Goal: Task Accomplishment & Management: Manage account settings

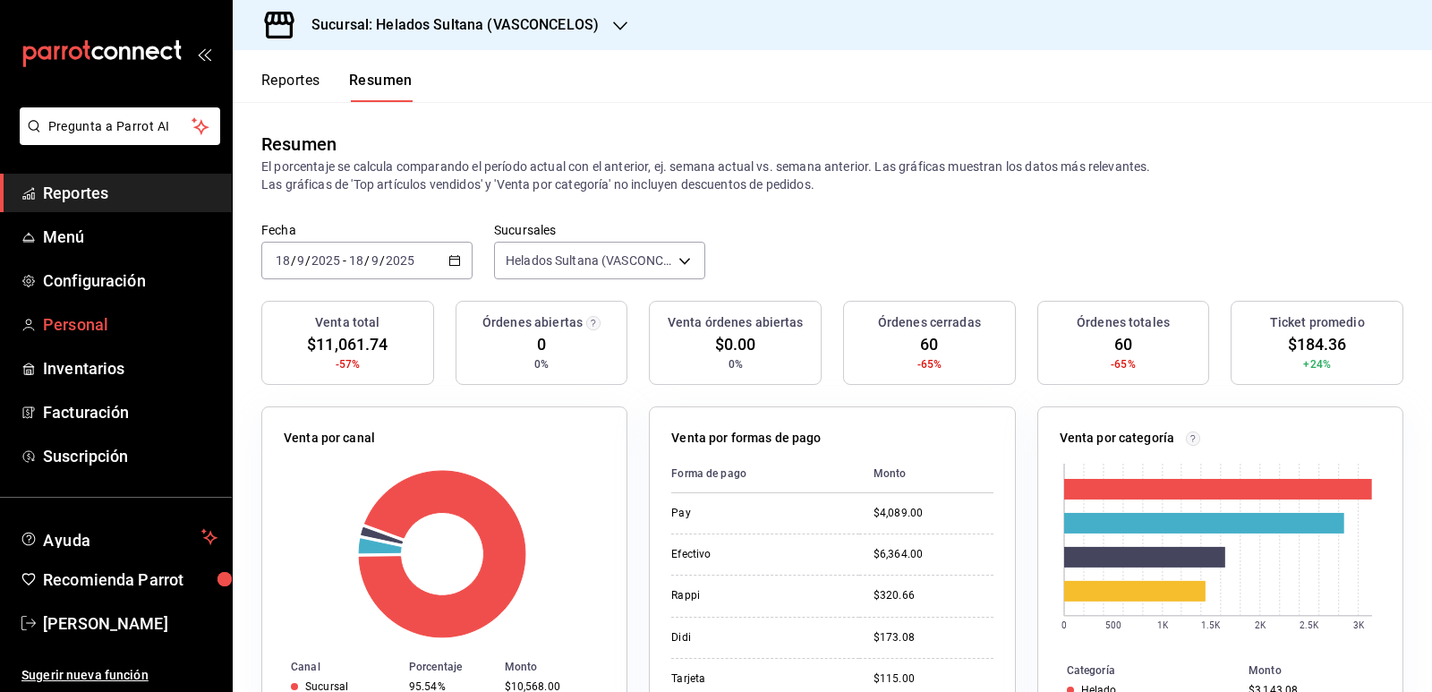
scroll to position [447, 0]
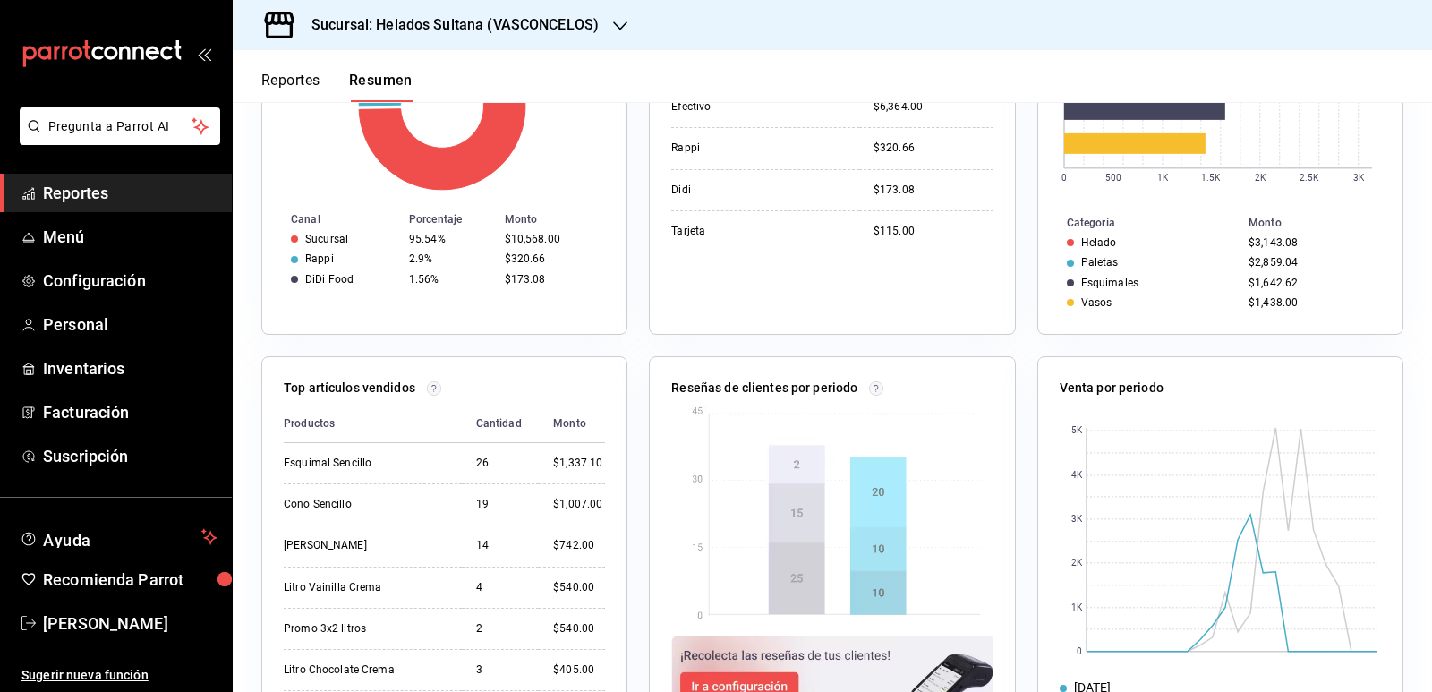
click at [285, 84] on button "Reportes" at bounding box center [290, 87] width 59 height 30
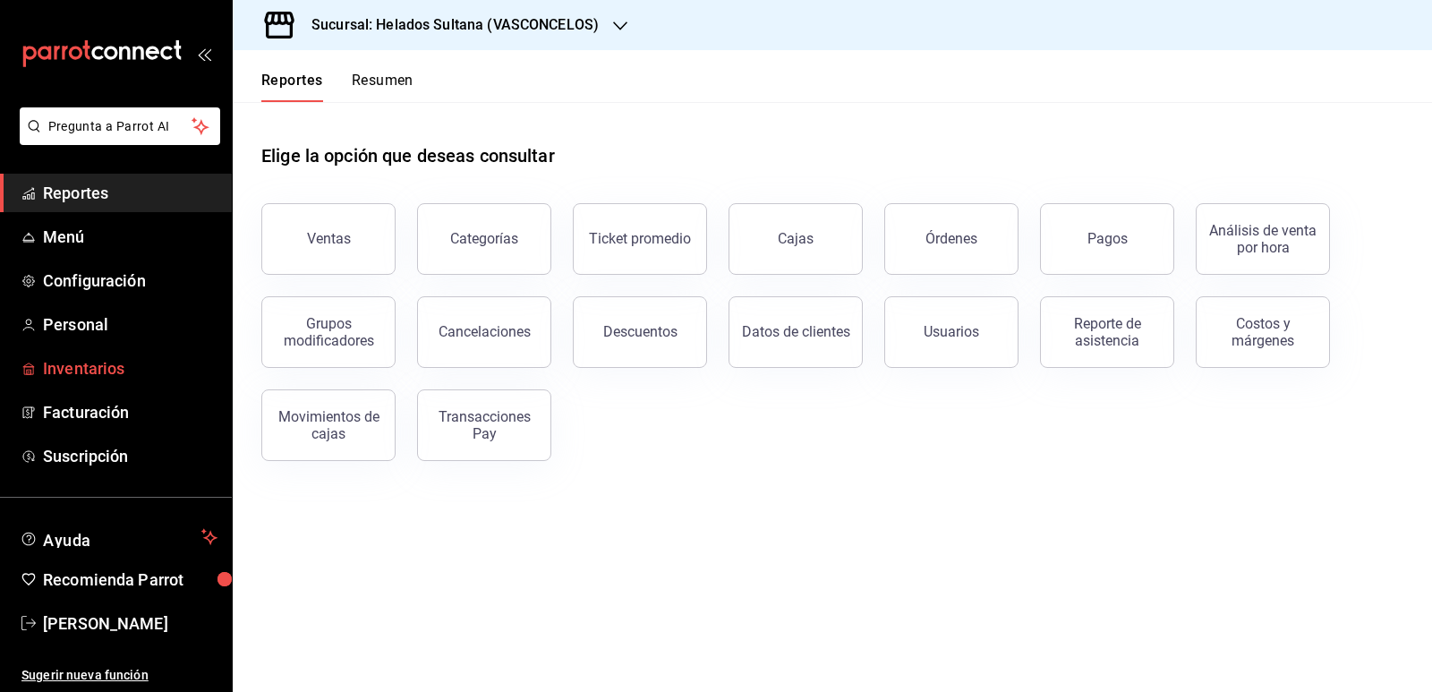
click at [94, 376] on span "Inventarios" at bounding box center [130, 368] width 175 height 24
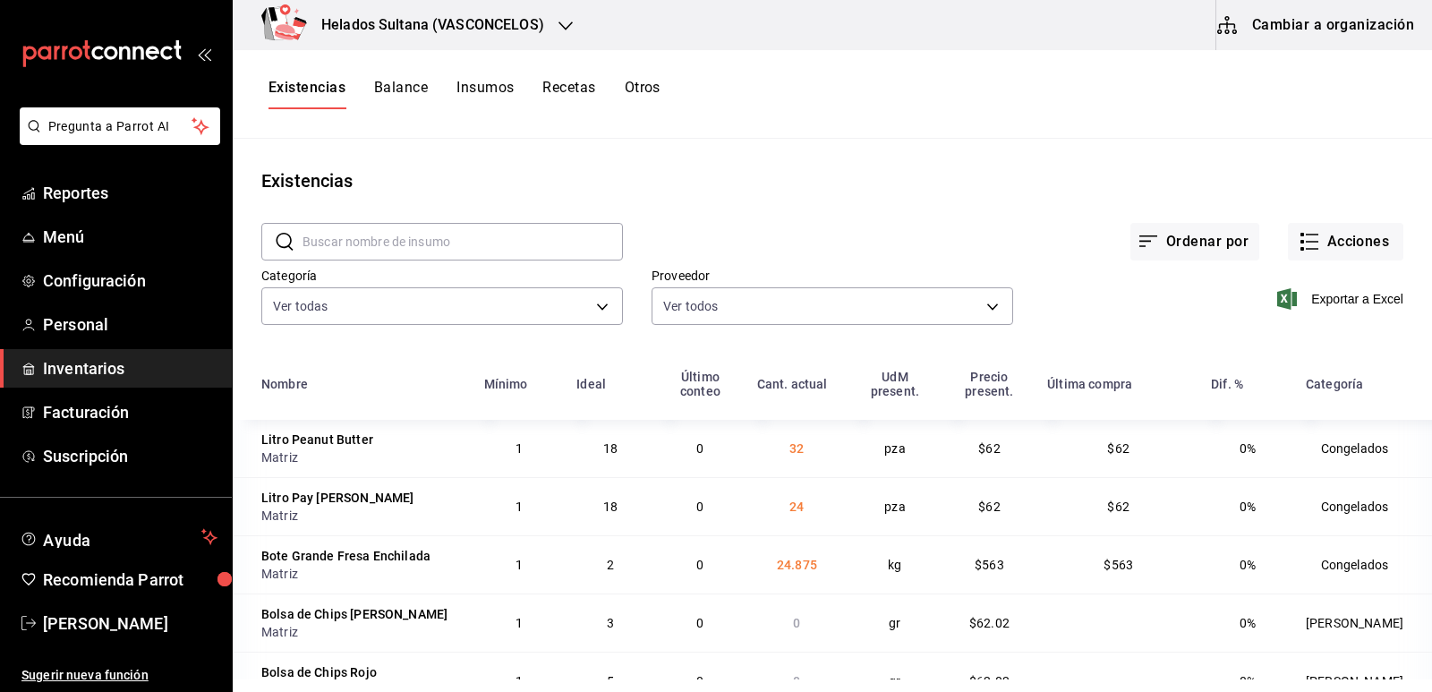
click at [1357, 32] on button "Cambiar a organización" at bounding box center [1316, 25] width 201 height 50
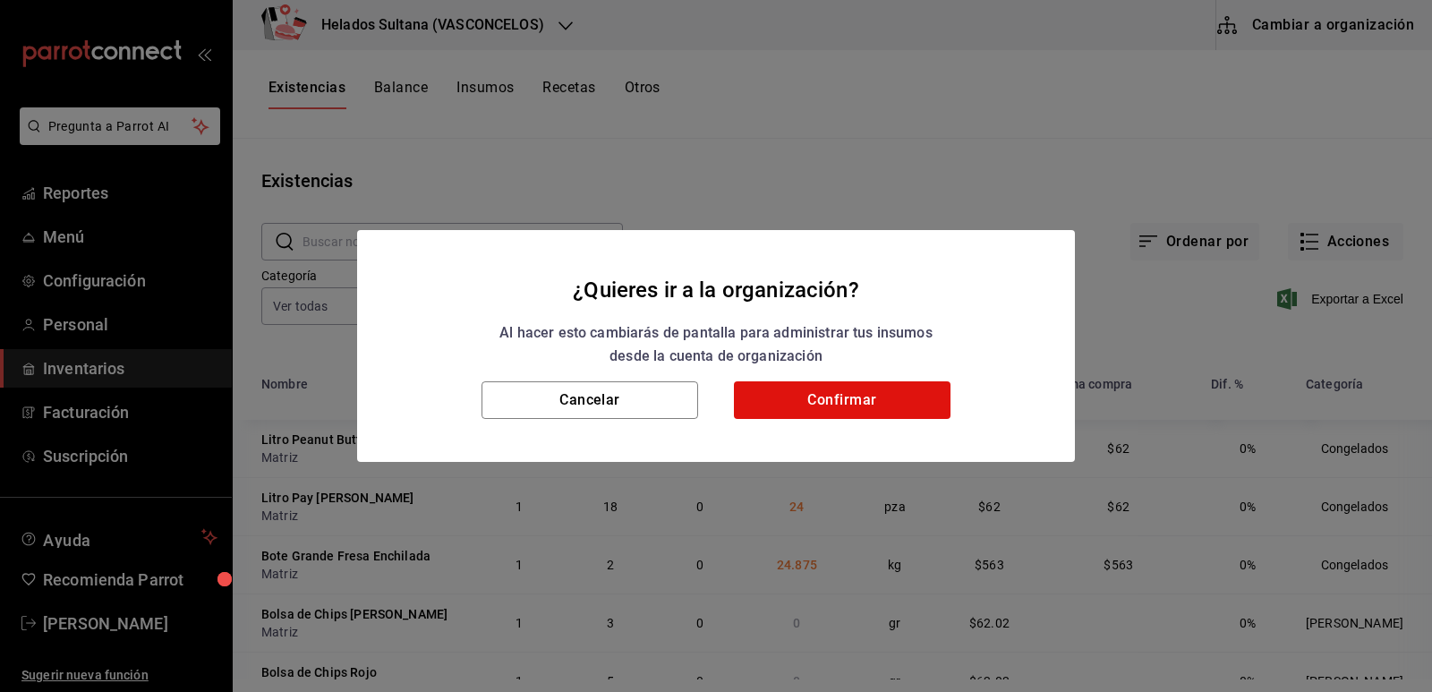
click at [905, 380] on h2 "¿Quieres ir a la organización? Al hacer esto cambiarás de pantalla para adminis…" at bounding box center [716, 306] width 718 height 152
click at [873, 393] on button "Confirmar" at bounding box center [842, 400] width 217 height 38
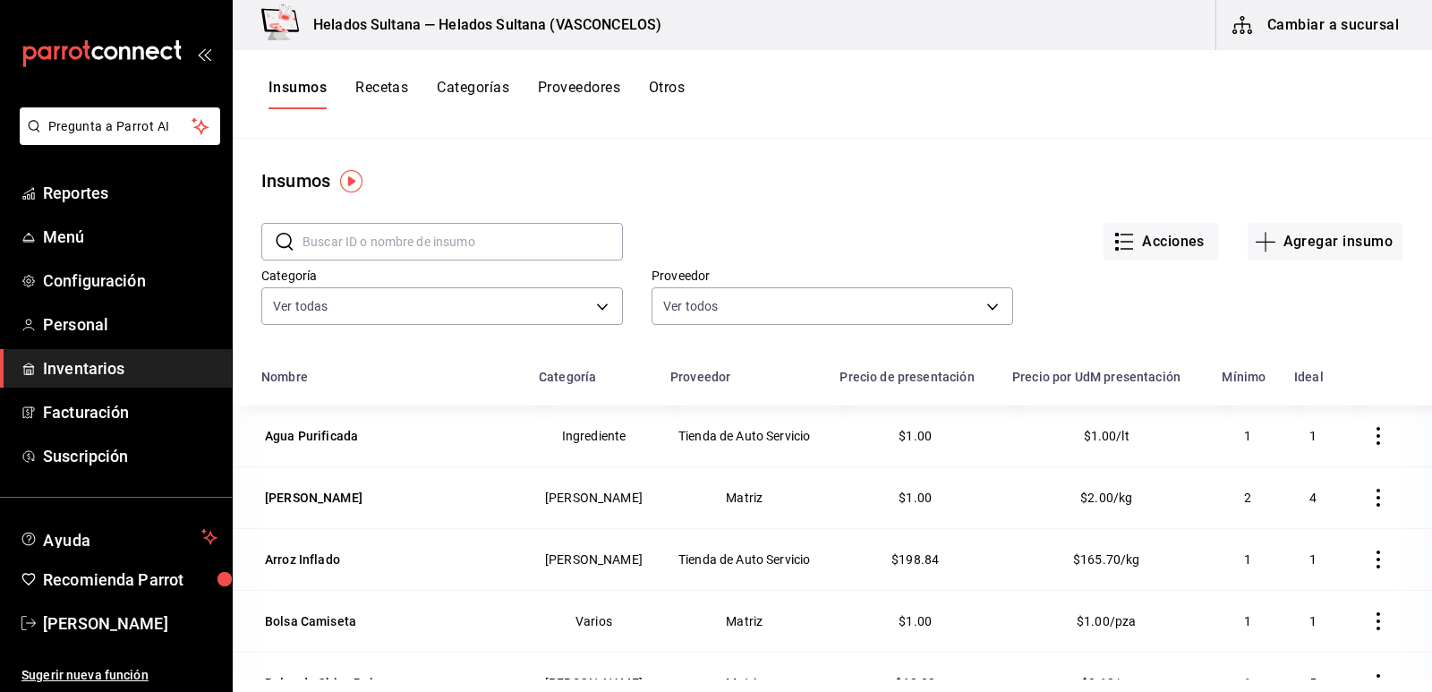
click at [670, 93] on button "Otros" at bounding box center [667, 94] width 36 height 30
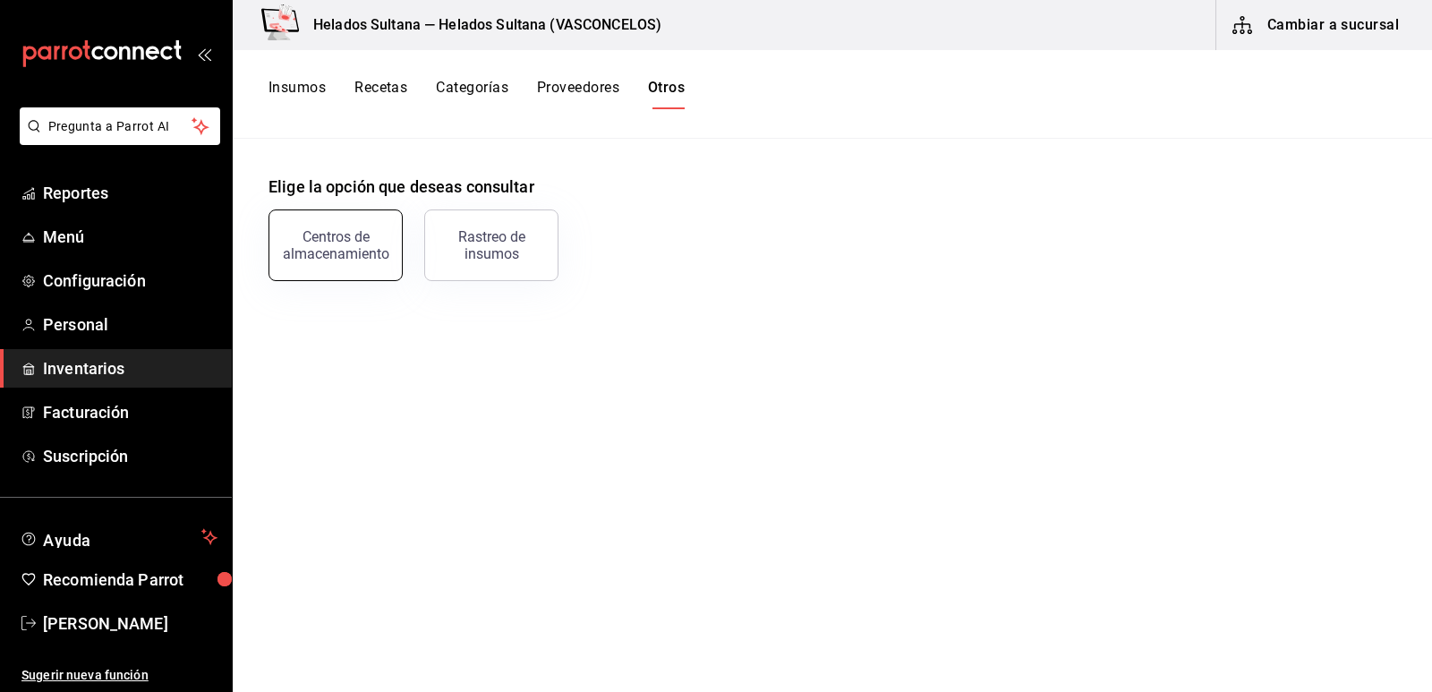
click at [326, 241] on div "Centros de almacenamiento" at bounding box center [335, 245] width 111 height 34
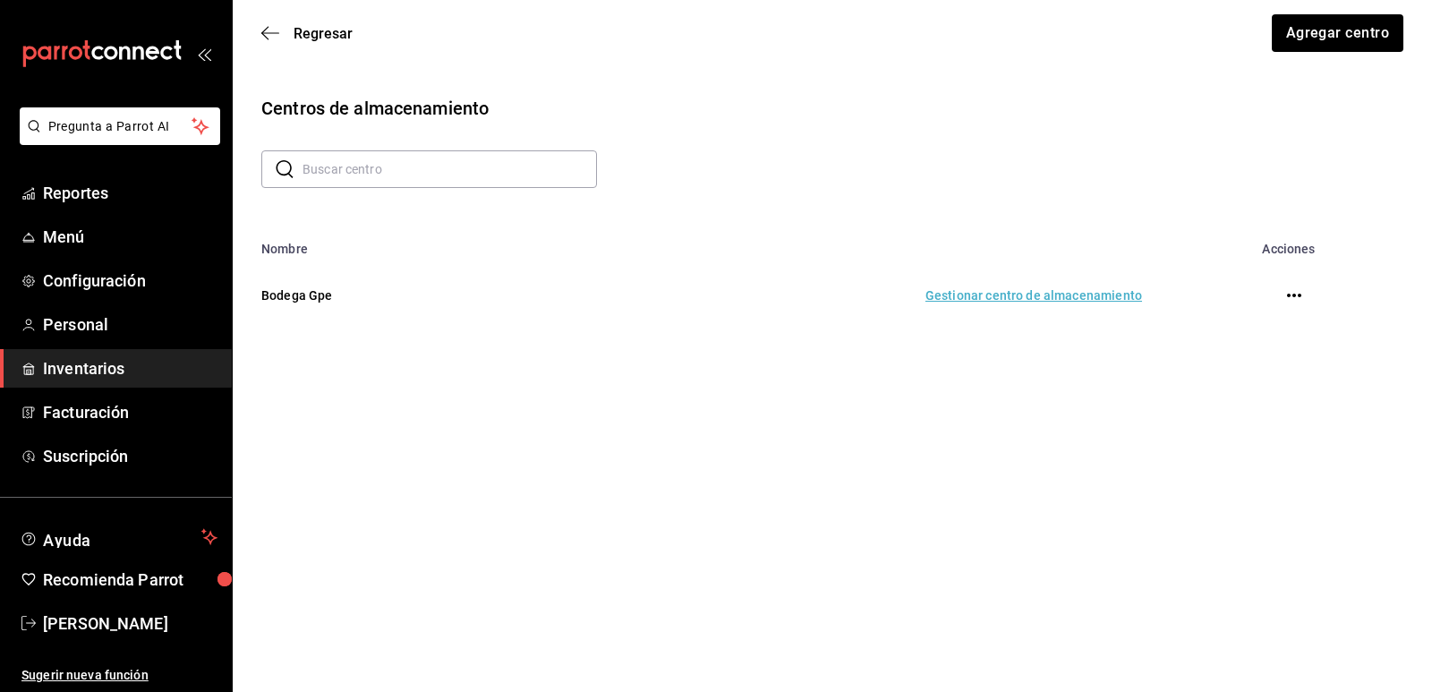
click at [1075, 295] on td "Gestionar centro de almacenamiento" at bounding box center [846, 295] width 634 height 79
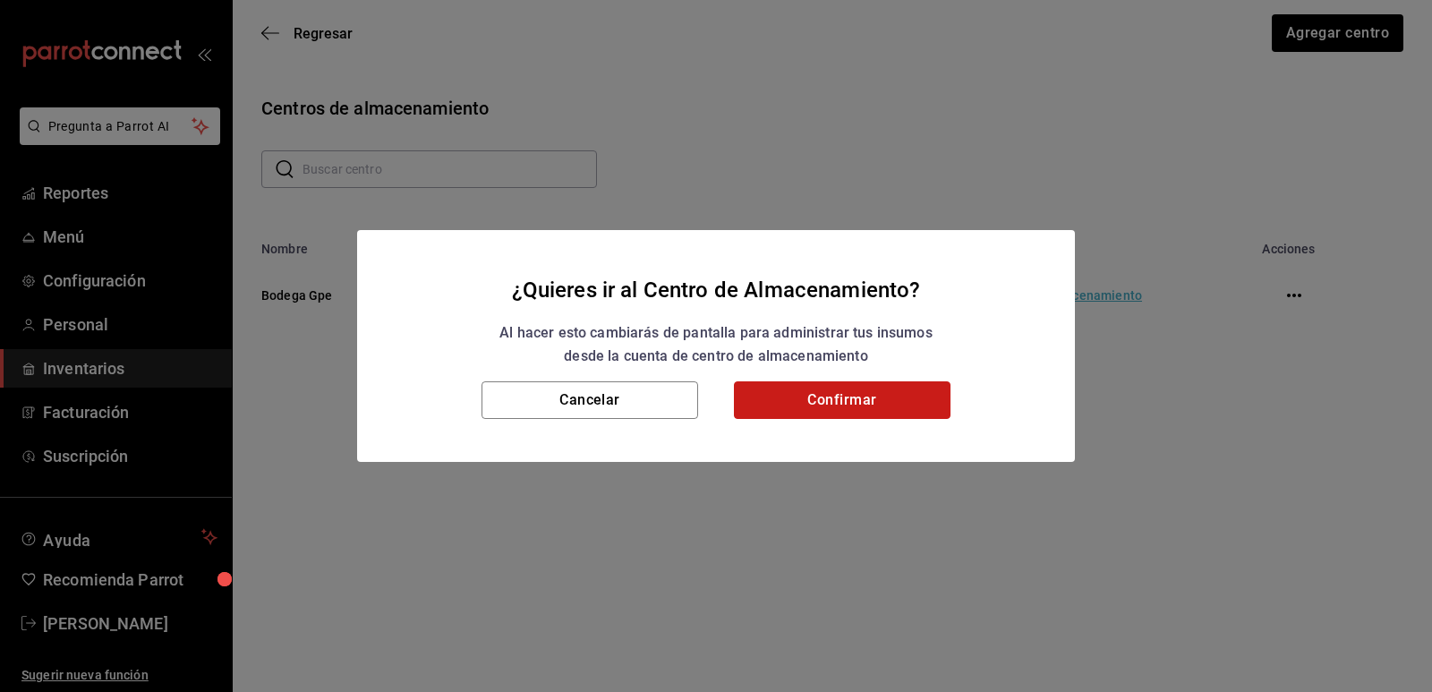
click at [894, 387] on button "Confirmar" at bounding box center [842, 400] width 217 height 38
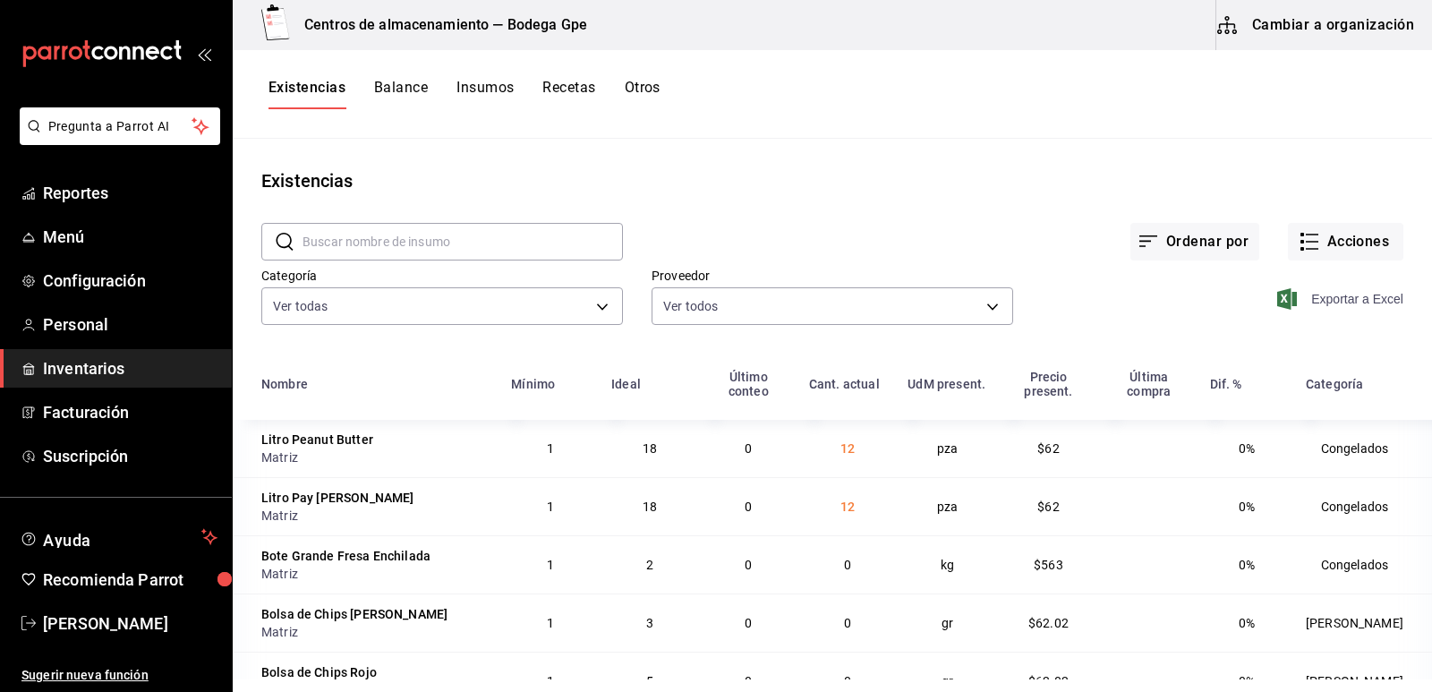
click at [1345, 297] on span "Exportar a Excel" at bounding box center [1342, 298] width 123 height 21
click at [1308, 245] on button "Acciones" at bounding box center [1345, 242] width 115 height 38
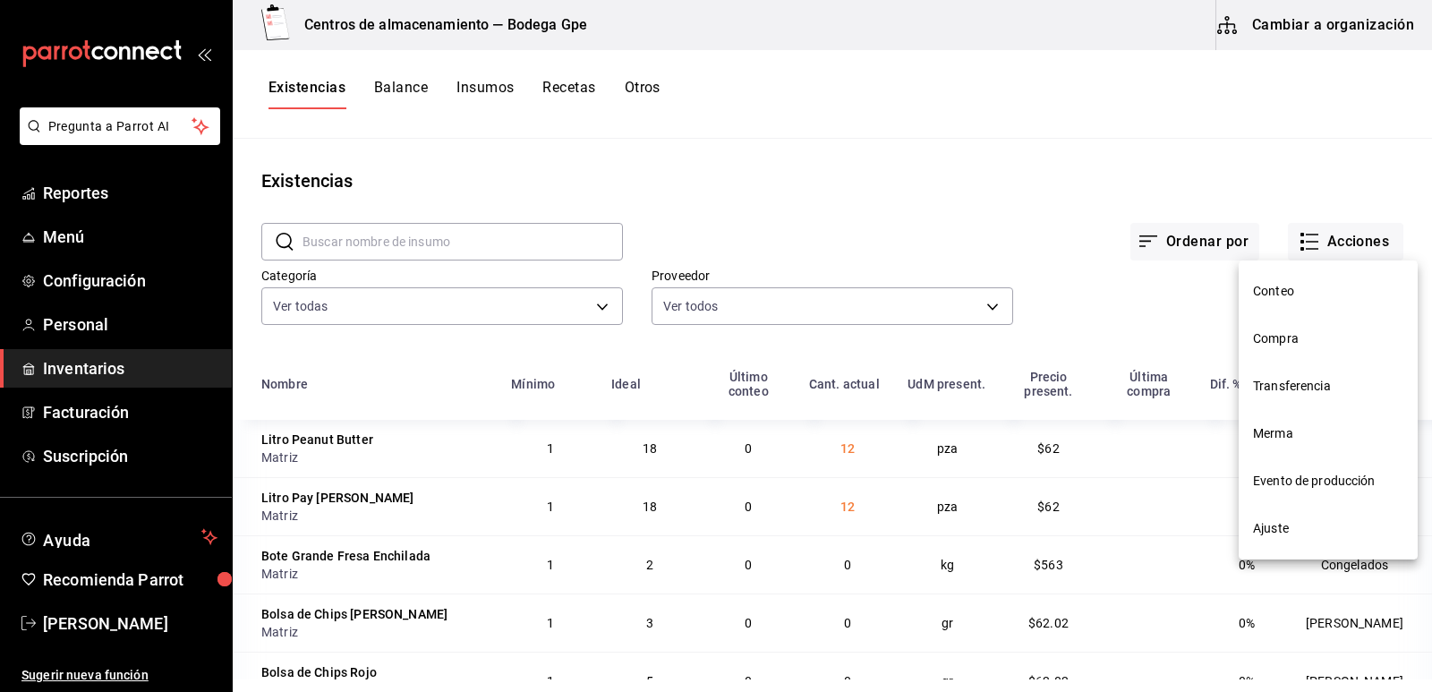
click at [1278, 520] on span "Ajuste" at bounding box center [1328, 528] width 150 height 19
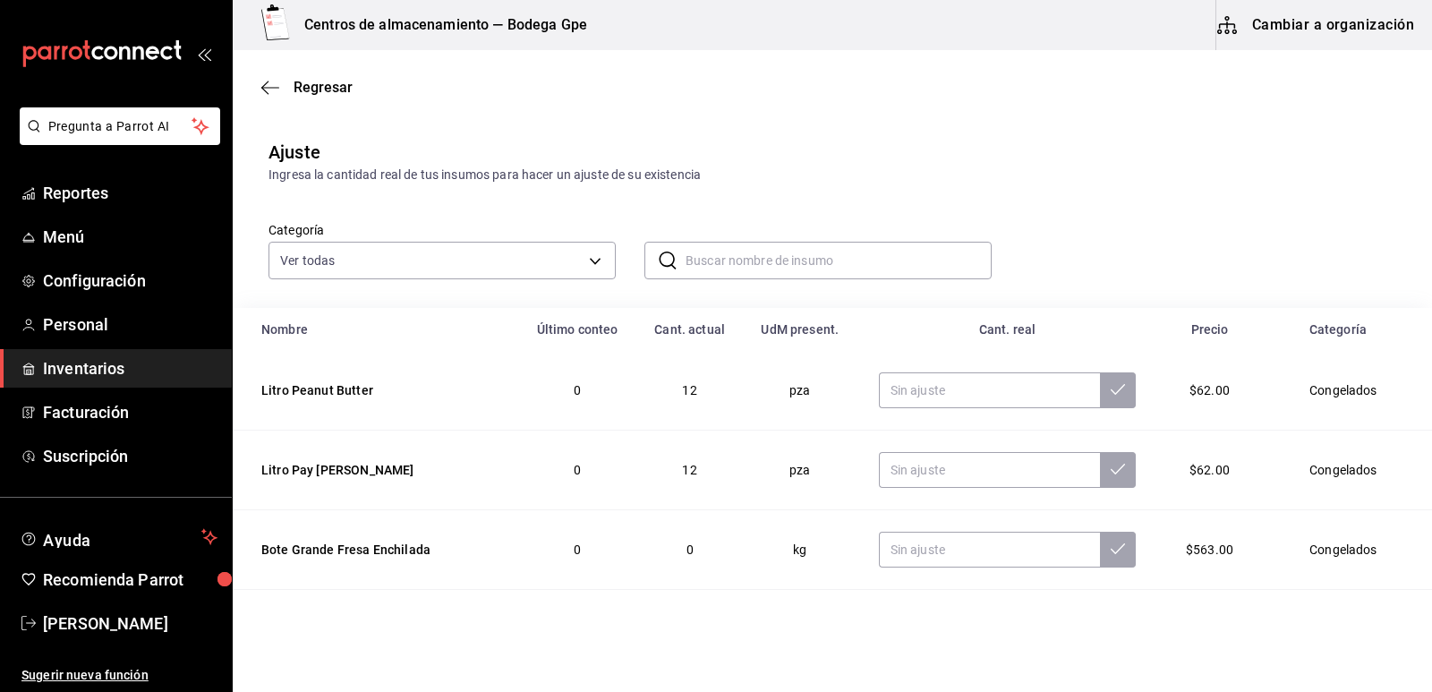
click at [702, 261] on input "text" at bounding box center [838, 261] width 306 height 36
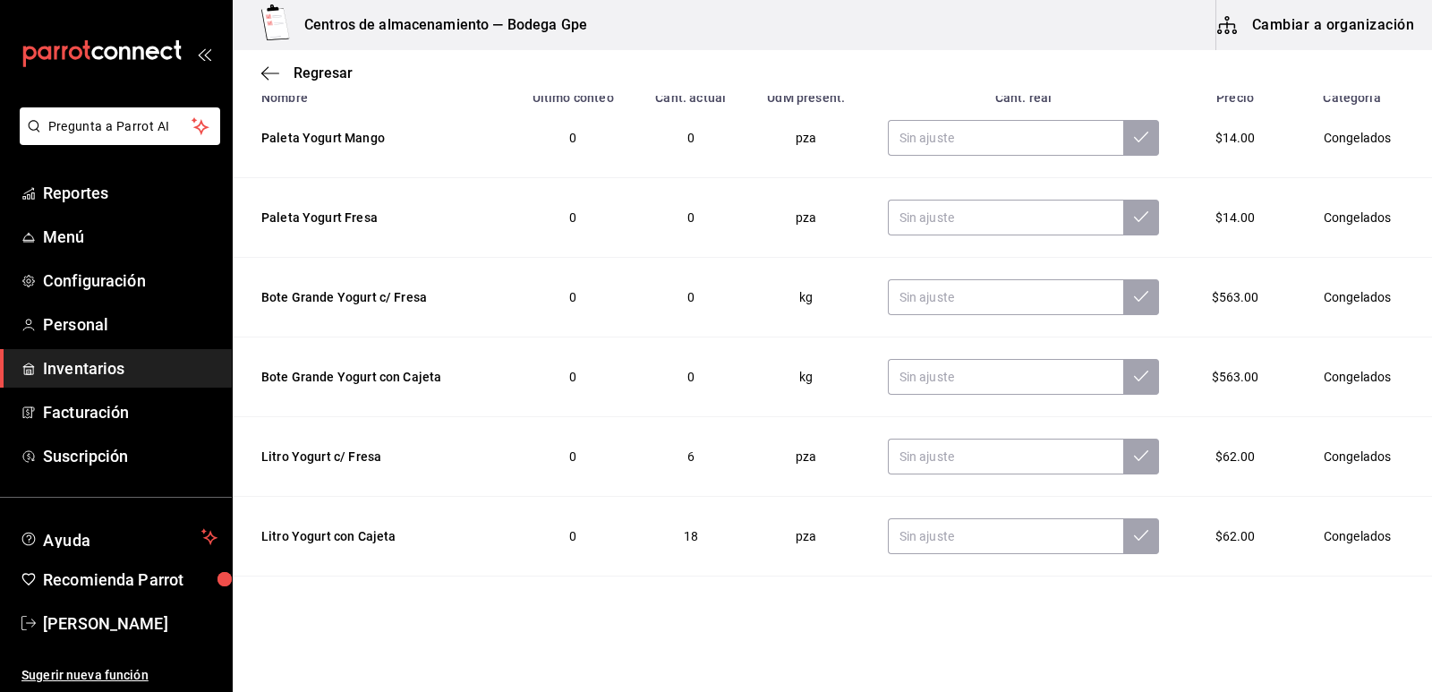
scroll to position [268, 0]
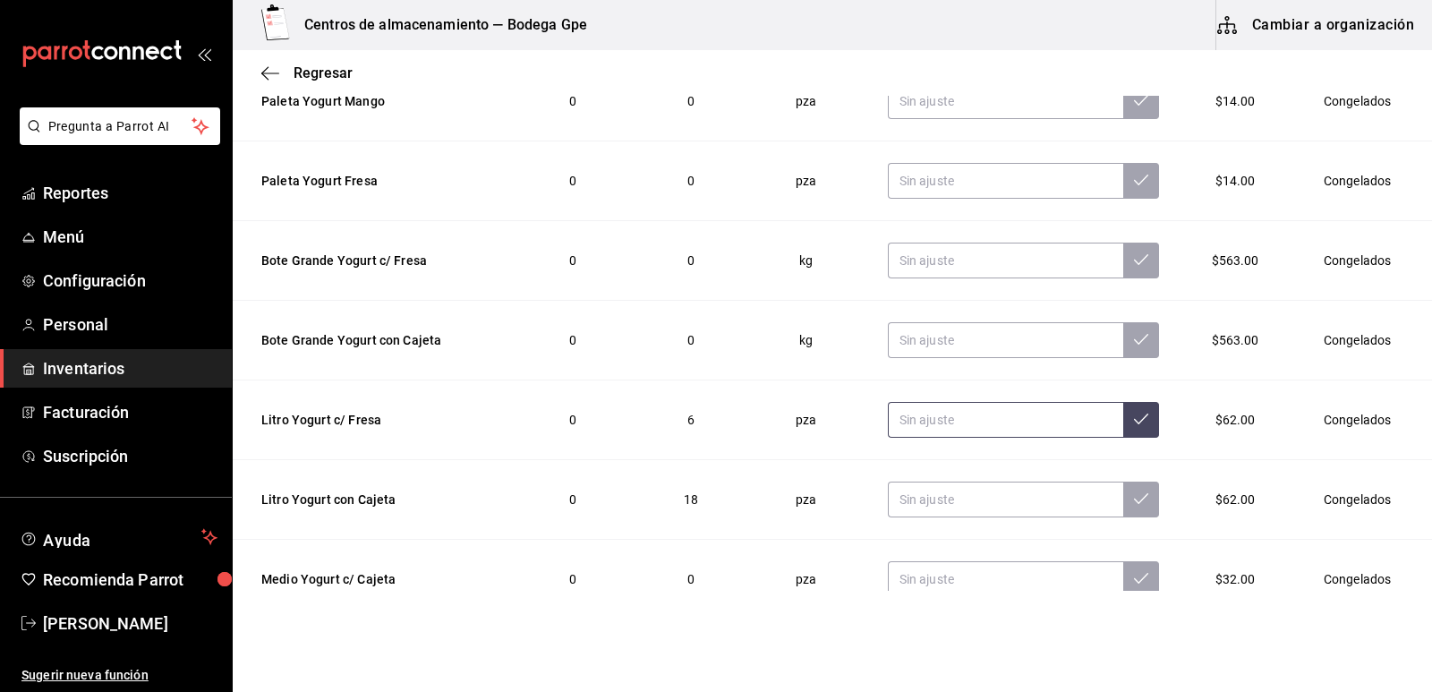
type input "yogurt"
click at [927, 422] on input "text" at bounding box center [1005, 420] width 235 height 36
type input "0.00"
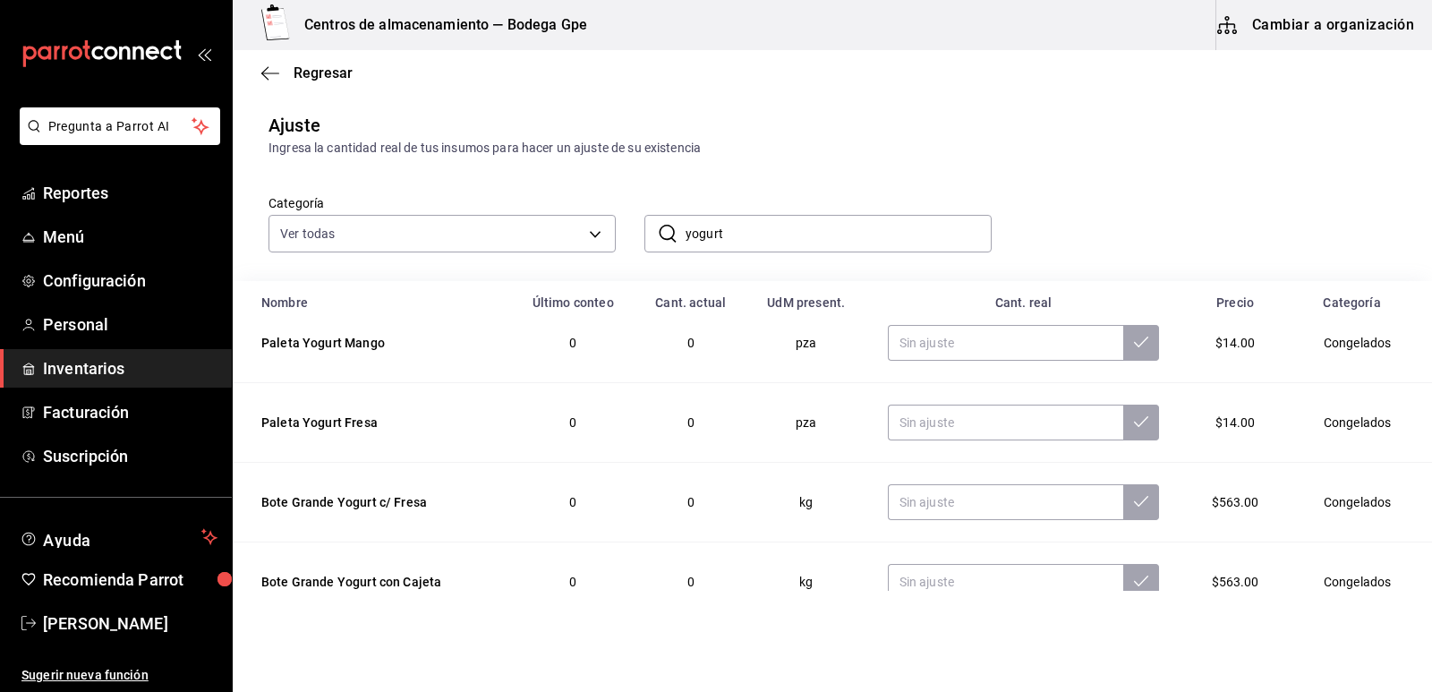
scroll to position [0, 0]
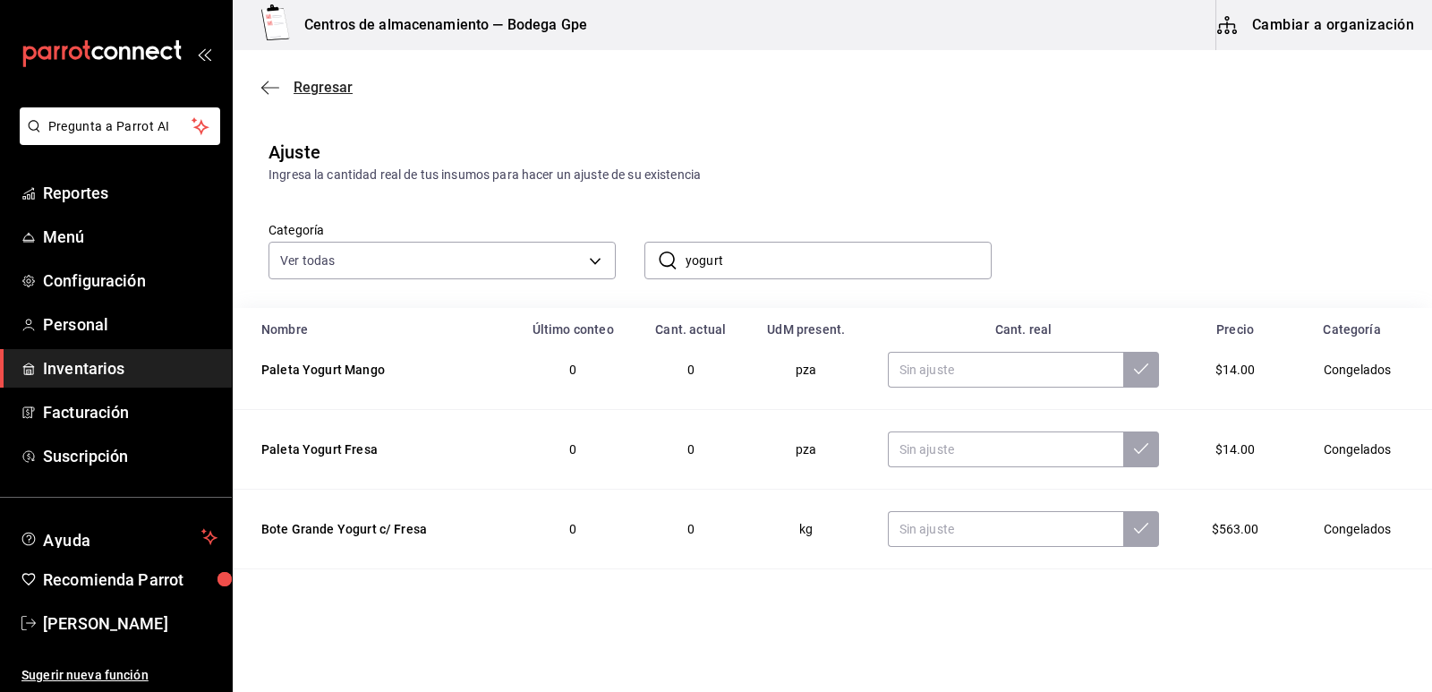
click at [304, 90] on span "Regresar" at bounding box center [323, 87] width 59 height 17
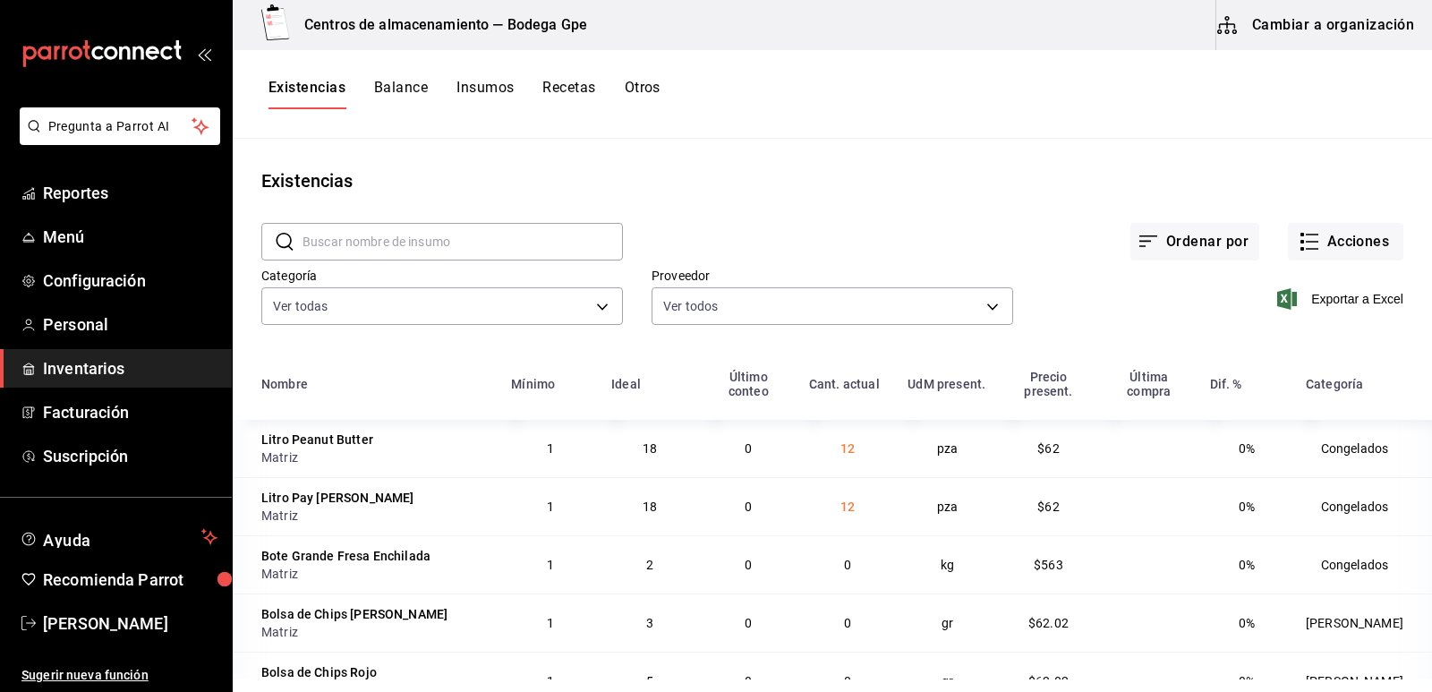
click at [1308, 20] on button "Cambiar a organización" at bounding box center [1316, 25] width 201 height 50
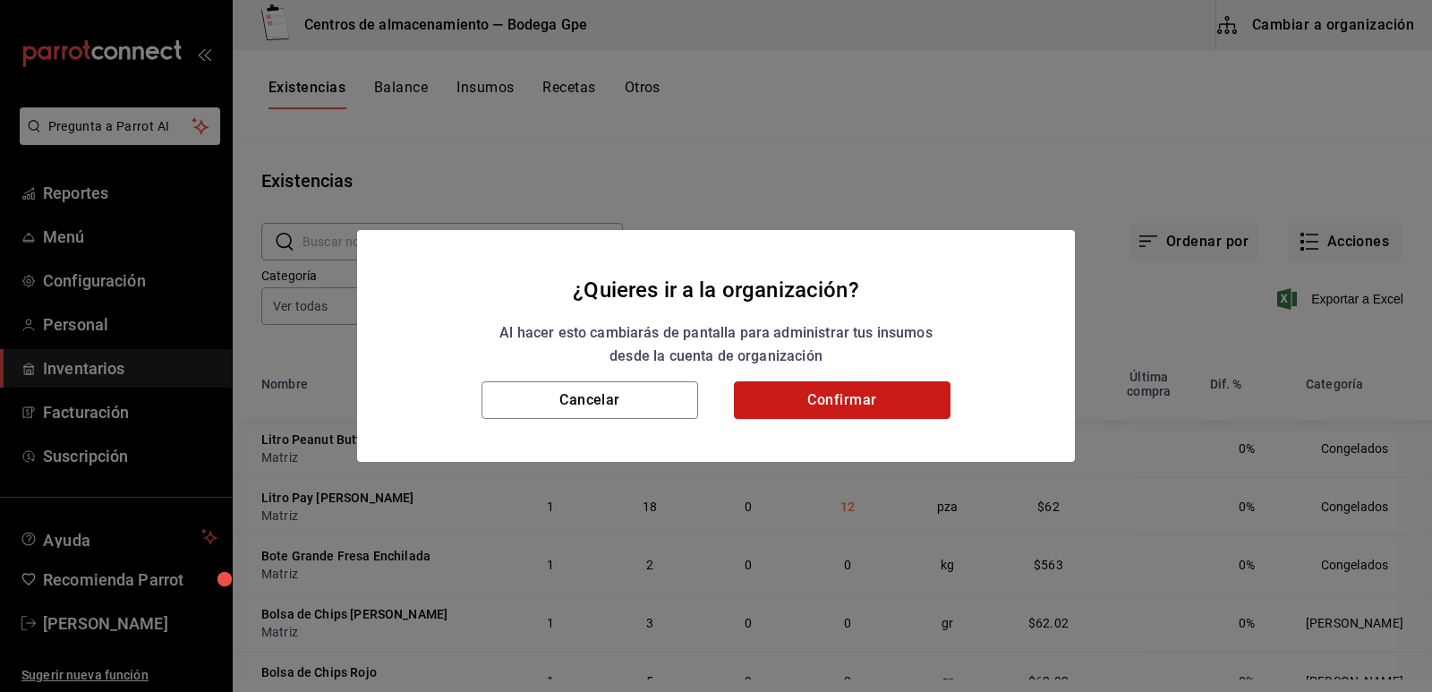
click at [804, 400] on button "Confirmar" at bounding box center [842, 400] width 217 height 38
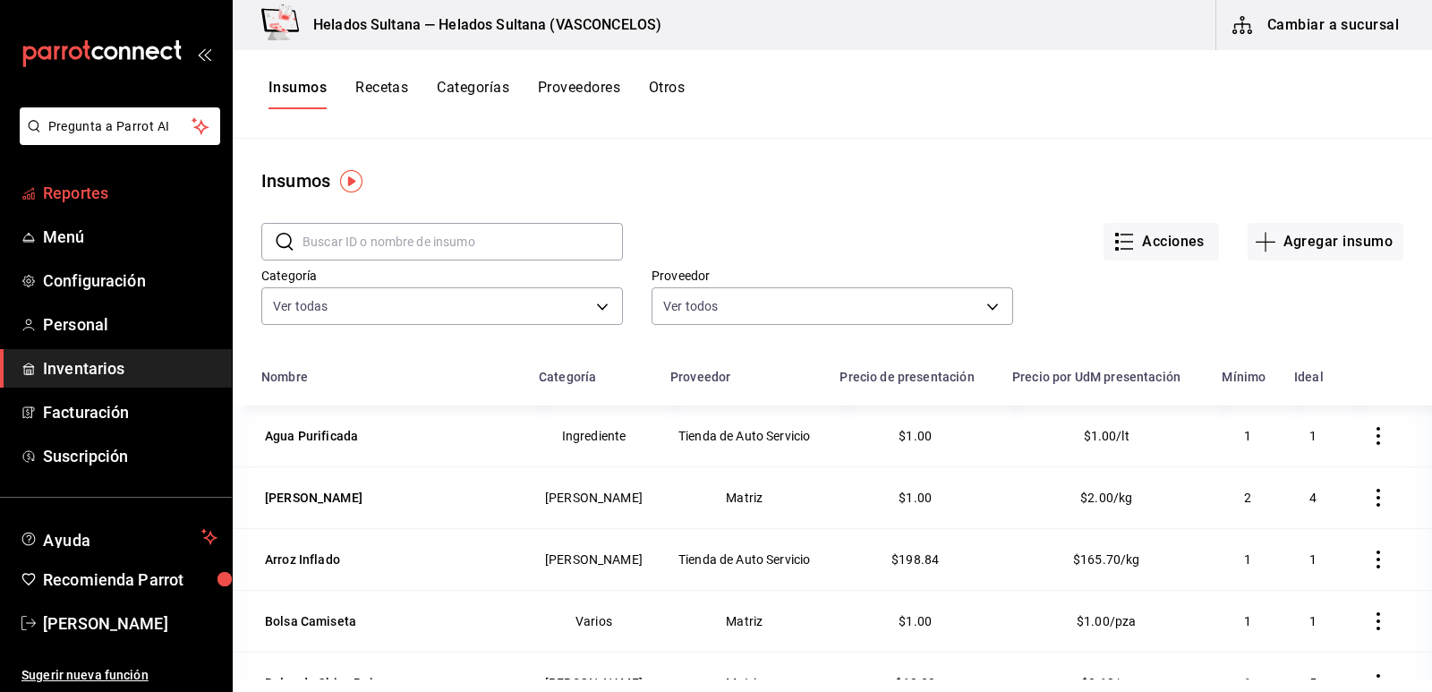
click at [83, 188] on span "Reportes" at bounding box center [130, 193] width 175 height 24
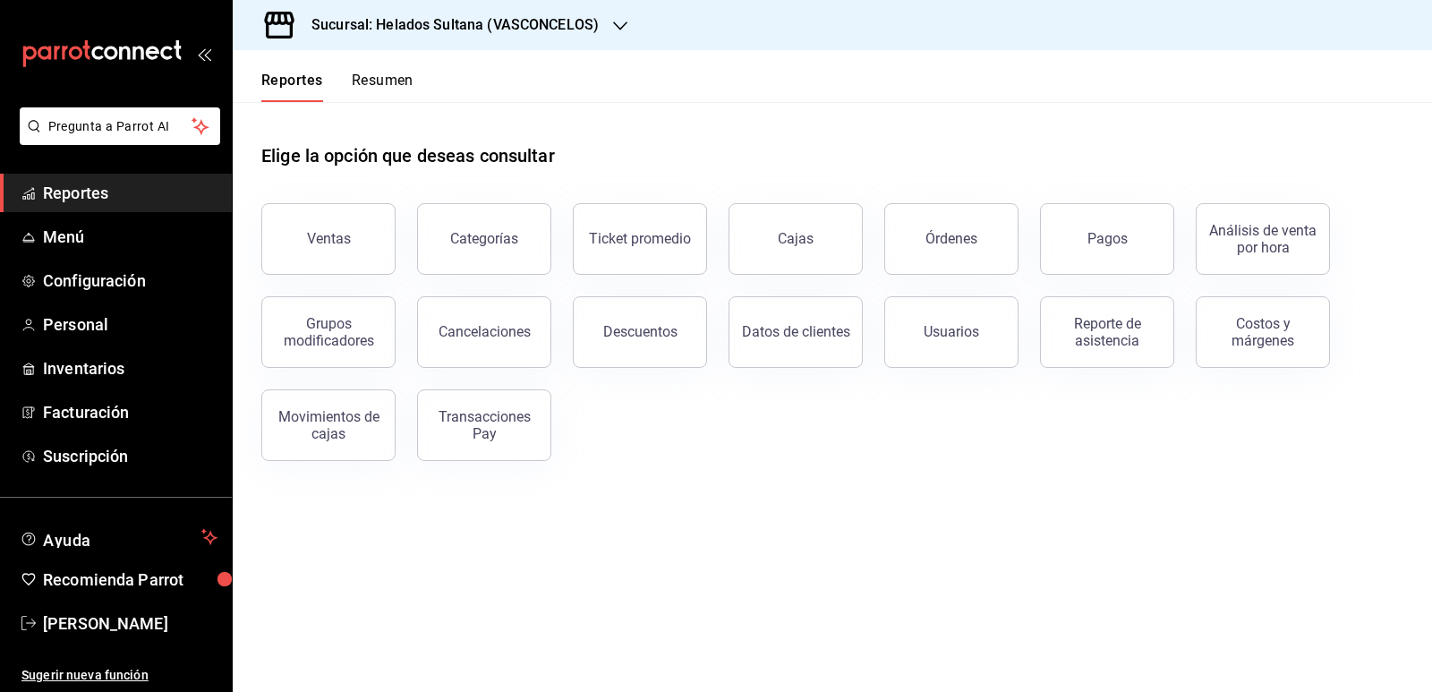
click at [401, 76] on button "Resumen" at bounding box center [383, 87] width 62 height 30
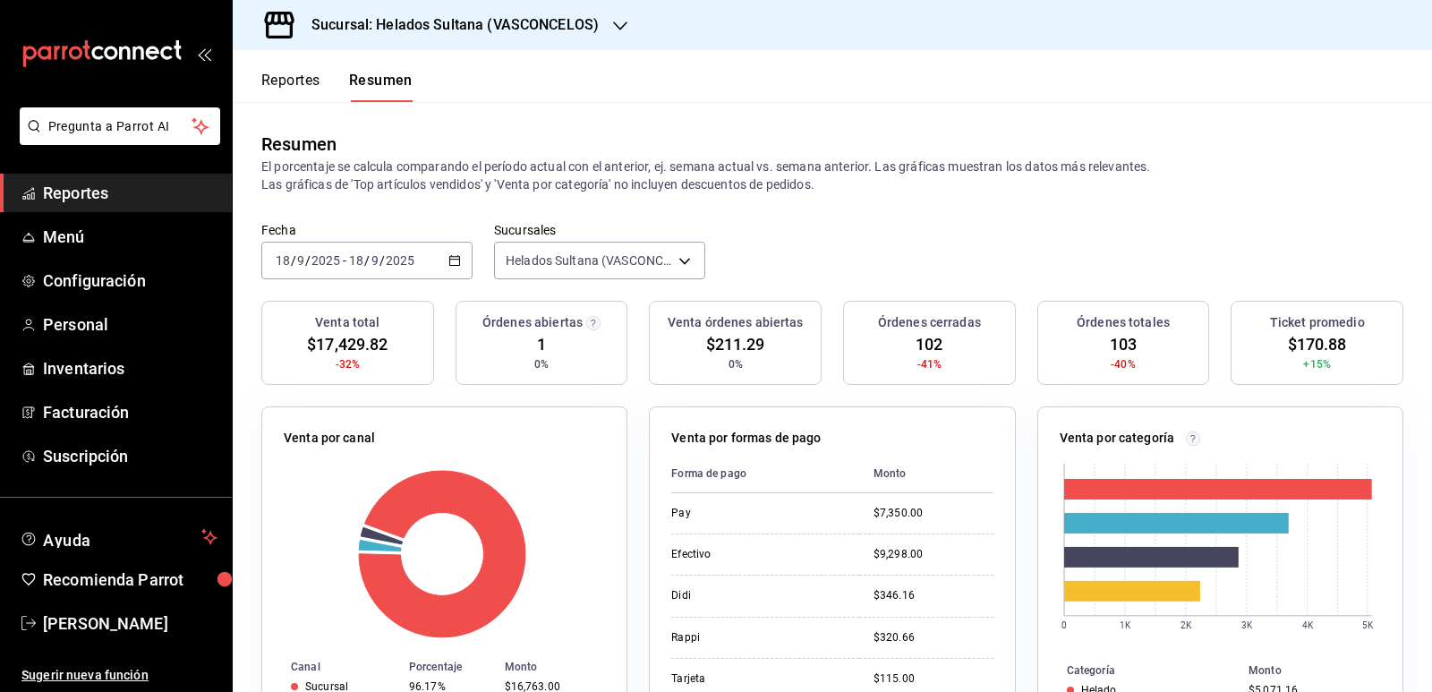
click at [813, 220] on div "Resumen El porcentaje se calcula comparando el período actual con el anterior, …" at bounding box center [832, 162] width 1199 height 120
click at [297, 84] on button "Reportes" at bounding box center [290, 87] width 59 height 30
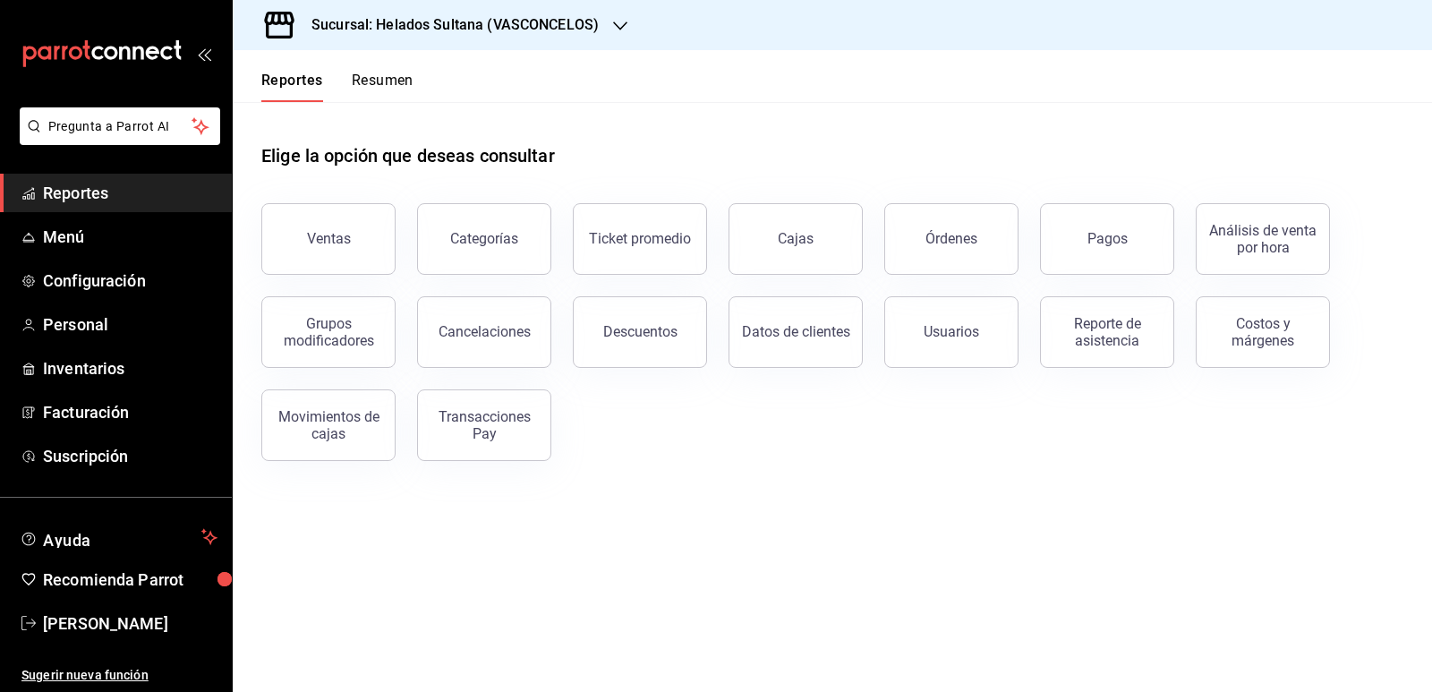
click at [378, 84] on button "Resumen" at bounding box center [383, 87] width 62 height 30
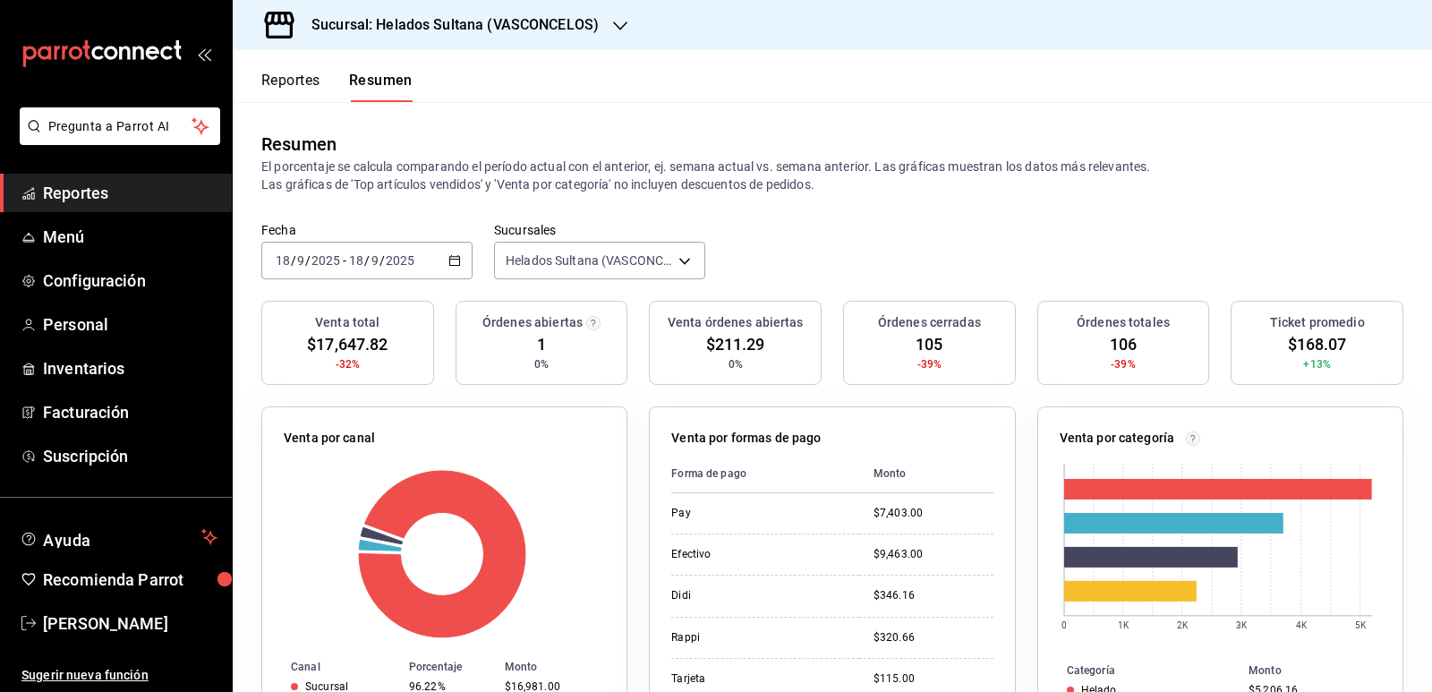
click at [448, 255] on icon "button" at bounding box center [454, 260] width 13 height 13
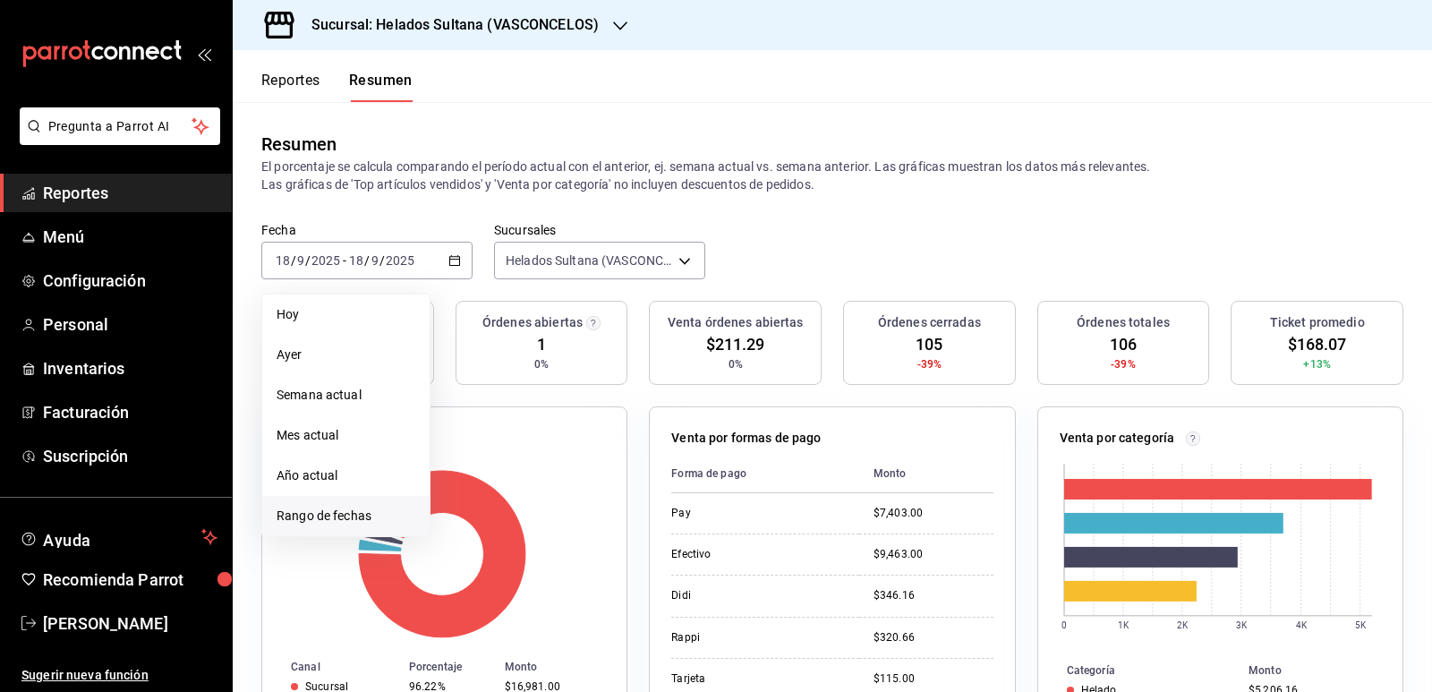
click at [354, 520] on span "Rango de fechas" at bounding box center [346, 516] width 139 height 19
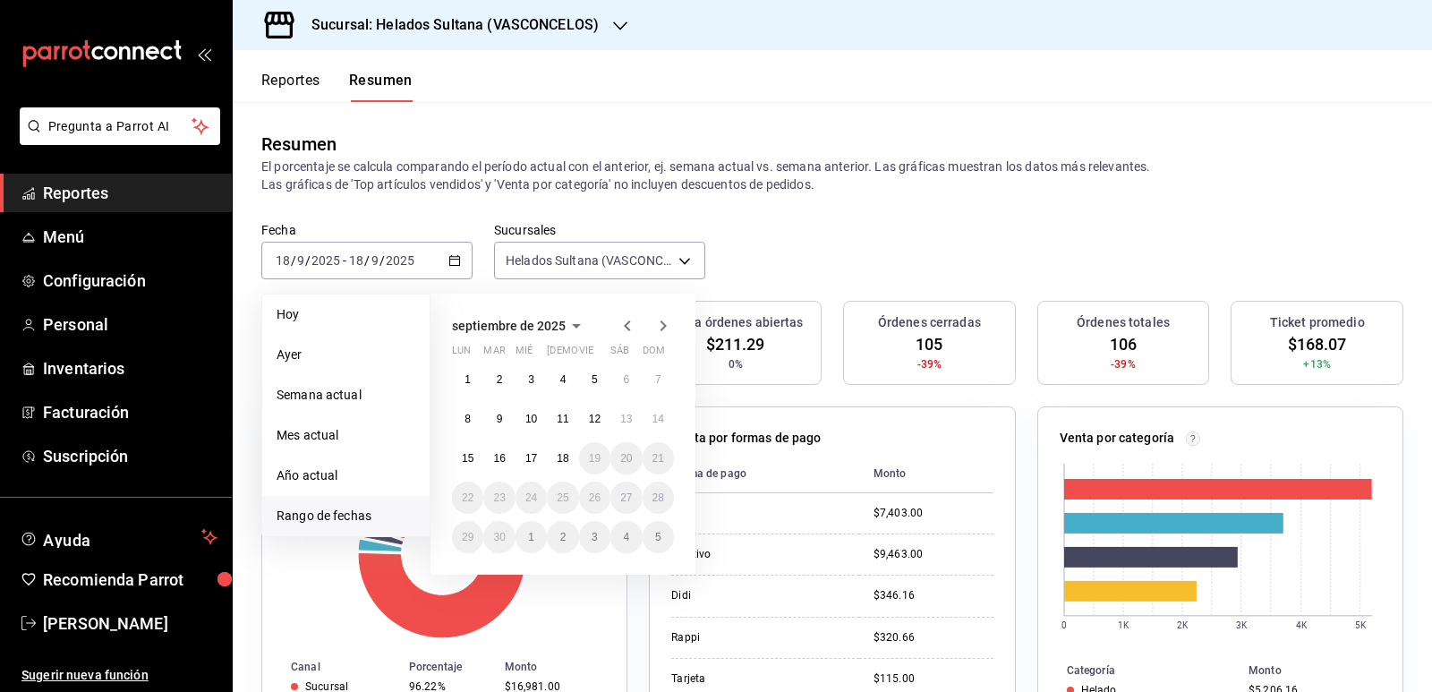
click at [629, 327] on icon "button" at bounding box center [627, 325] width 21 height 21
click at [629, 327] on icon "button" at bounding box center [627, 329] width 21 height 21
click at [629, 327] on icon "button" at bounding box center [627, 325] width 21 height 21
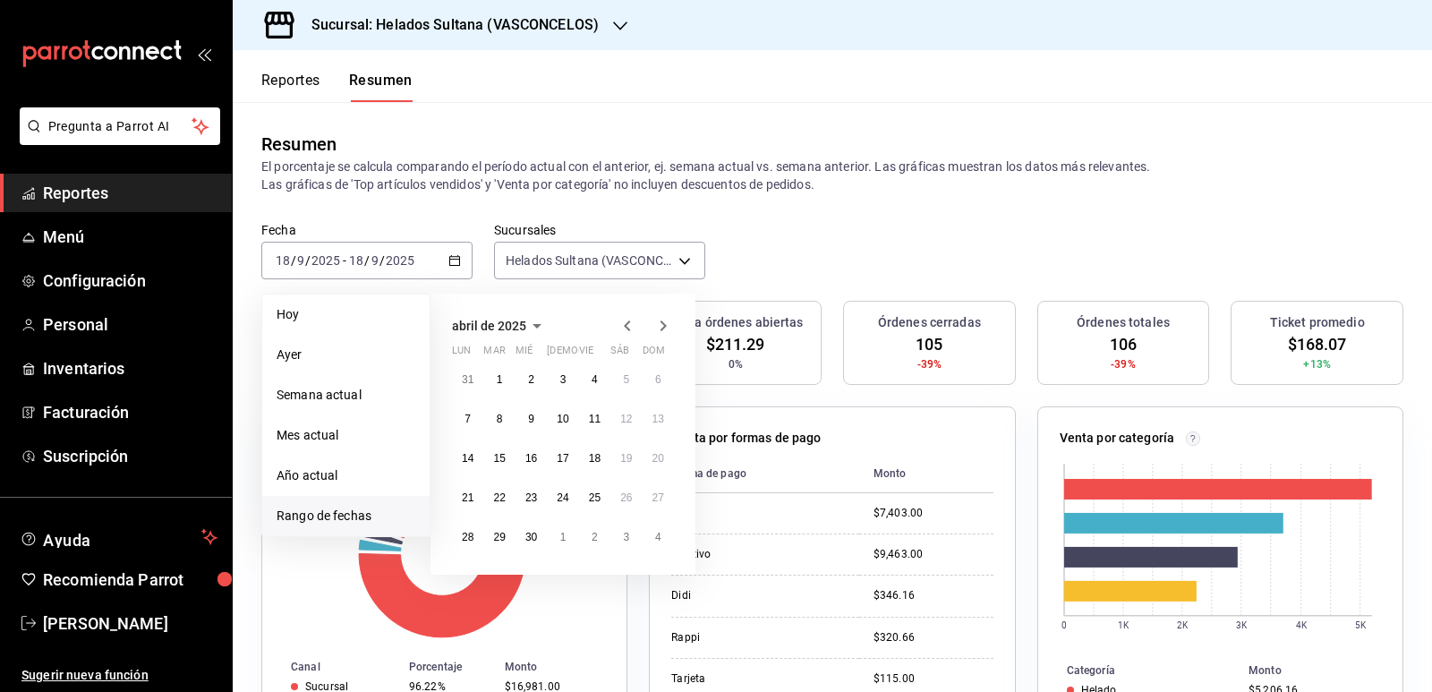
click at [629, 327] on icon "button" at bounding box center [627, 325] width 21 height 21
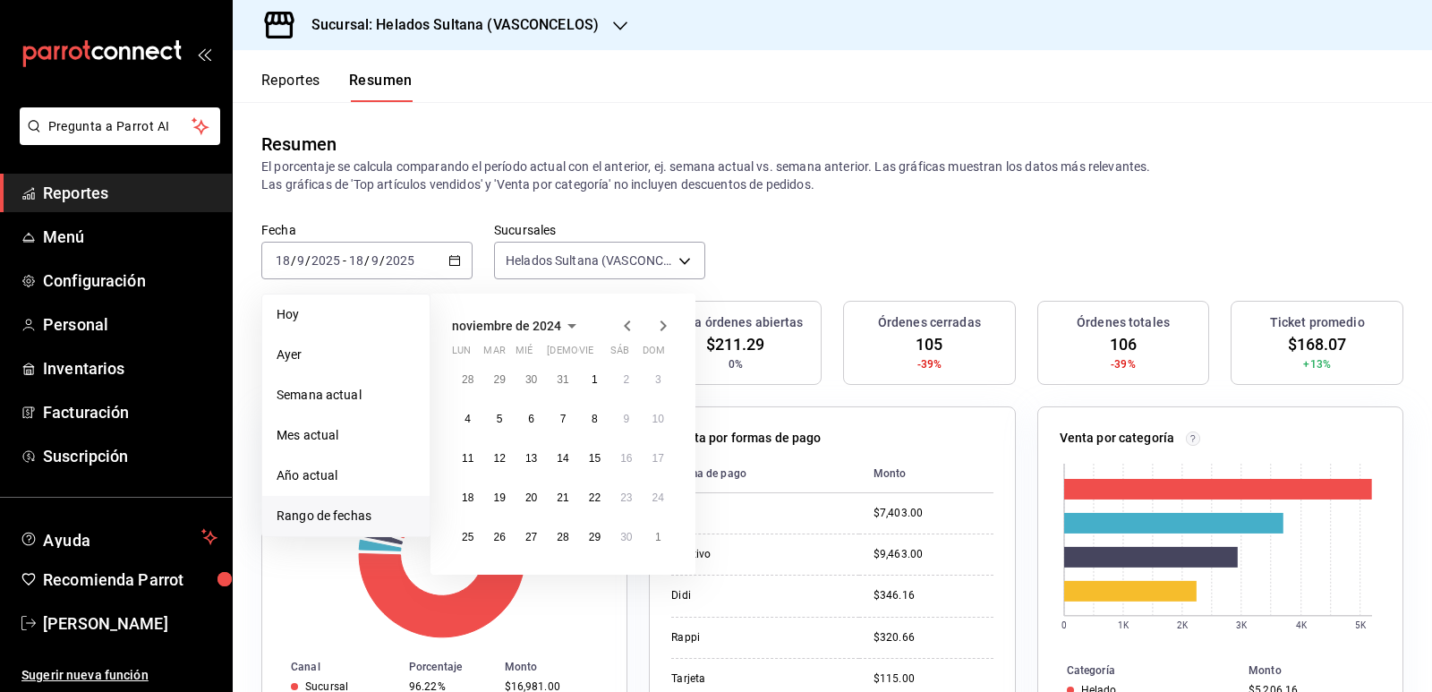
click at [629, 327] on icon "button" at bounding box center [627, 325] width 21 height 21
click at [535, 498] on abbr "18" at bounding box center [531, 497] width 12 height 13
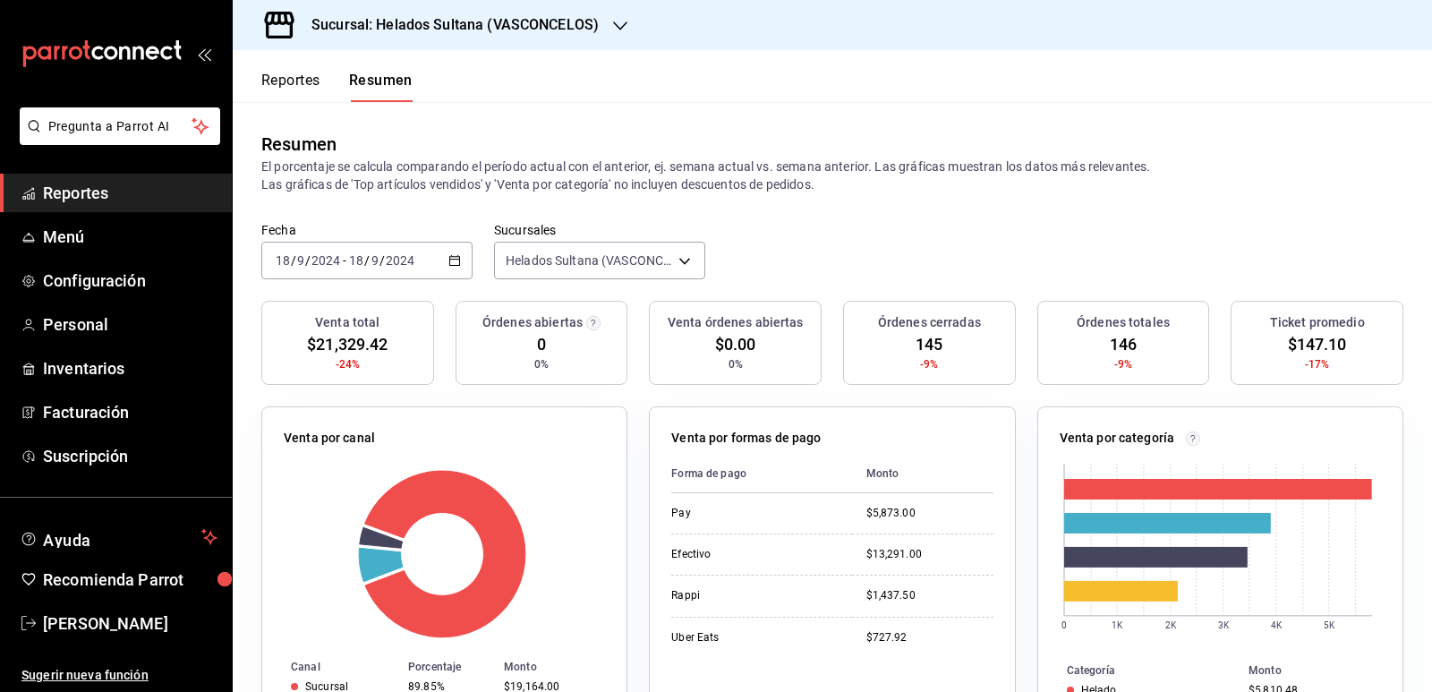
click at [455, 260] on icon "button" at bounding box center [454, 260] width 13 height 13
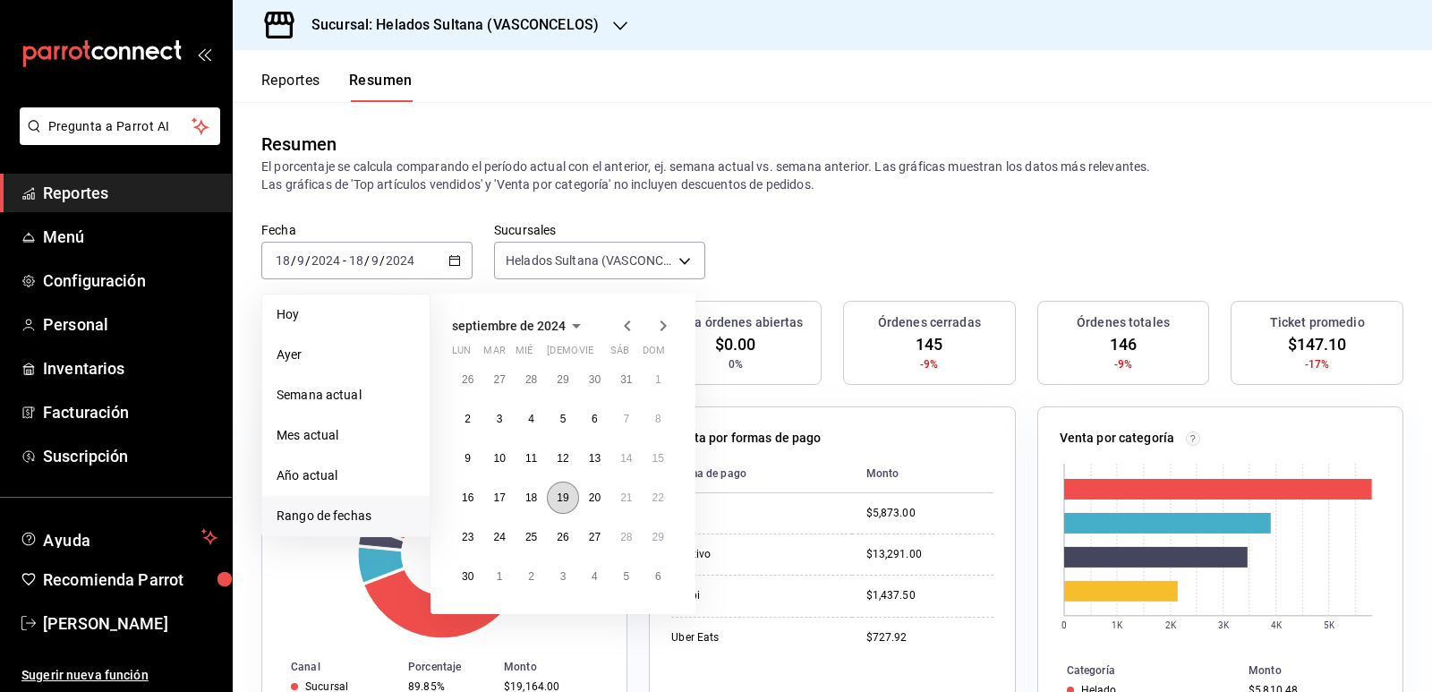
click at [568, 489] on button "19" at bounding box center [562, 497] width 31 height 32
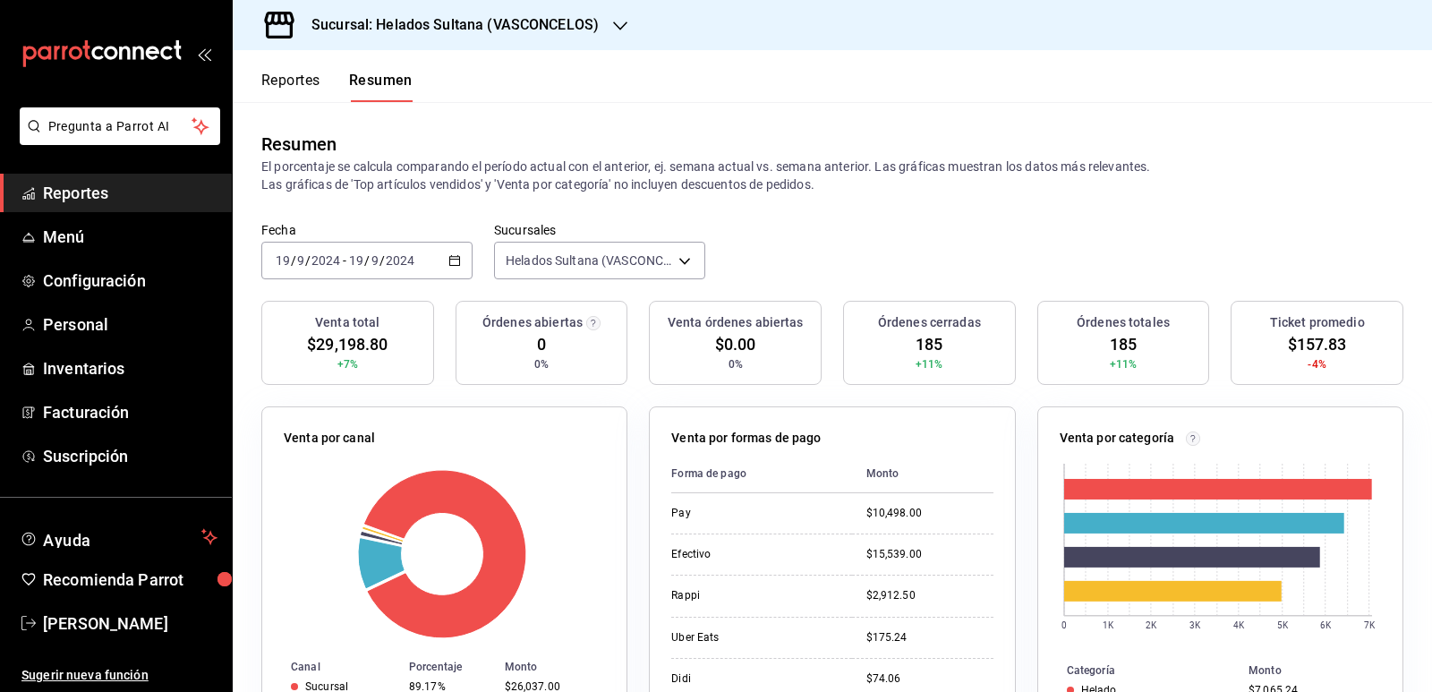
click at [457, 260] on \(Stroke\) "button" at bounding box center [454, 261] width 11 height 10
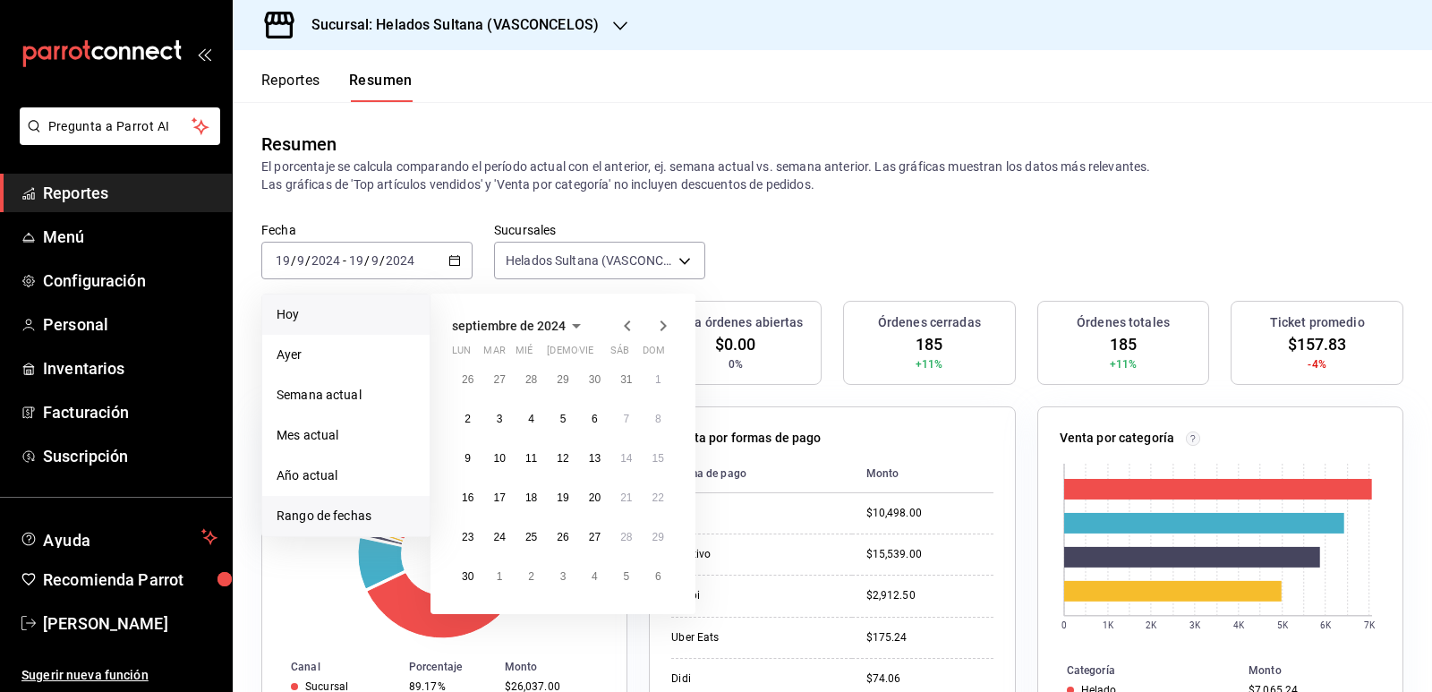
click at [311, 324] on span "Hoy" at bounding box center [346, 314] width 139 height 19
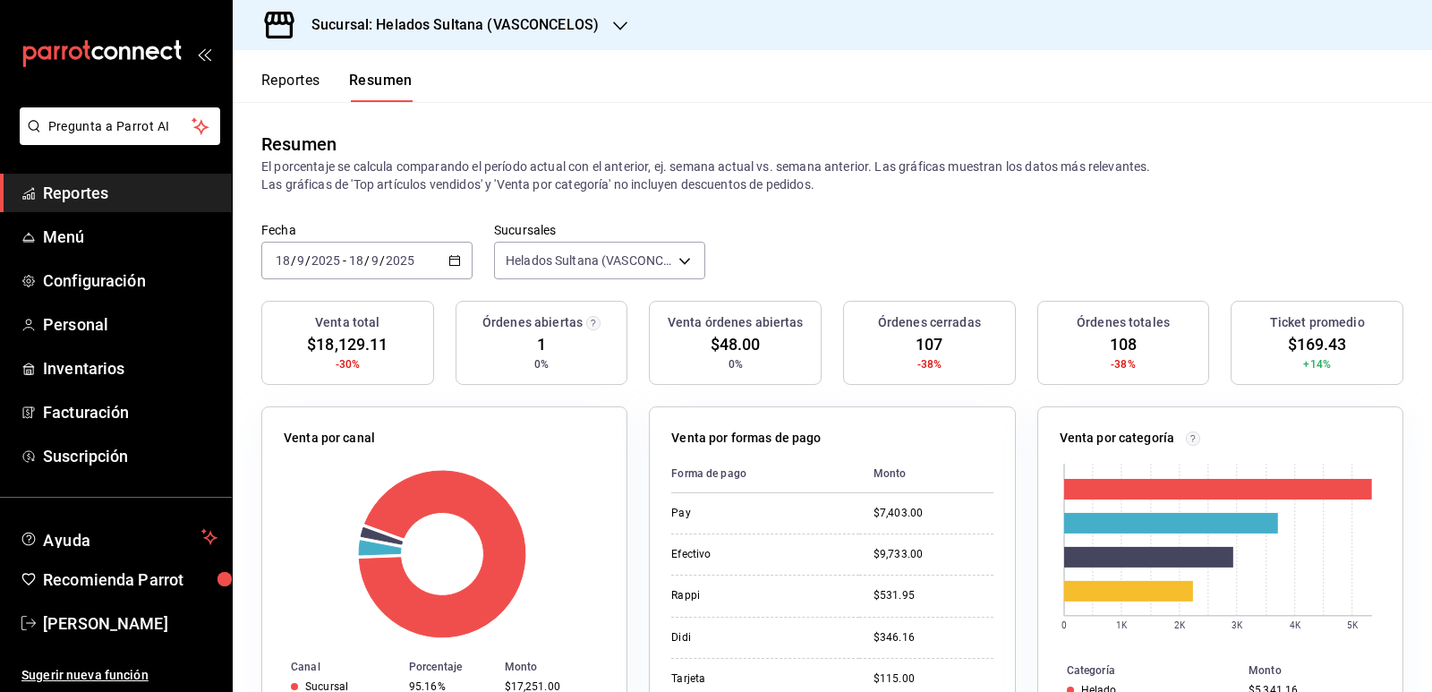
scroll to position [179, 0]
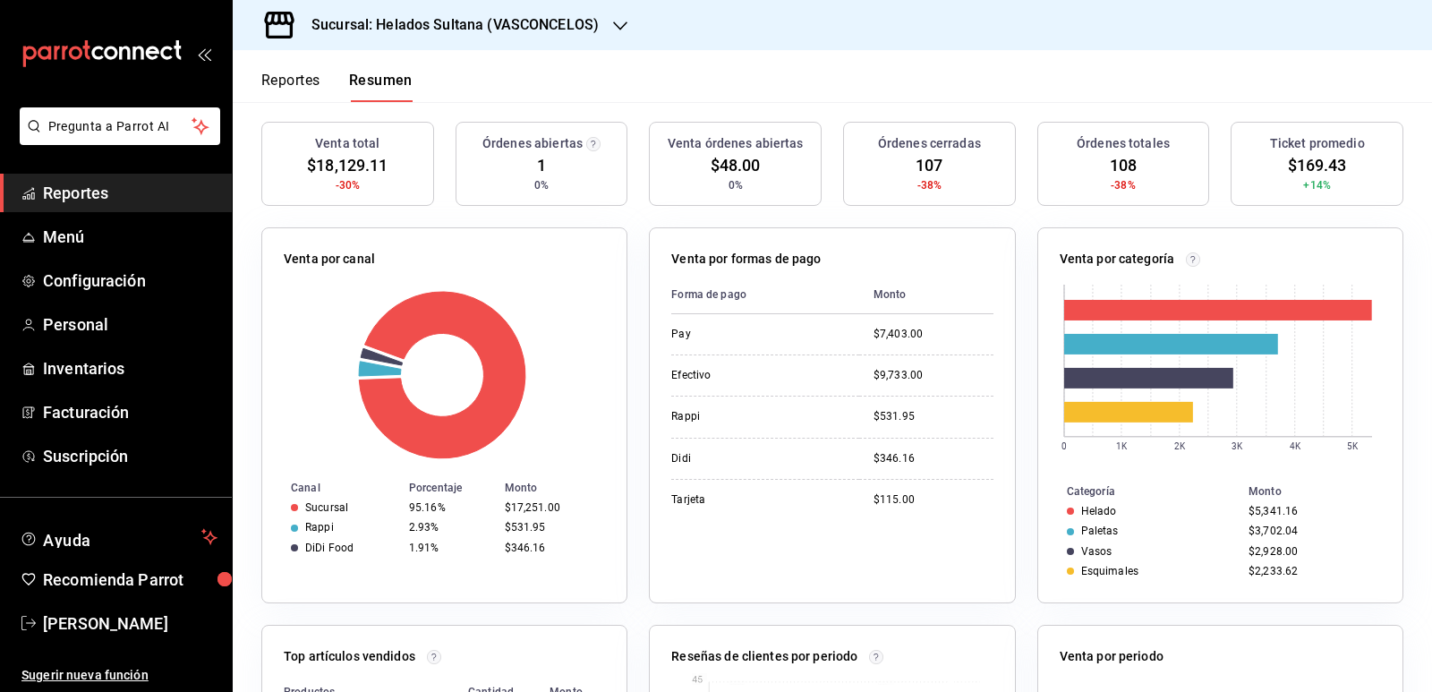
click at [91, 194] on span "Reportes" at bounding box center [130, 193] width 175 height 24
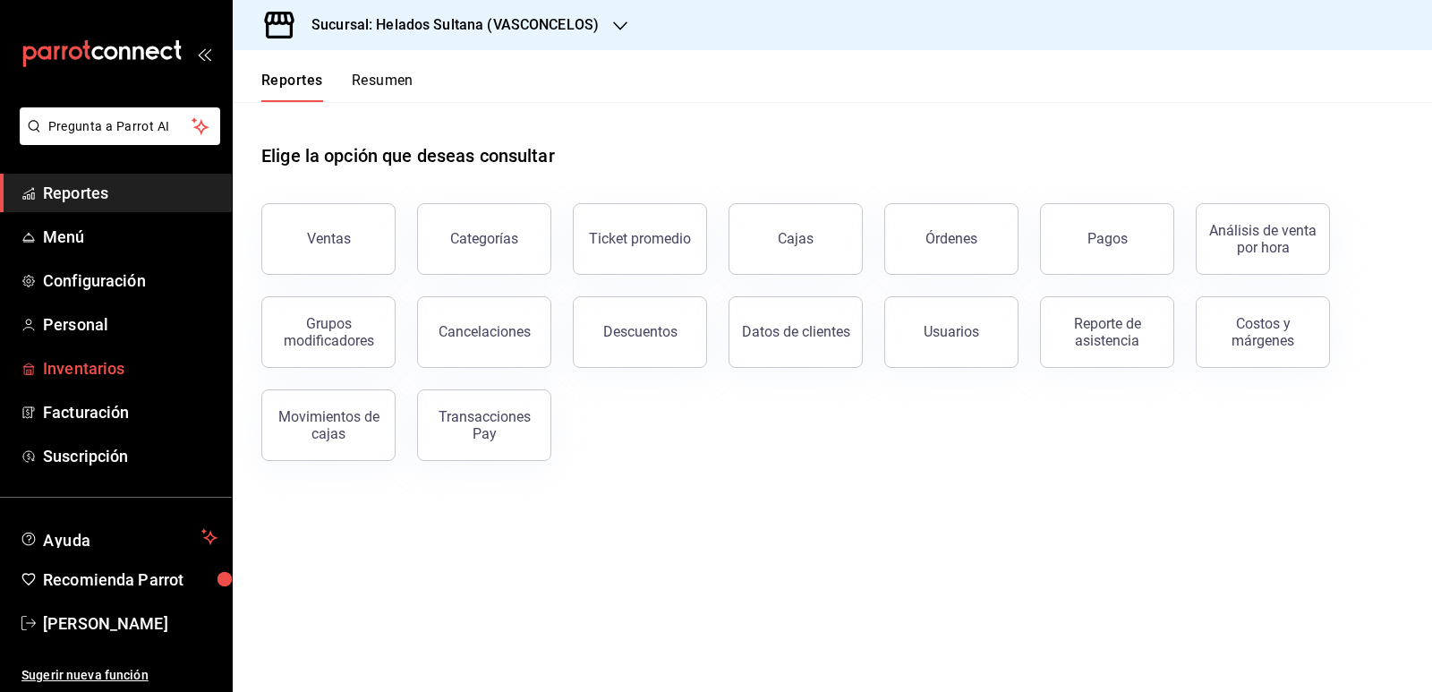
click at [85, 366] on span "Inventarios" at bounding box center [130, 368] width 175 height 24
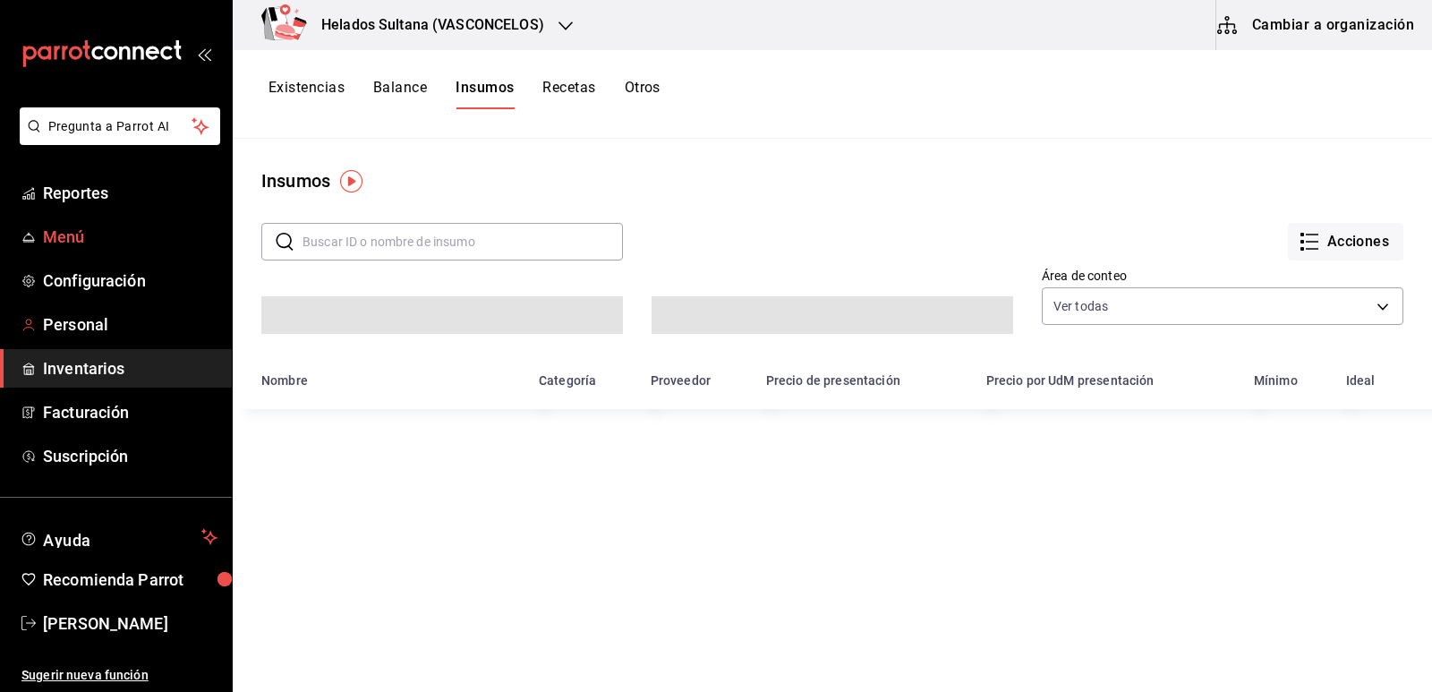
click at [79, 237] on span "Menú" at bounding box center [130, 237] width 175 height 24
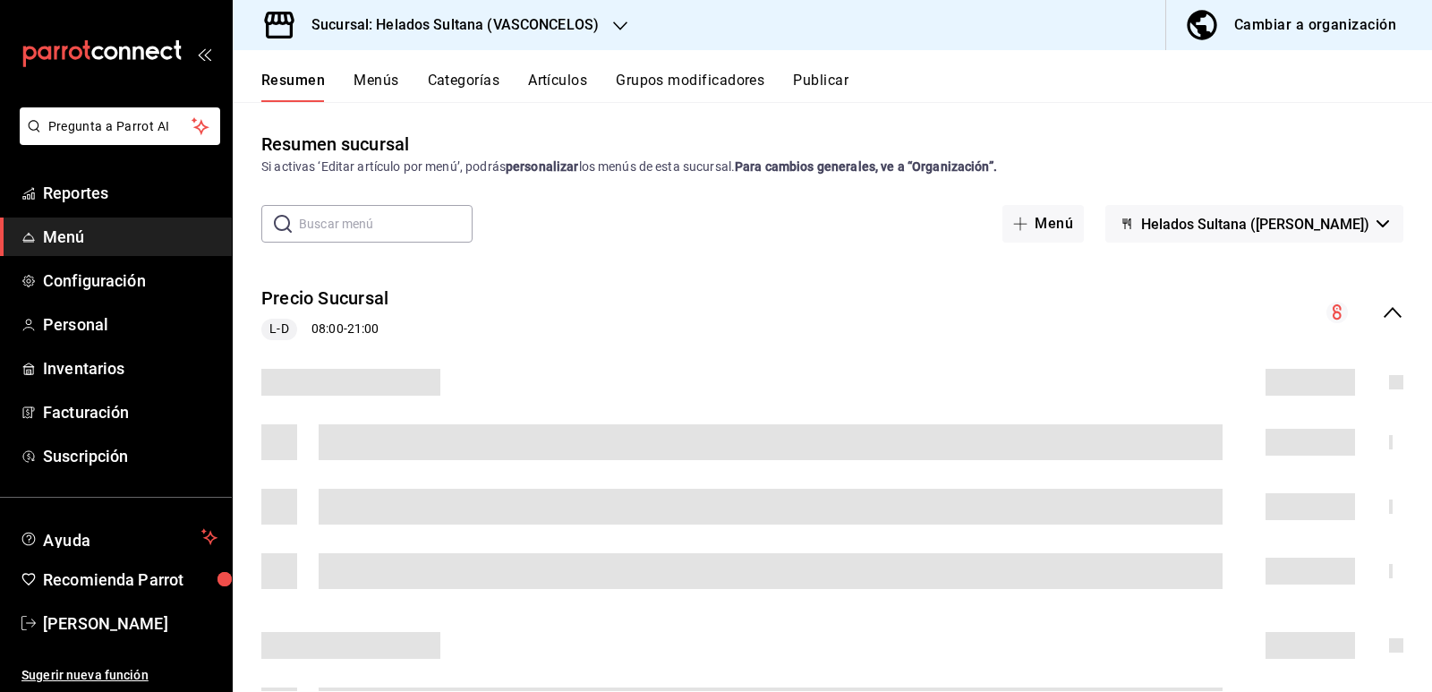
click at [1382, 310] on icon "collapse-menu-row" at bounding box center [1392, 312] width 21 height 21
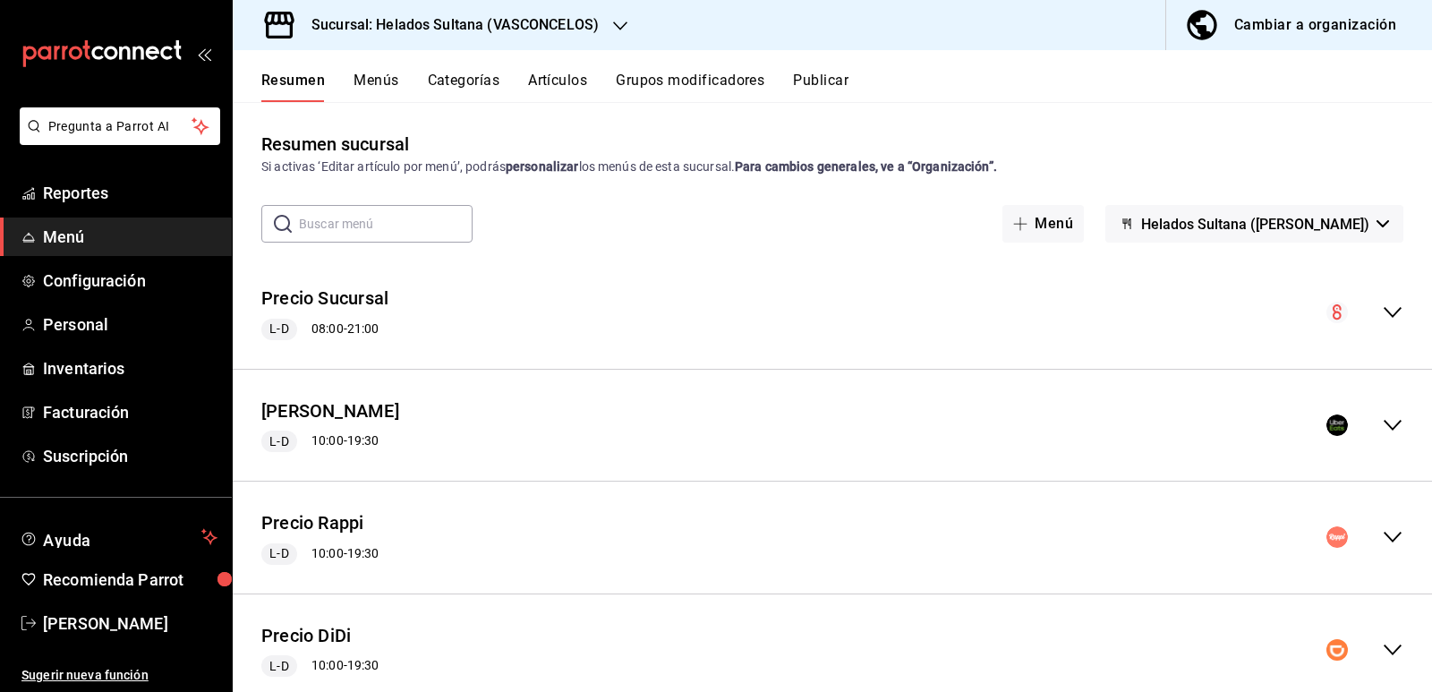
click at [1385, 421] on icon "collapse-menu-row" at bounding box center [1392, 424] width 21 height 21
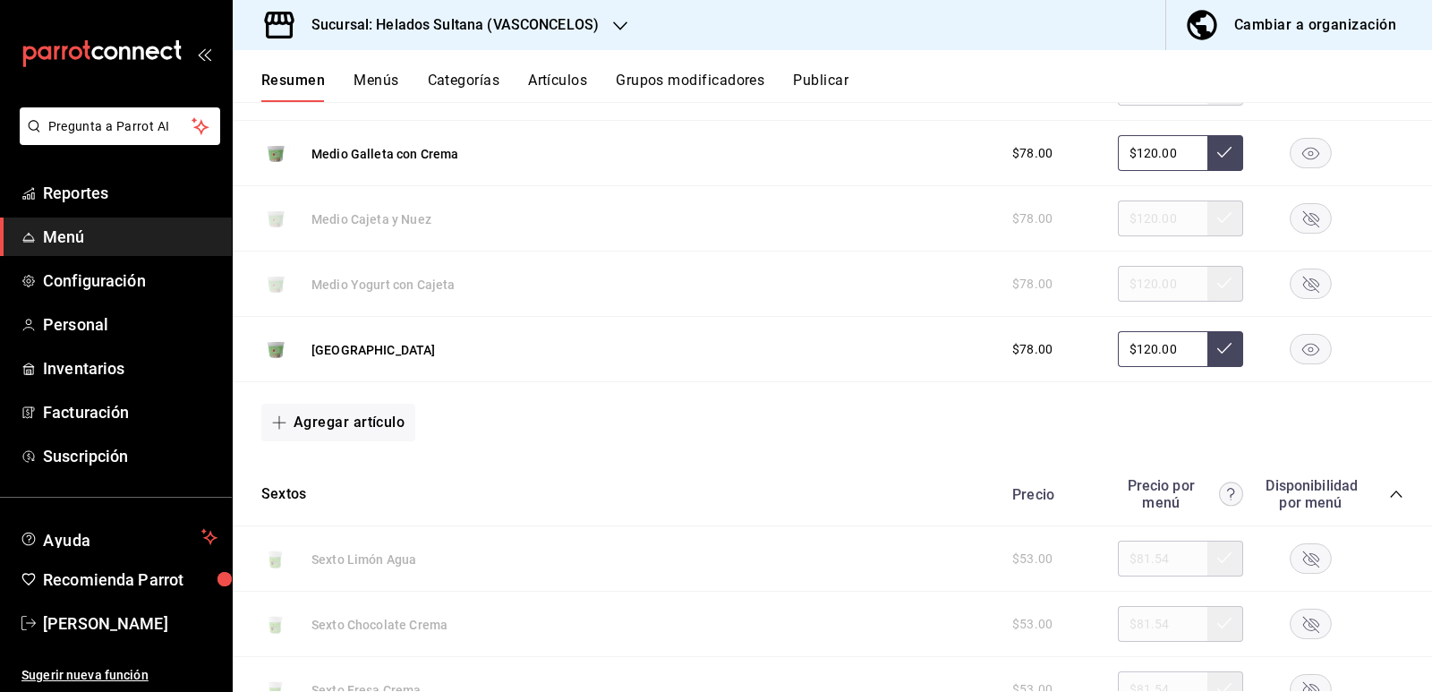
scroll to position [805, 0]
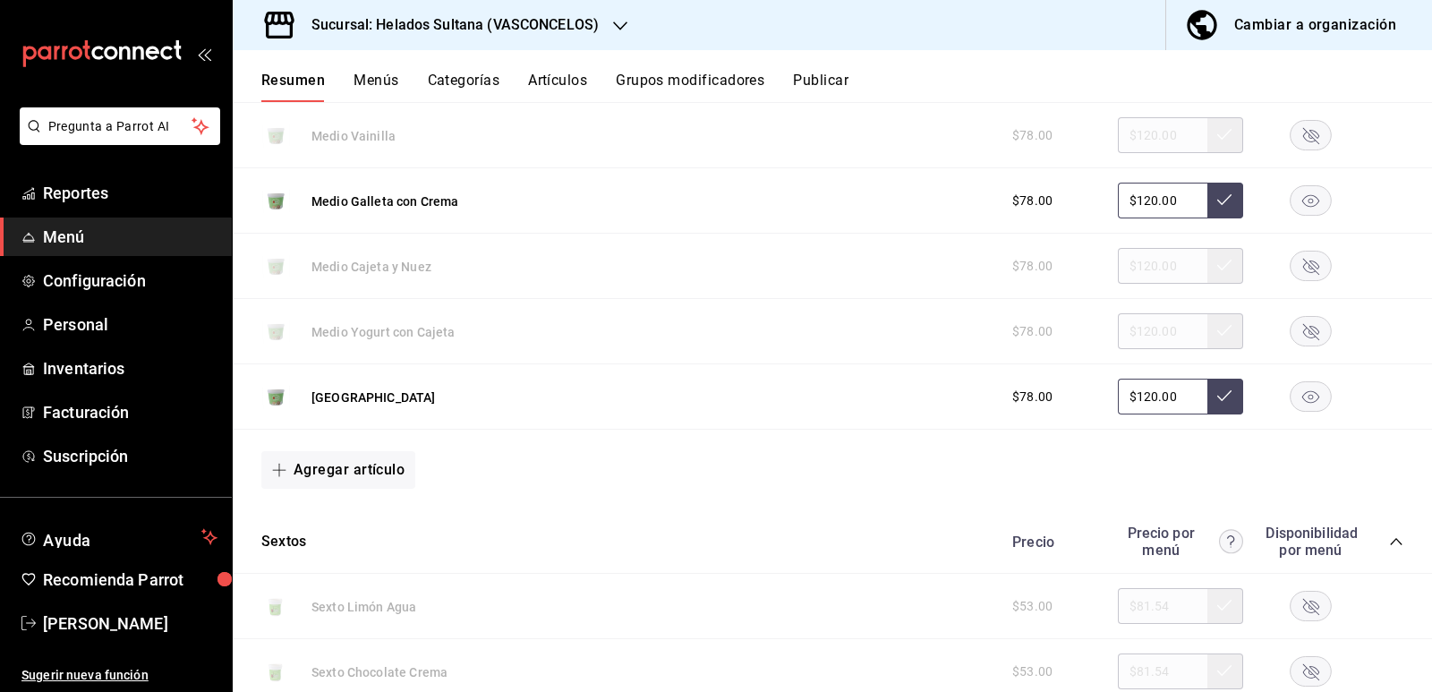
click at [1290, 268] on rect "button" at bounding box center [1310, 266] width 41 height 30
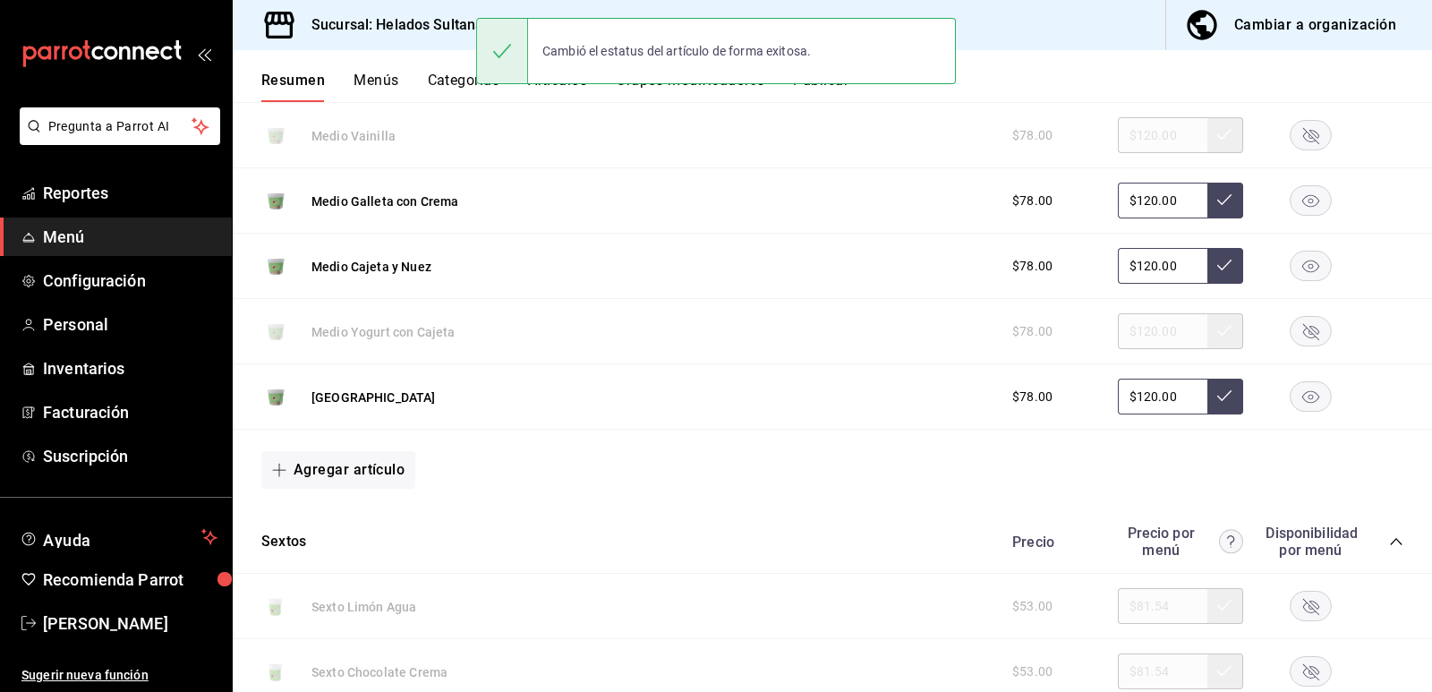
click at [1303, 327] on icon "button" at bounding box center [1311, 332] width 16 height 16
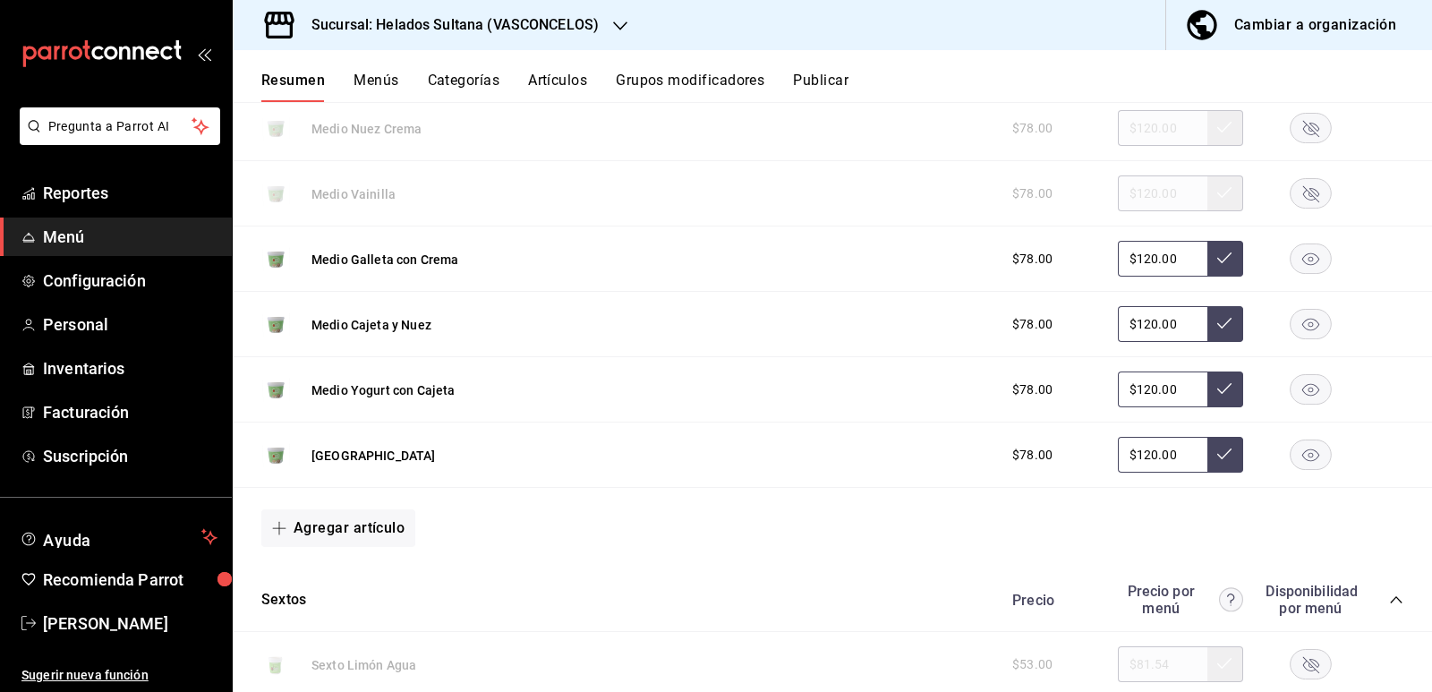
scroll to position [716, 0]
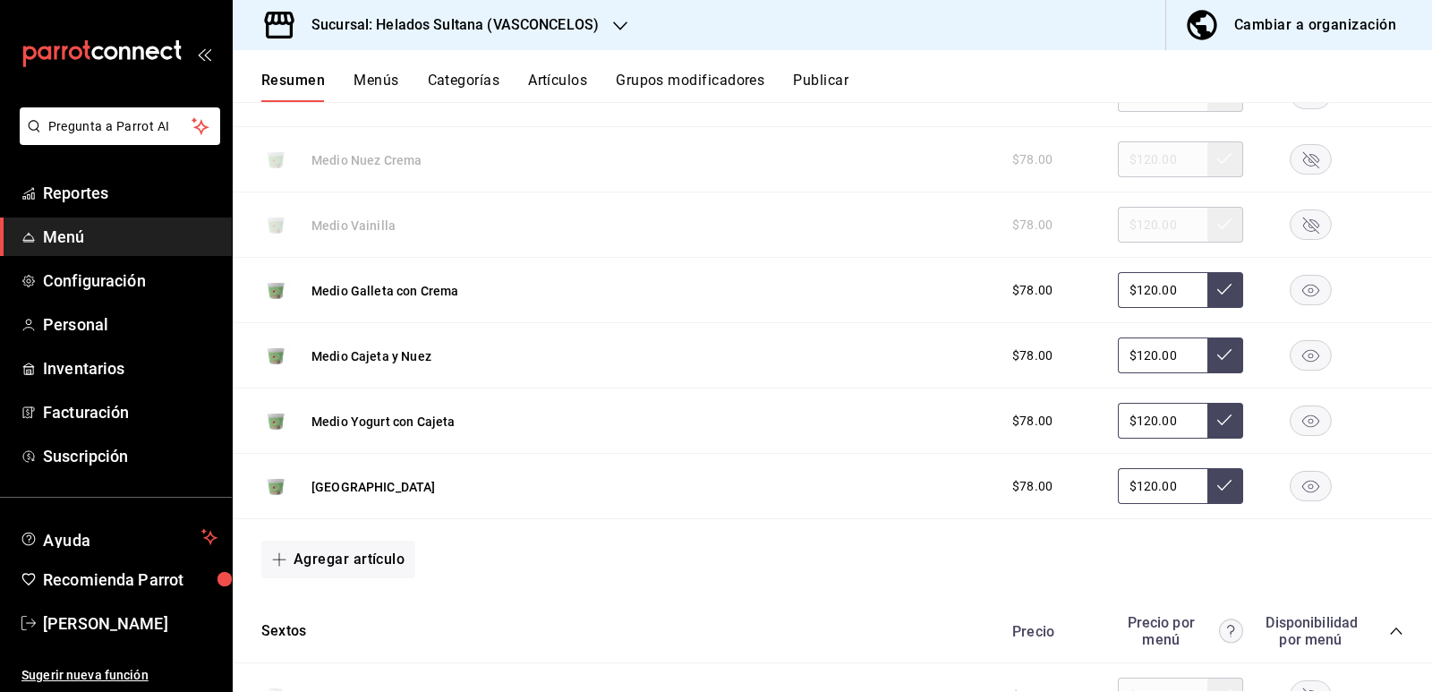
click at [1290, 222] on rect "button" at bounding box center [1310, 225] width 41 height 30
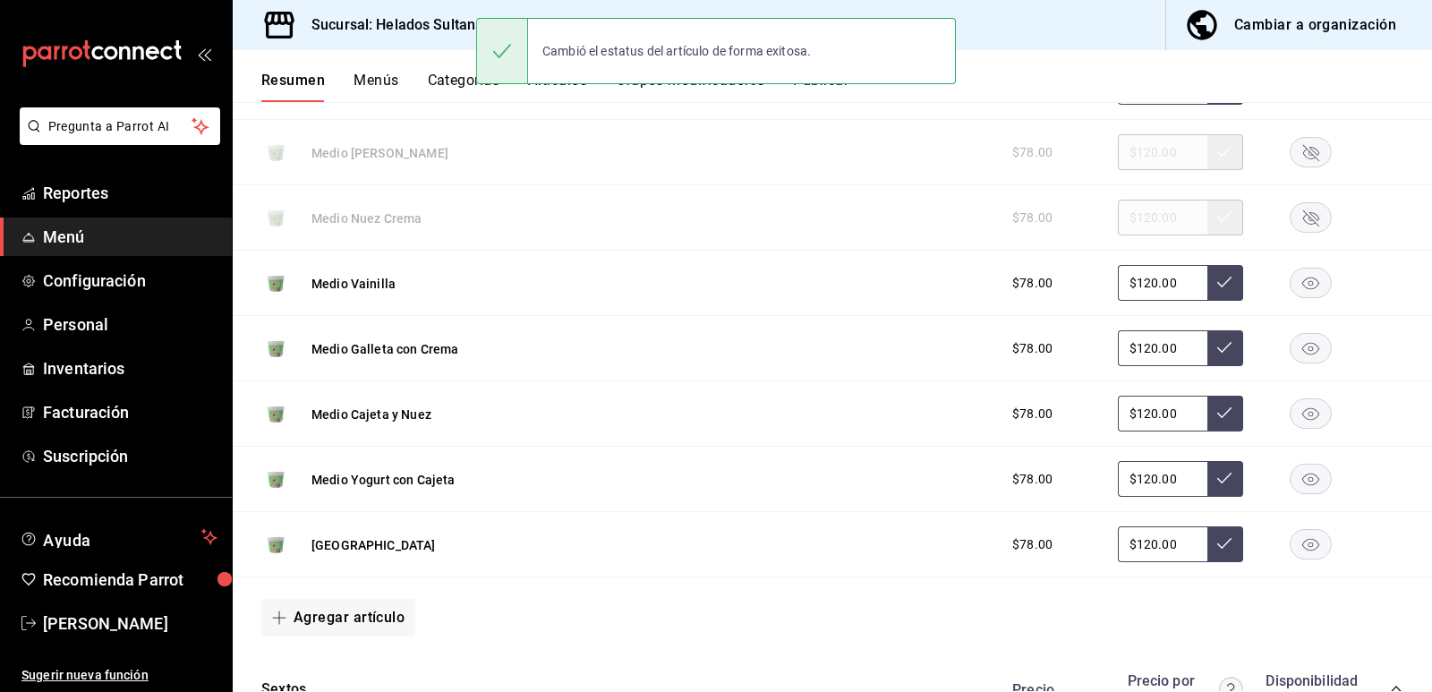
scroll to position [447, 0]
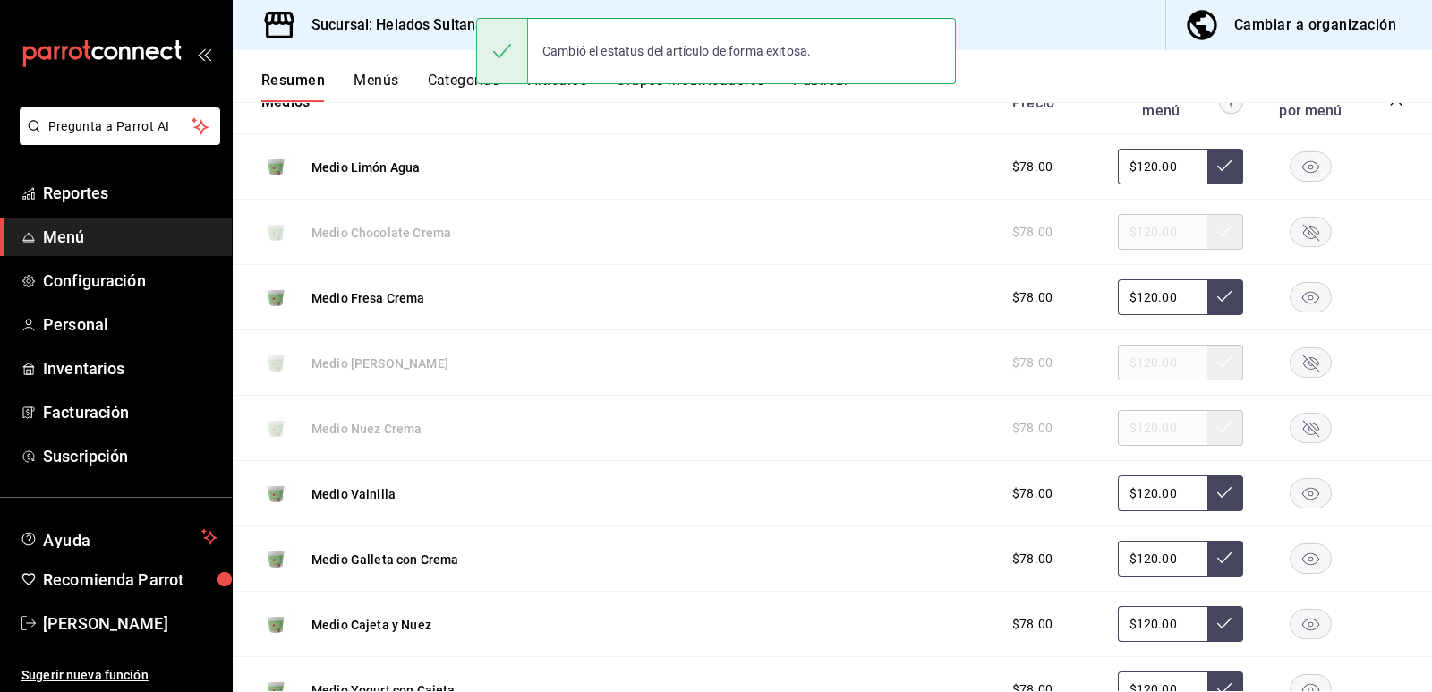
click at [1296, 230] on rect "button" at bounding box center [1310, 232] width 41 height 30
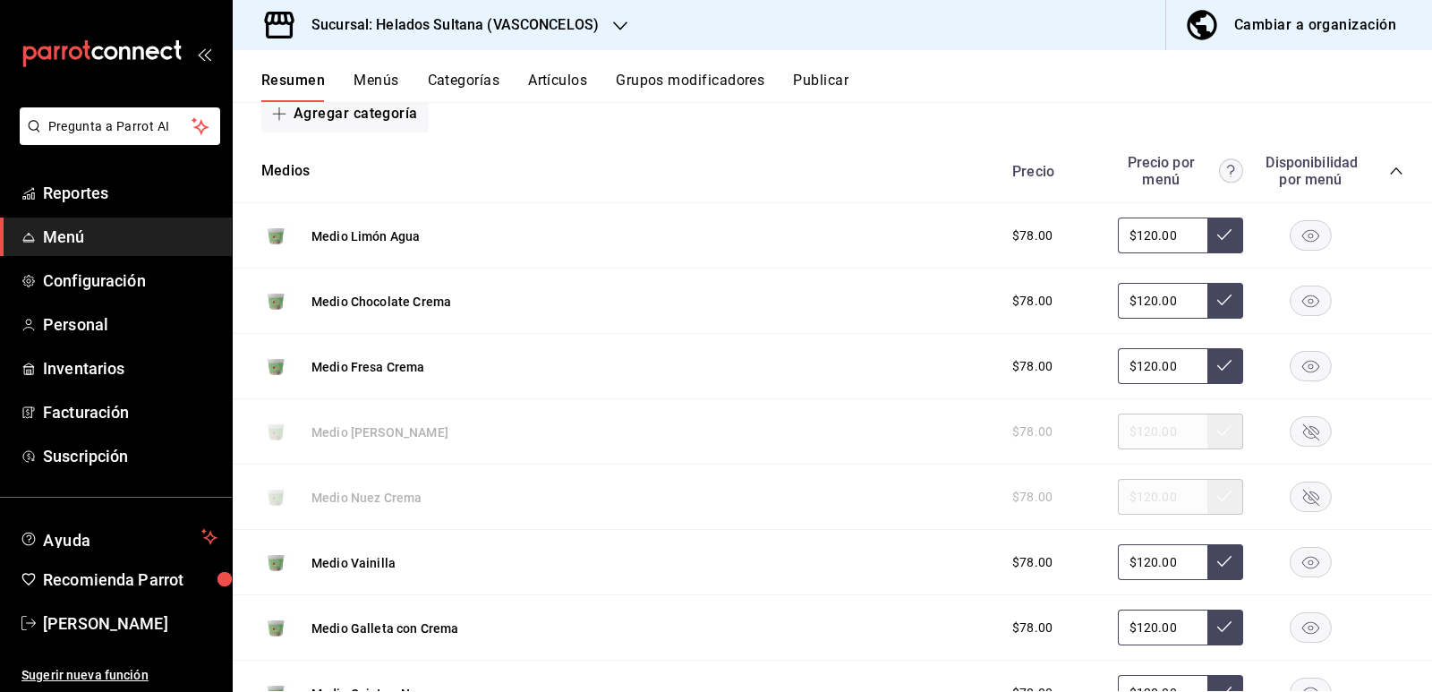
scroll to position [358, 0]
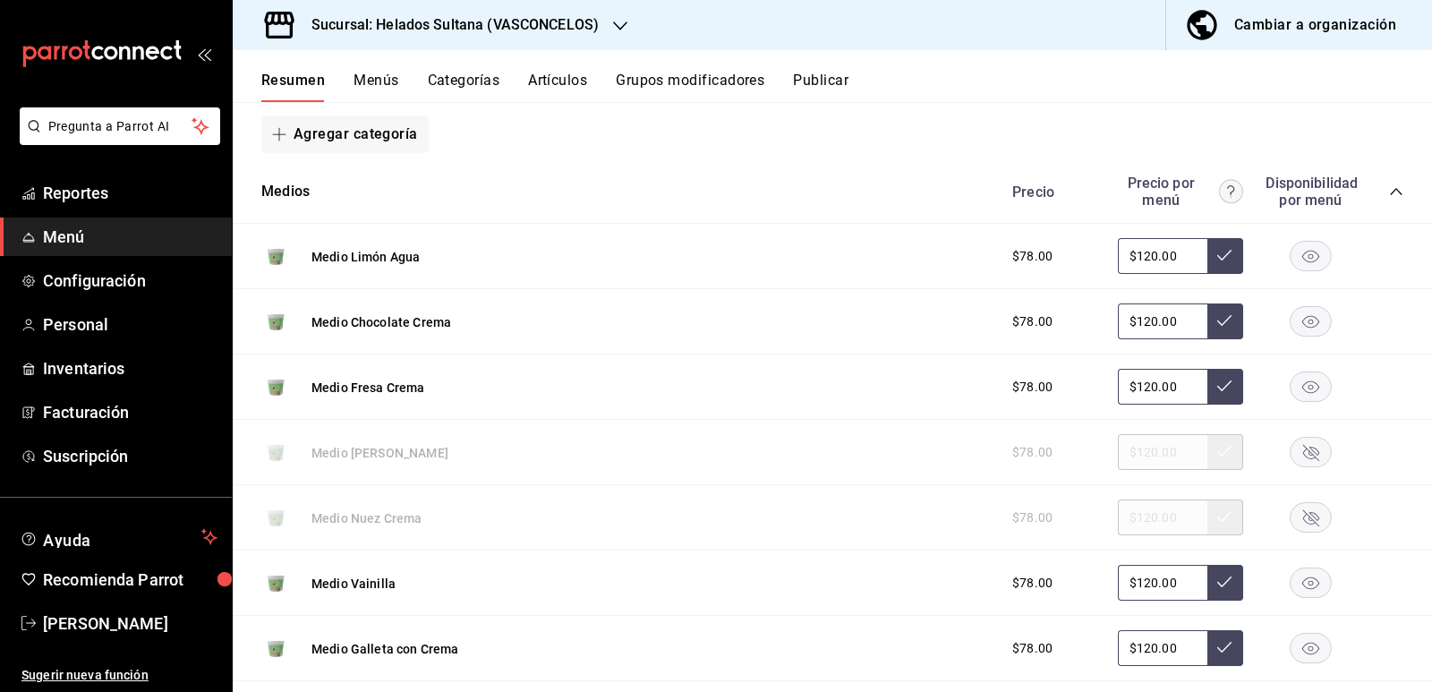
click at [1389, 188] on icon "collapse-category-row" at bounding box center [1396, 191] width 14 height 14
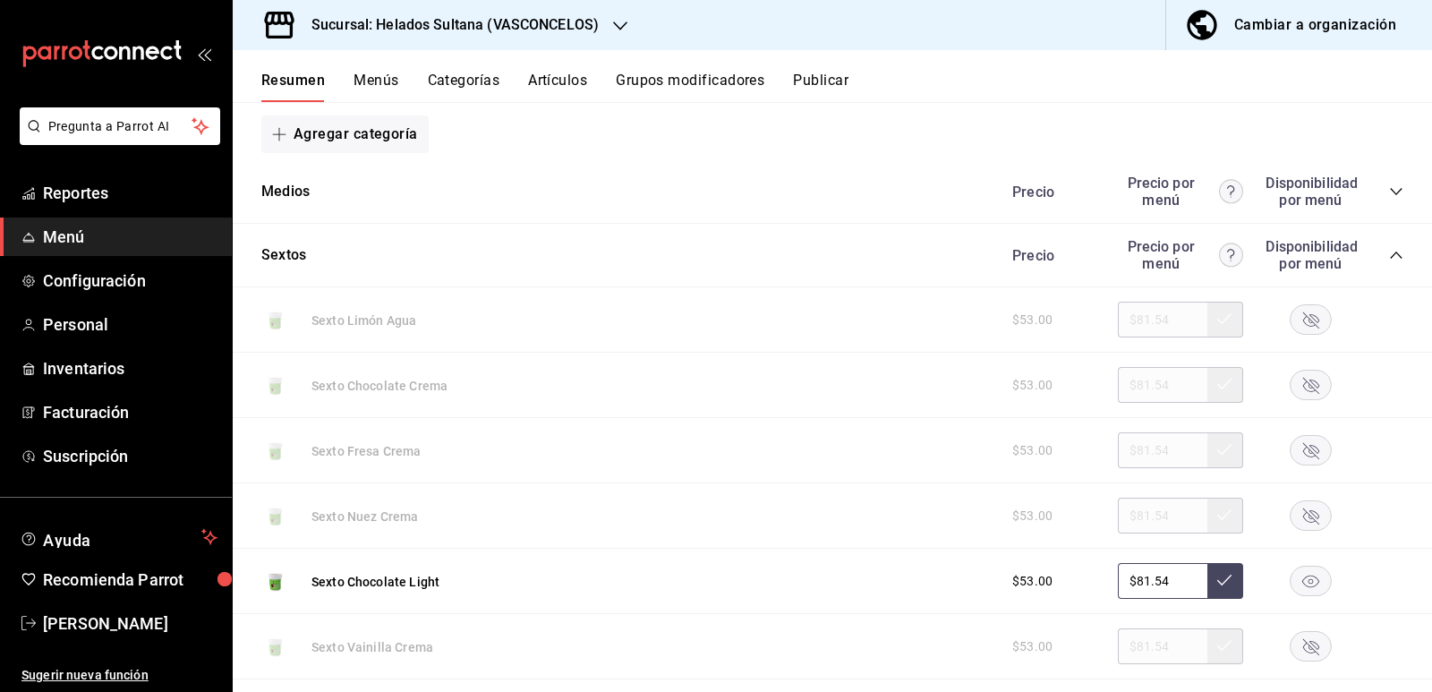
click at [1389, 252] on icon "collapse-category-row" at bounding box center [1396, 255] width 14 height 14
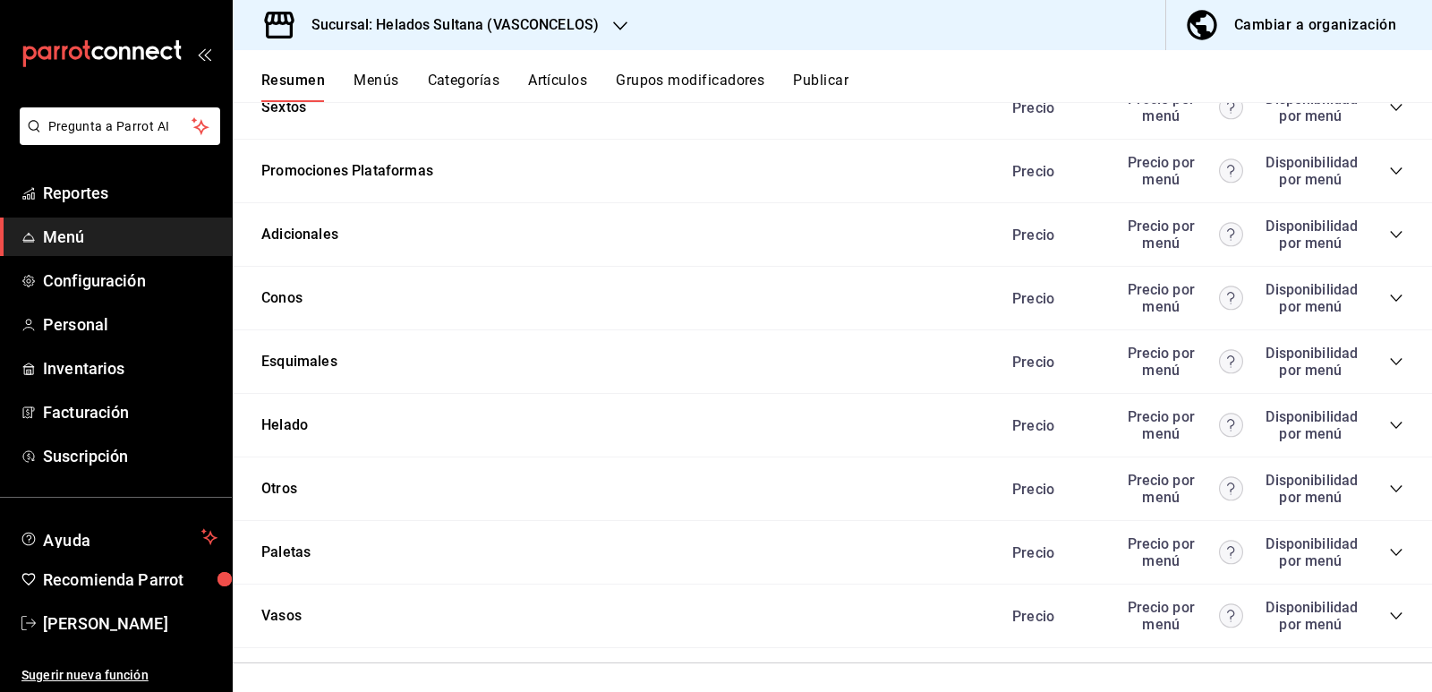
scroll to position [537, 0]
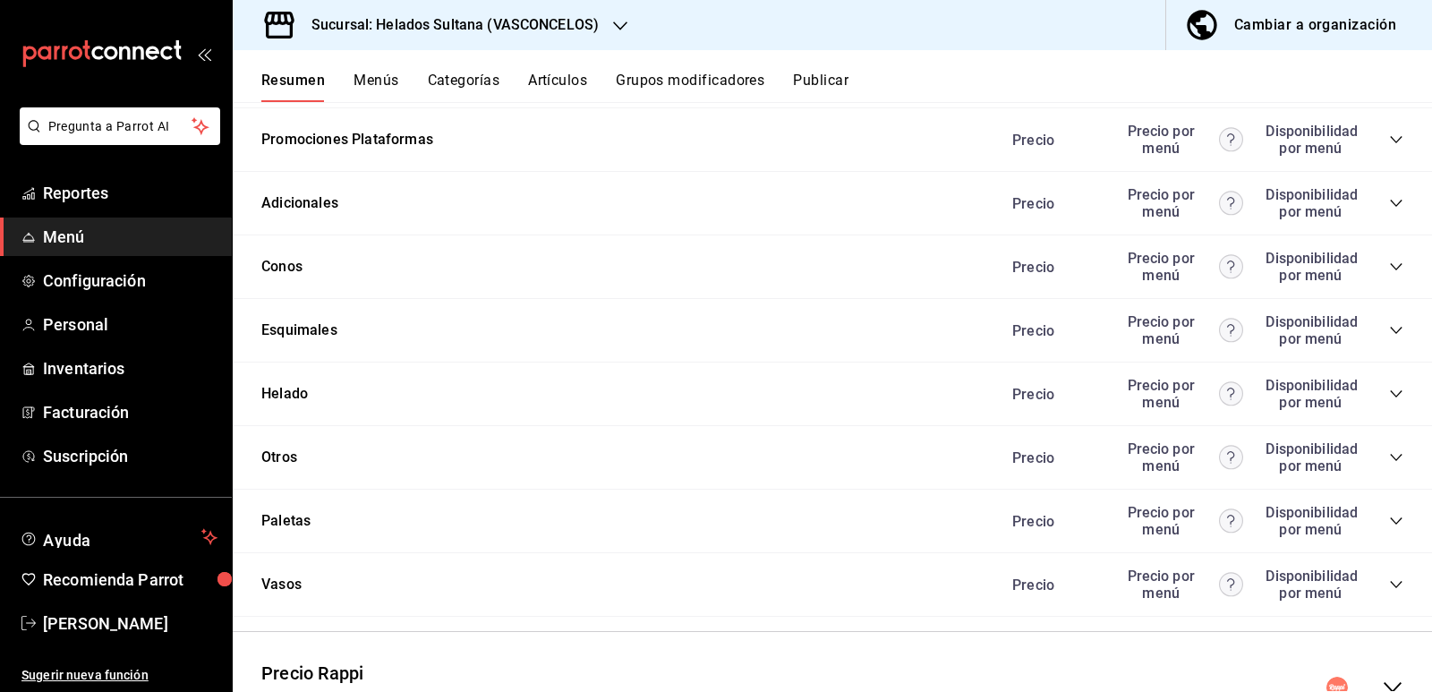
click at [1389, 332] on icon "collapse-category-row" at bounding box center [1396, 330] width 14 height 14
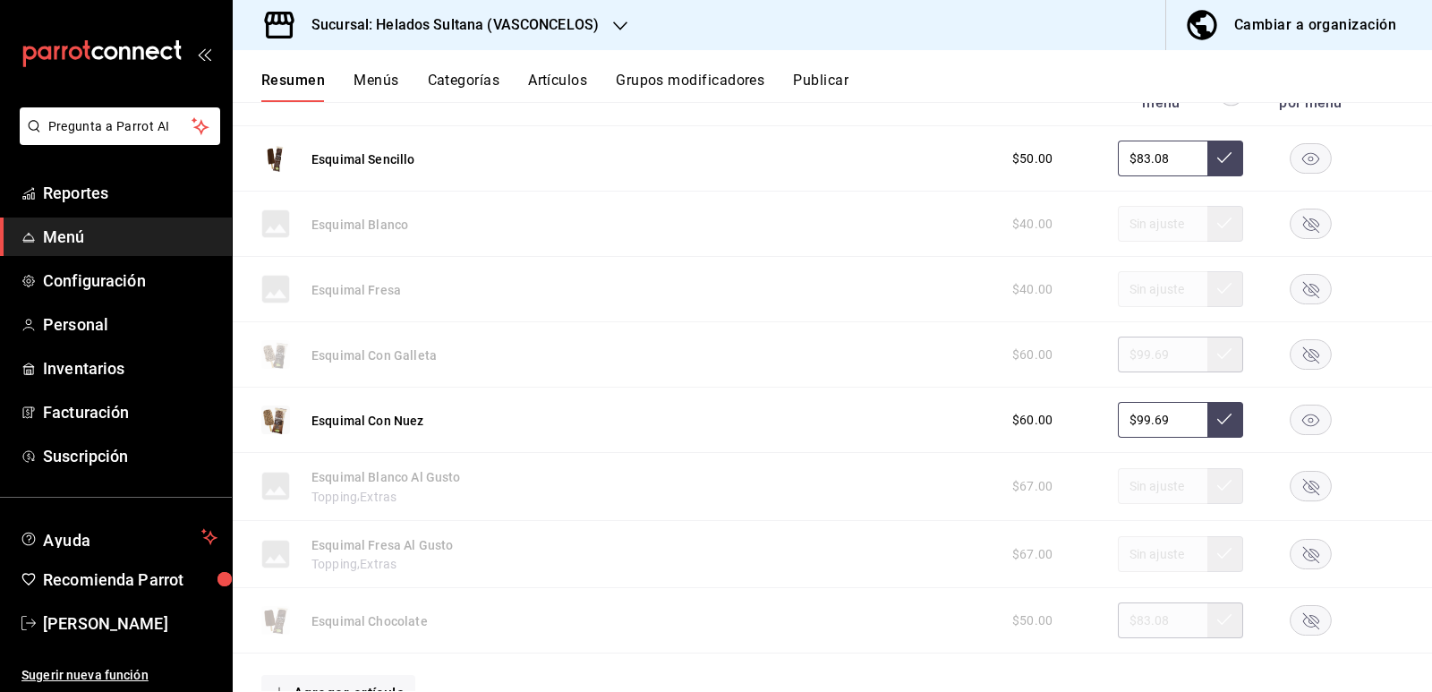
scroll to position [805, 0]
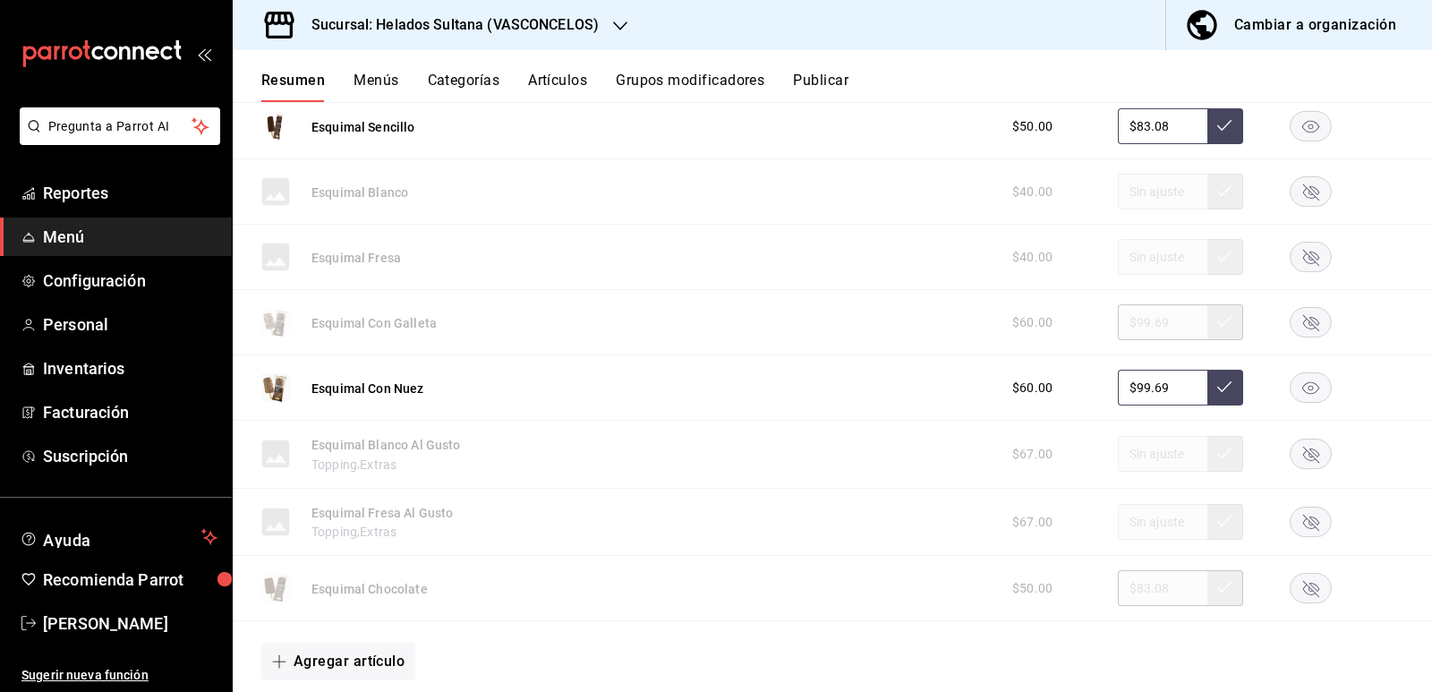
click at [1310, 316] on rect "button" at bounding box center [1310, 323] width 41 height 30
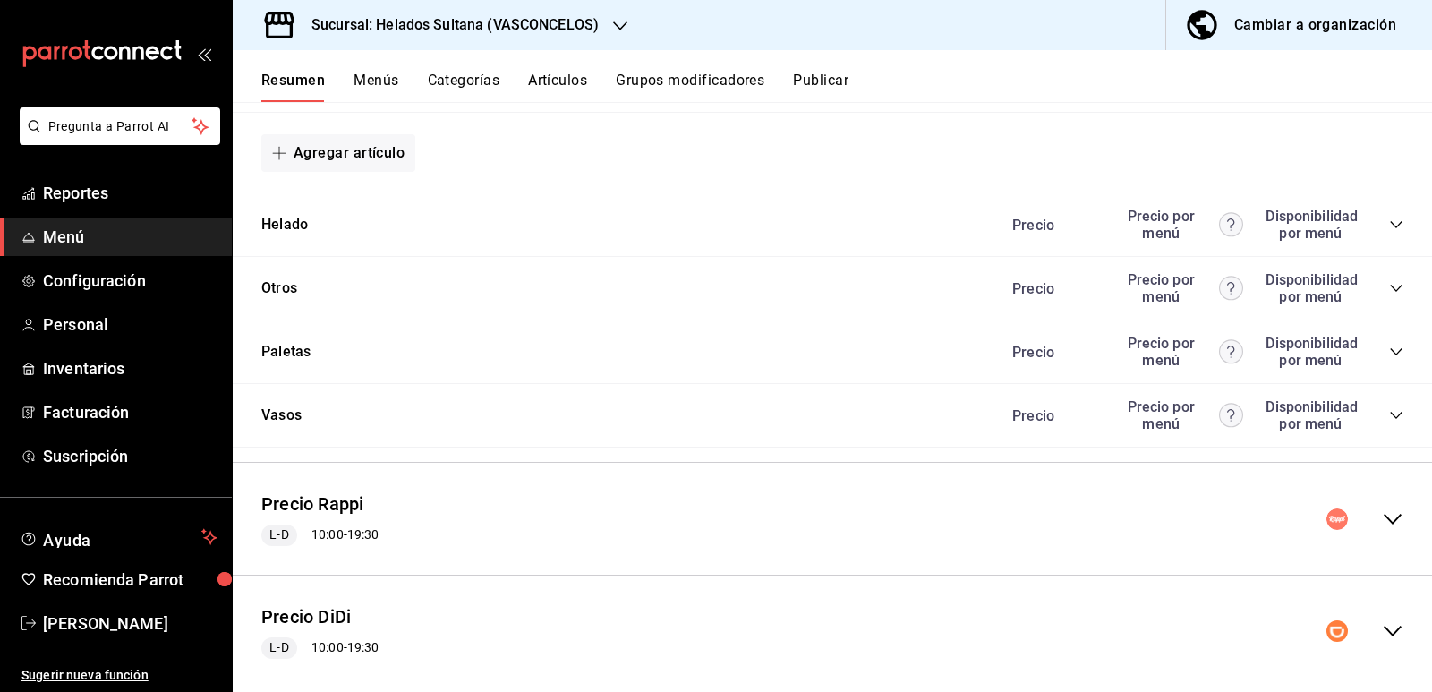
scroll to position [1347, 0]
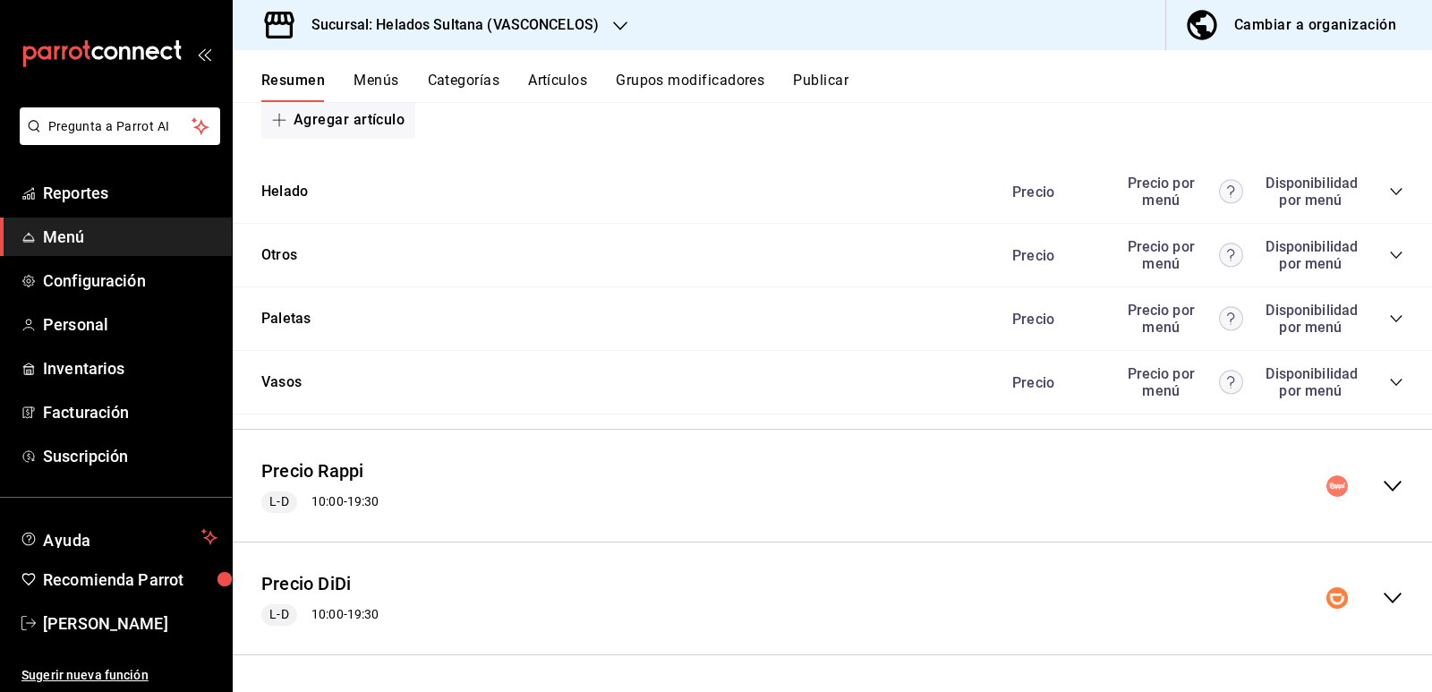
click at [1389, 254] on icon "collapse-category-row" at bounding box center [1396, 255] width 14 height 14
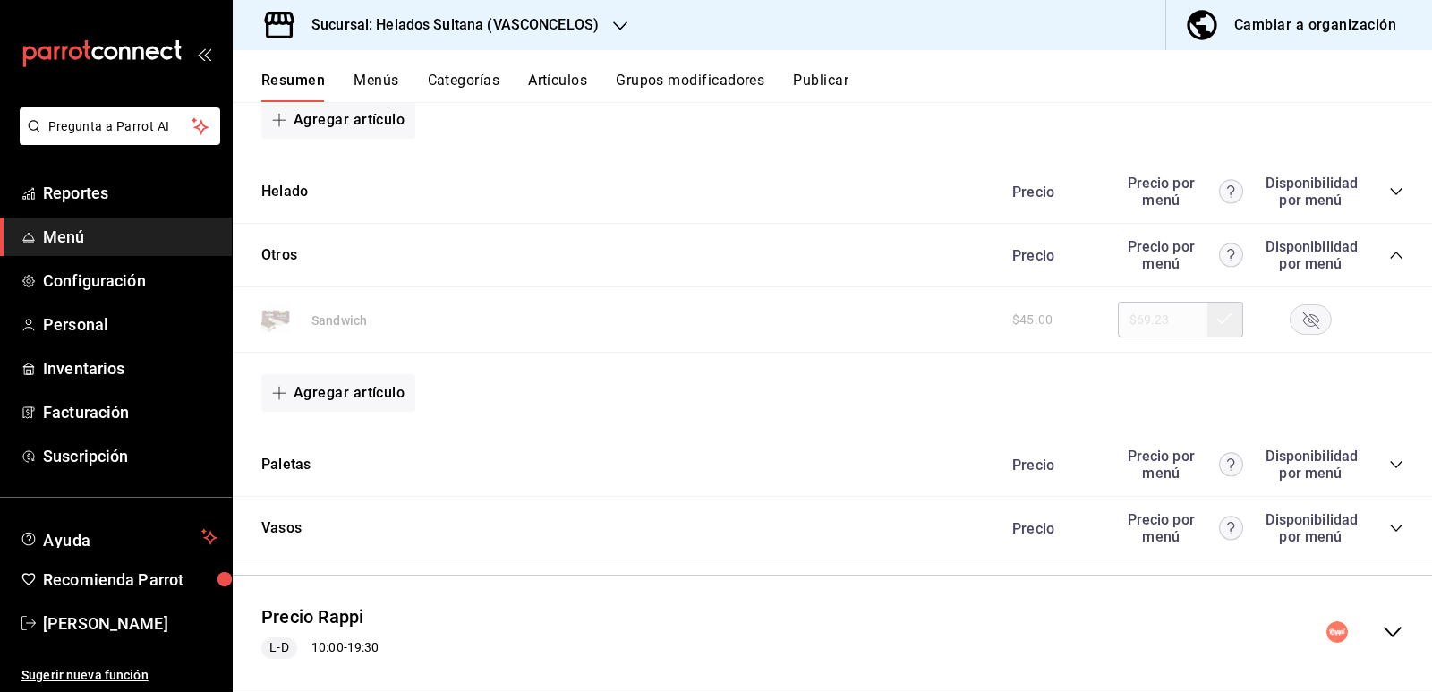
click at [1304, 321] on rect "button" at bounding box center [1310, 320] width 41 height 30
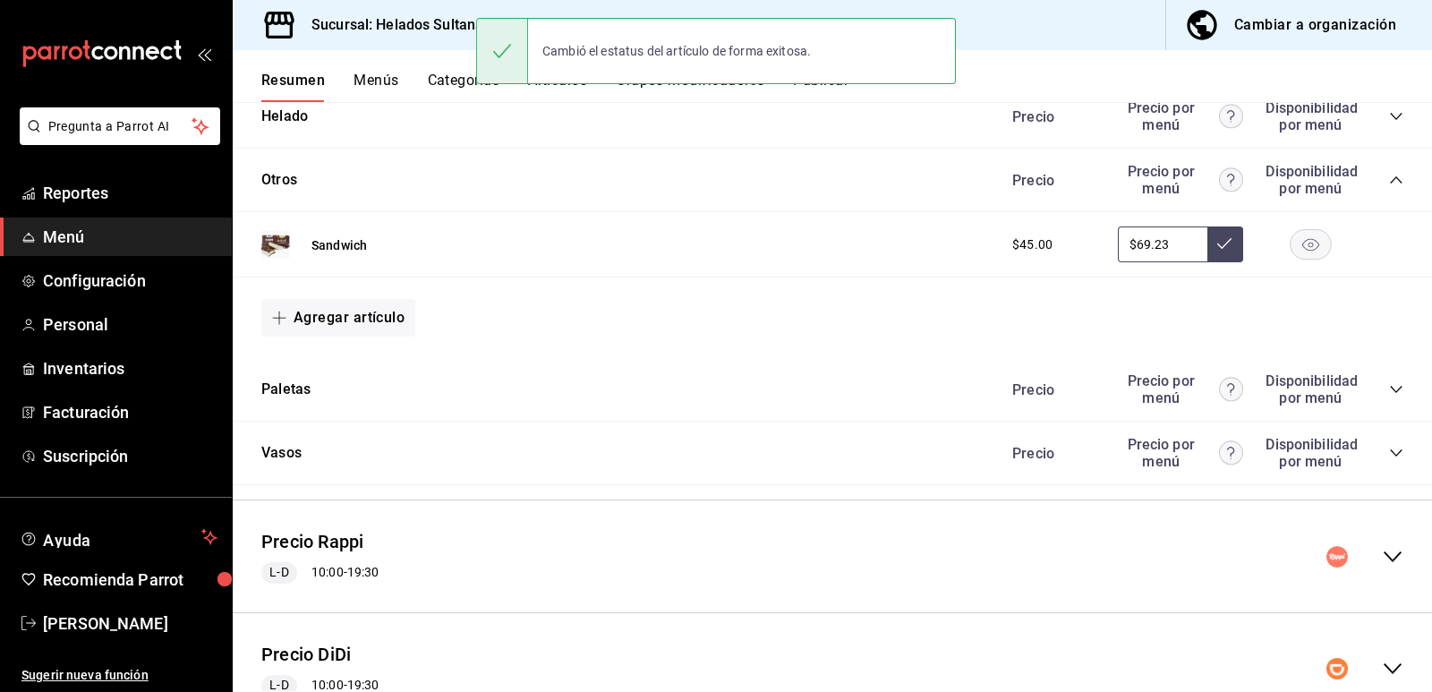
scroll to position [1493, 0]
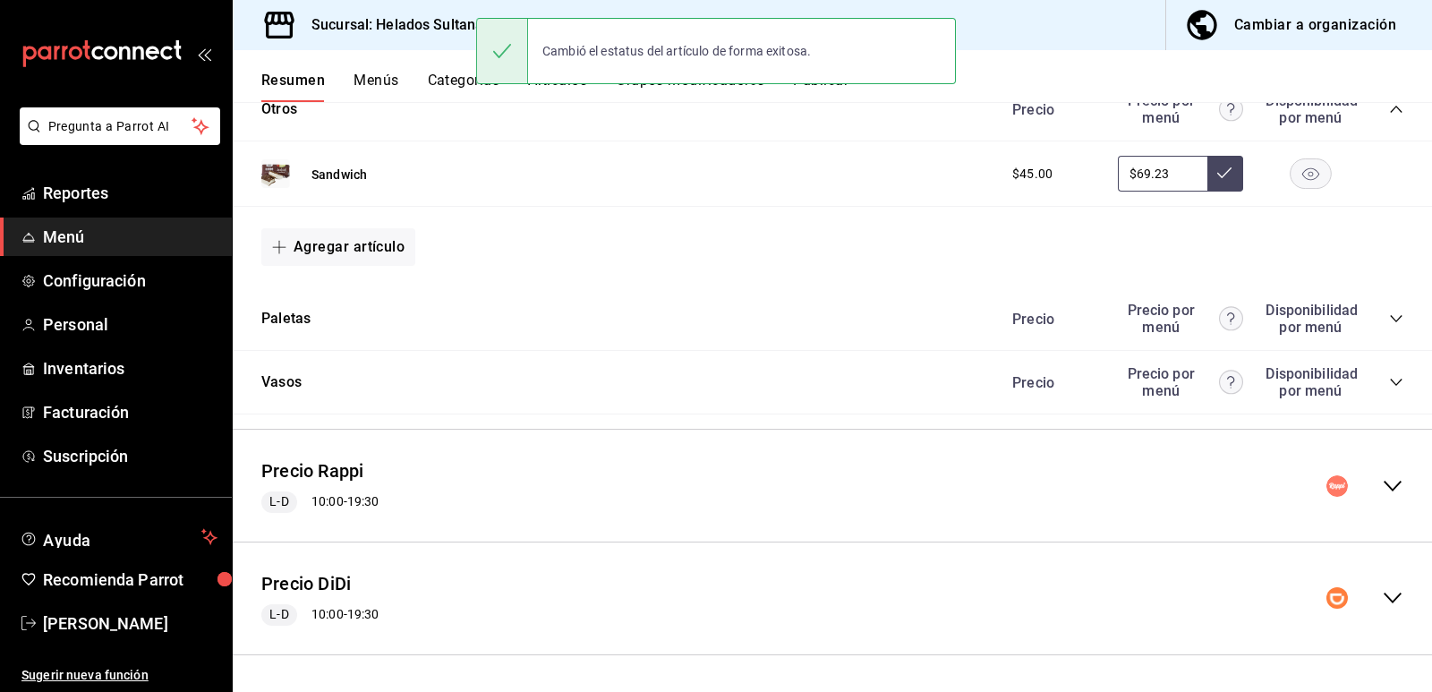
click at [1382, 481] on icon "collapse-menu-row" at bounding box center [1392, 485] width 21 height 21
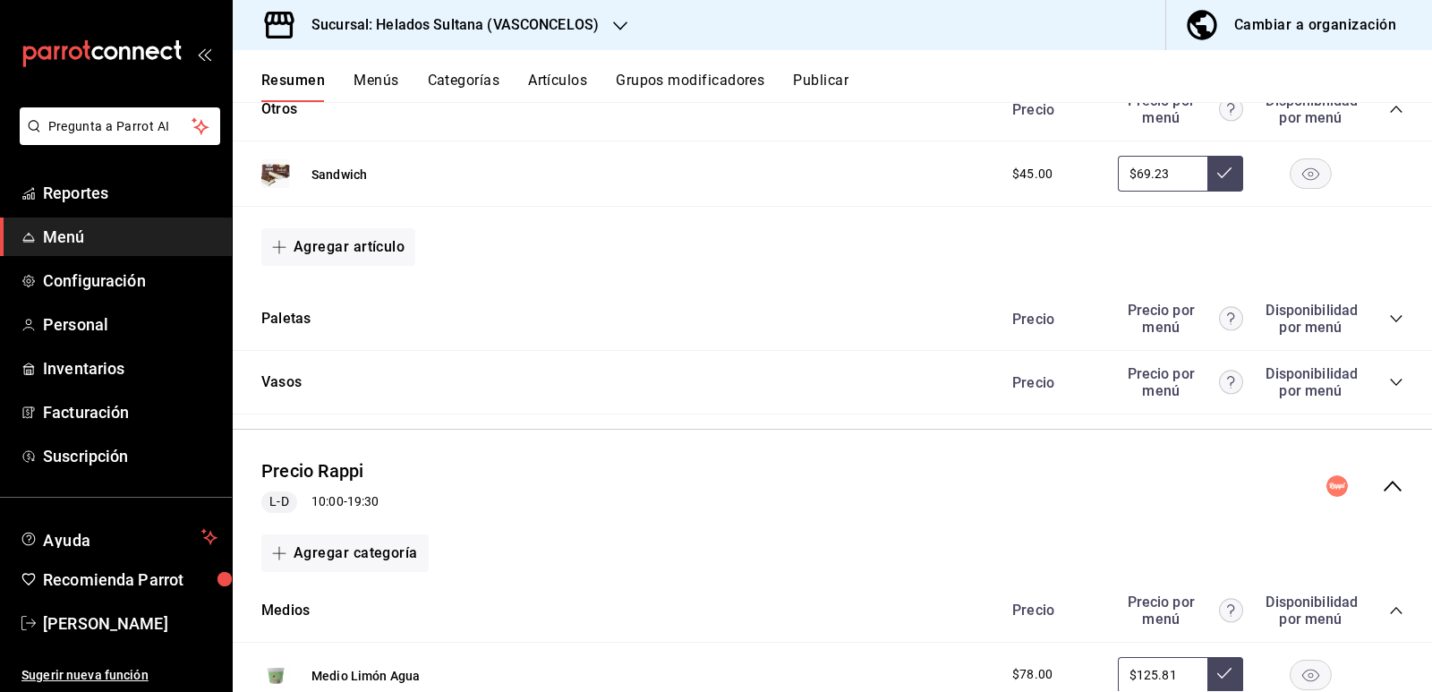
scroll to position [1851, 0]
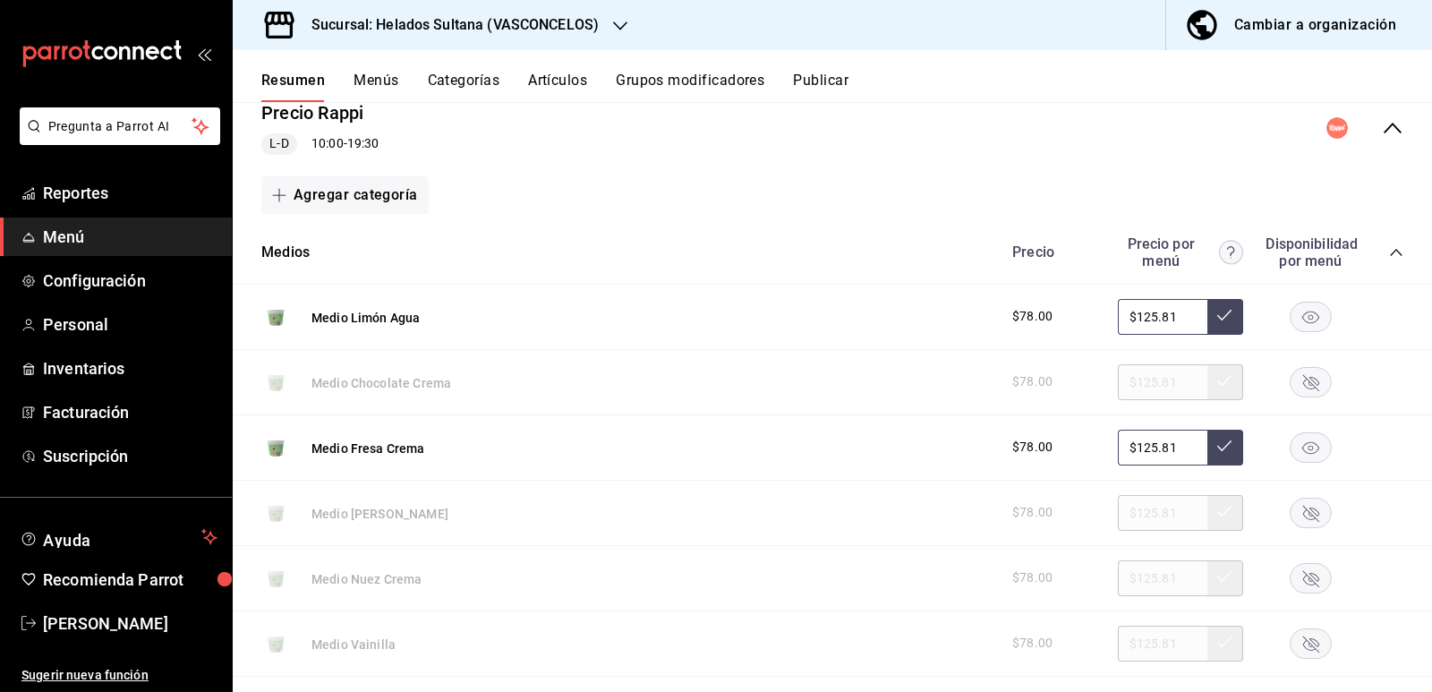
click at [1305, 385] on rect "button" at bounding box center [1310, 382] width 41 height 30
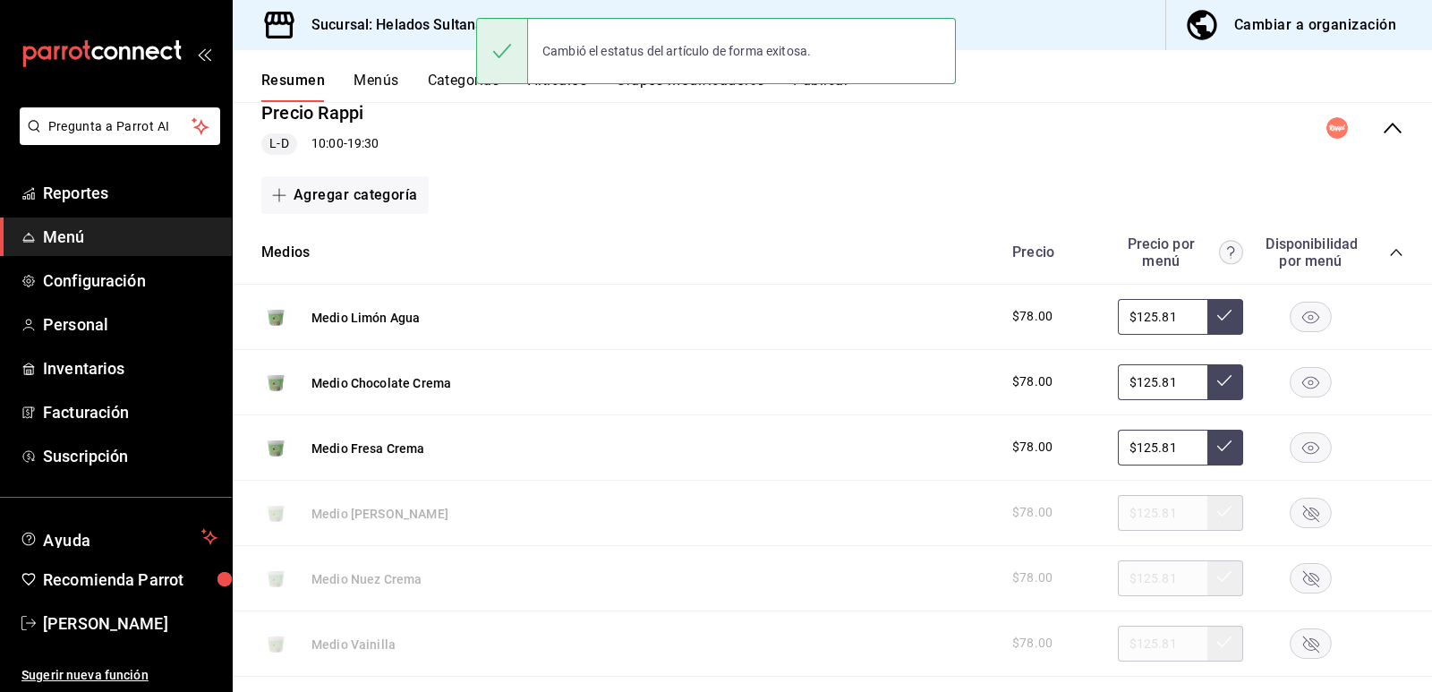
scroll to position [2030, 0]
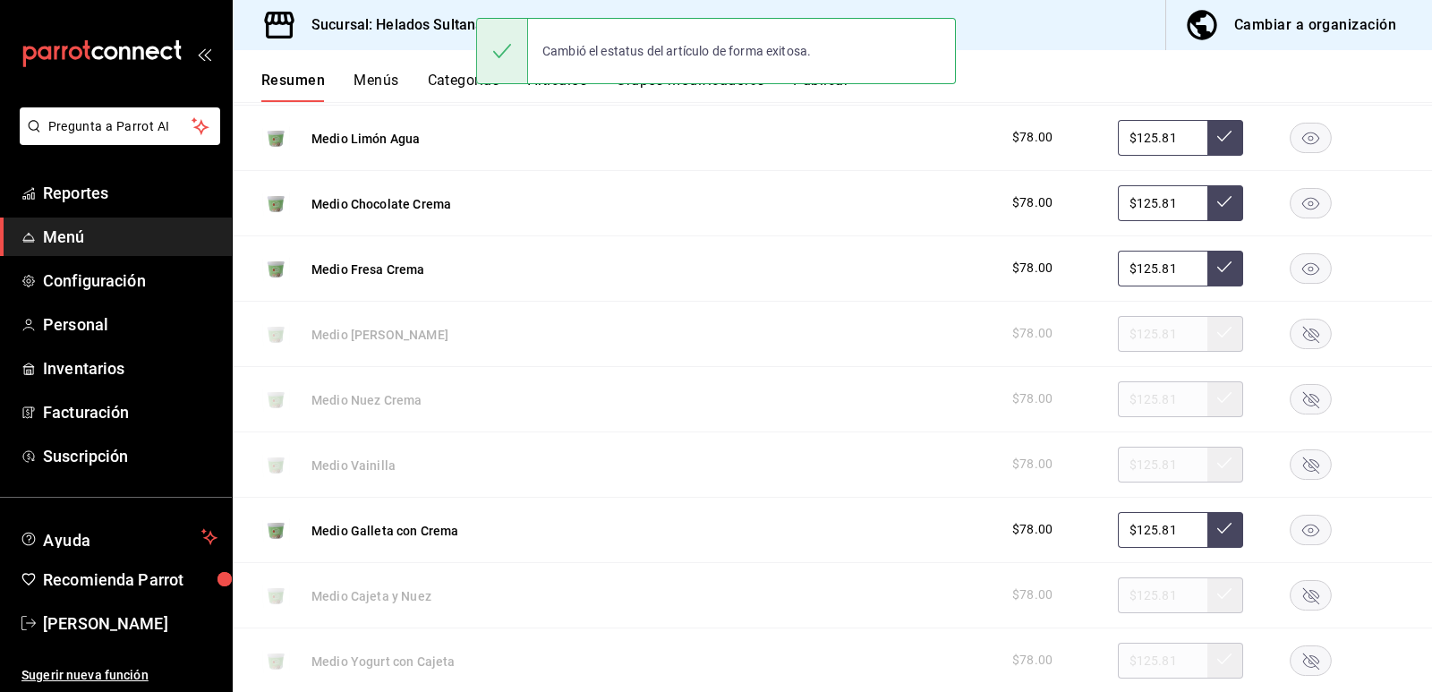
click at [1298, 459] on rect "button" at bounding box center [1310, 464] width 41 height 30
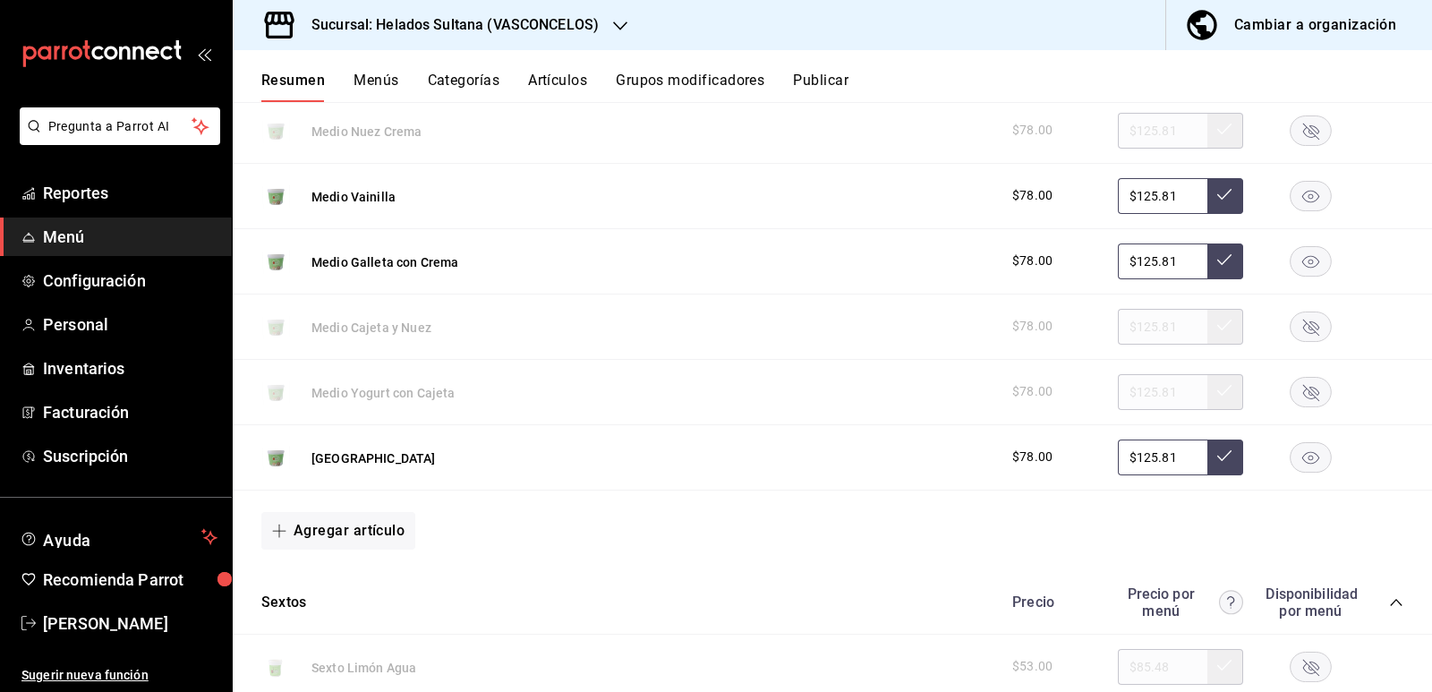
click at [1297, 394] on icon "button" at bounding box center [1311, 392] width 42 height 30
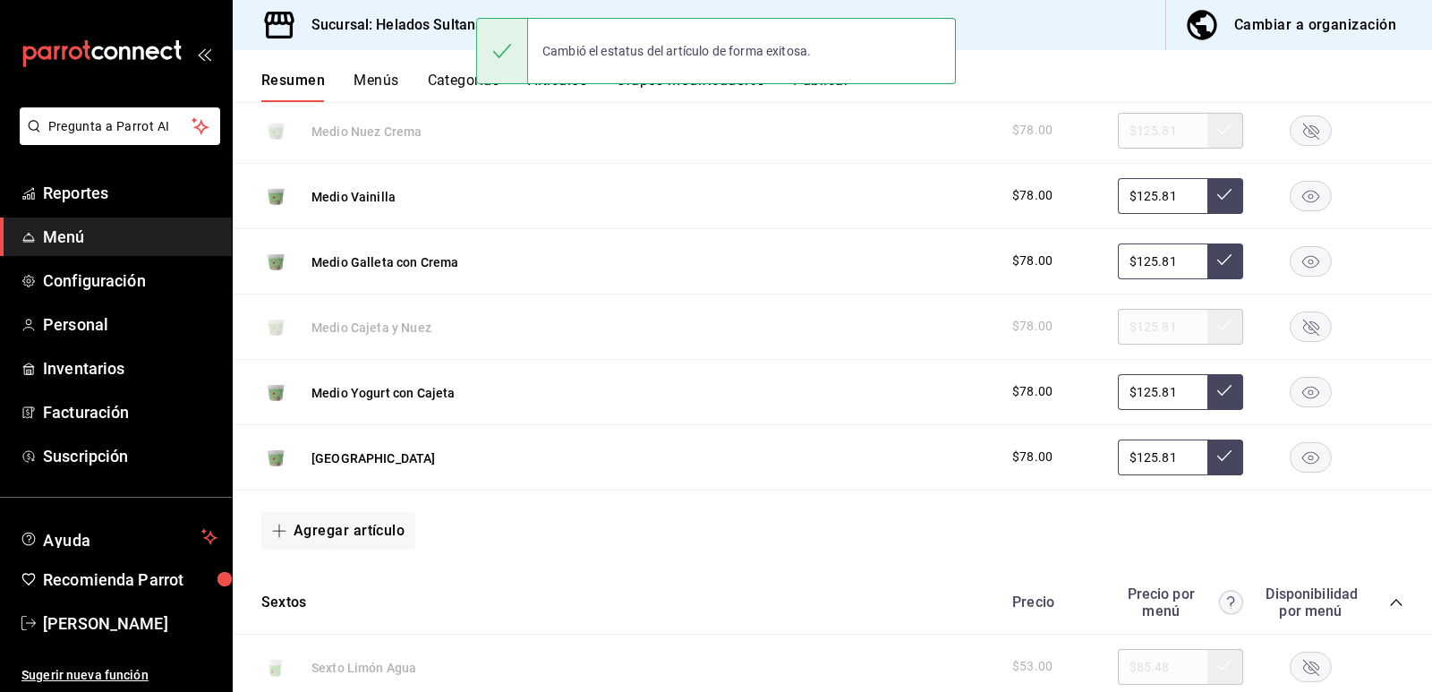
click at [1299, 324] on icon "button" at bounding box center [1311, 326] width 42 height 30
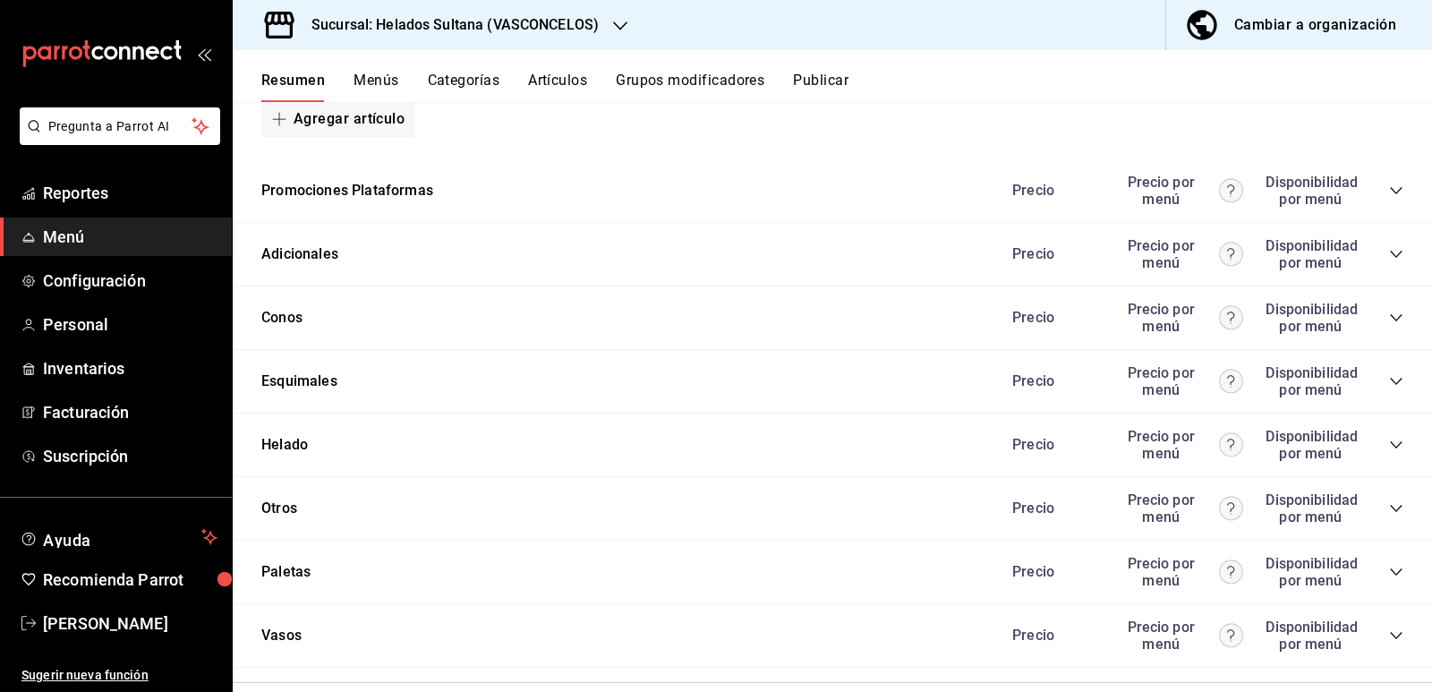
scroll to position [3461, 0]
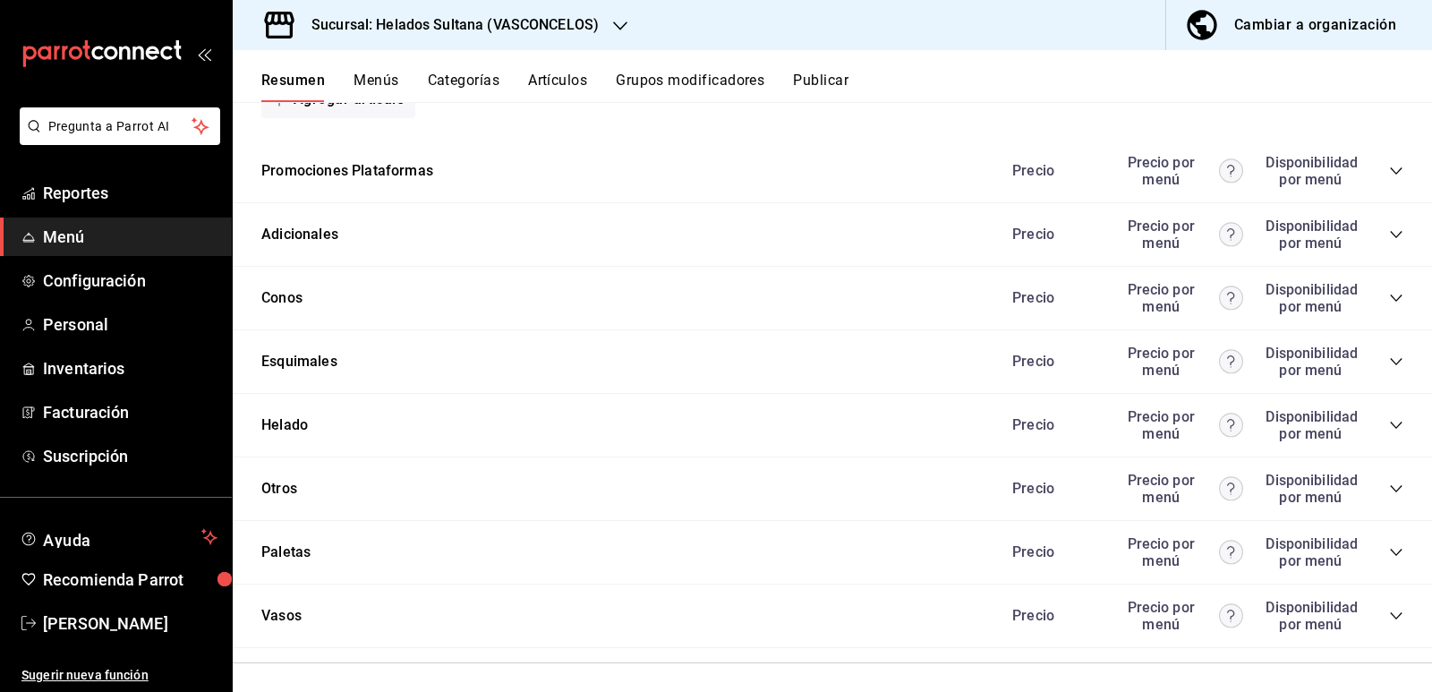
click at [1390, 236] on icon "collapse-category-row" at bounding box center [1396, 234] width 12 height 7
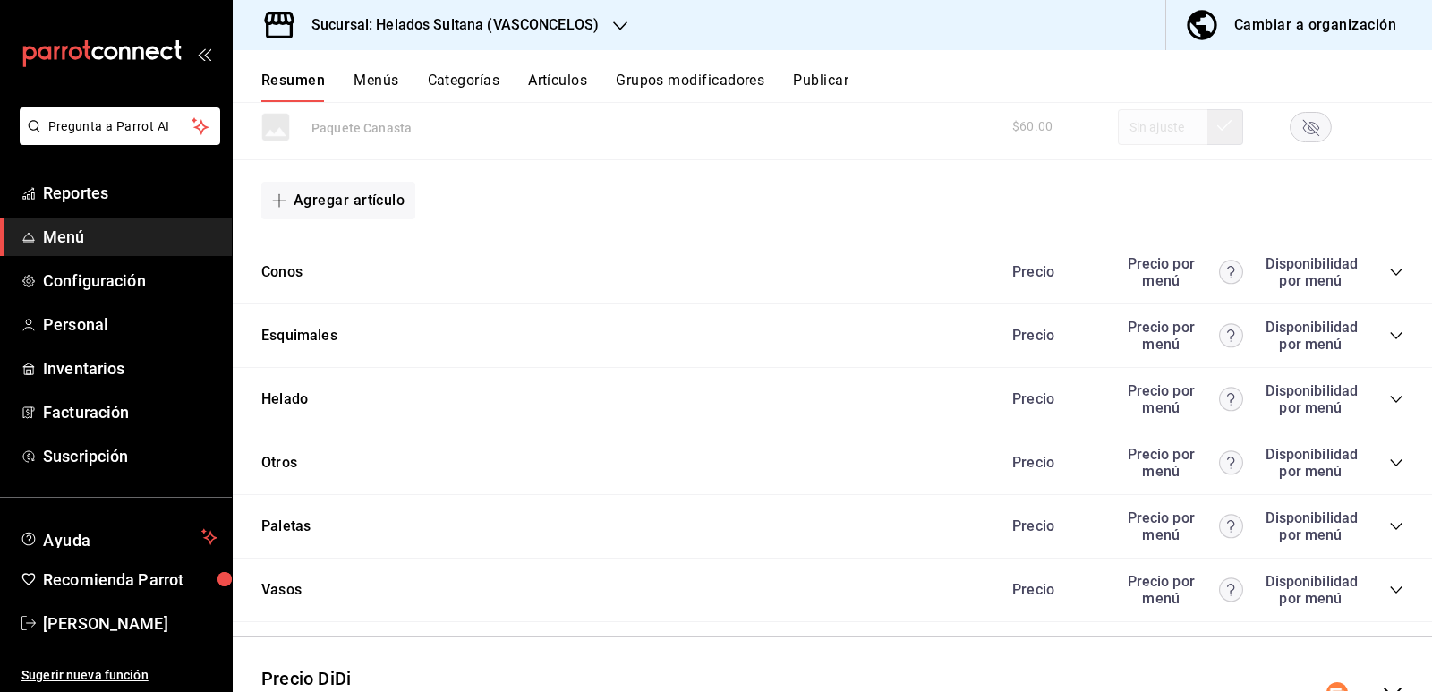
scroll to position [3998, 0]
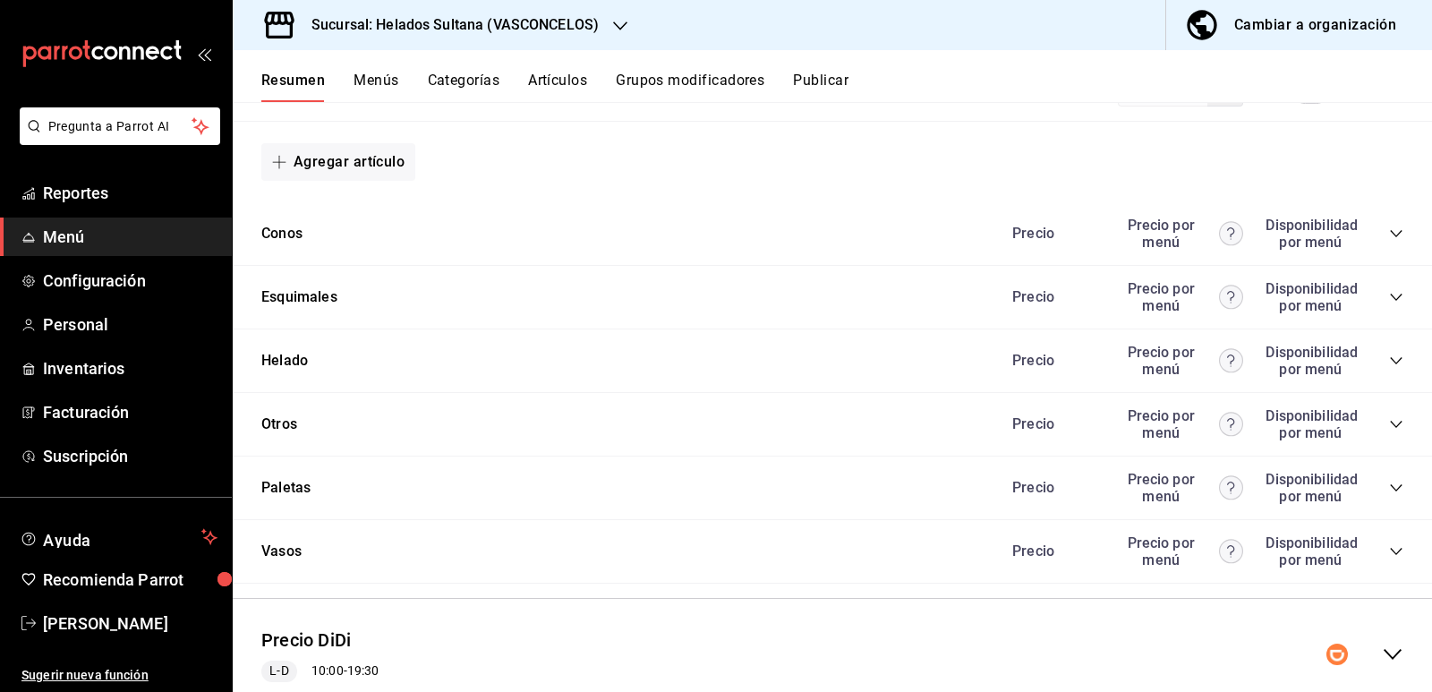
click at [1389, 303] on icon "collapse-category-row" at bounding box center [1396, 297] width 14 height 14
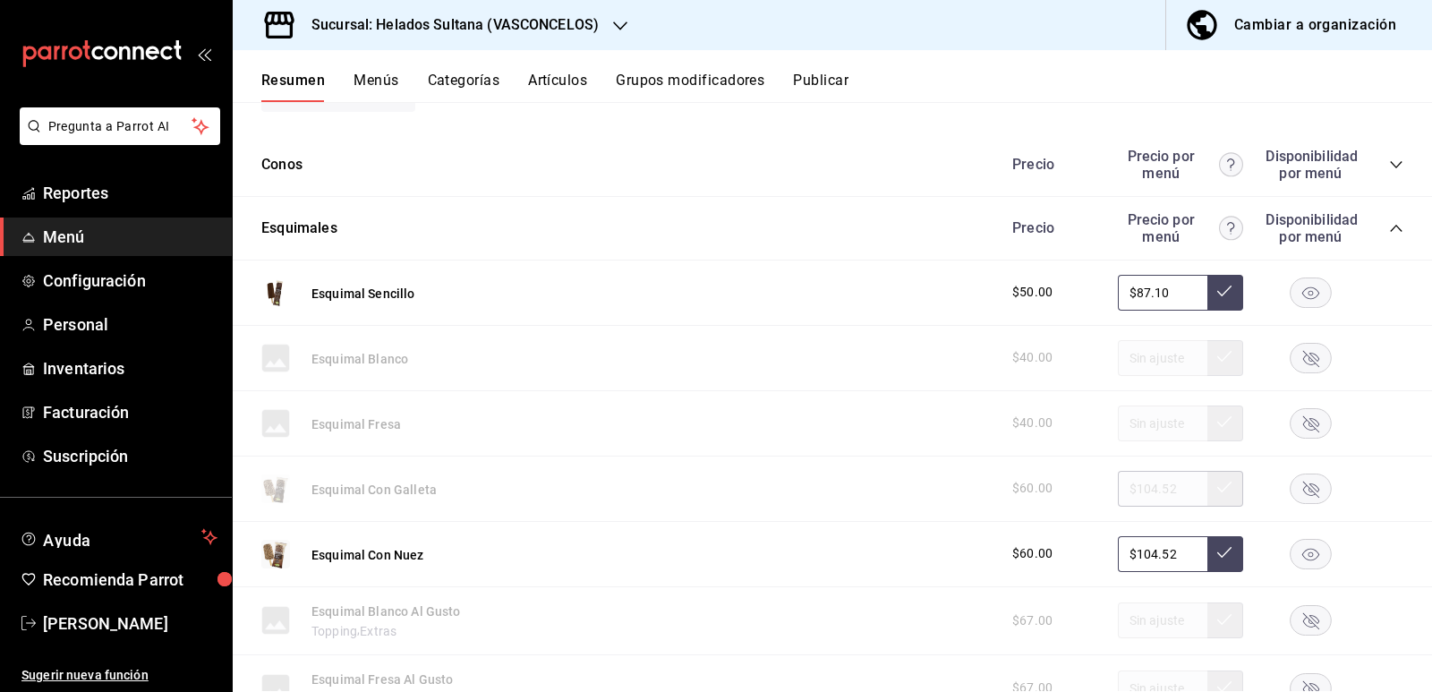
scroll to position [4088, 0]
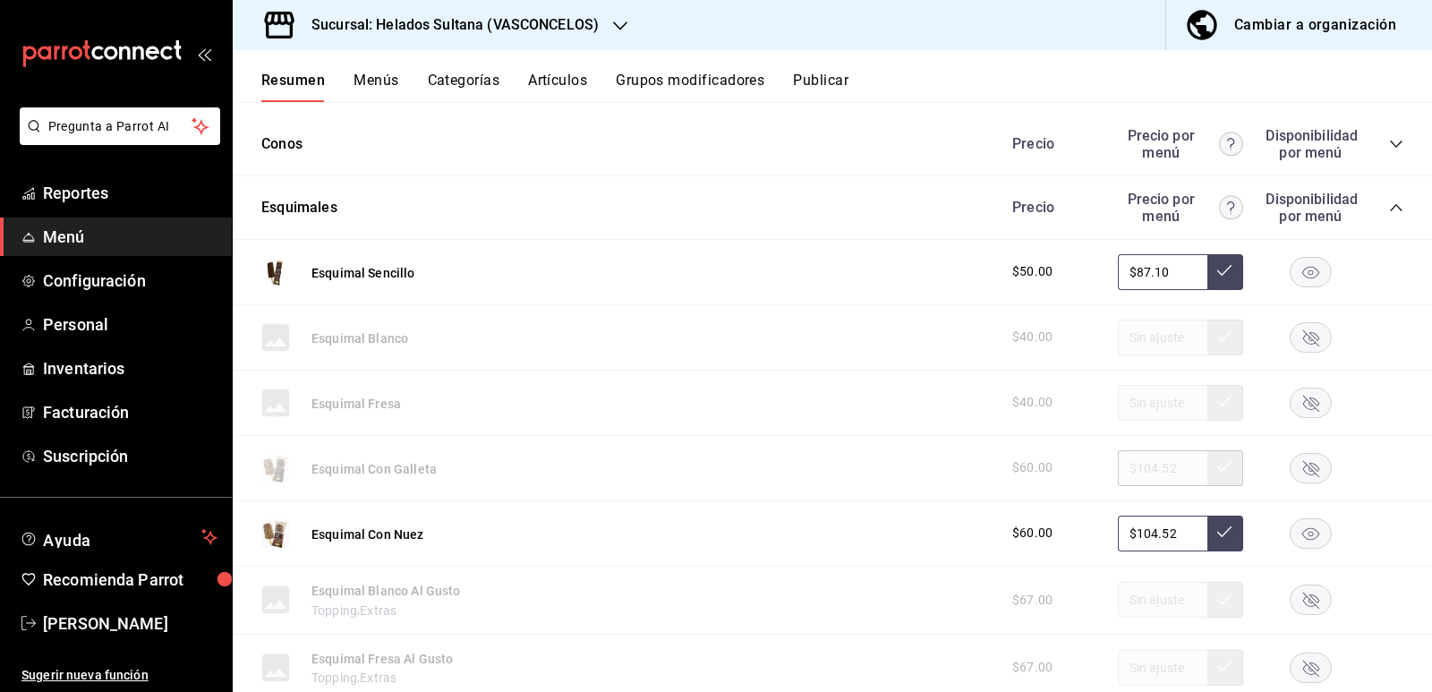
click at [1319, 466] on div at bounding box center [1309, 468] width 89 height 30
click at [1303, 466] on rect "button" at bounding box center [1310, 468] width 41 height 30
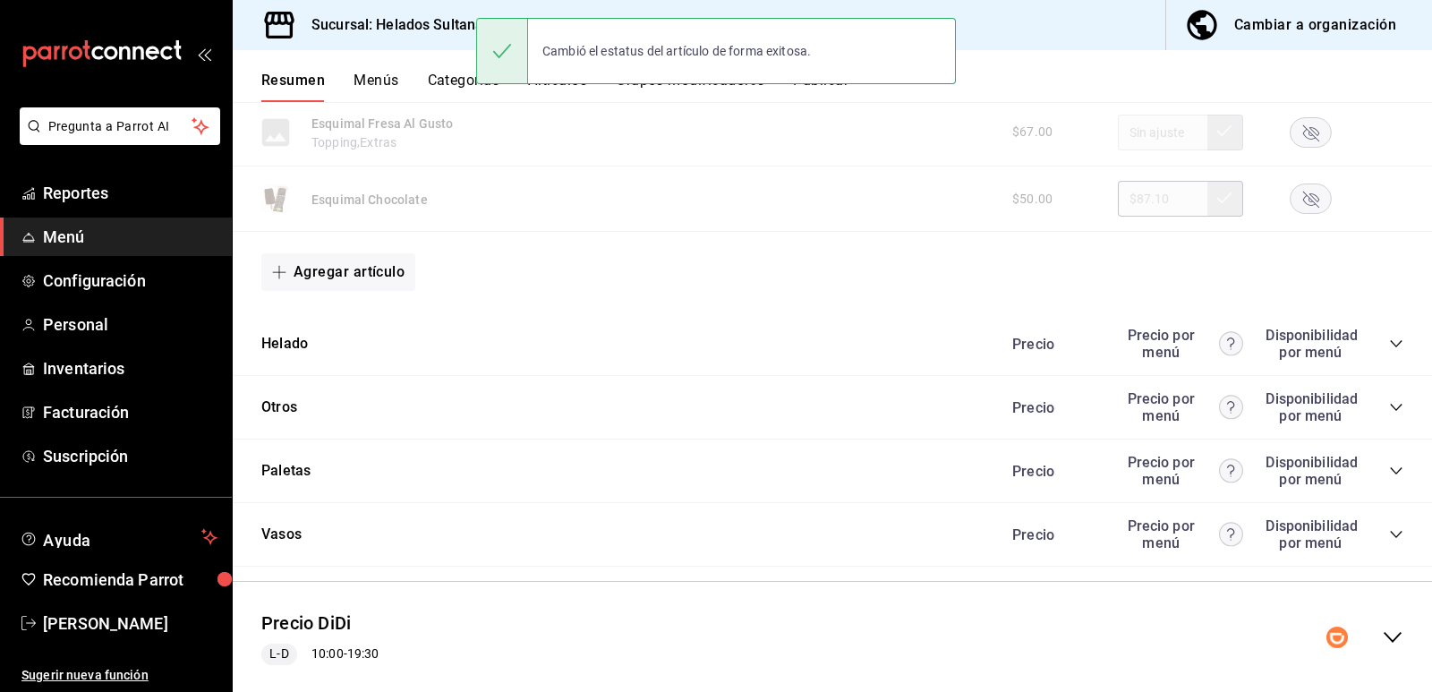
scroll to position [4662, 0]
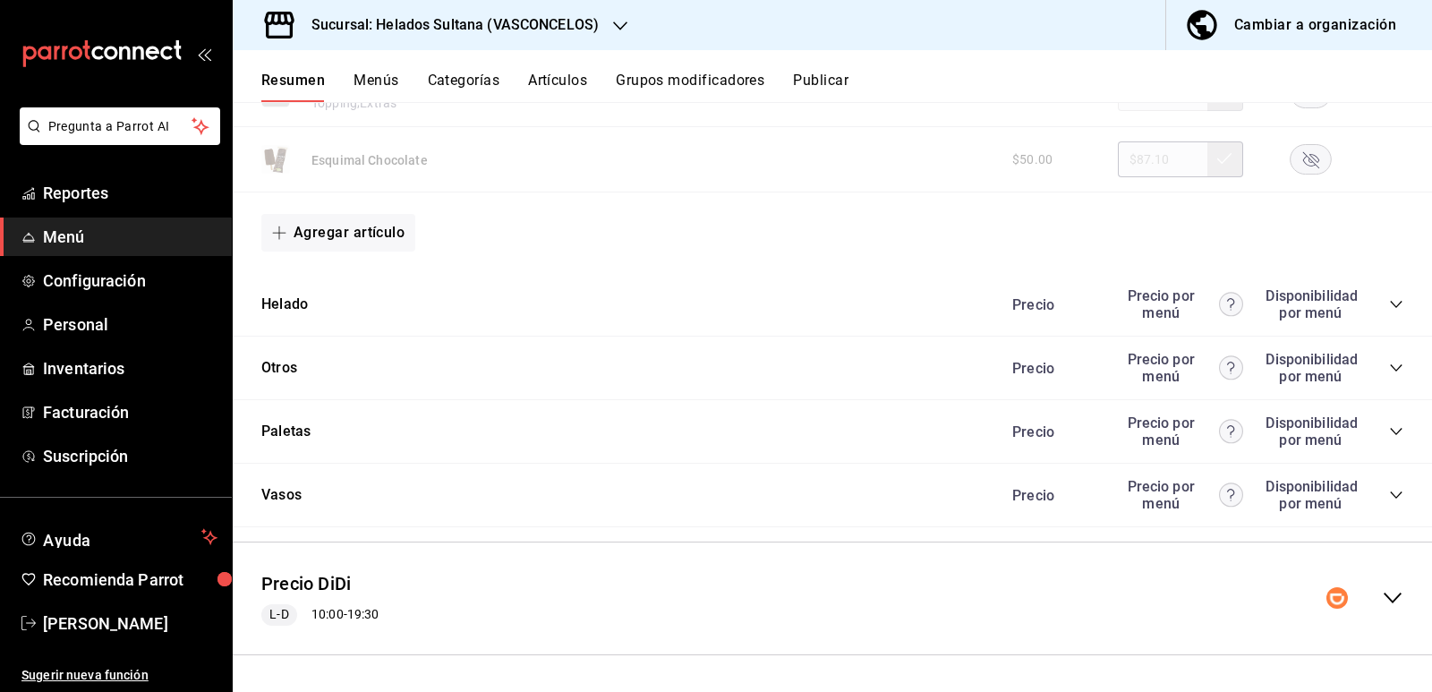
click at [1389, 370] on icon "collapse-category-row" at bounding box center [1396, 368] width 14 height 14
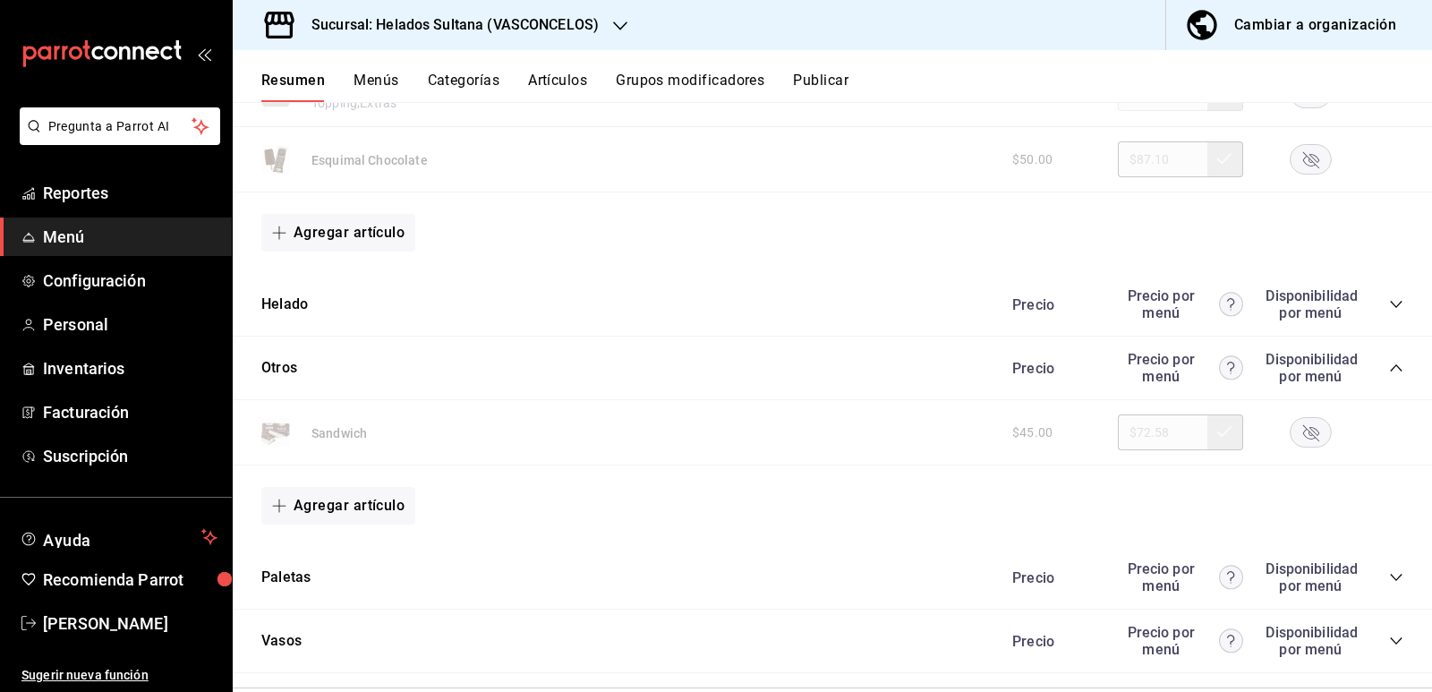
click at [1303, 429] on rect "button" at bounding box center [1310, 433] width 41 height 30
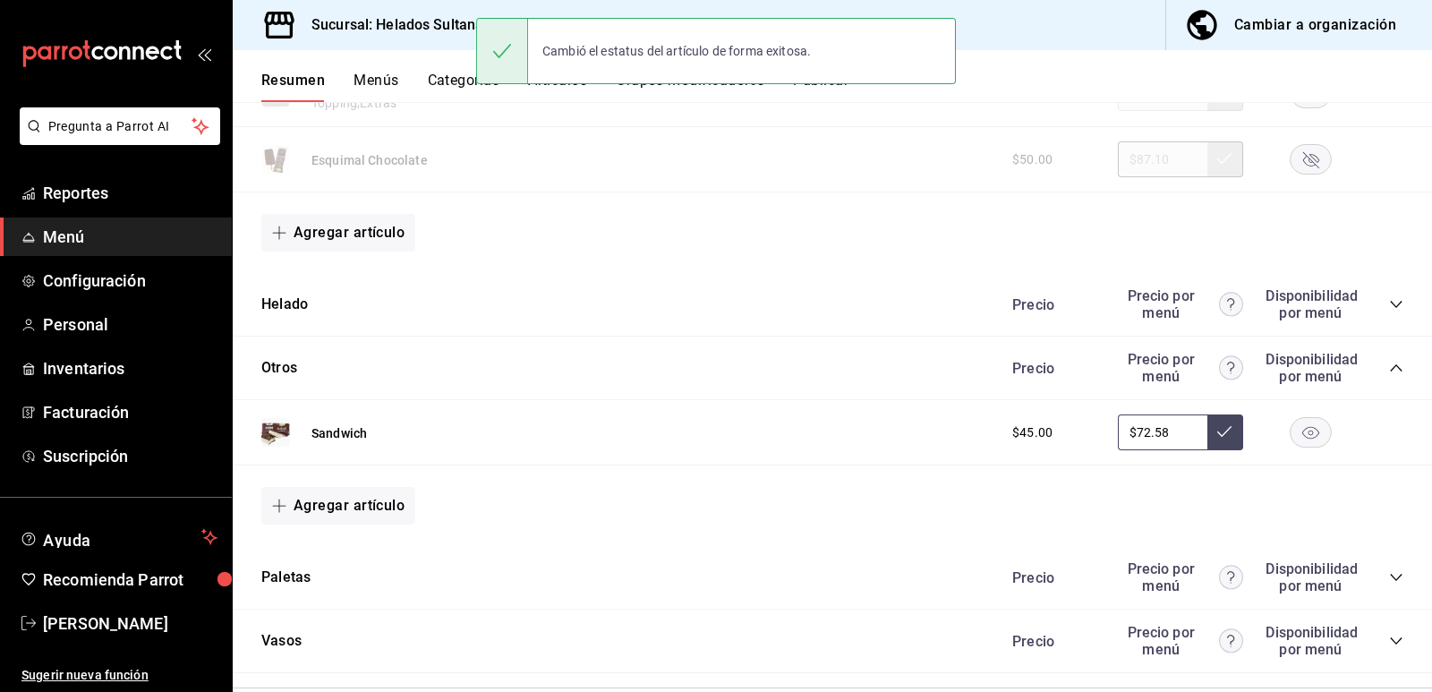
scroll to position [4808, 0]
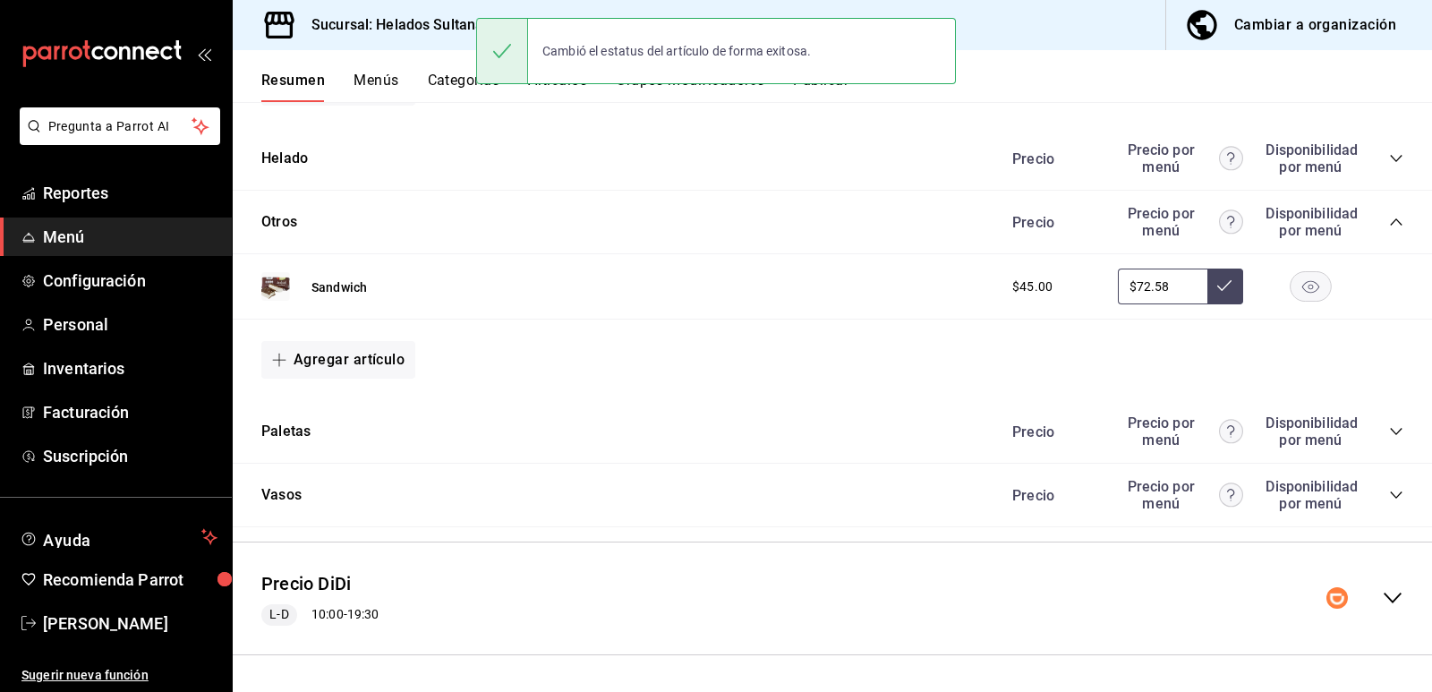
click at [1382, 592] on icon "collapse-menu-row" at bounding box center [1392, 597] width 21 height 21
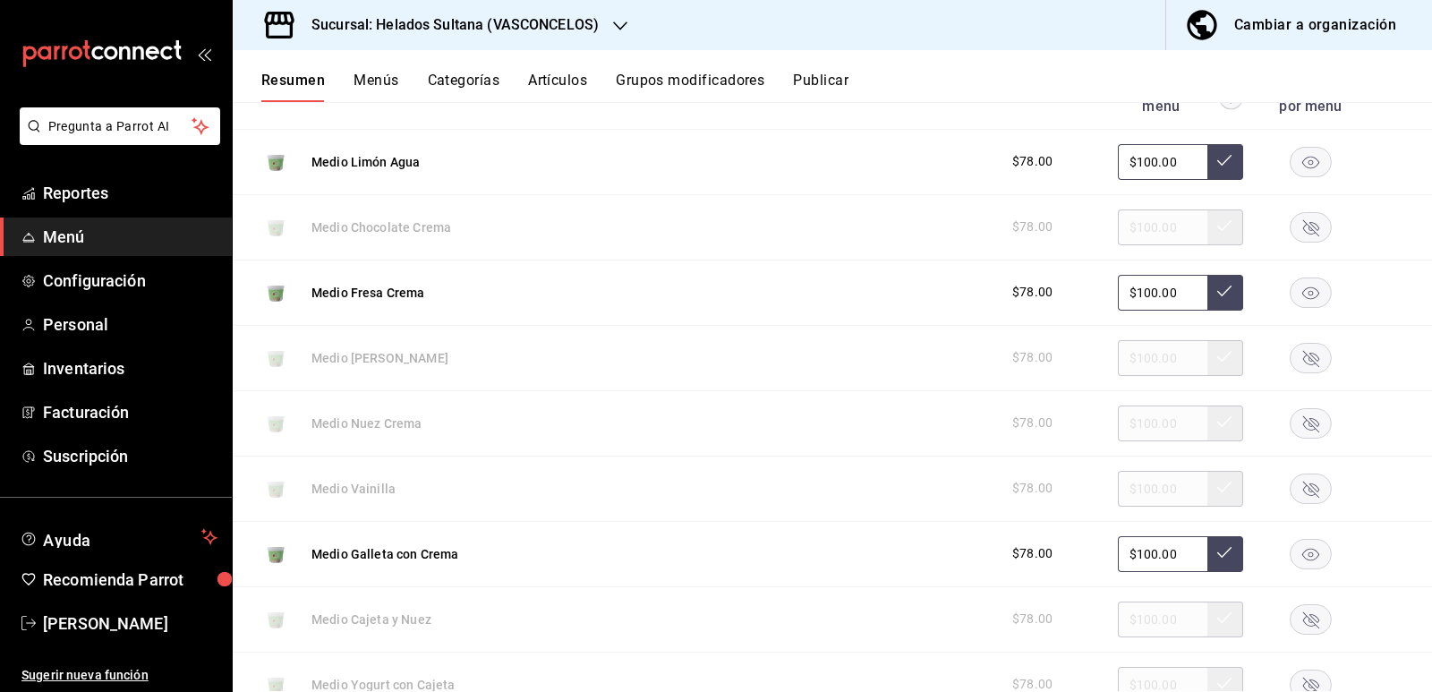
scroll to position [5435, 0]
click at [1291, 219] on rect "button" at bounding box center [1310, 226] width 41 height 30
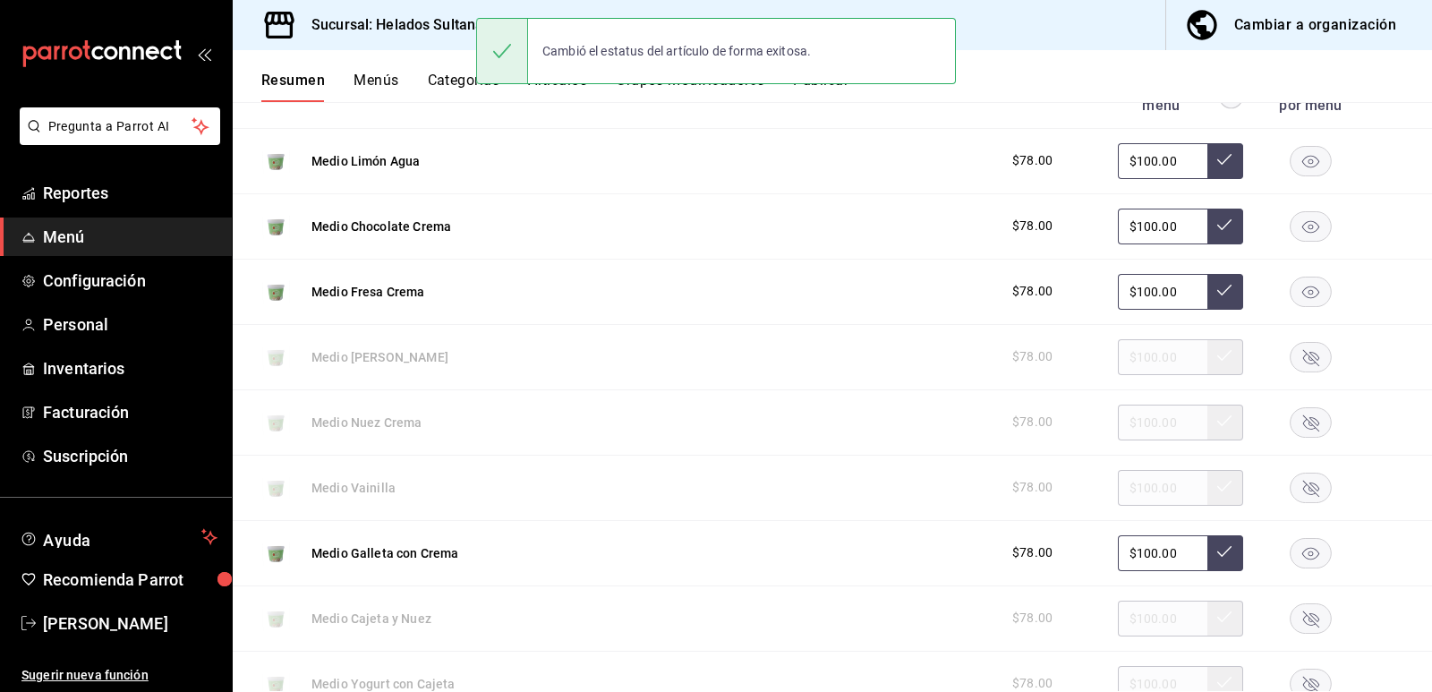
click at [1297, 500] on rect "button" at bounding box center [1310, 487] width 41 height 30
click at [1298, 614] on rect "button" at bounding box center [1310, 618] width 41 height 30
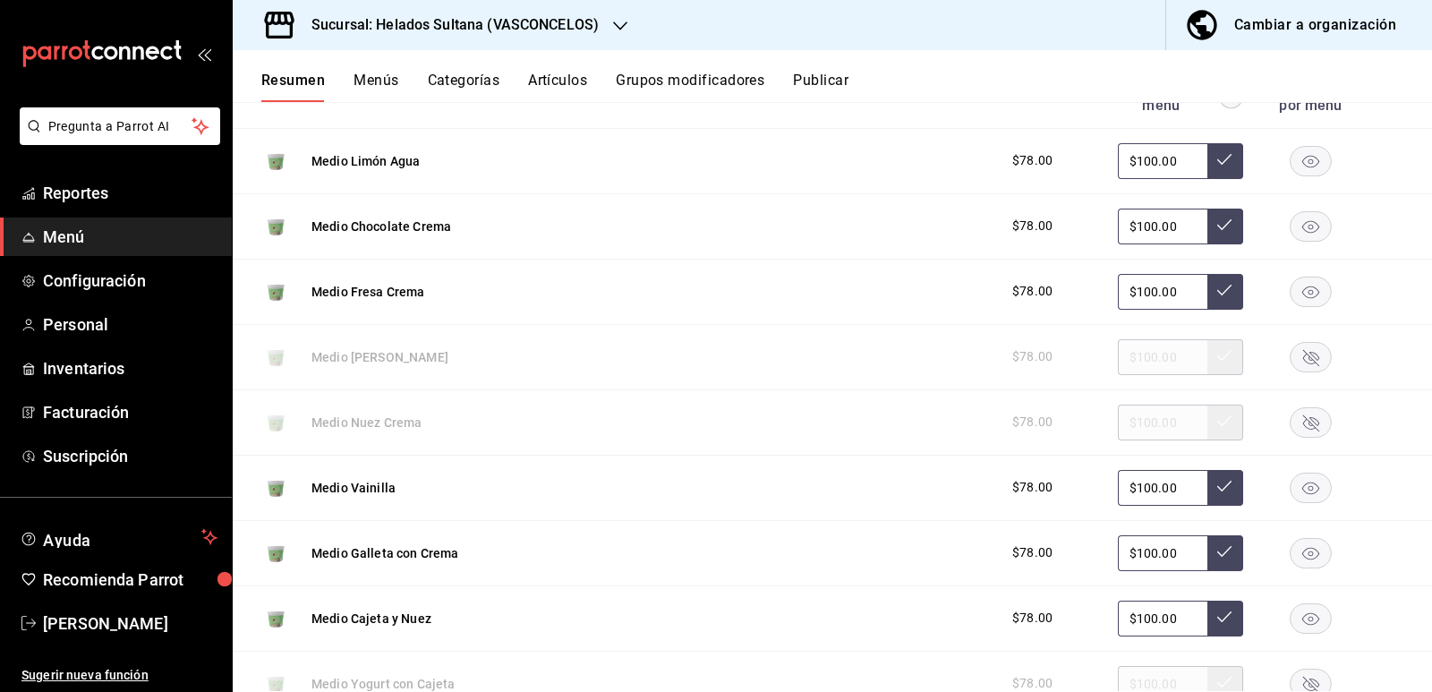
scroll to position [5524, 0]
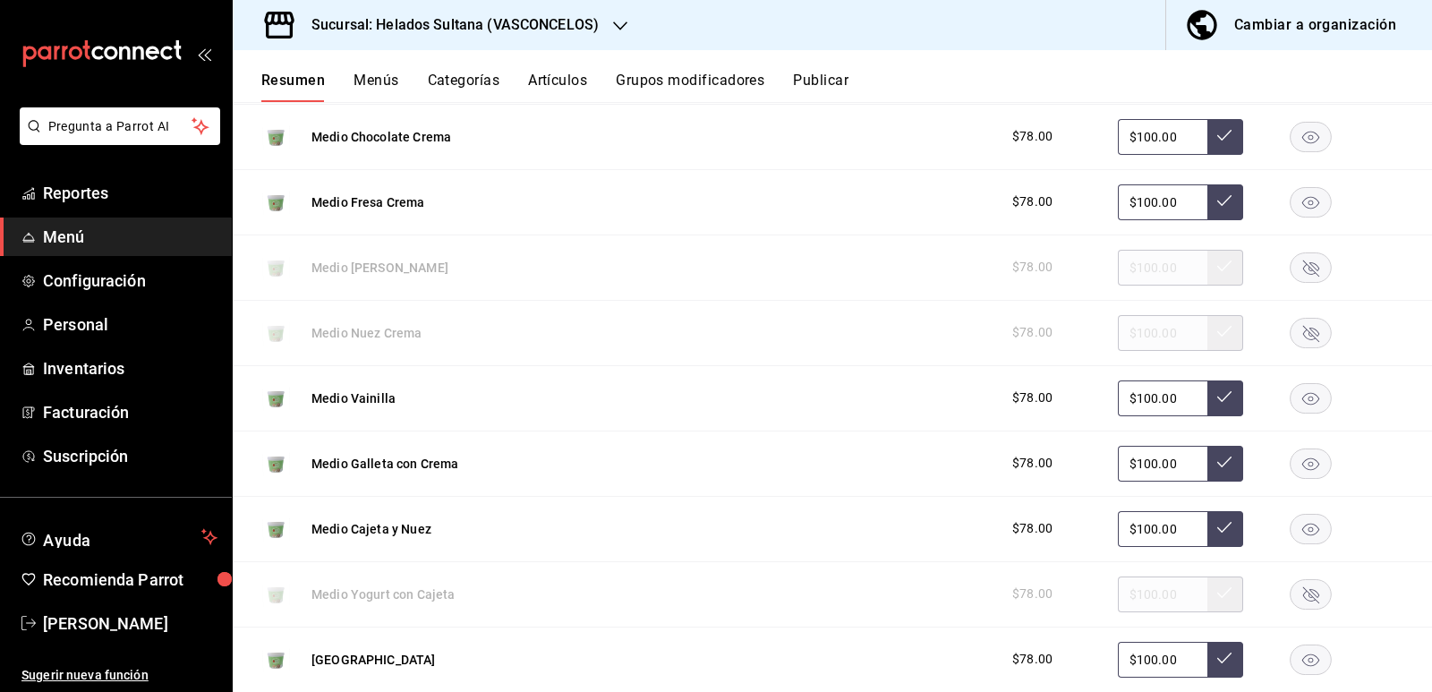
click at [1301, 591] on rect "button" at bounding box center [1310, 594] width 41 height 30
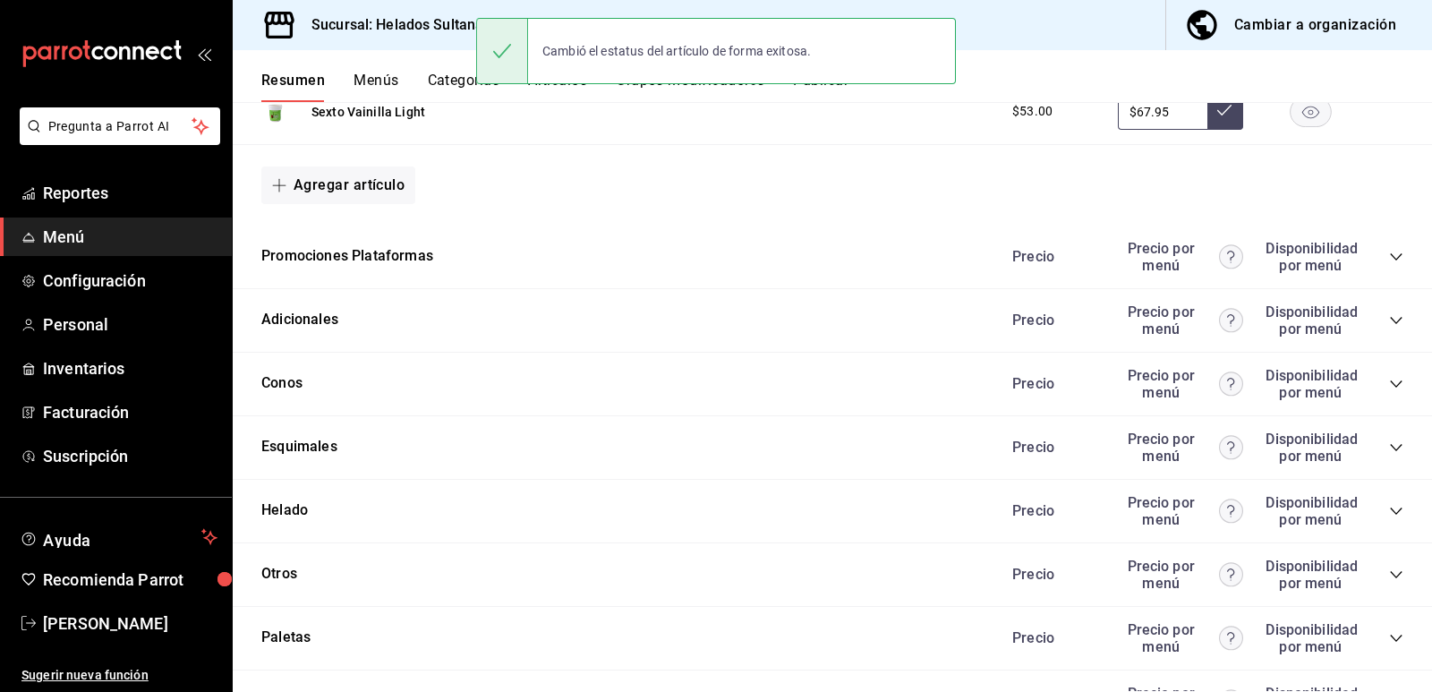
scroll to position [6866, 0]
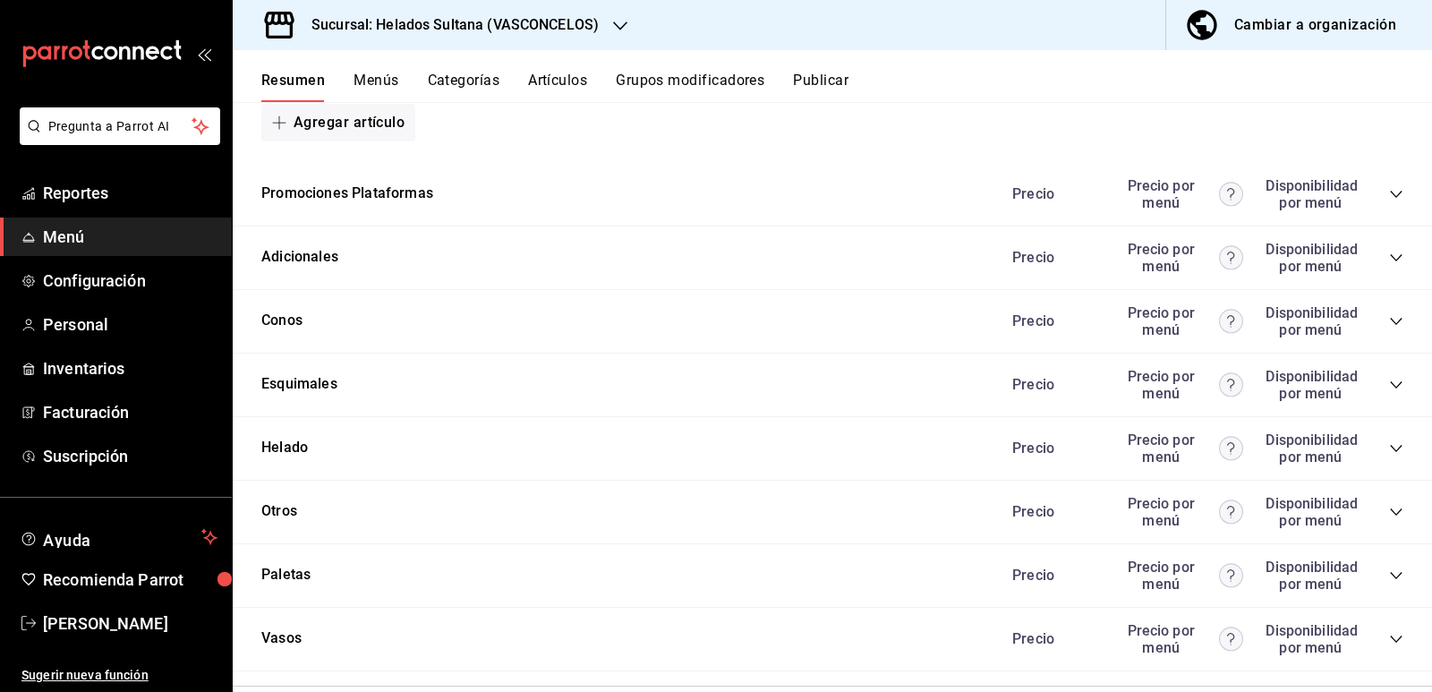
click at [1389, 252] on icon "collapse-category-row" at bounding box center [1396, 258] width 14 height 14
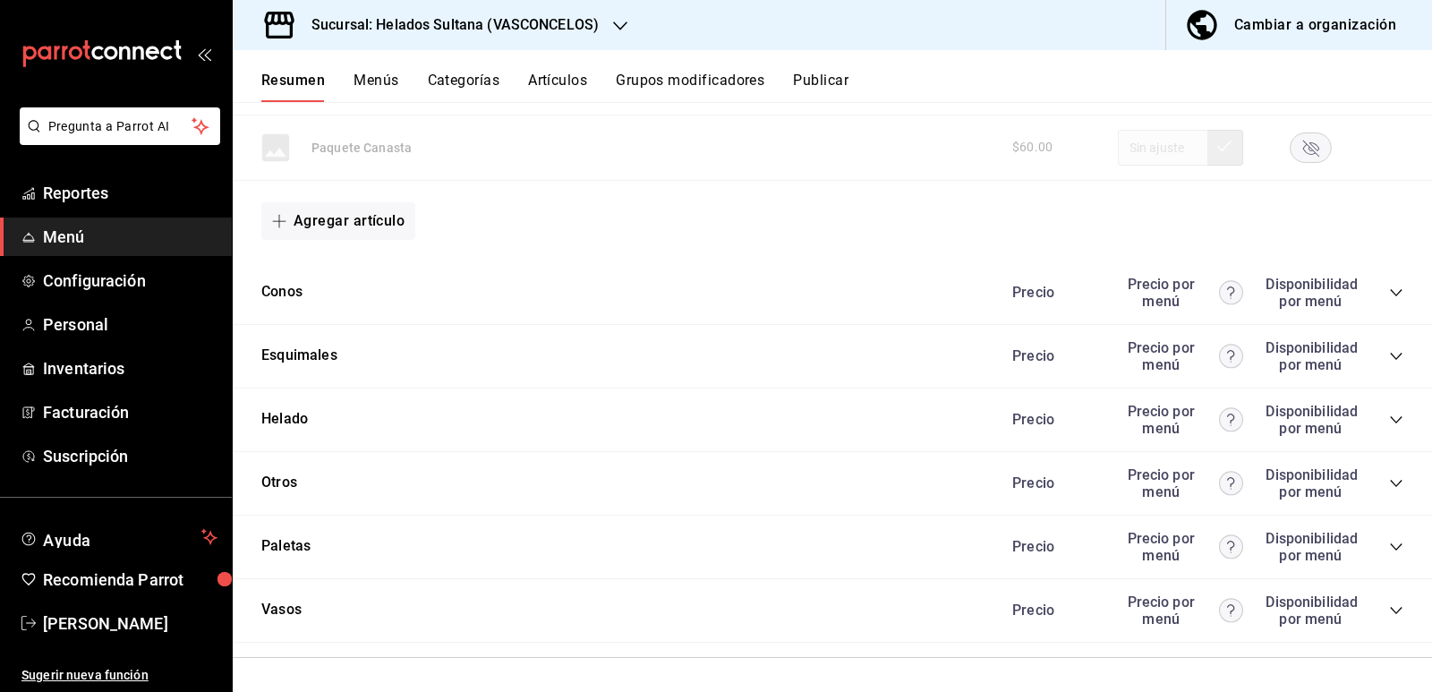
scroll to position [7370, 0]
click at [1389, 356] on icon "collapse-category-row" at bounding box center [1396, 353] width 14 height 14
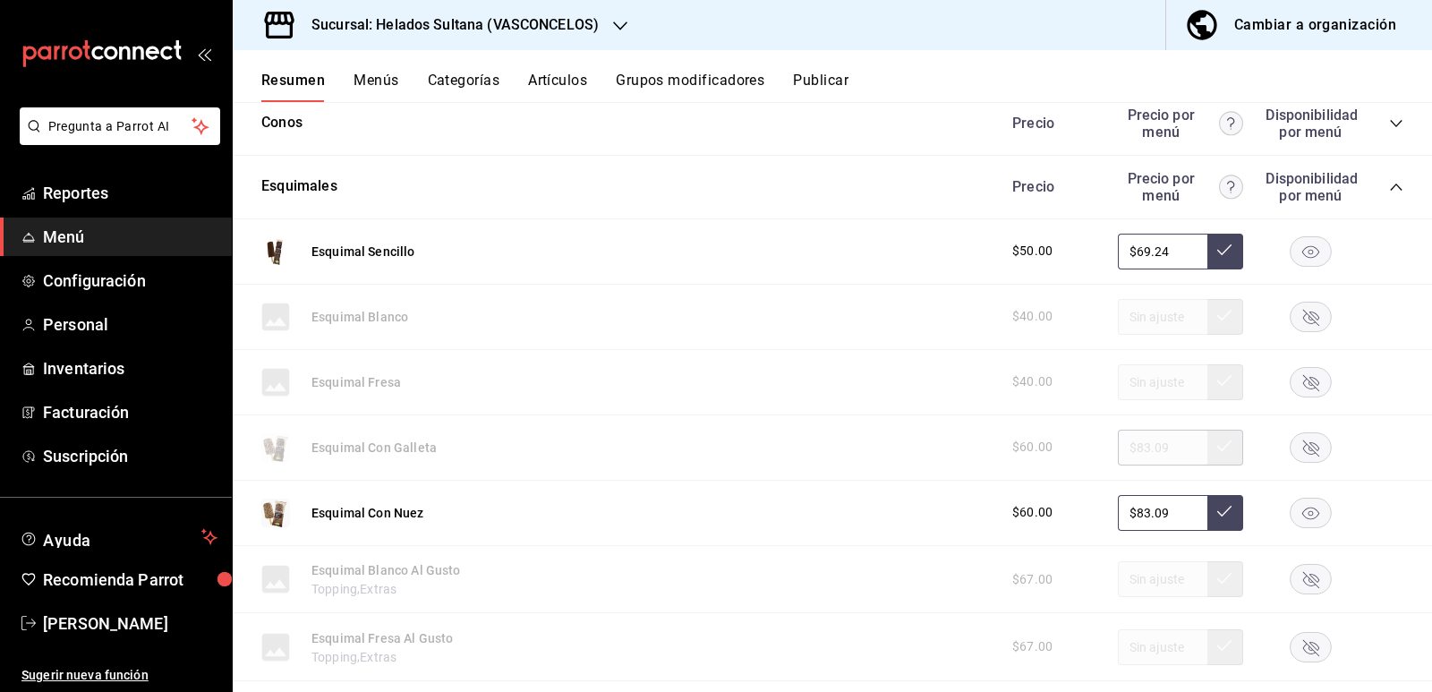
scroll to position [7549, 0]
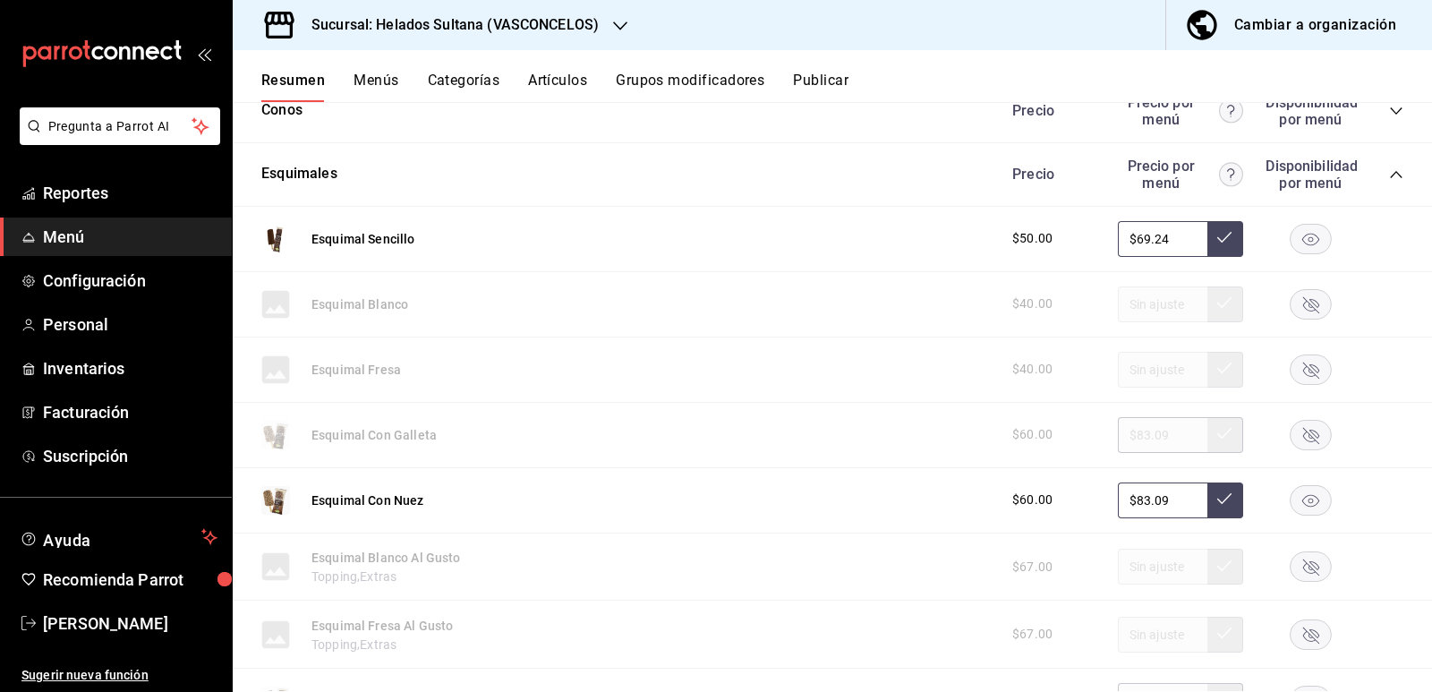
click at [1293, 427] on rect "button" at bounding box center [1310, 435] width 41 height 30
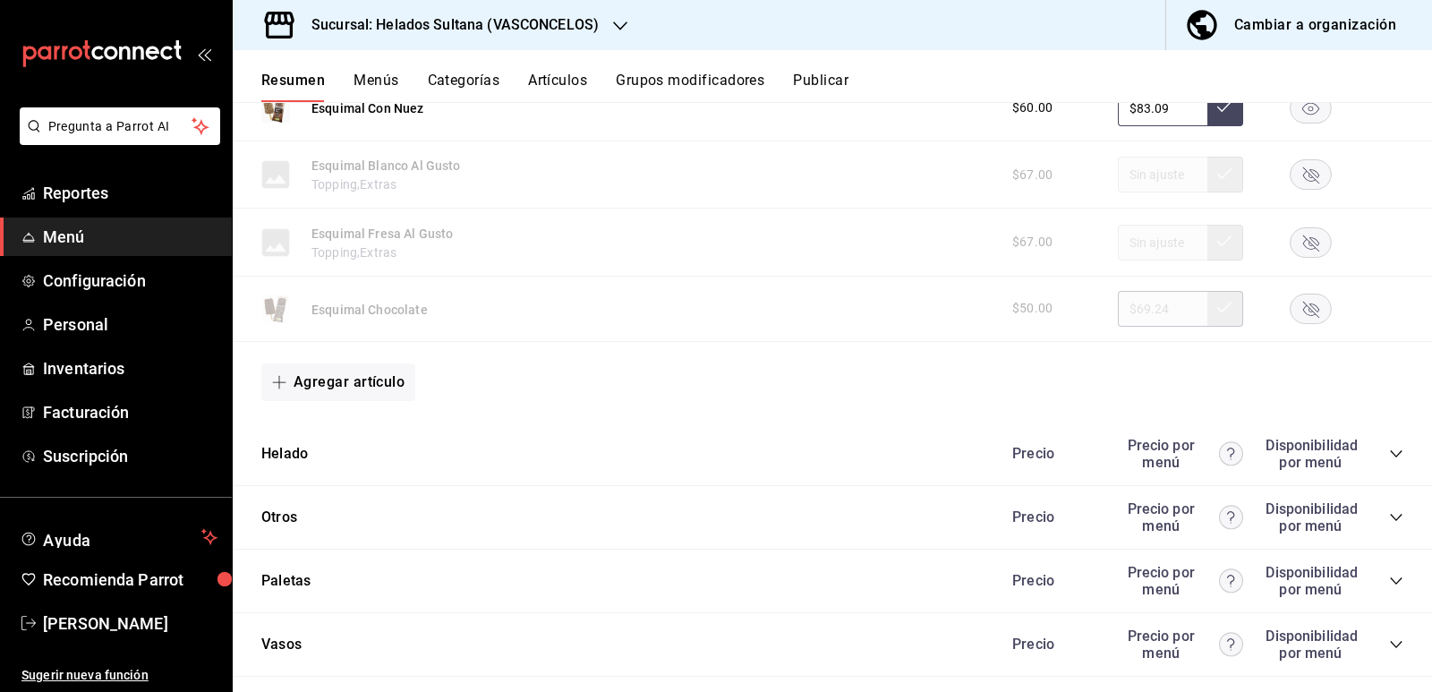
scroll to position [7978, 0]
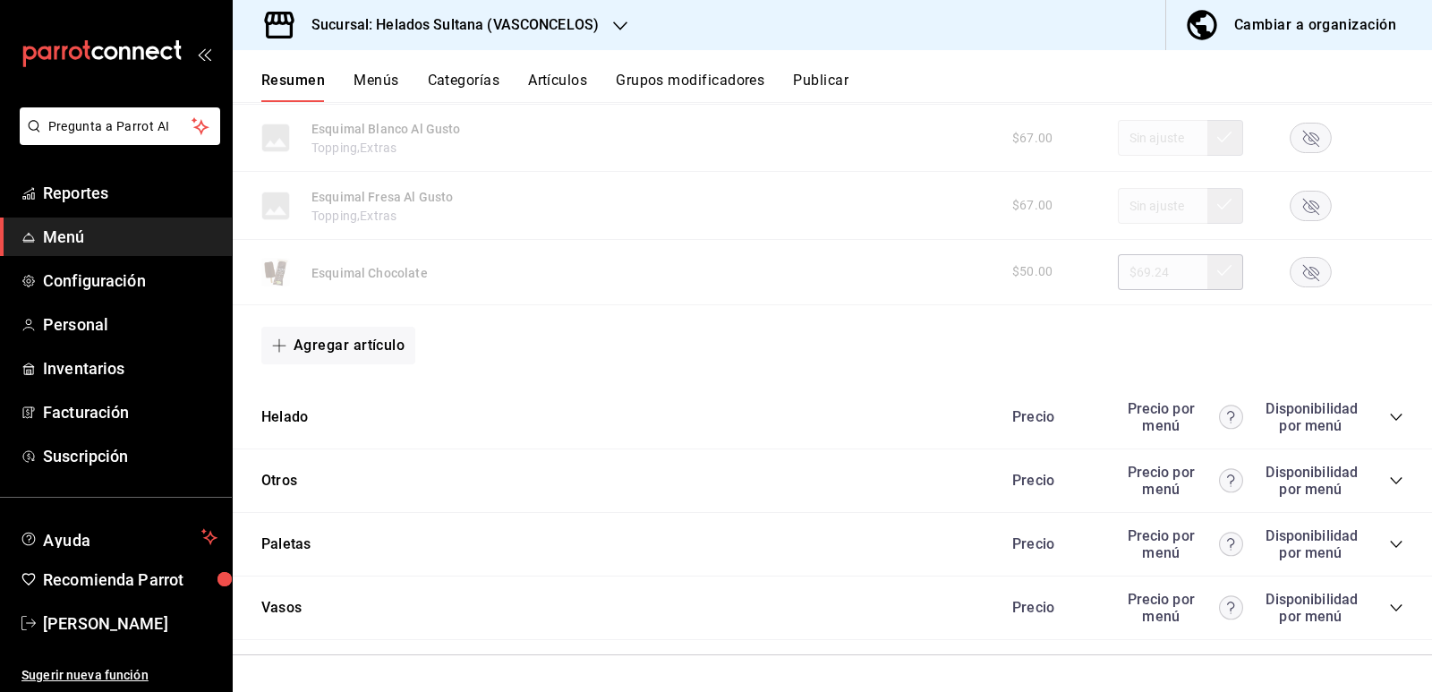
click at [1389, 482] on icon "collapse-category-row" at bounding box center [1396, 480] width 14 height 14
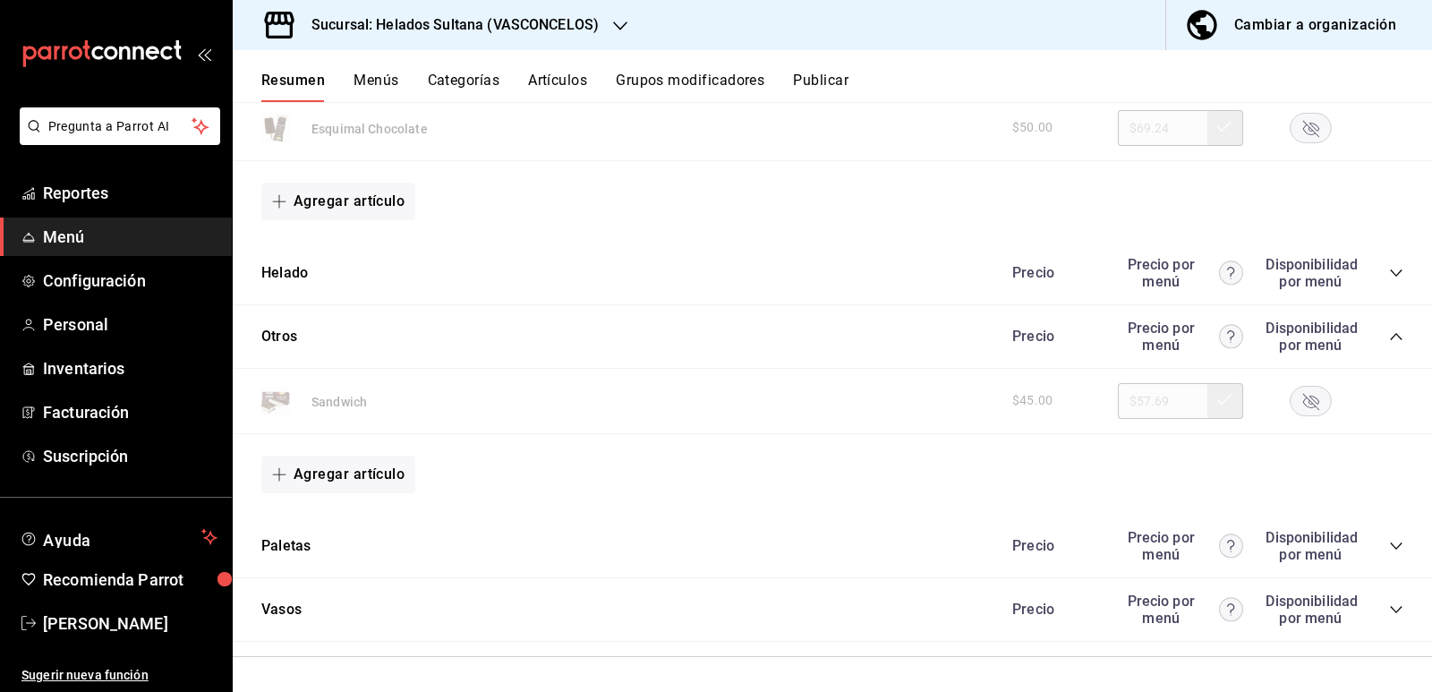
scroll to position [8124, 0]
click at [1290, 409] on rect "button" at bounding box center [1310, 399] width 41 height 30
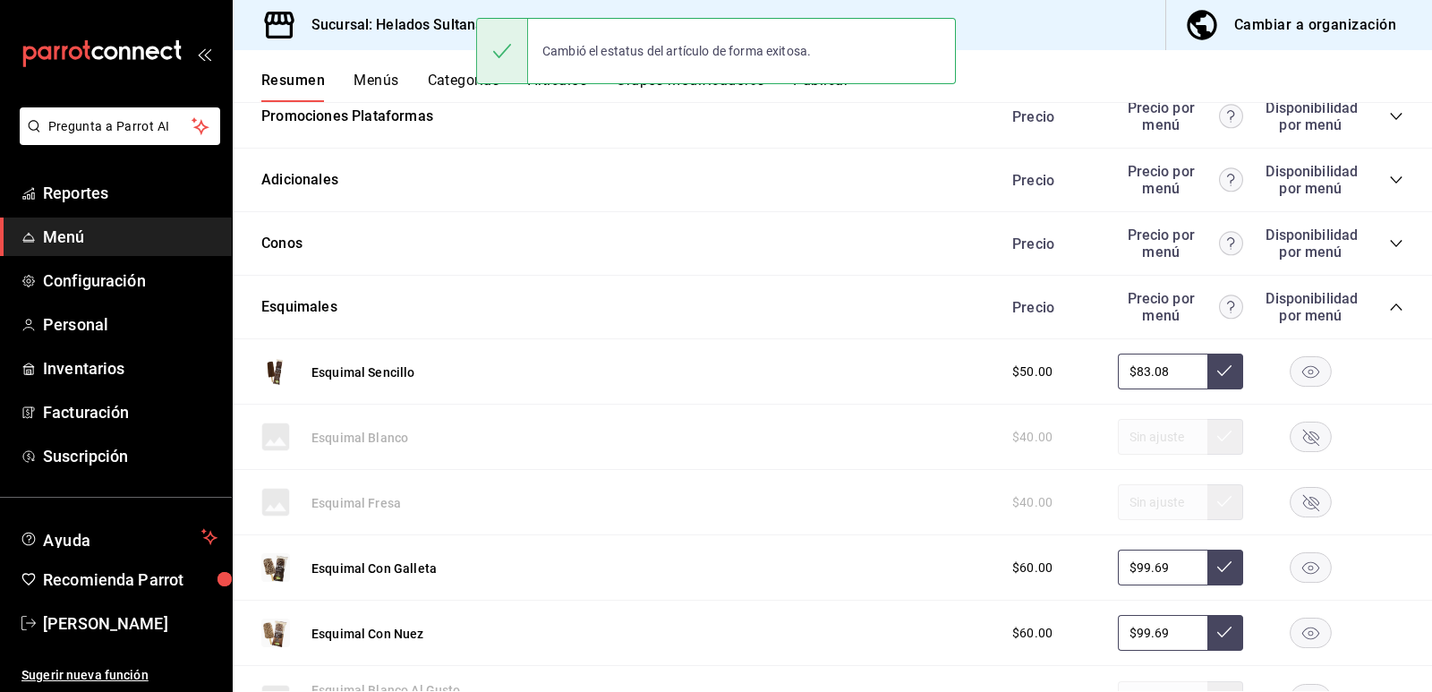
scroll to position [0, 0]
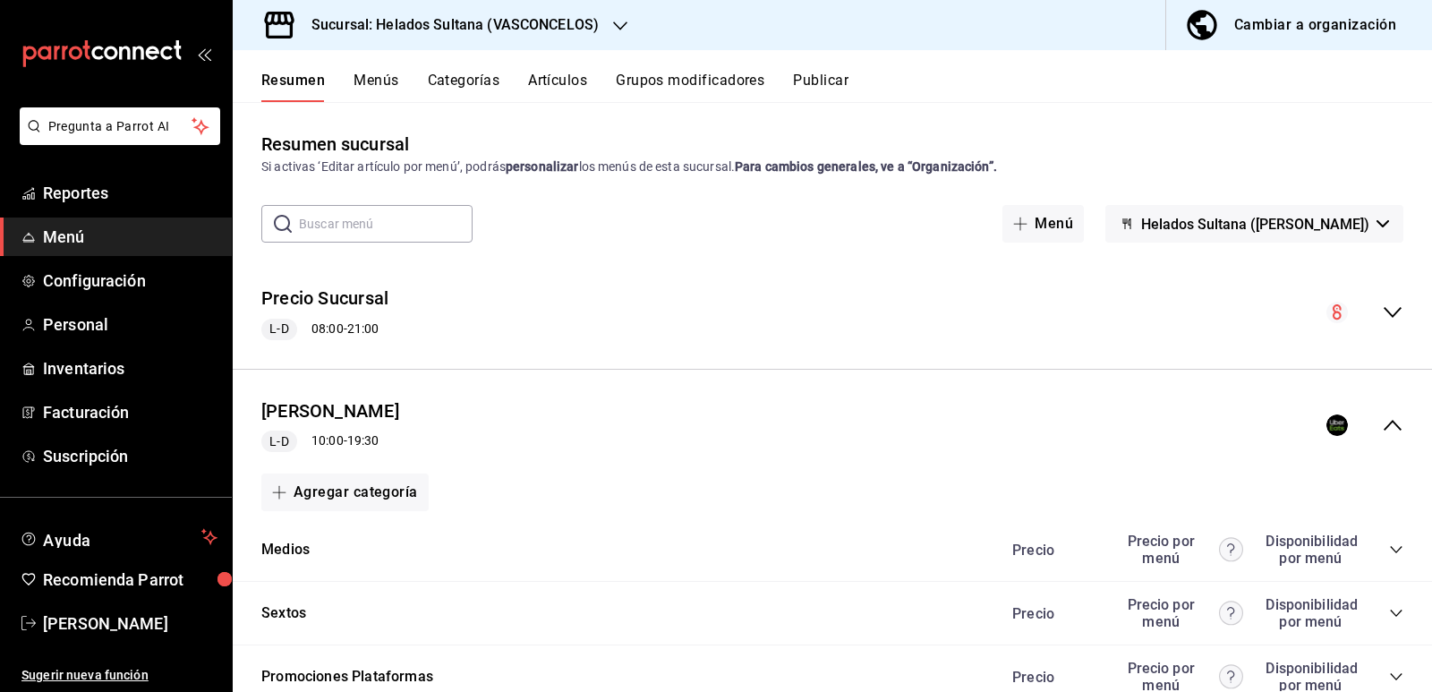
click at [833, 82] on button "Publicar" at bounding box center [820, 87] width 55 height 30
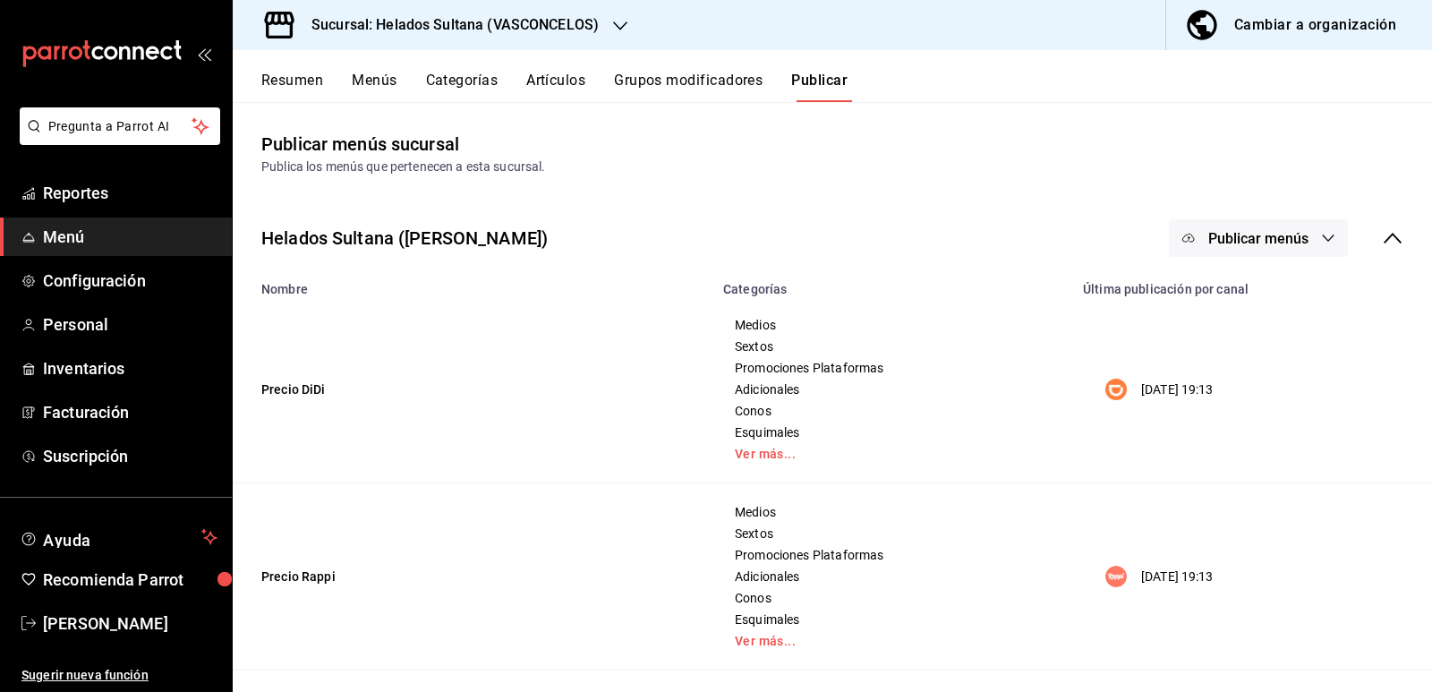
click at [1188, 230] on button "Publicar menús" at bounding box center [1258, 238] width 179 height 38
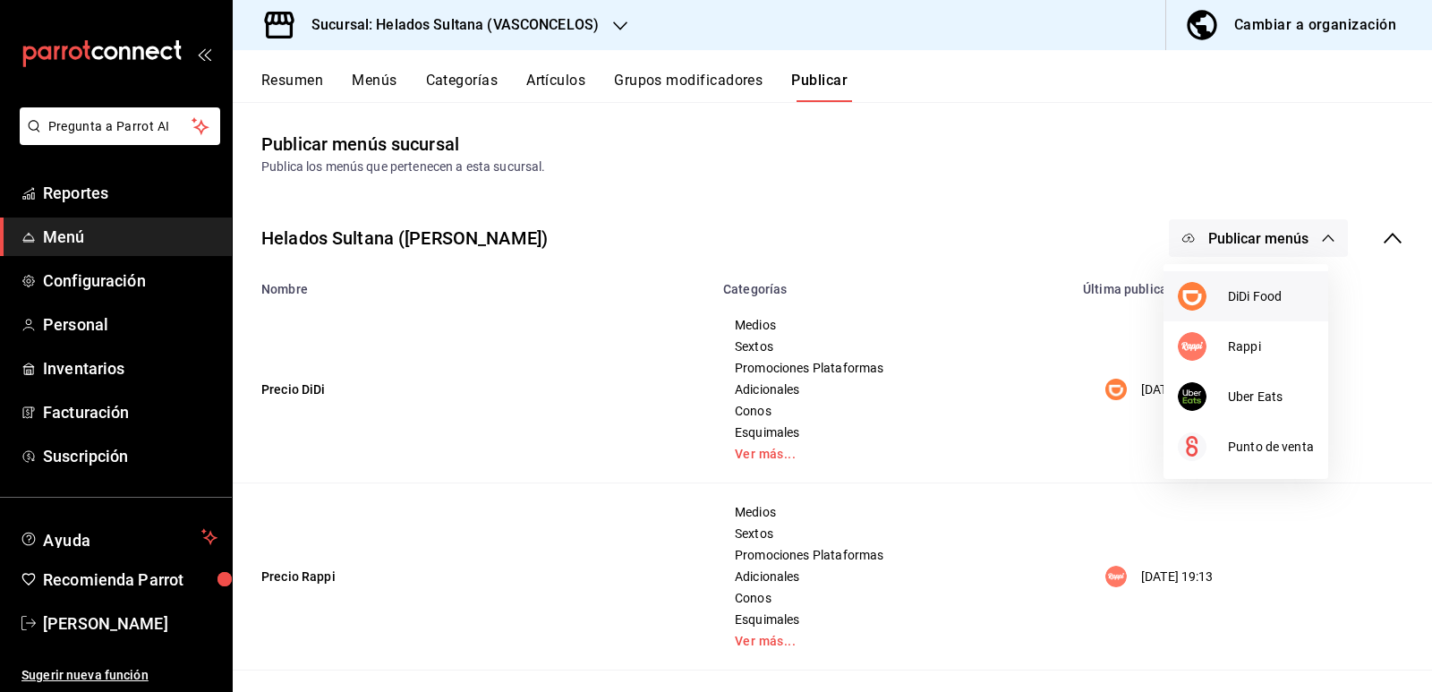
click at [1215, 297] on div at bounding box center [1203, 296] width 50 height 29
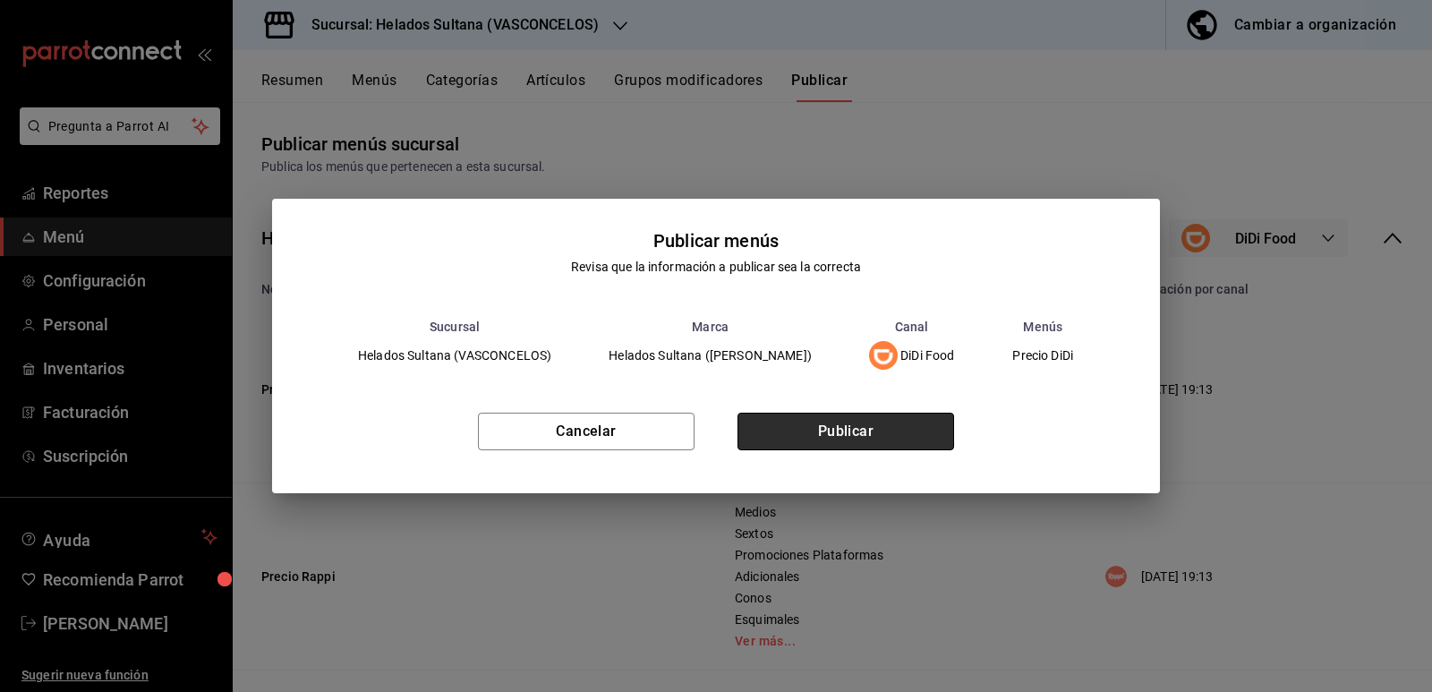
click at [792, 432] on button "Publicar" at bounding box center [845, 432] width 217 height 38
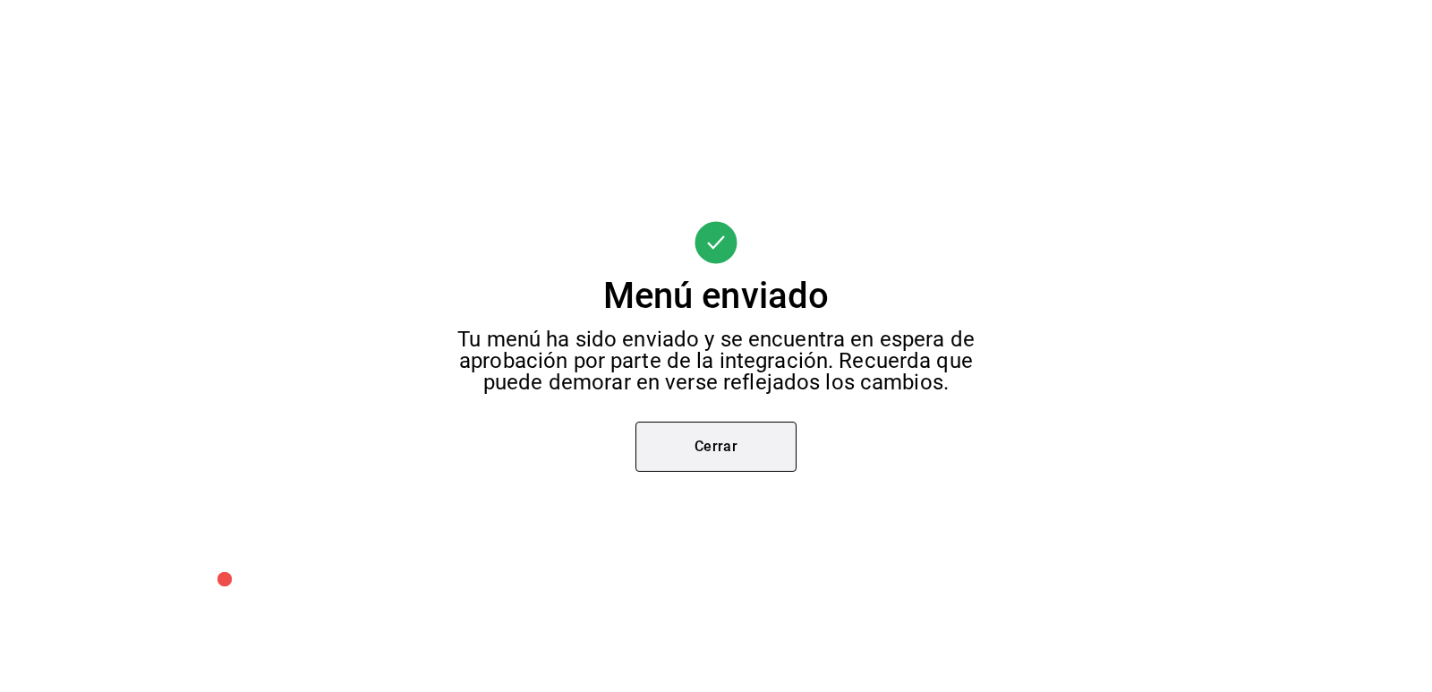
click at [735, 439] on button "Cerrar" at bounding box center [715, 446] width 161 height 50
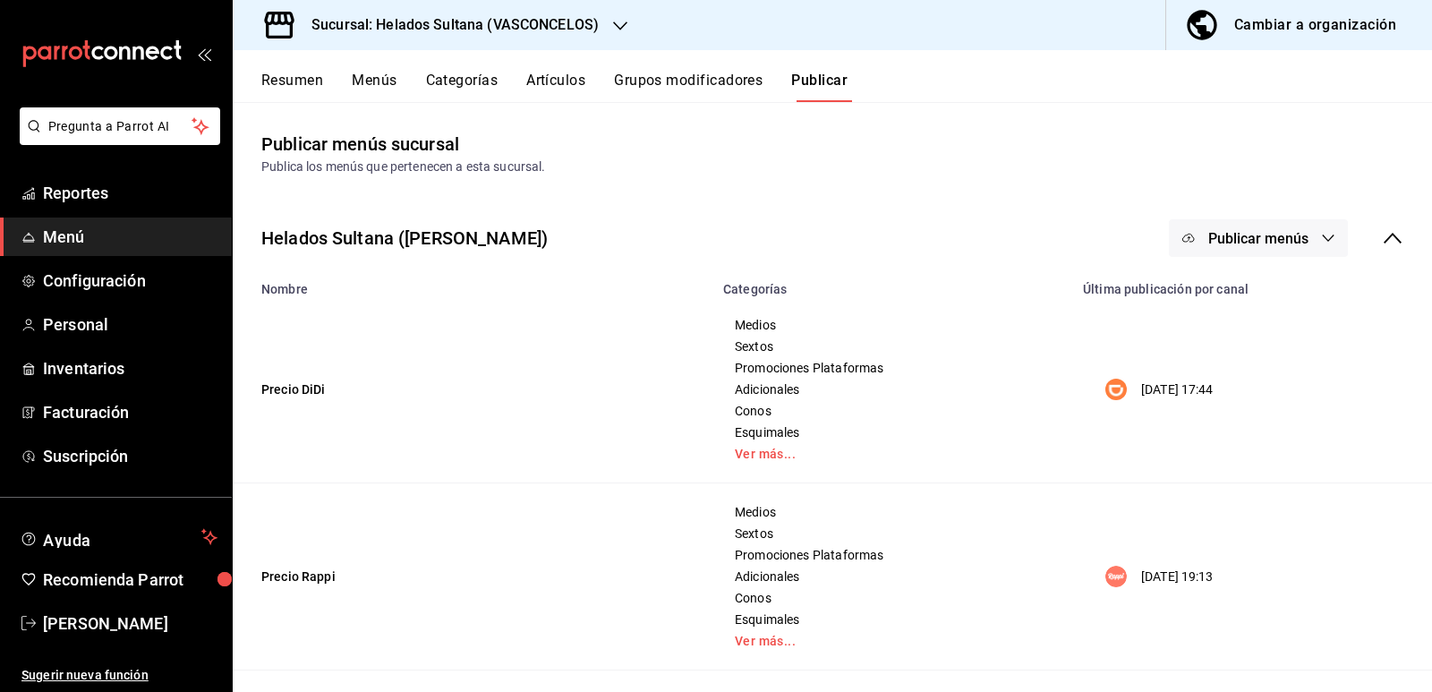
click at [1231, 239] on span "Publicar menús" at bounding box center [1258, 238] width 100 height 17
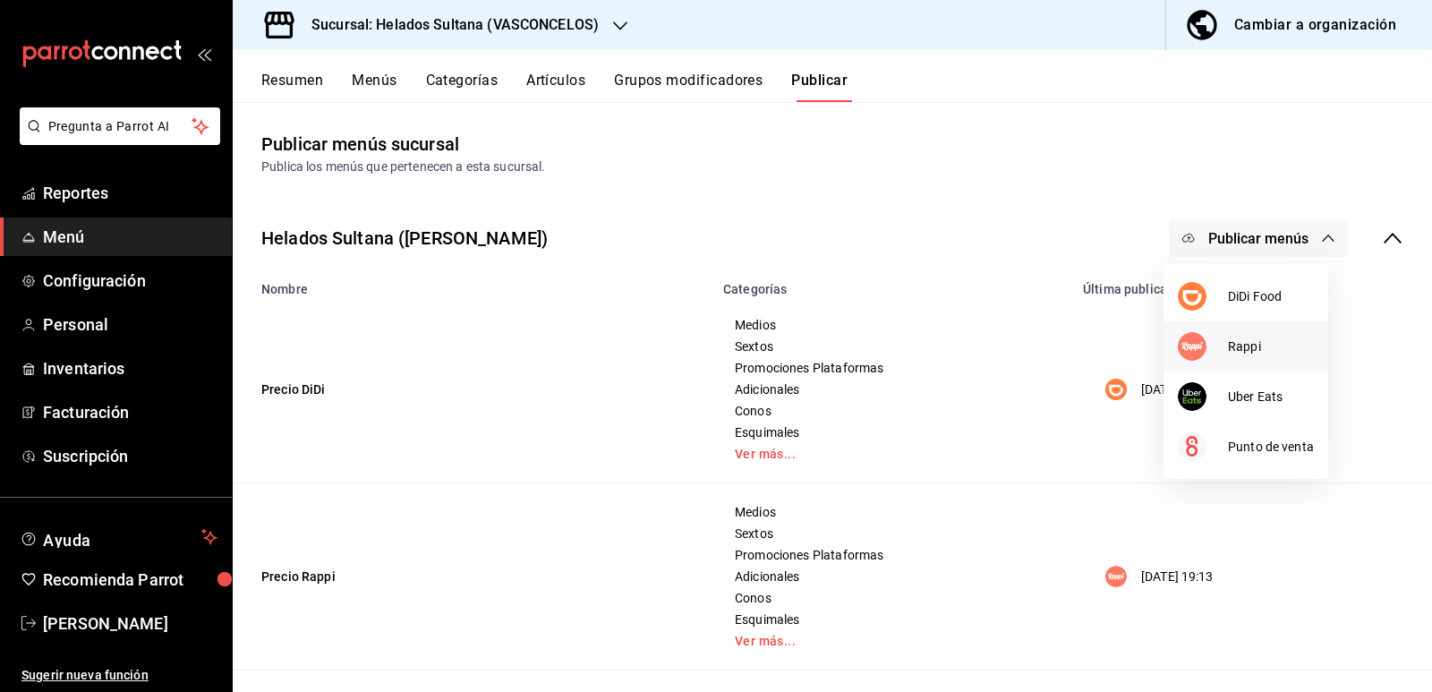
click at [1212, 347] on div at bounding box center [1203, 346] width 50 height 29
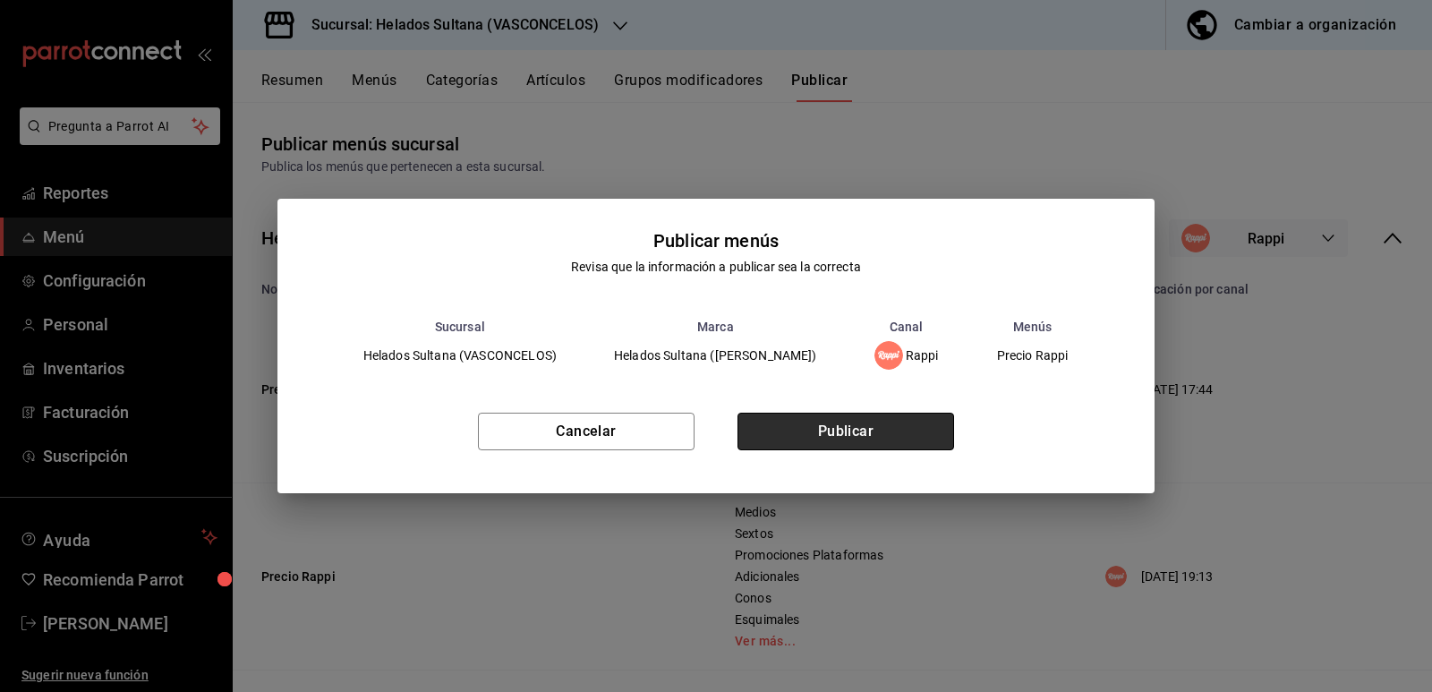
click at [859, 438] on button "Publicar" at bounding box center [845, 432] width 217 height 38
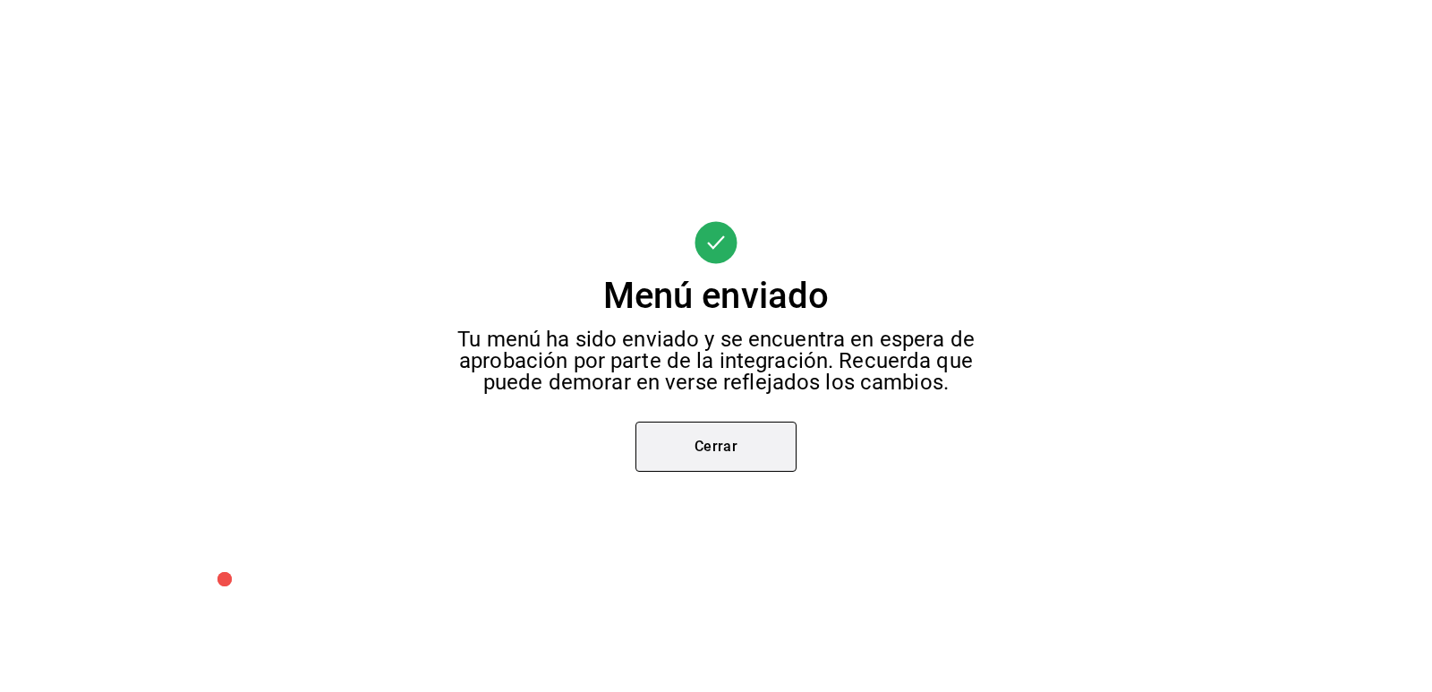
click at [743, 446] on button "Cerrar" at bounding box center [715, 446] width 161 height 50
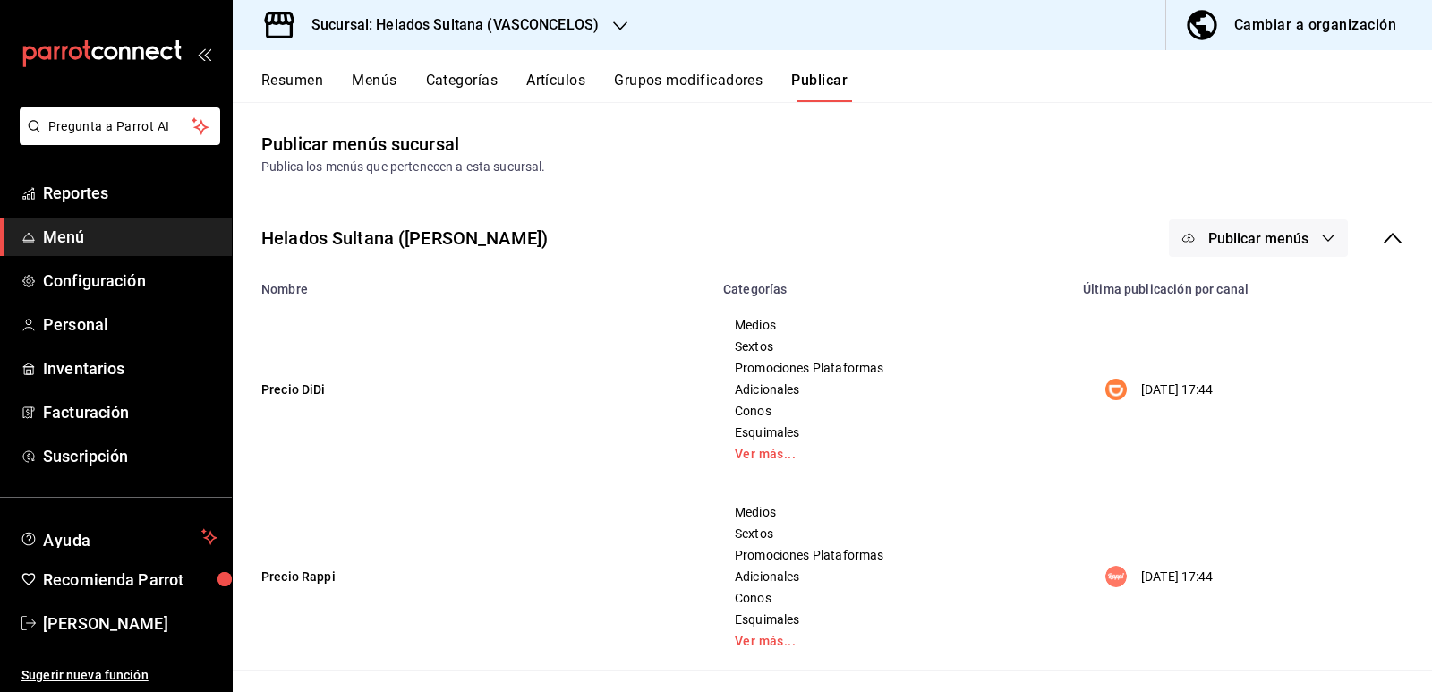
click at [1252, 232] on span "Publicar menús" at bounding box center [1258, 238] width 100 height 17
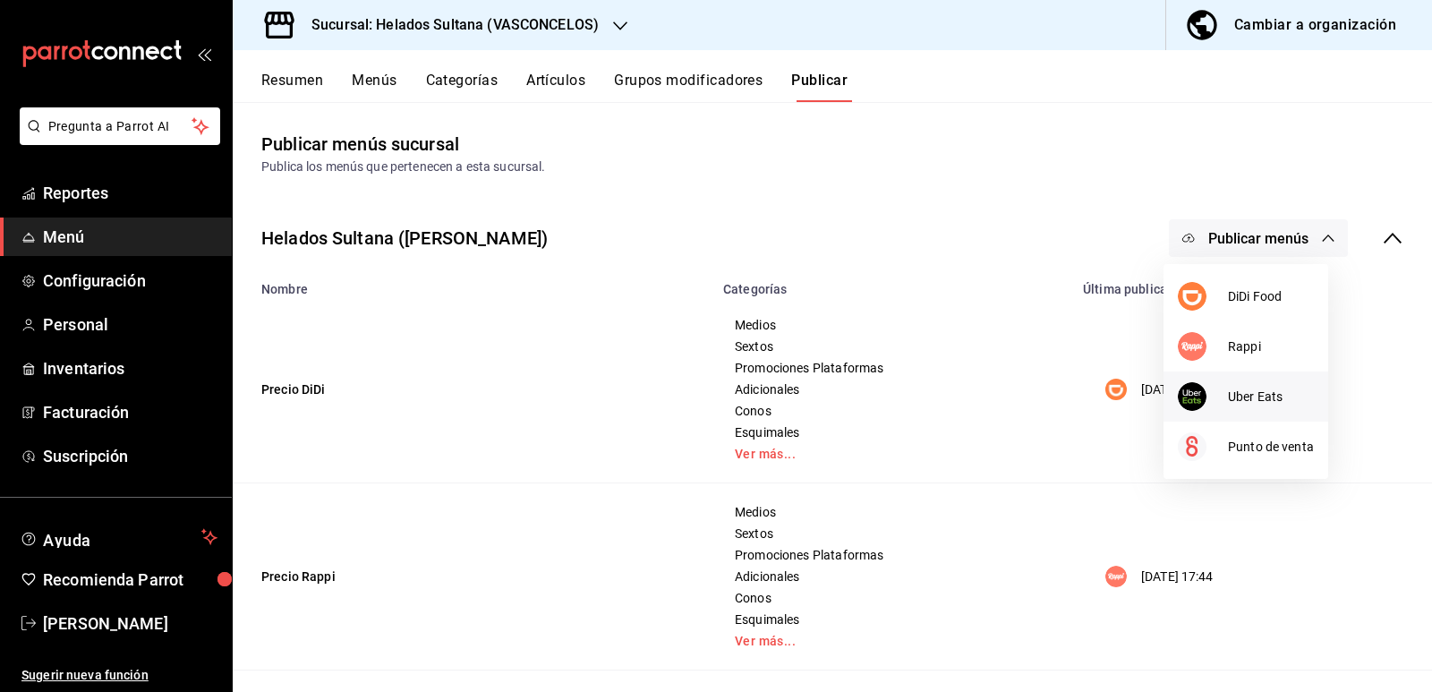
click at [1235, 390] on span "Uber Eats" at bounding box center [1271, 396] width 86 height 19
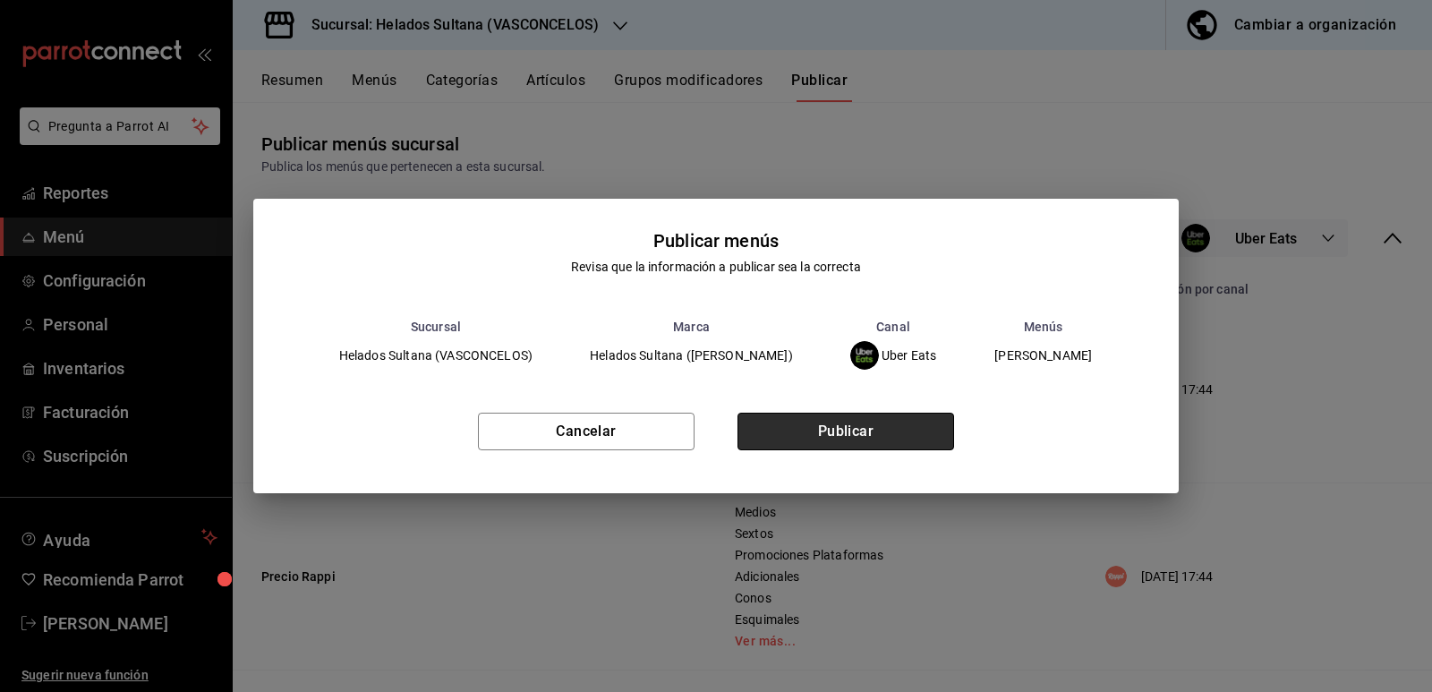
click at [902, 434] on button "Publicar" at bounding box center [845, 432] width 217 height 38
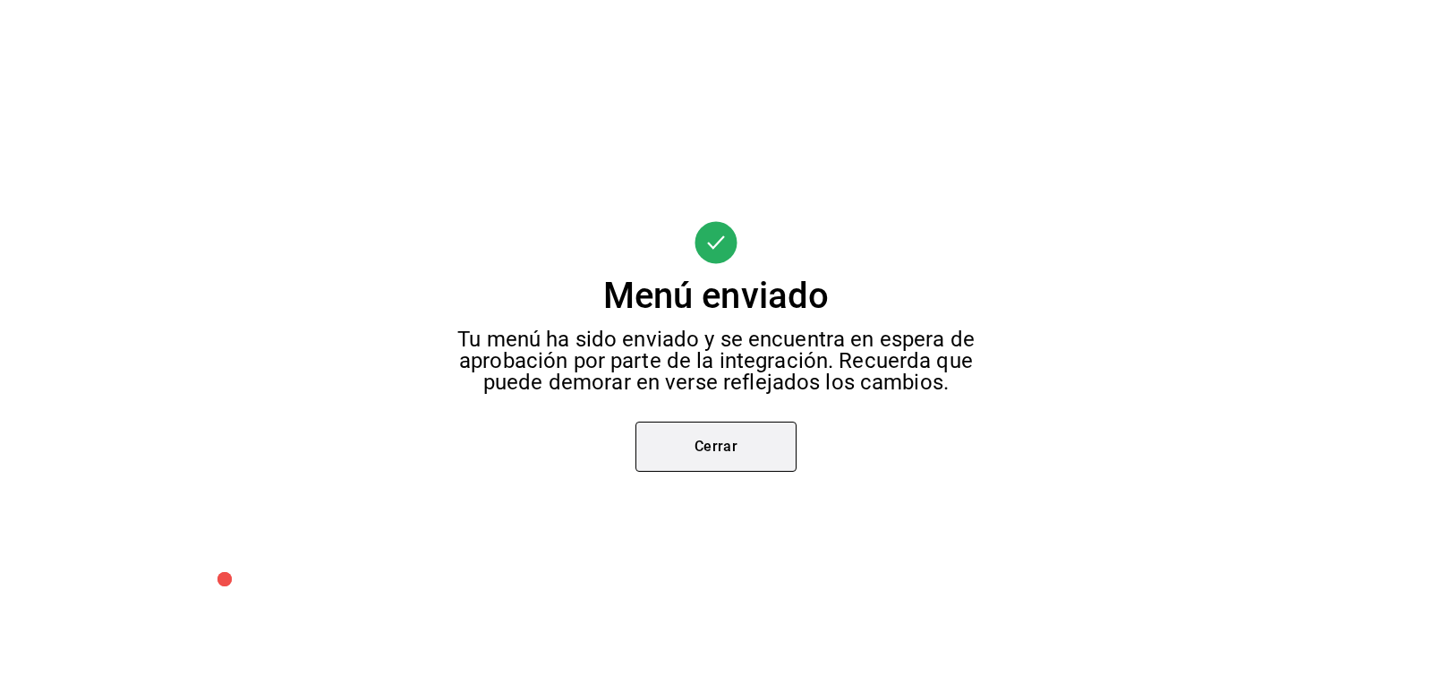
click at [702, 455] on button "Cerrar" at bounding box center [715, 446] width 161 height 50
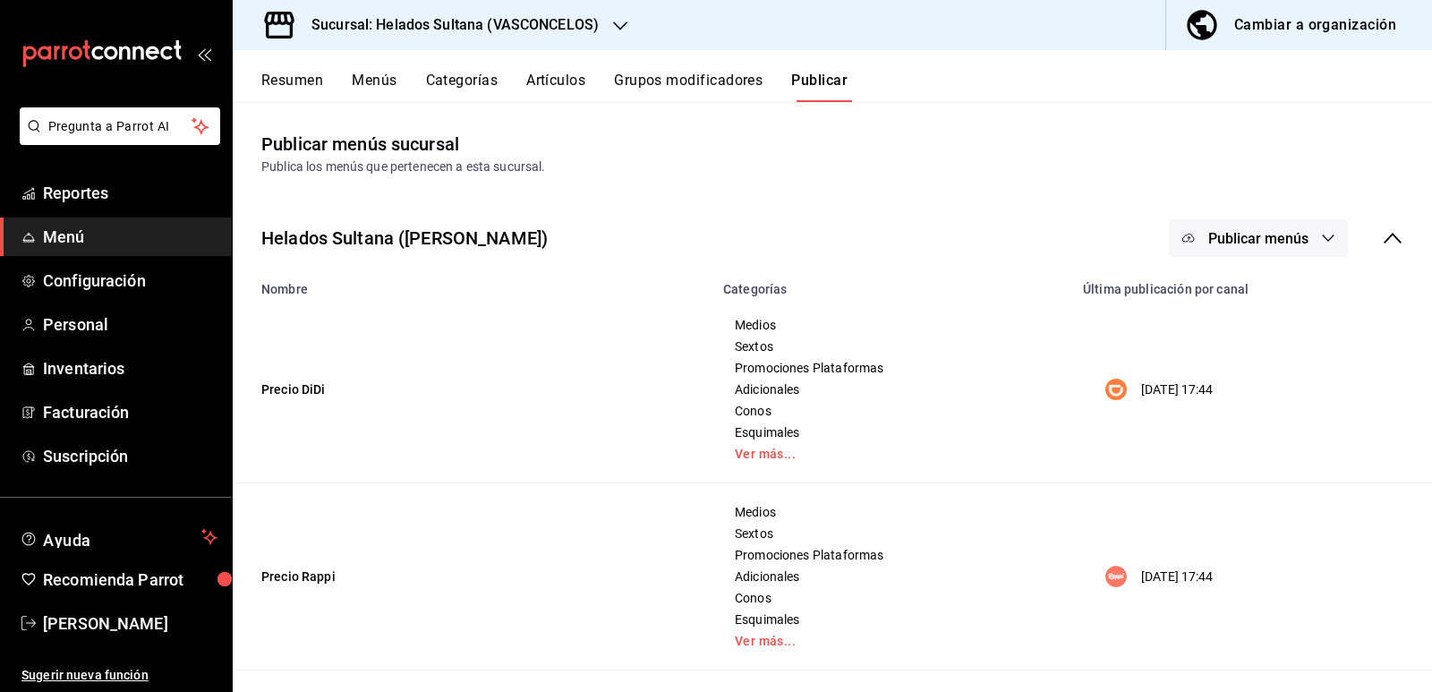
click at [282, 81] on button "Resumen" at bounding box center [292, 87] width 62 height 30
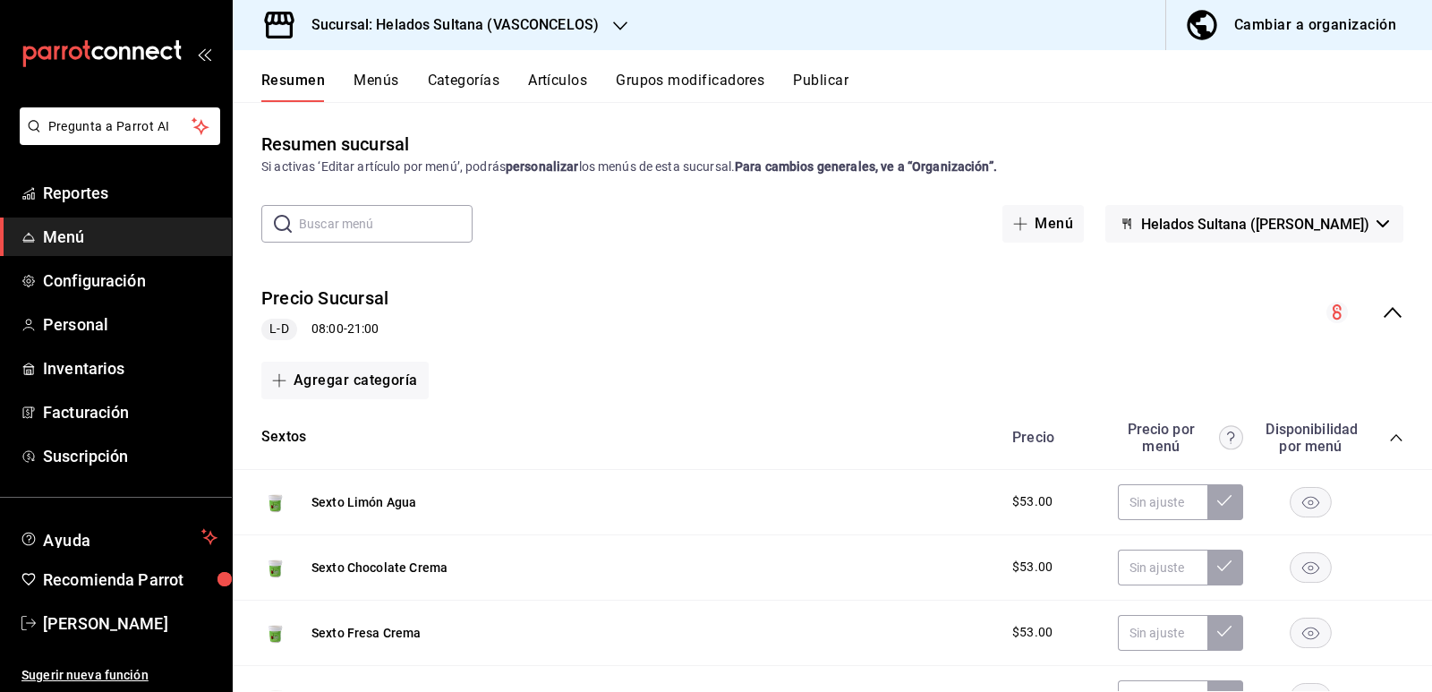
click at [1382, 306] on icon "collapse-menu-row" at bounding box center [1392, 312] width 21 height 21
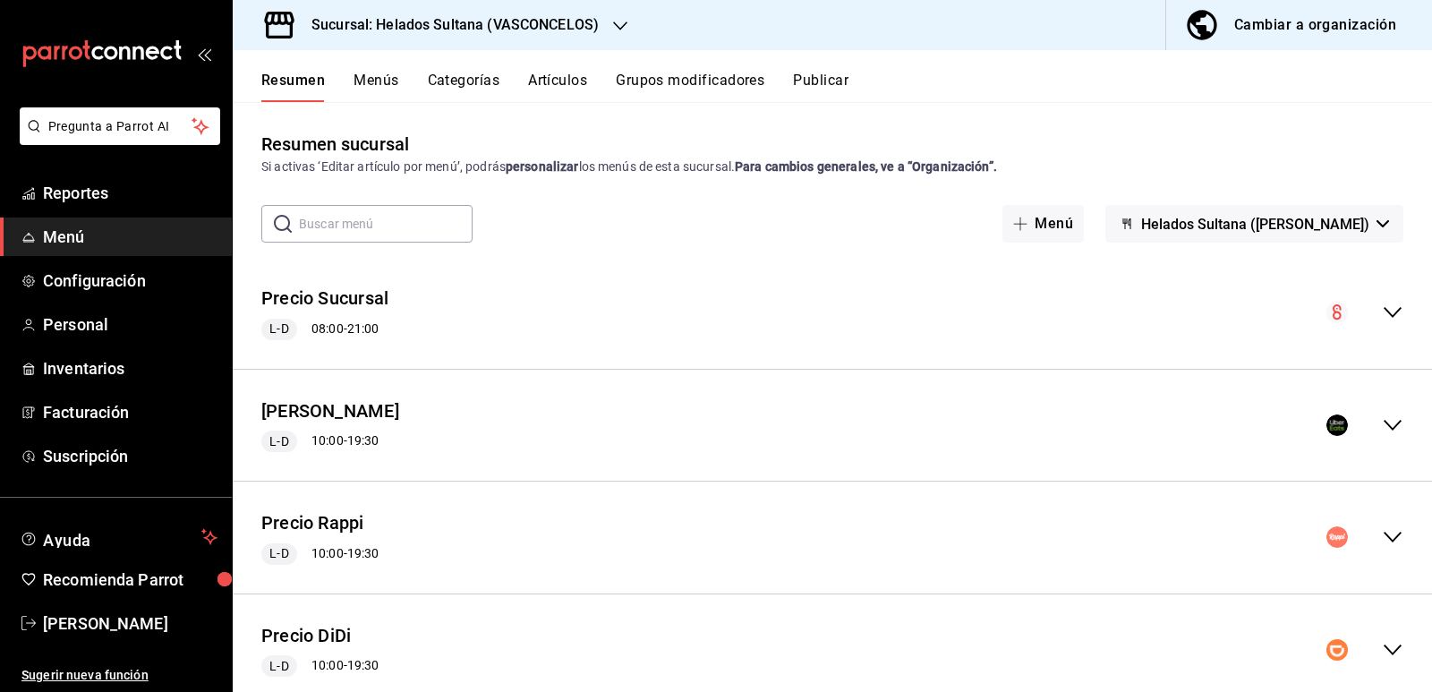
click at [1383, 425] on icon "collapse-menu-row" at bounding box center [1392, 425] width 18 height 11
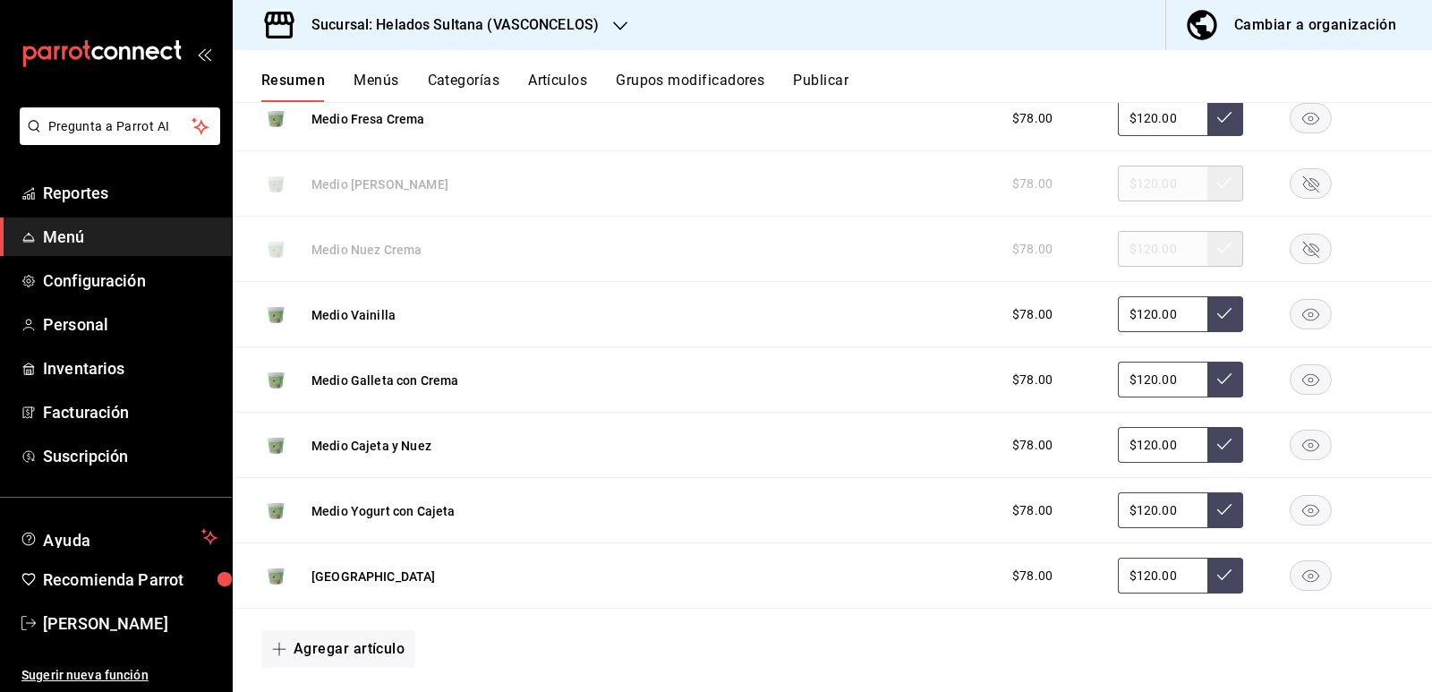
scroll to position [268, 0]
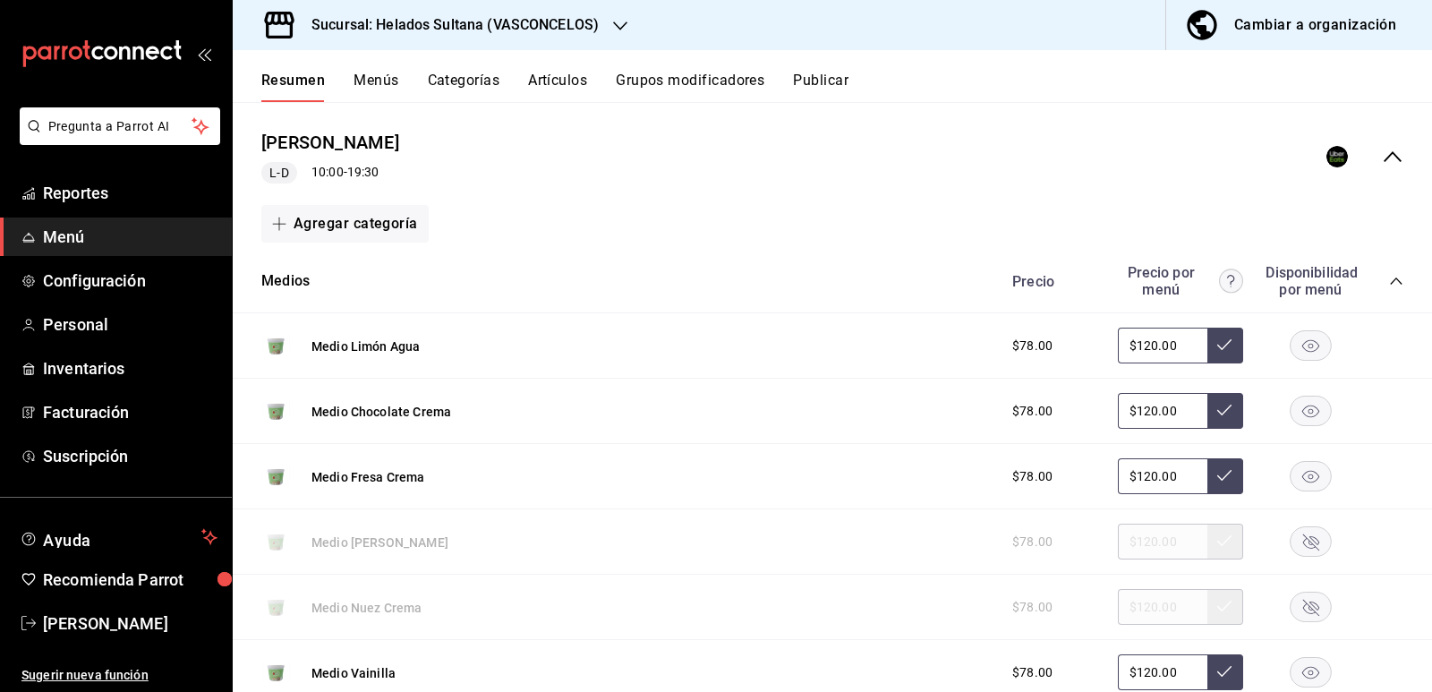
click at [1389, 279] on icon "collapse-category-row" at bounding box center [1396, 281] width 14 height 14
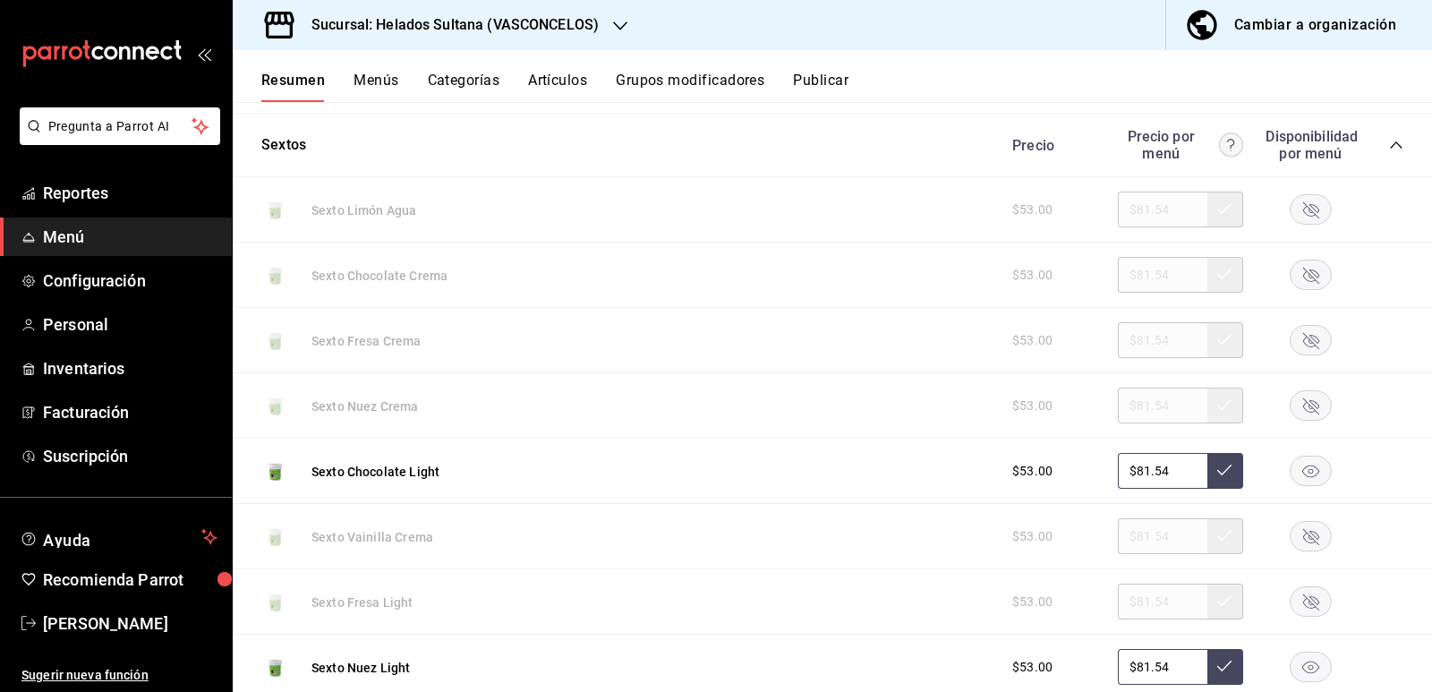
scroll to position [447, 0]
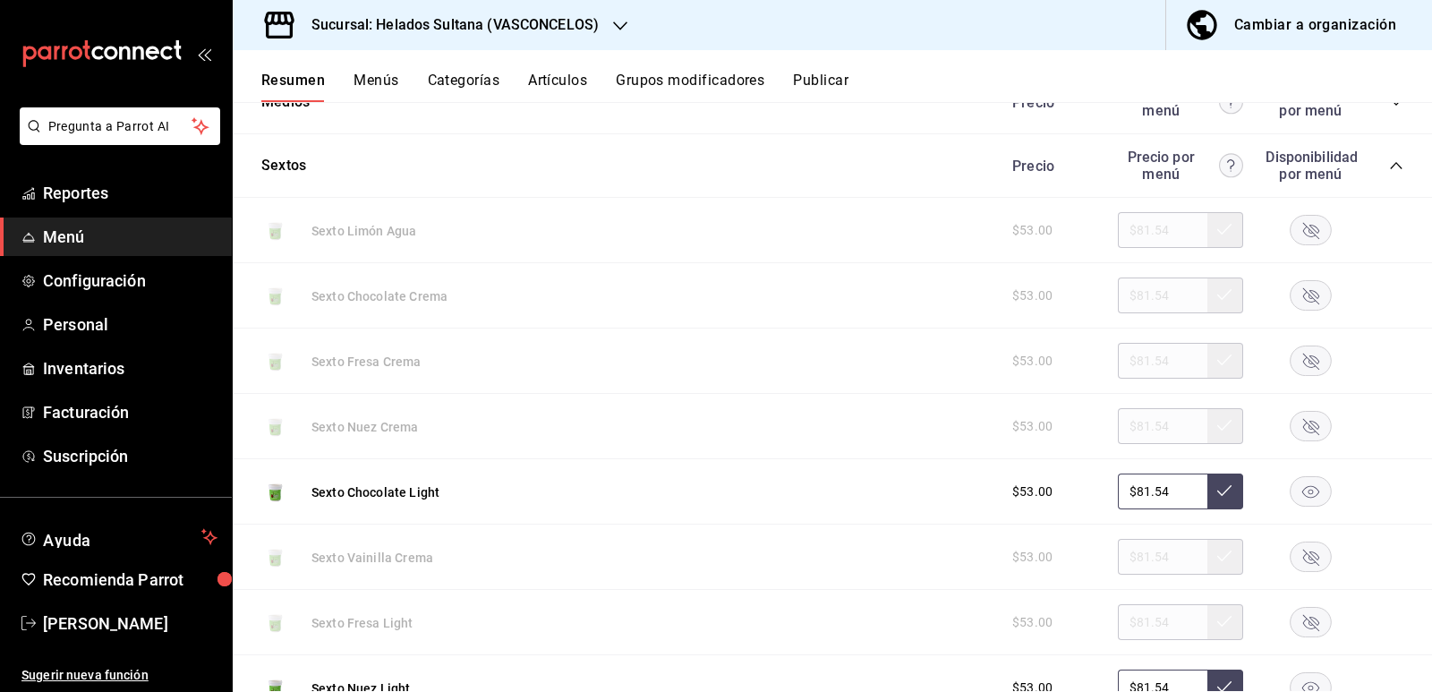
click at [1389, 165] on icon "collapse-category-row" at bounding box center [1396, 165] width 14 height 14
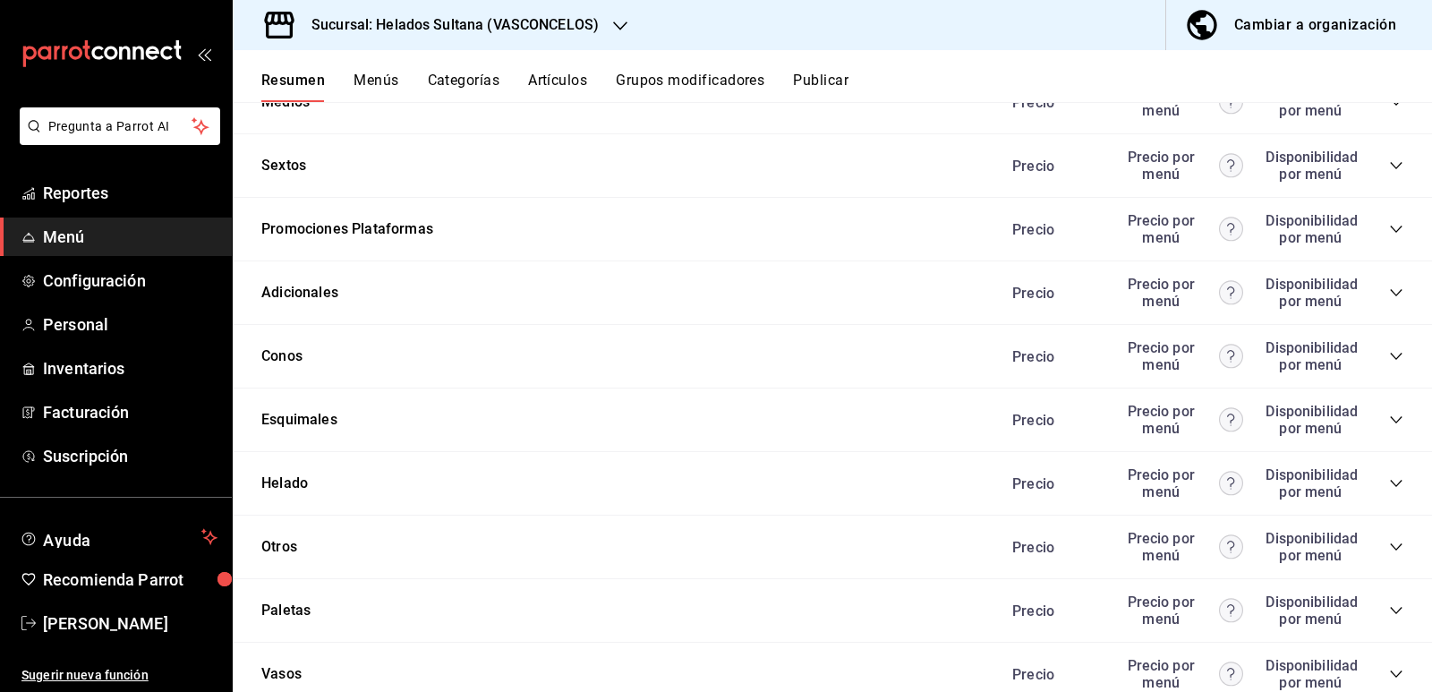
click at [1390, 486] on icon "collapse-category-row" at bounding box center [1396, 483] width 12 height 7
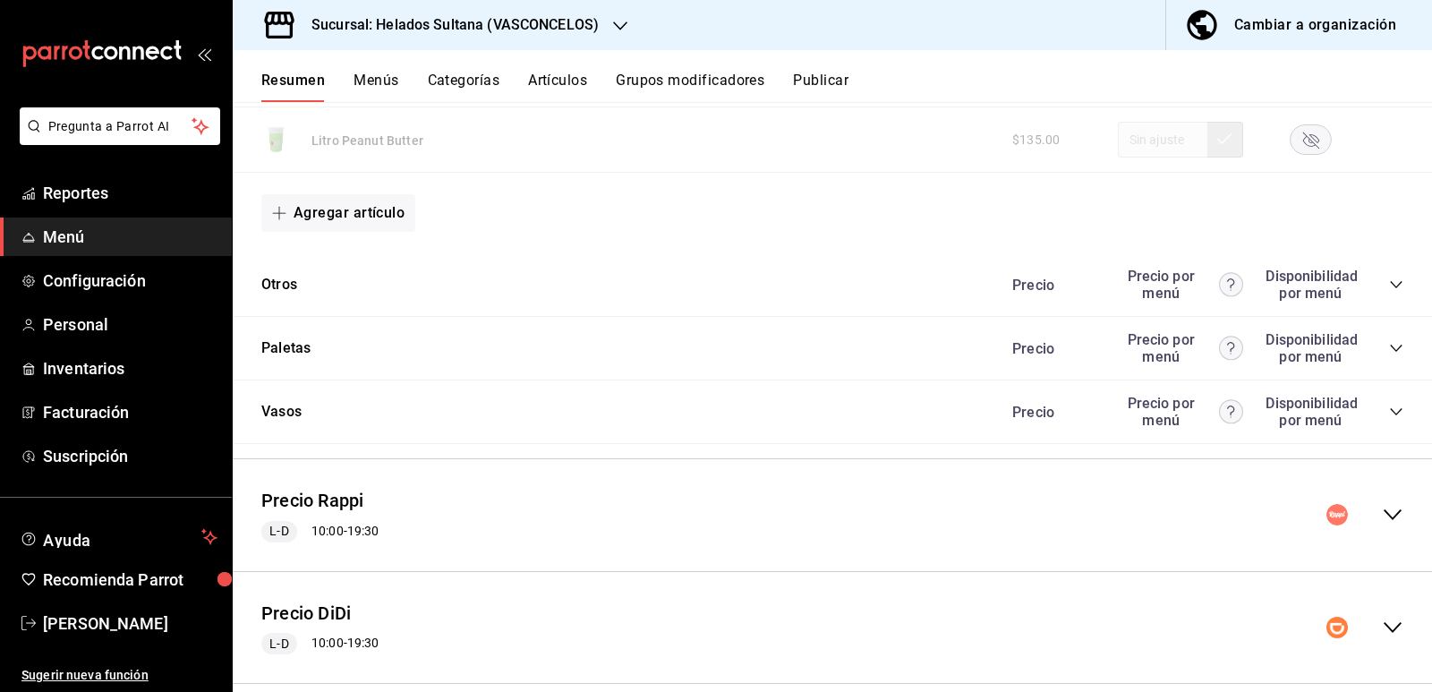
scroll to position [3301, 0]
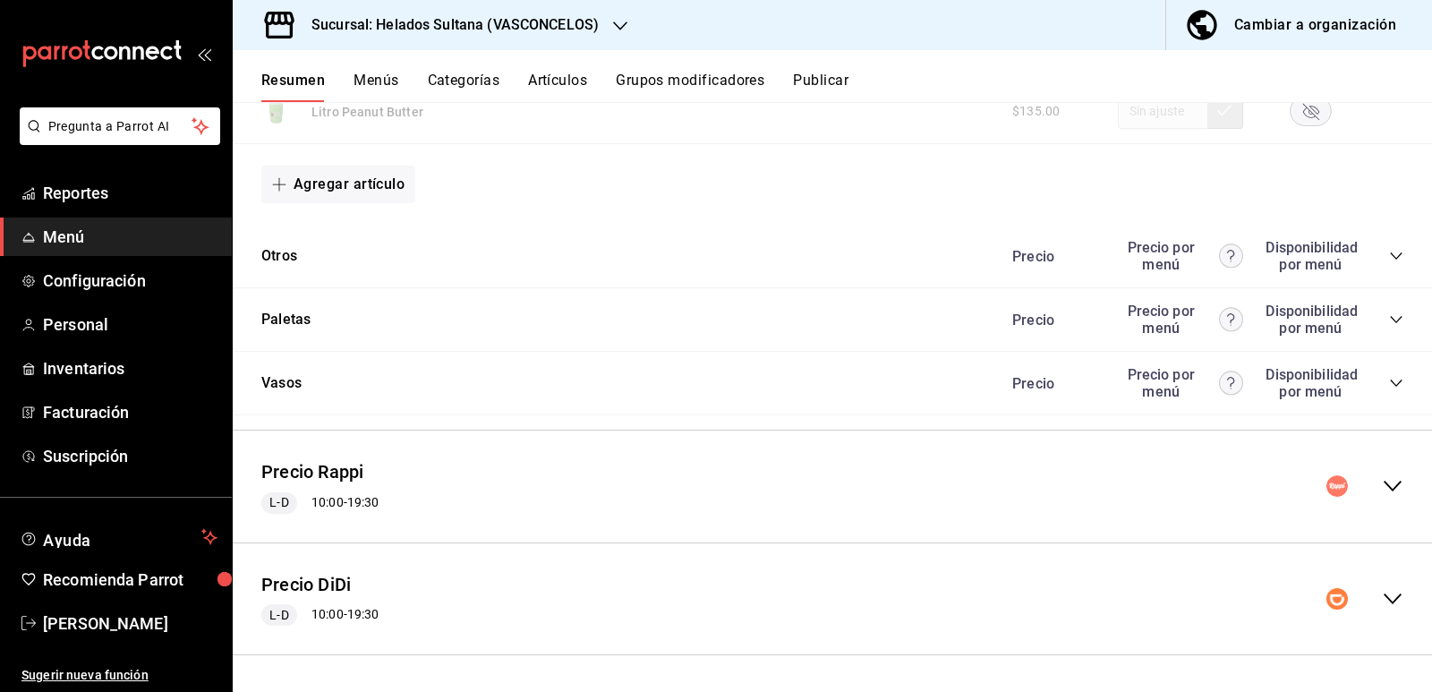
click at [1382, 486] on icon "collapse-menu-row" at bounding box center [1392, 485] width 21 height 21
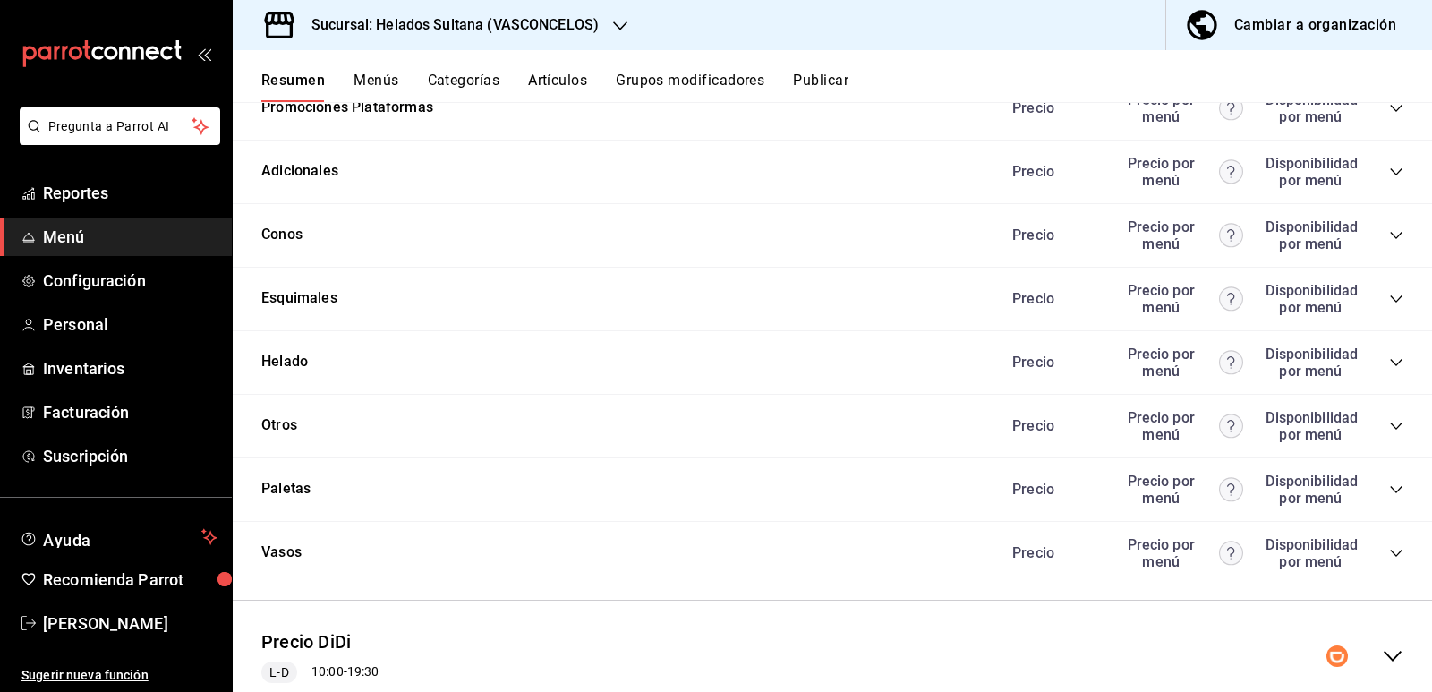
scroll to position [5391, 0]
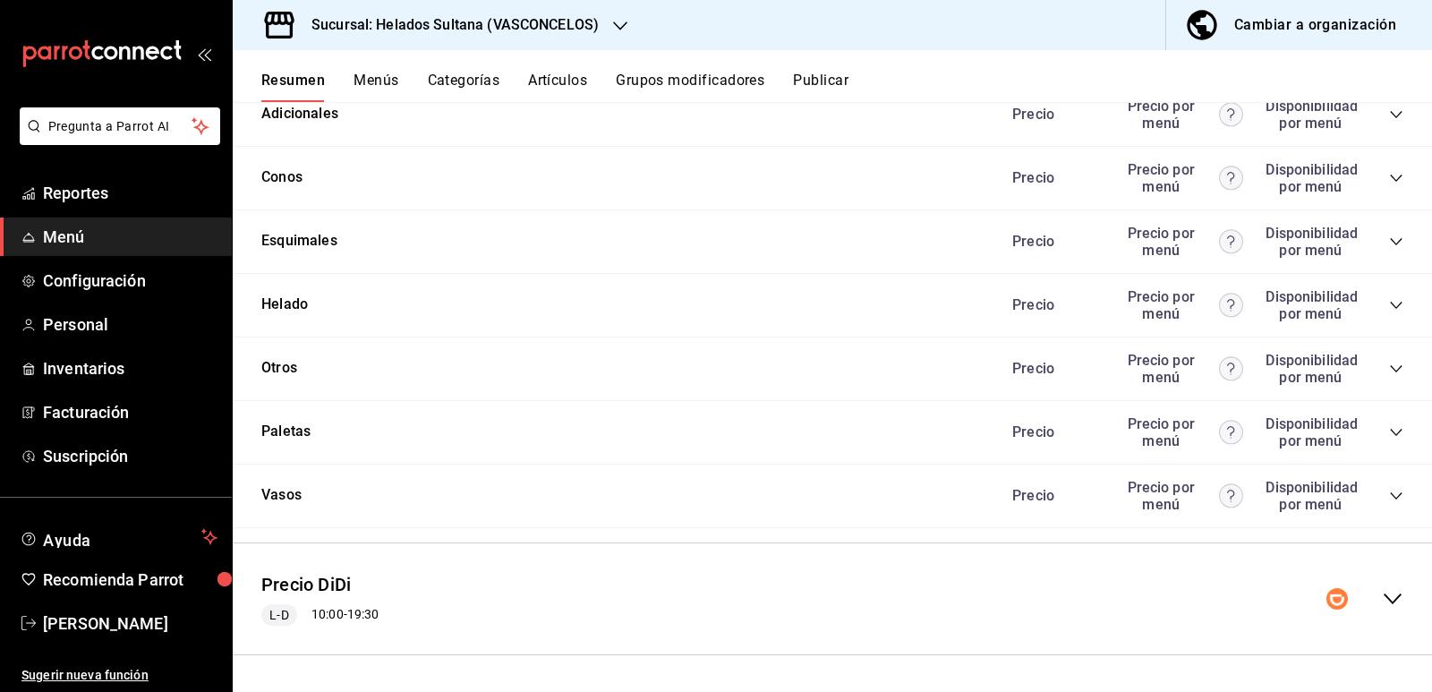
click at [1389, 309] on icon "collapse-category-row" at bounding box center [1396, 305] width 14 height 14
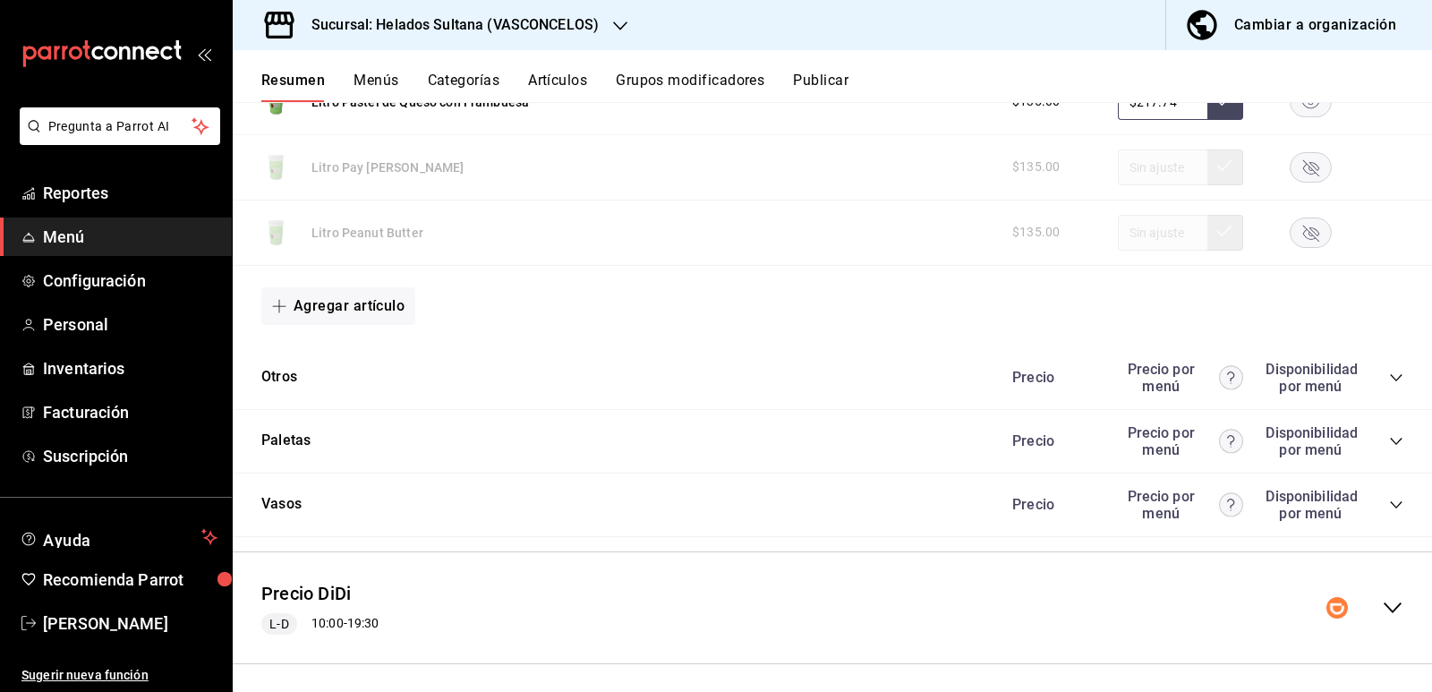
scroll to position [7954, 0]
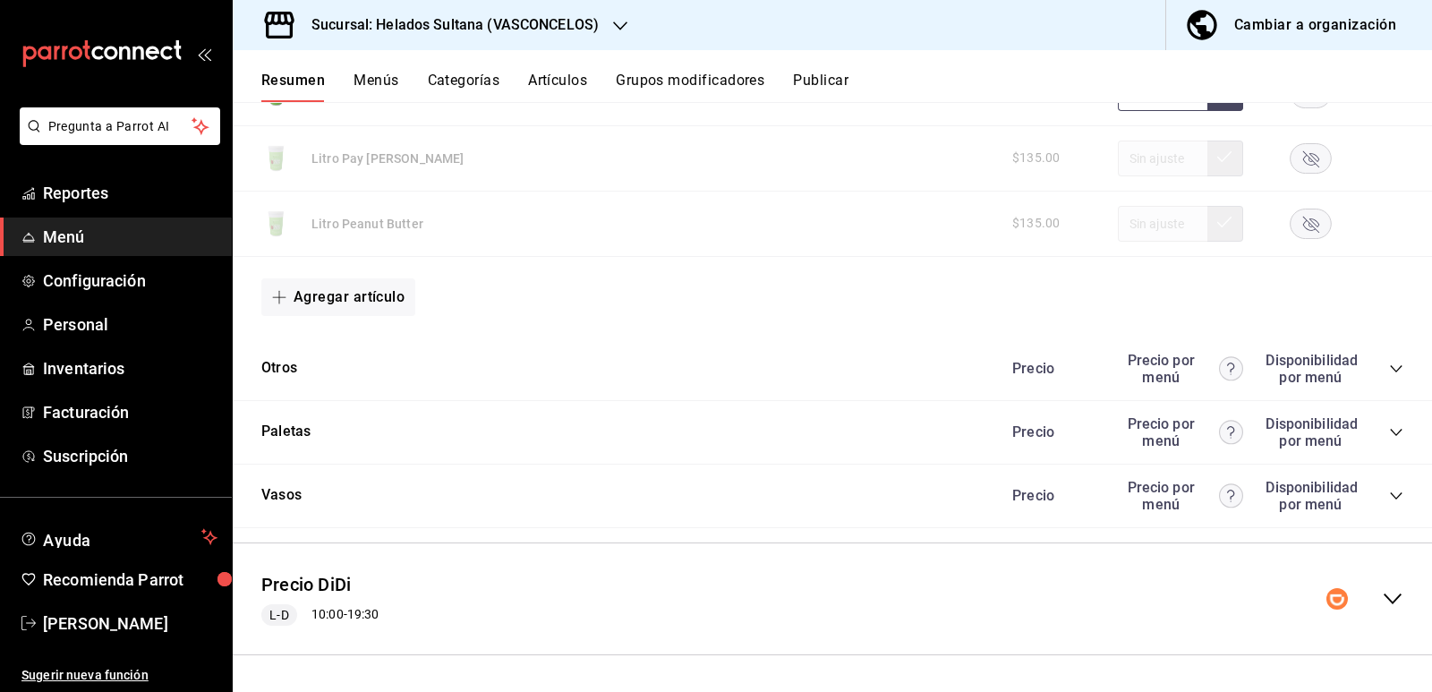
click at [1382, 597] on icon "collapse-menu-row" at bounding box center [1392, 598] width 21 height 21
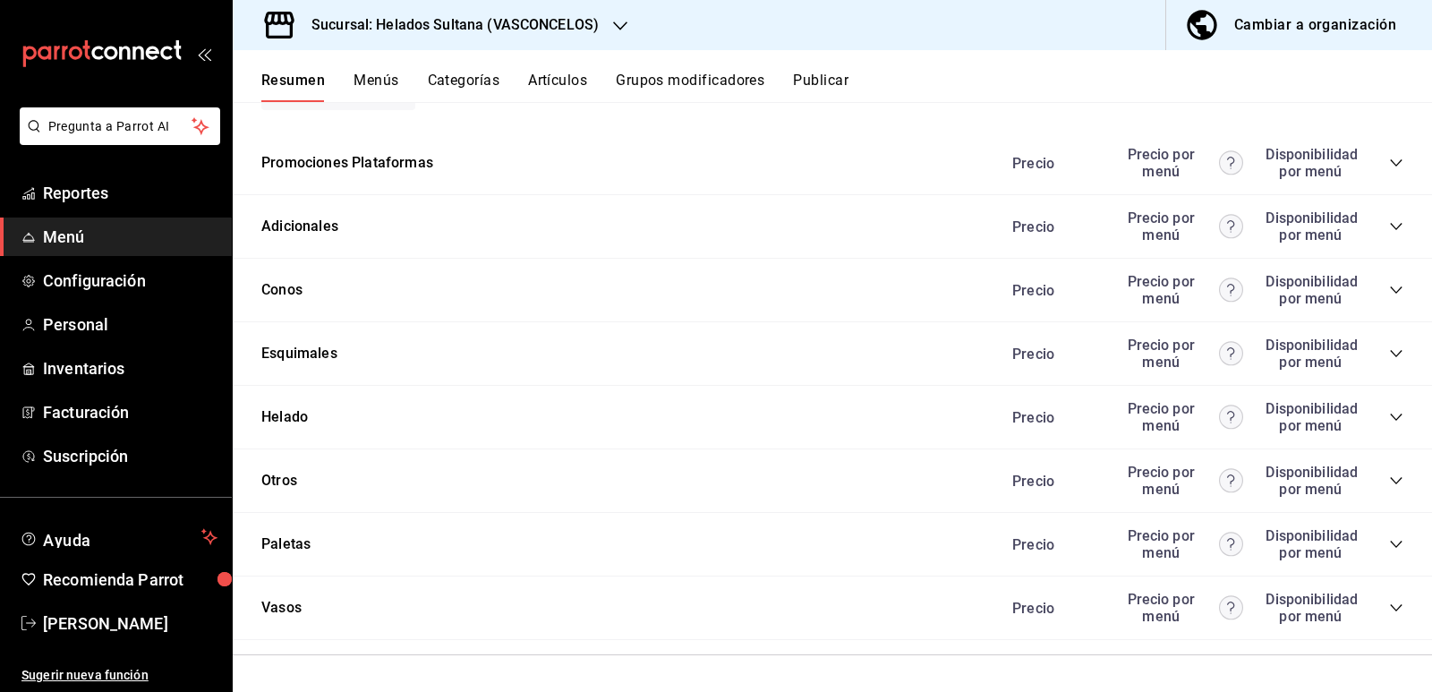
click at [1389, 417] on icon "collapse-category-row" at bounding box center [1396, 417] width 14 height 14
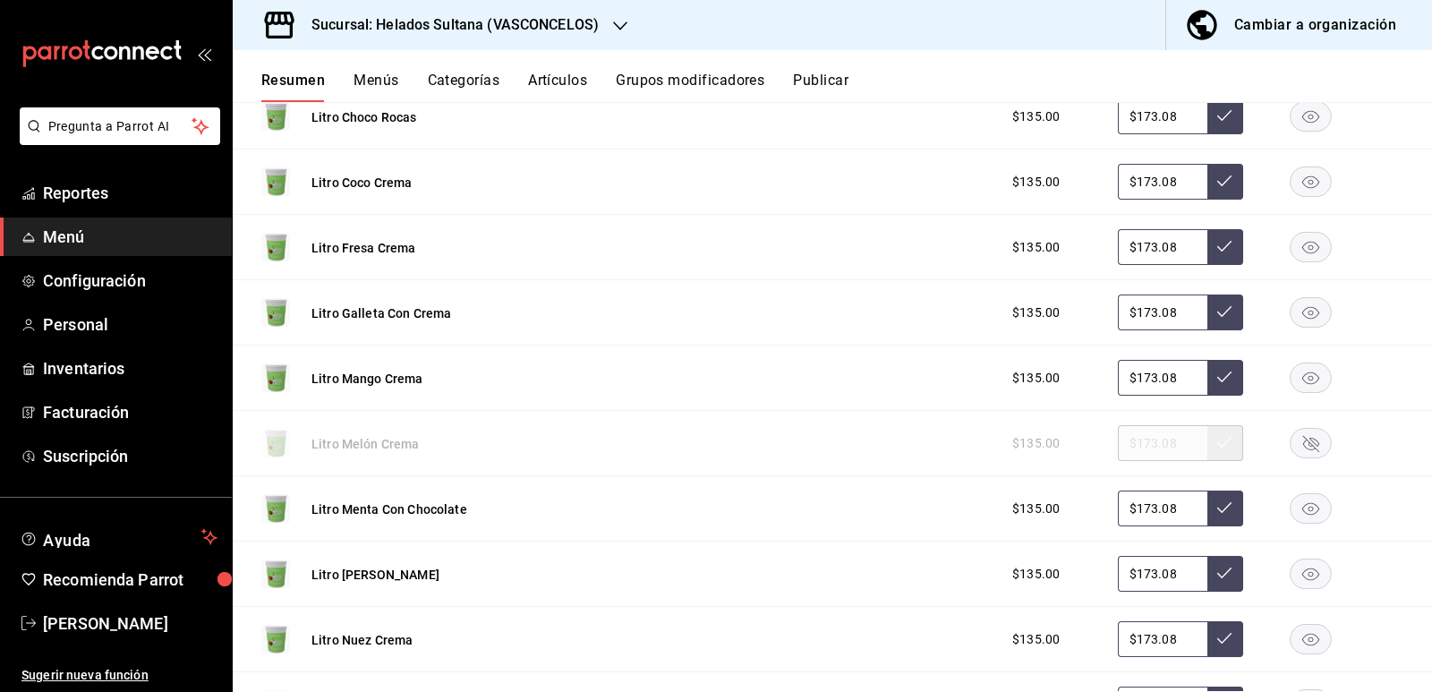
scroll to position [11028, 0]
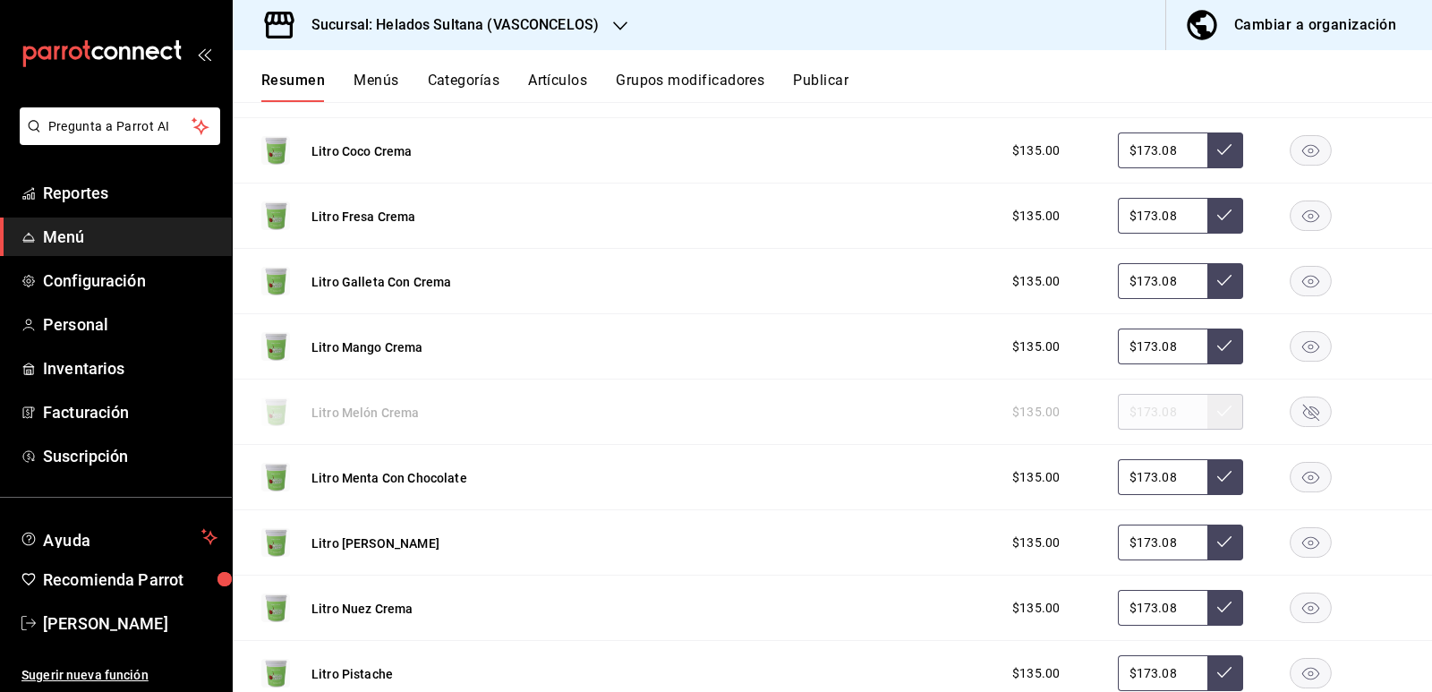
click at [1296, 410] on rect "button" at bounding box center [1310, 412] width 41 height 30
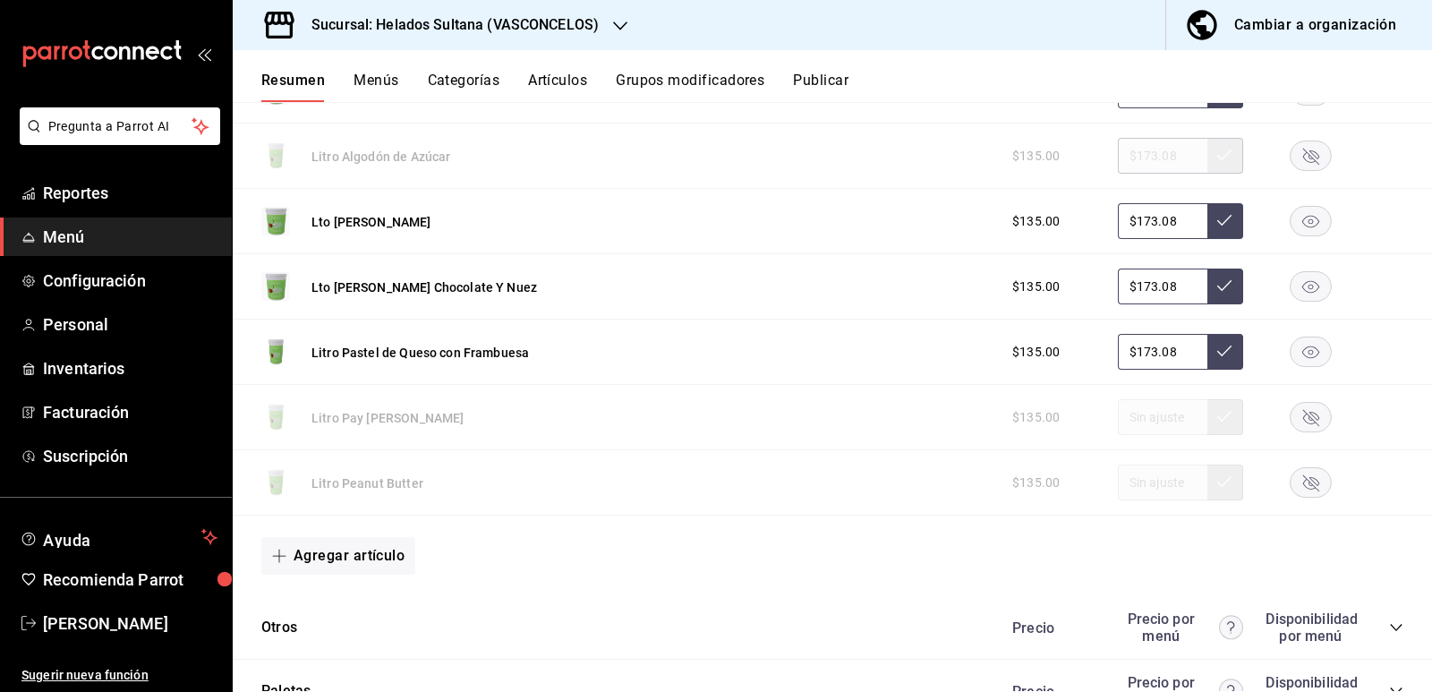
scroll to position [12606, 0]
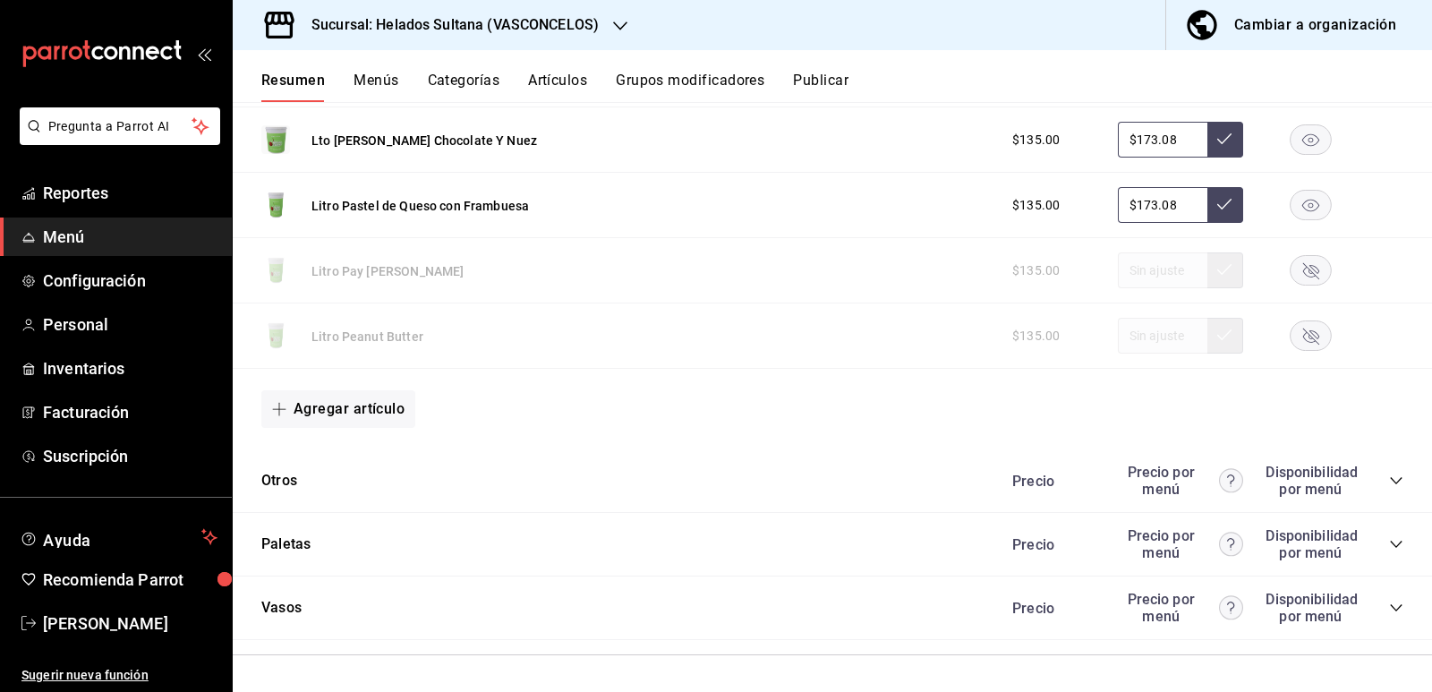
click at [1389, 545] on icon "collapse-category-row" at bounding box center [1396, 544] width 14 height 14
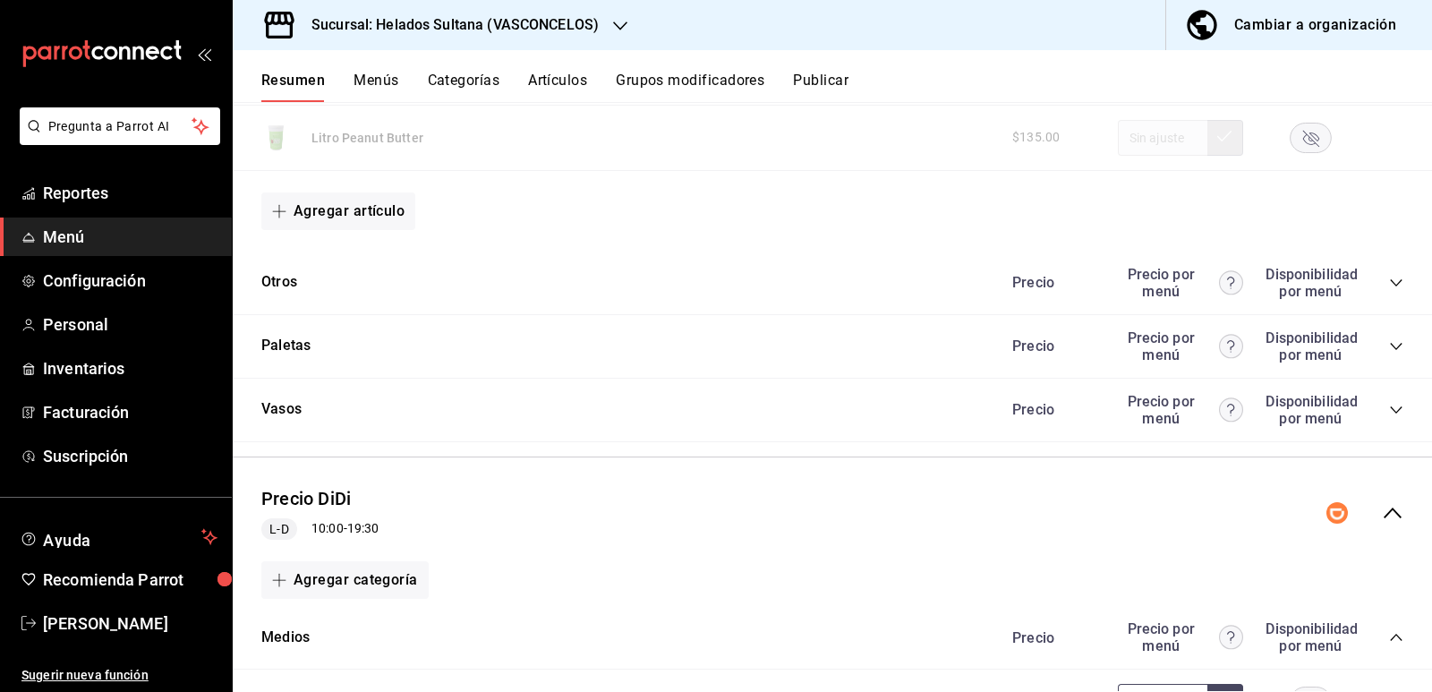
scroll to position [8016, 0]
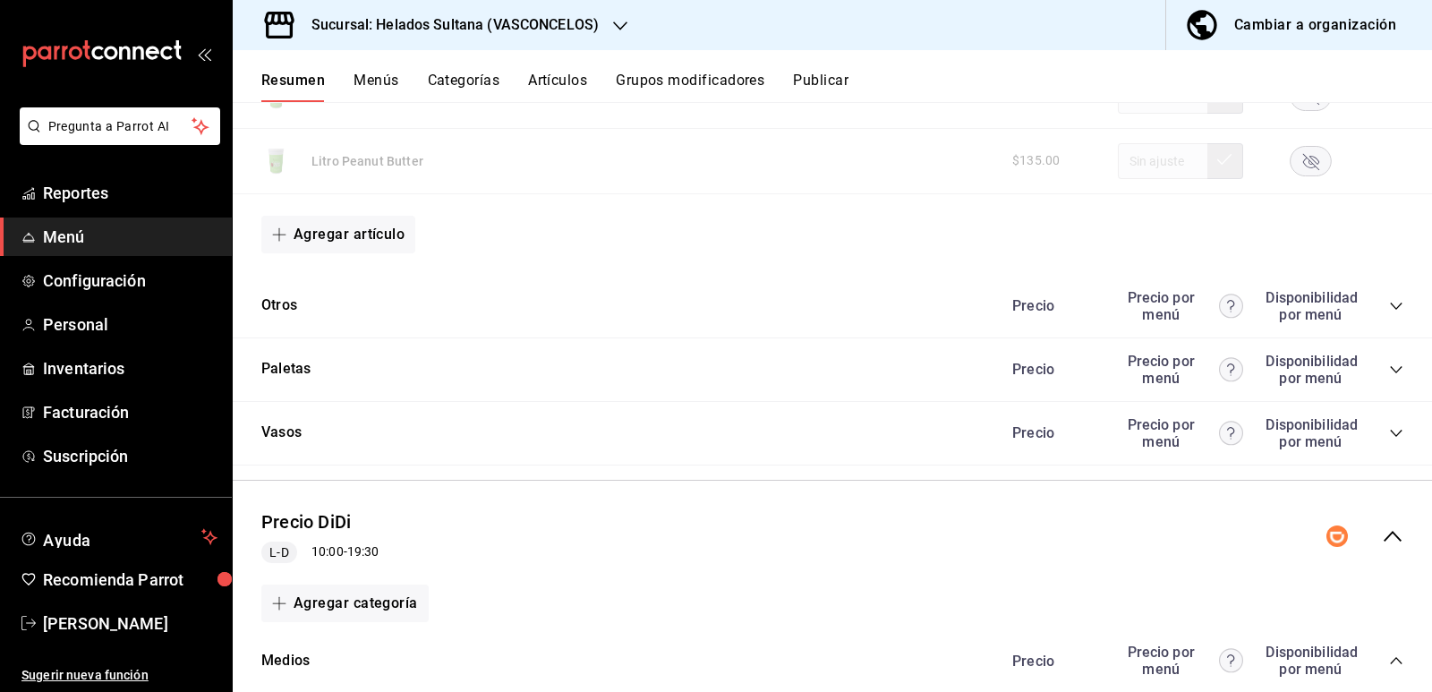
click at [1382, 532] on icon "collapse-menu-row" at bounding box center [1392, 535] width 21 height 21
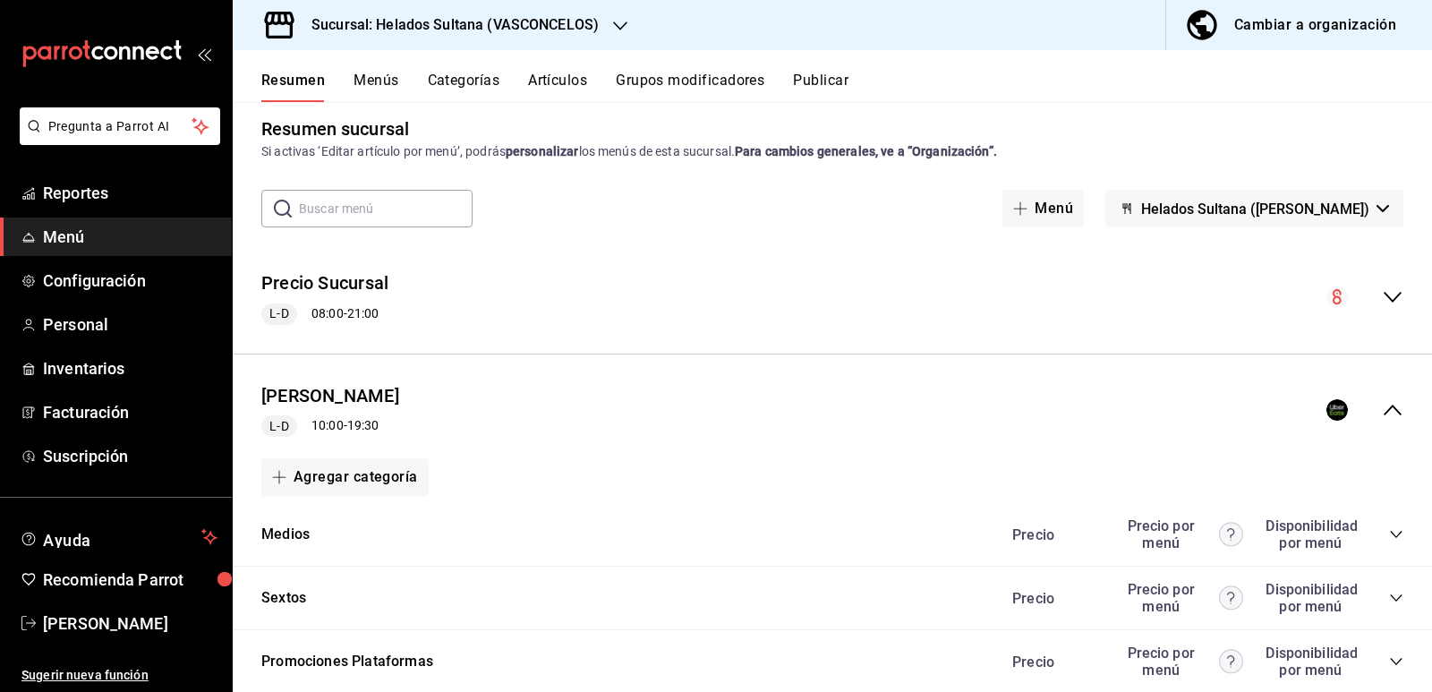
scroll to position [0, 0]
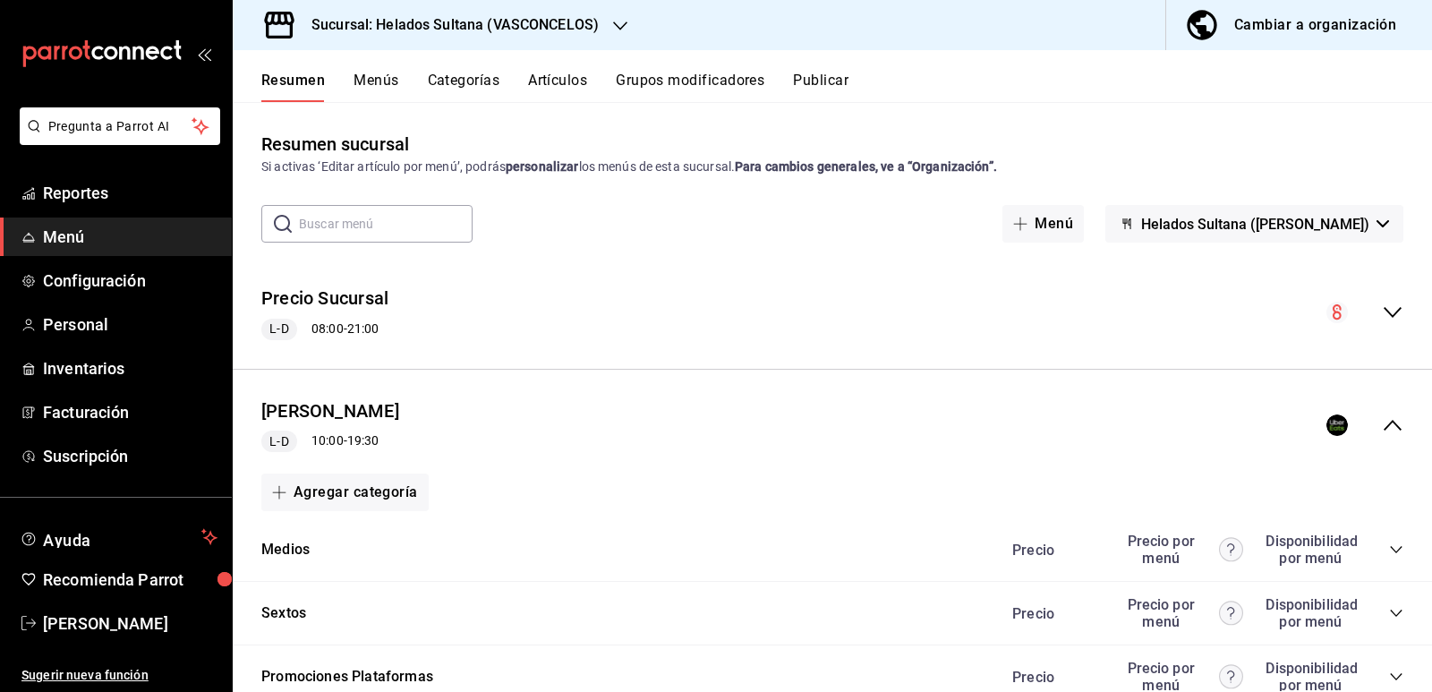
click at [821, 84] on button "Publicar" at bounding box center [820, 87] width 55 height 30
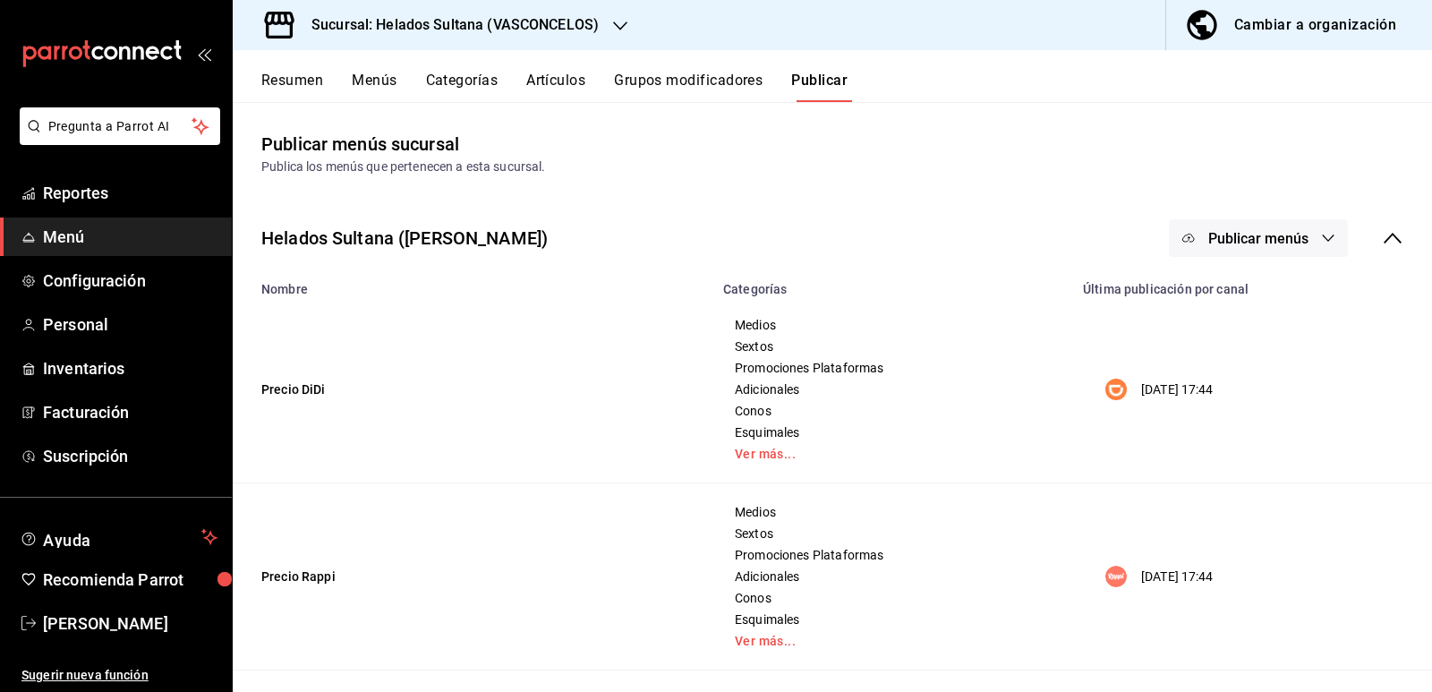
click at [1208, 234] on span "Publicar menús" at bounding box center [1258, 238] width 100 height 17
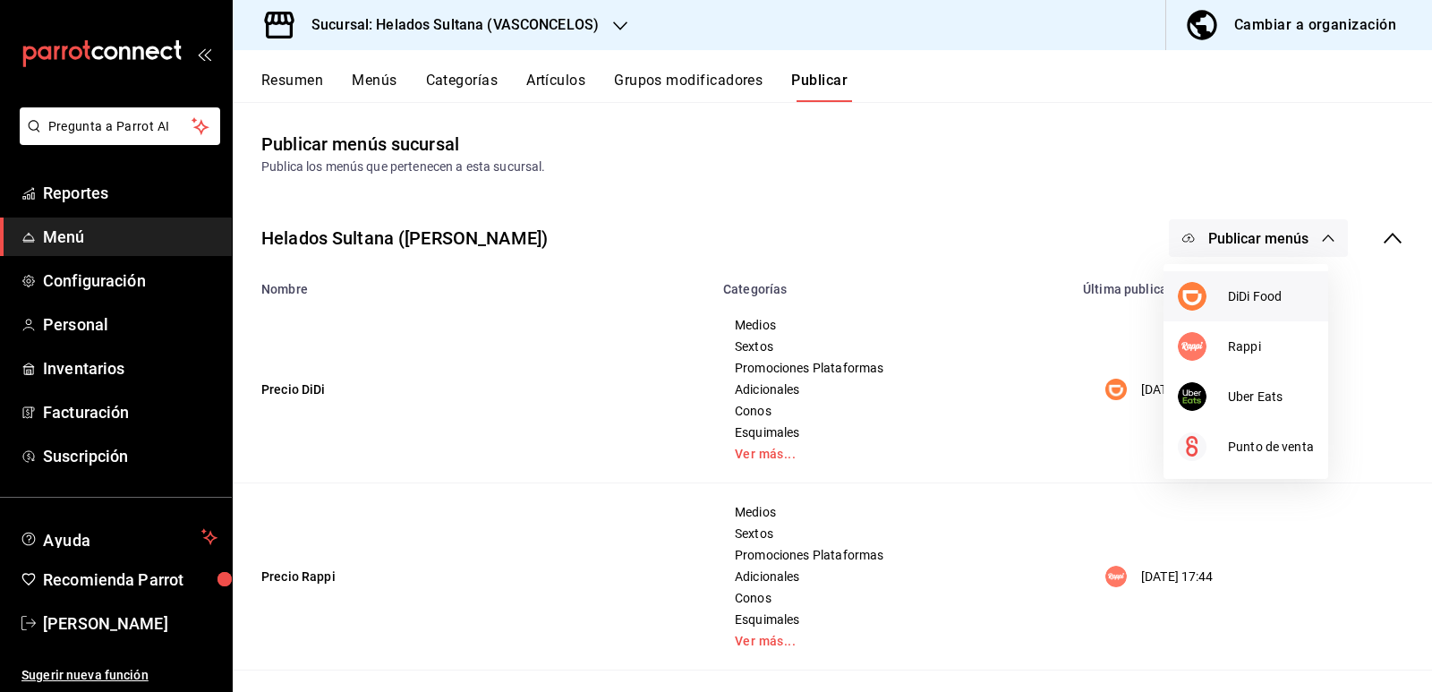
click at [1219, 296] on div at bounding box center [1203, 296] width 50 height 29
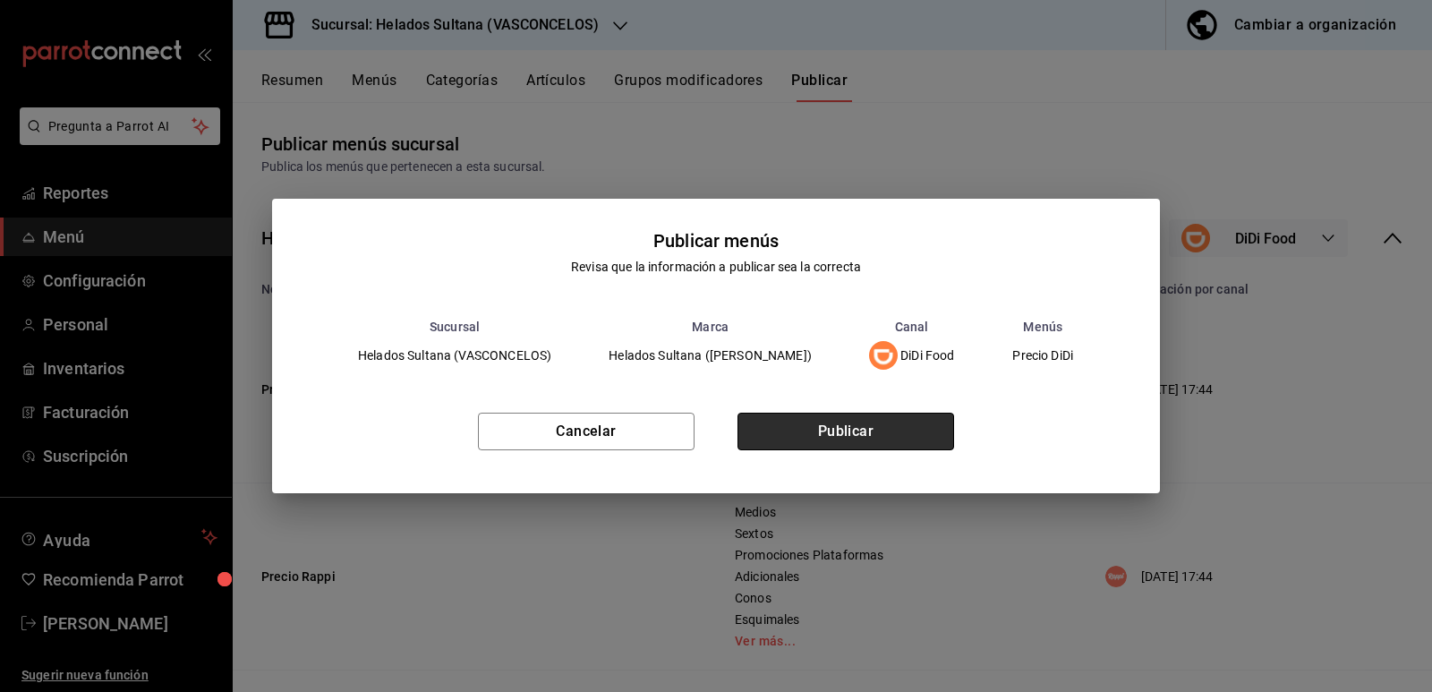
click at [888, 427] on button "Publicar" at bounding box center [845, 432] width 217 height 38
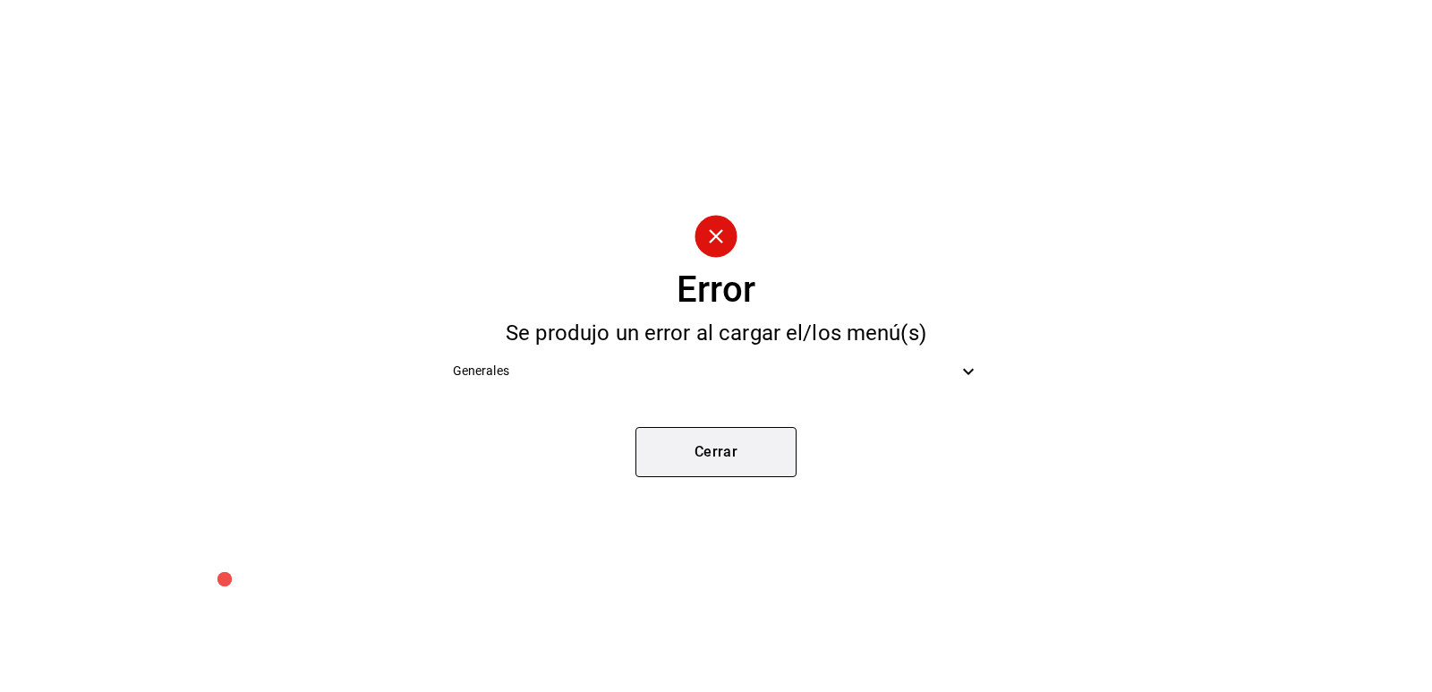
click at [736, 435] on button "Cerrar" at bounding box center [715, 452] width 161 height 50
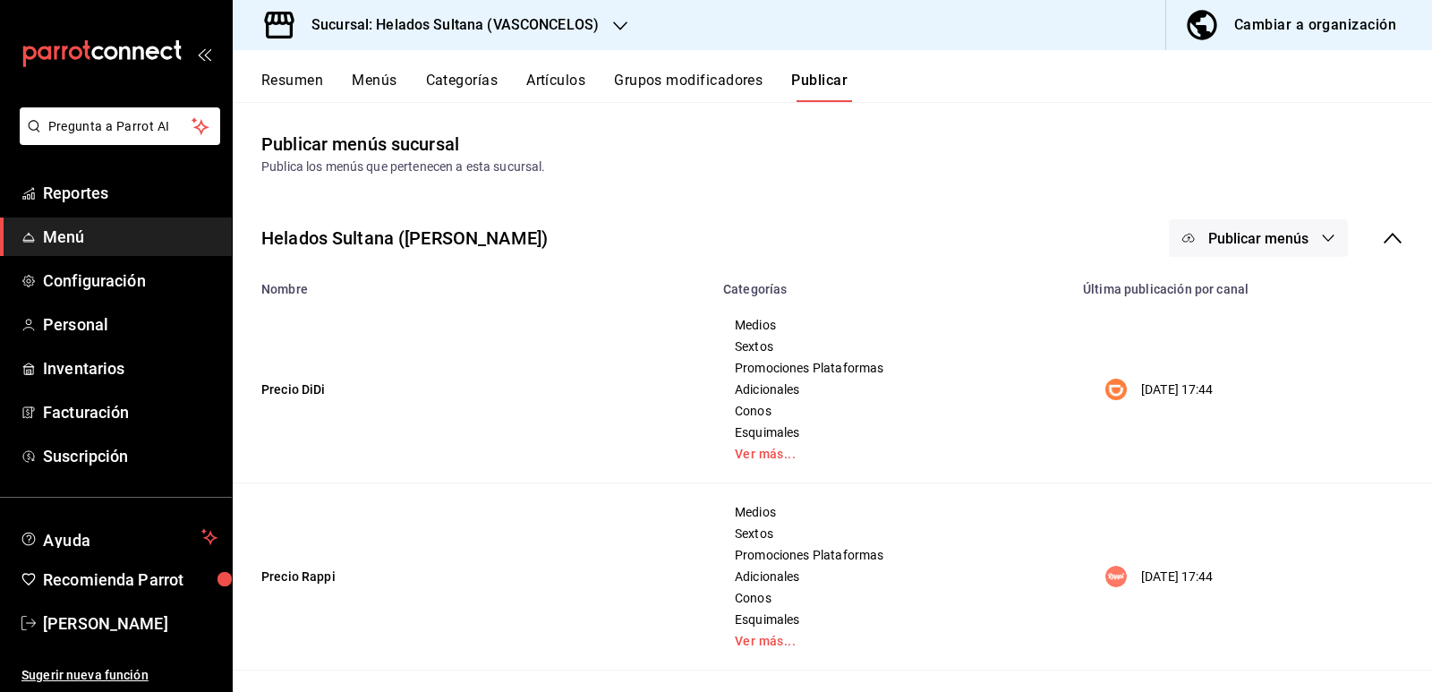
click at [1248, 243] on span "Publicar menús" at bounding box center [1258, 238] width 100 height 17
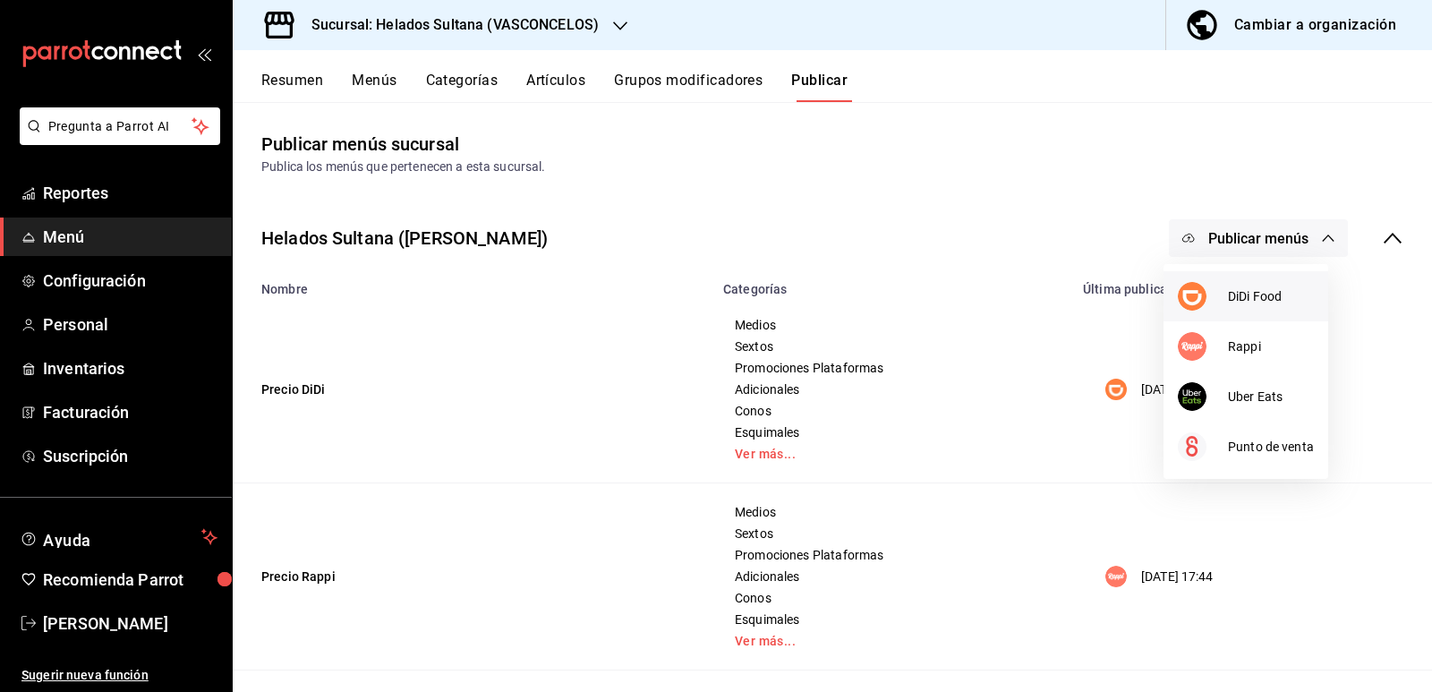
click at [1222, 288] on div at bounding box center [1203, 296] width 50 height 29
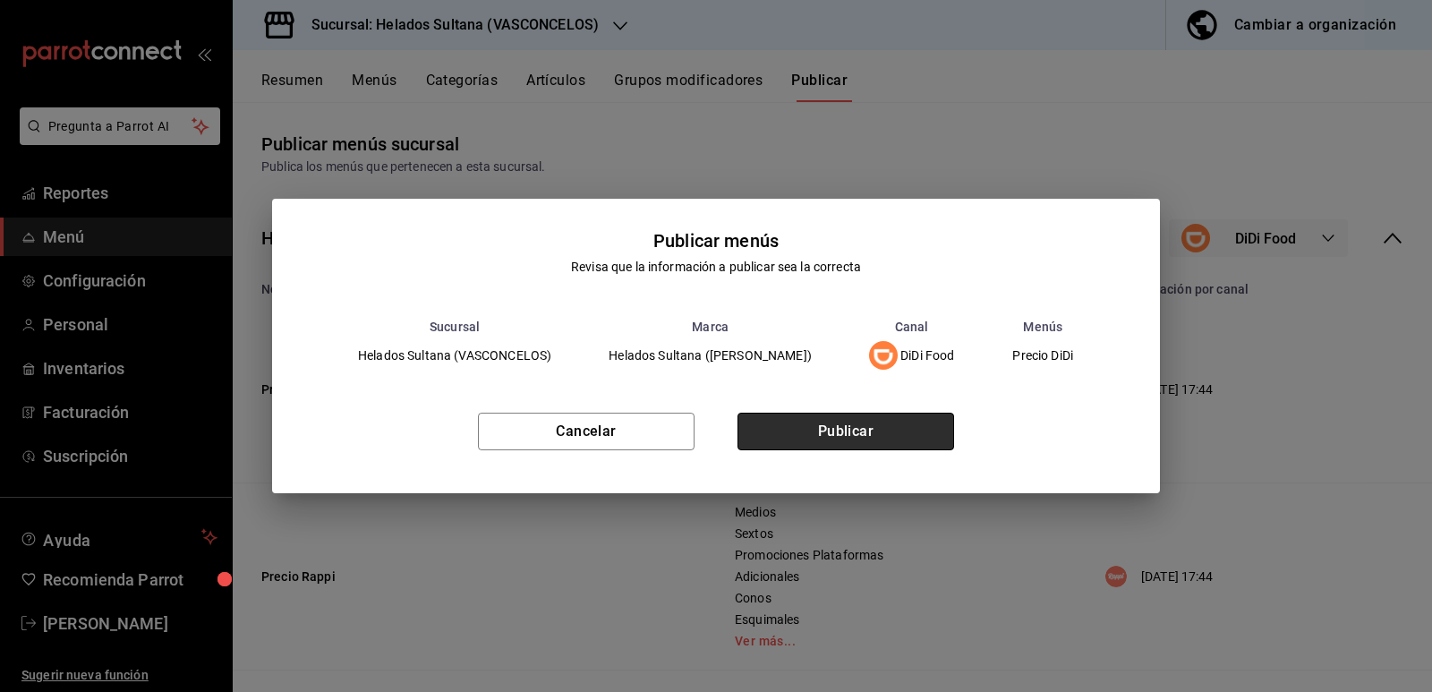
click at [856, 423] on button "Publicar" at bounding box center [845, 432] width 217 height 38
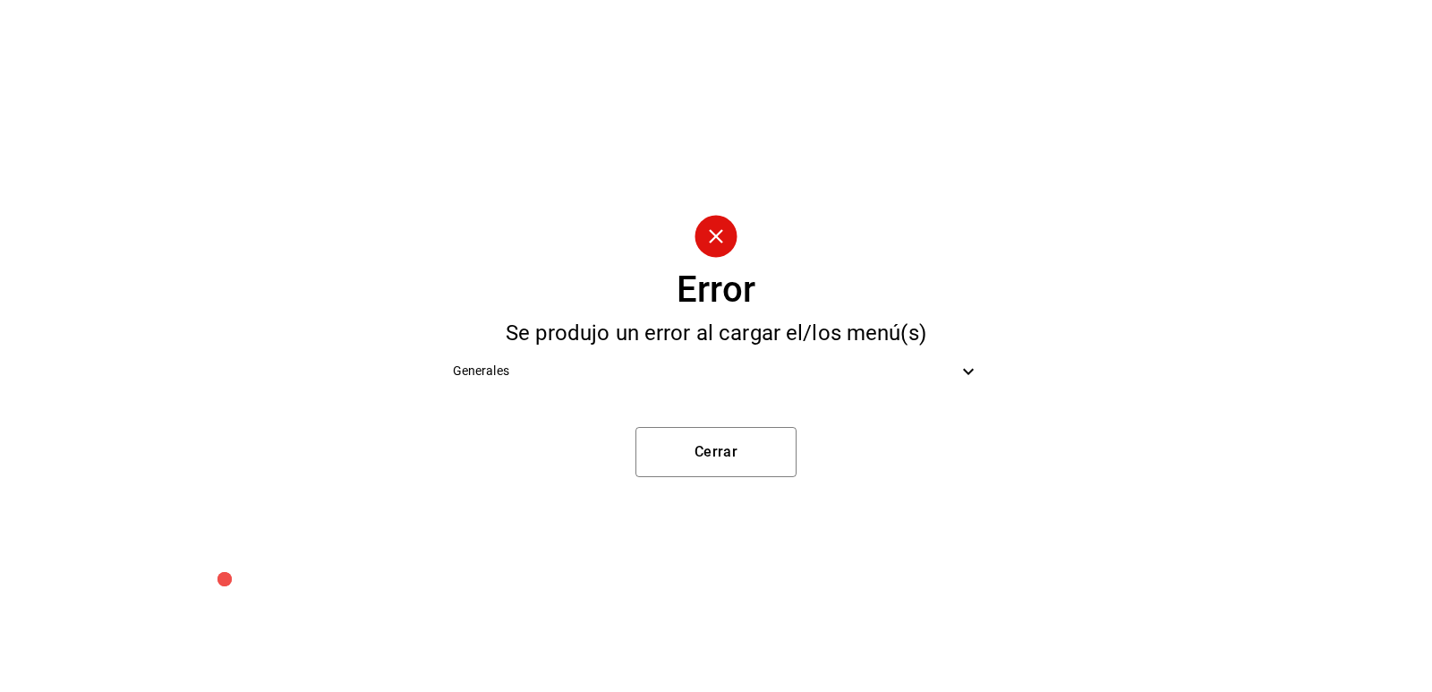
click at [966, 371] on icon at bounding box center [968, 371] width 11 height 6
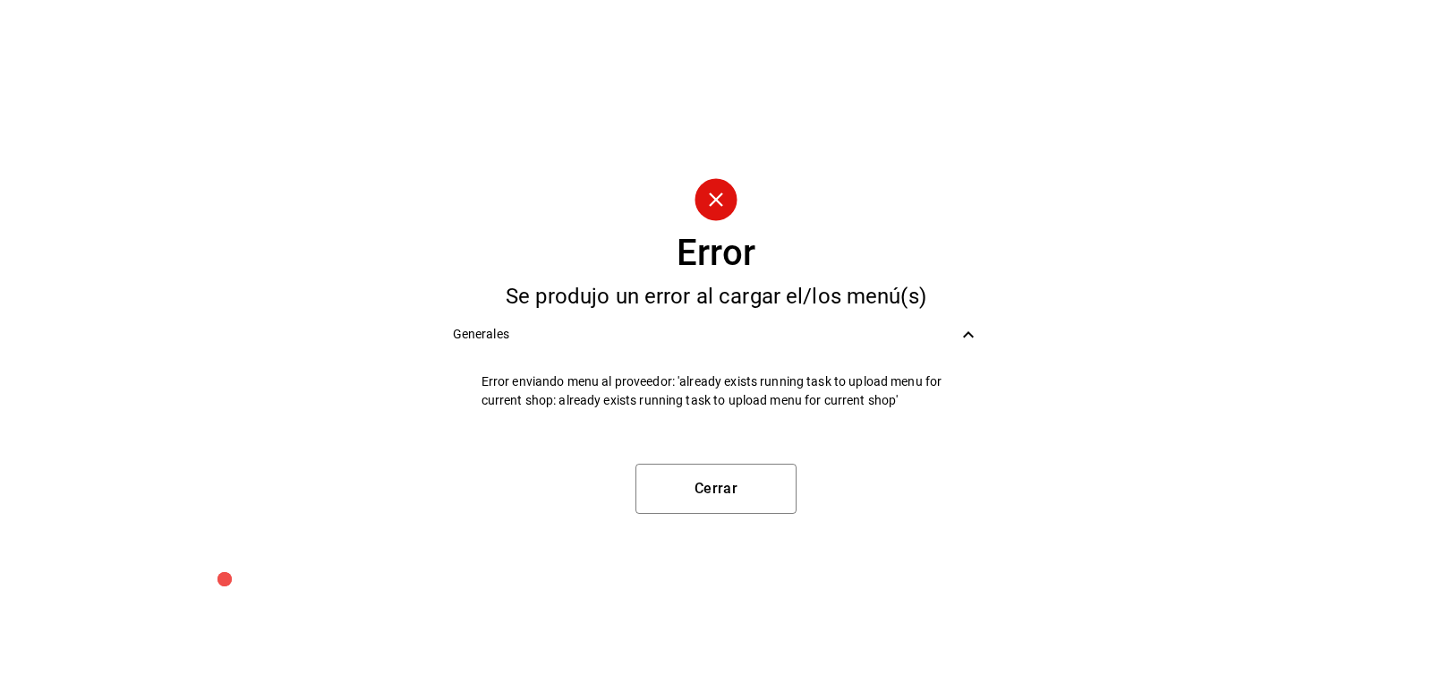
click at [973, 339] on icon at bounding box center [968, 334] width 21 height 21
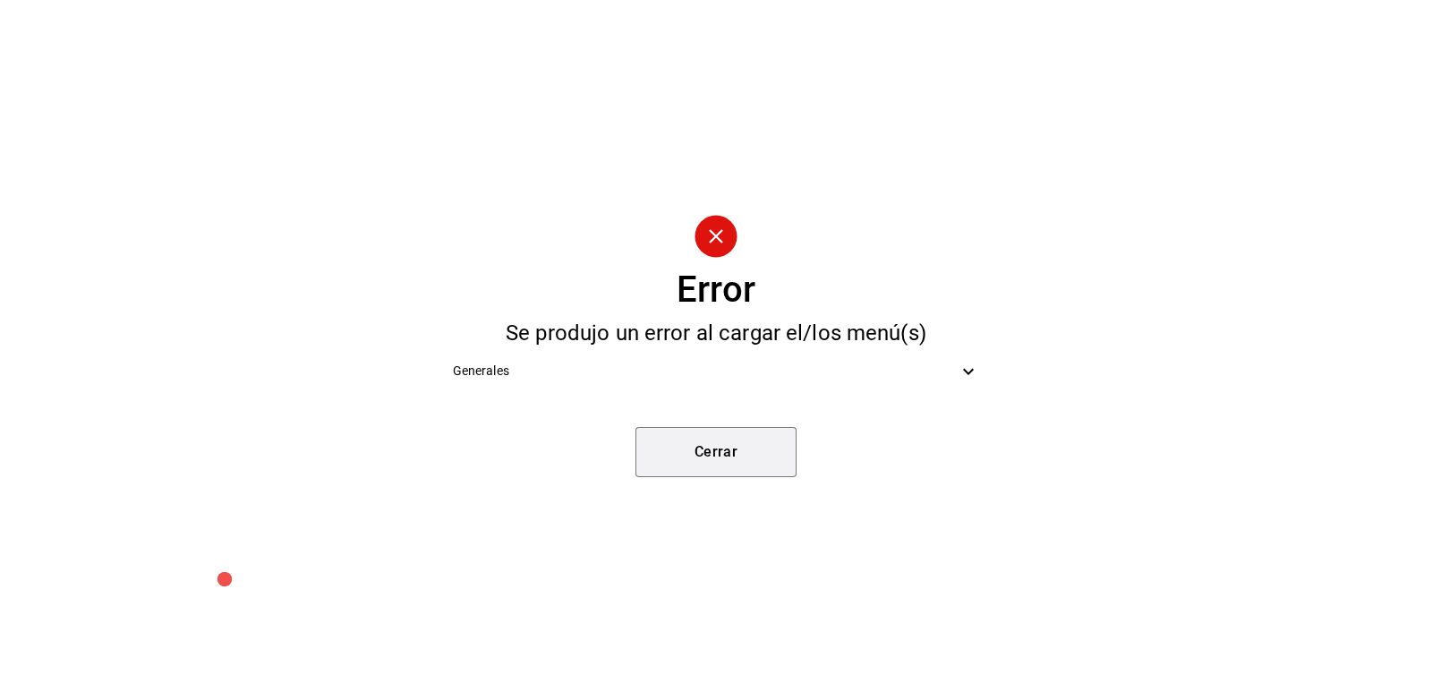
drag, startPoint x: 701, startPoint y: 451, endPoint x: 682, endPoint y: 441, distance: 21.2
click at [699, 452] on button "Cerrar" at bounding box center [715, 452] width 161 height 50
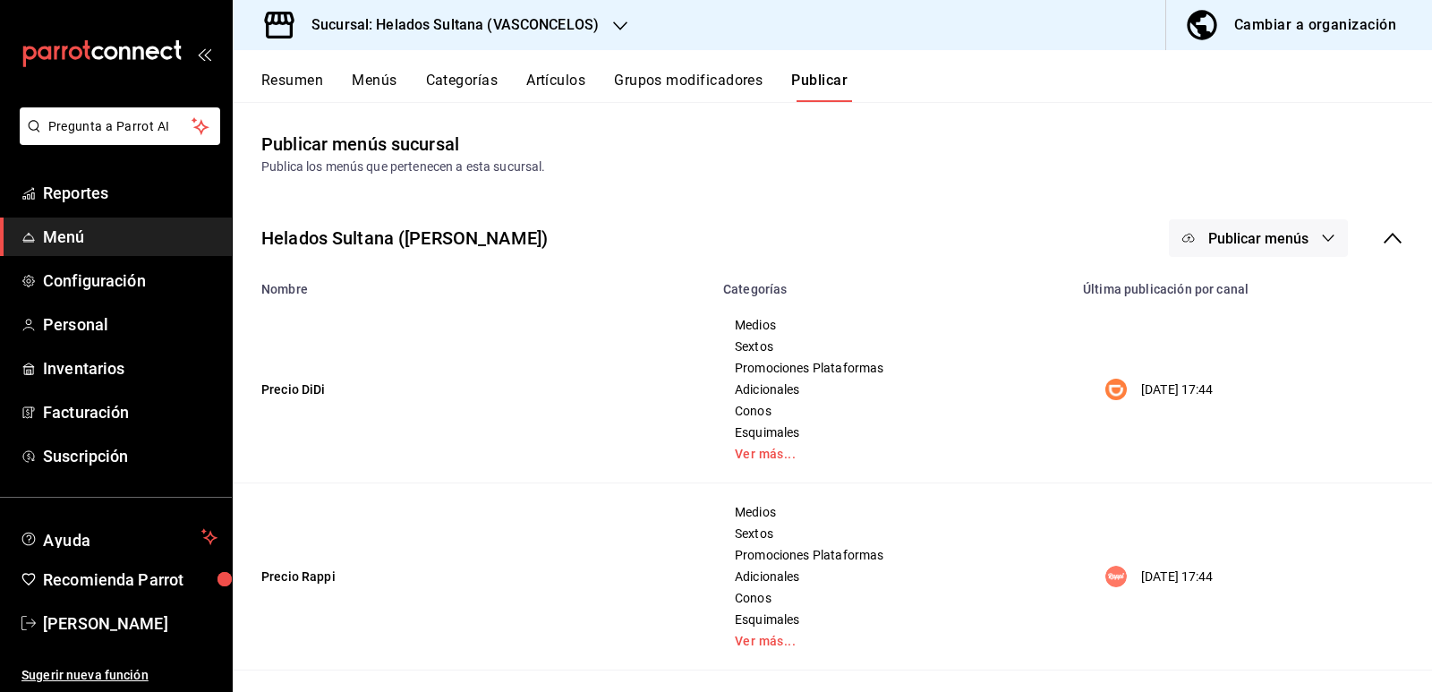
click at [302, 84] on button "Resumen" at bounding box center [292, 87] width 62 height 30
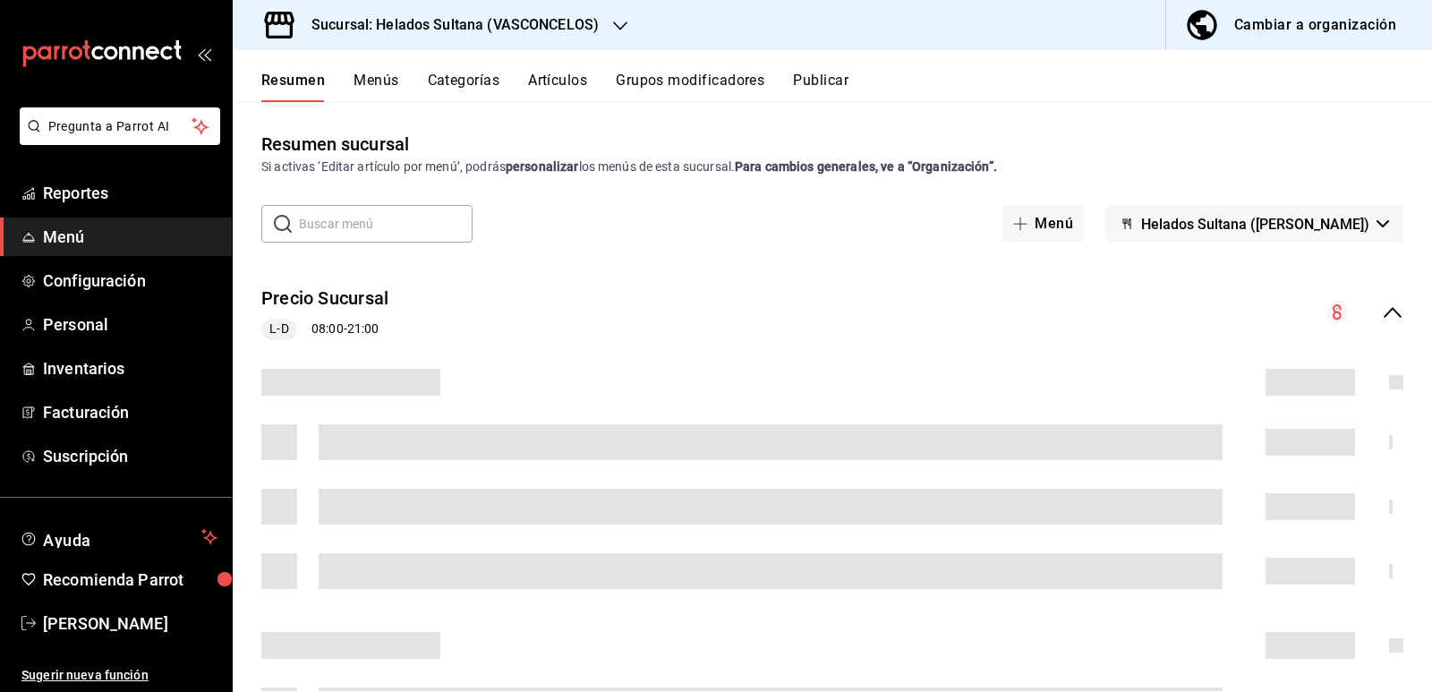
click at [830, 76] on button "Publicar" at bounding box center [820, 87] width 55 height 30
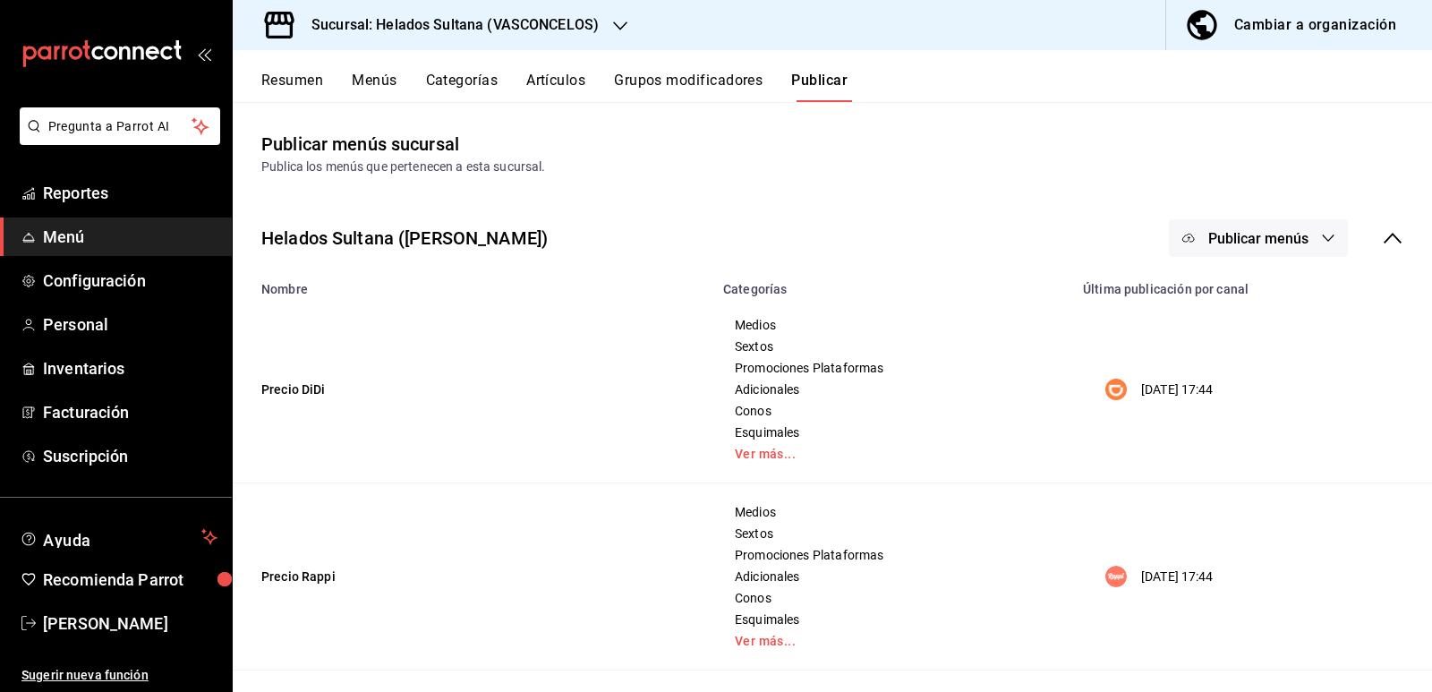
click at [1230, 225] on button "Publicar menús" at bounding box center [1258, 238] width 179 height 38
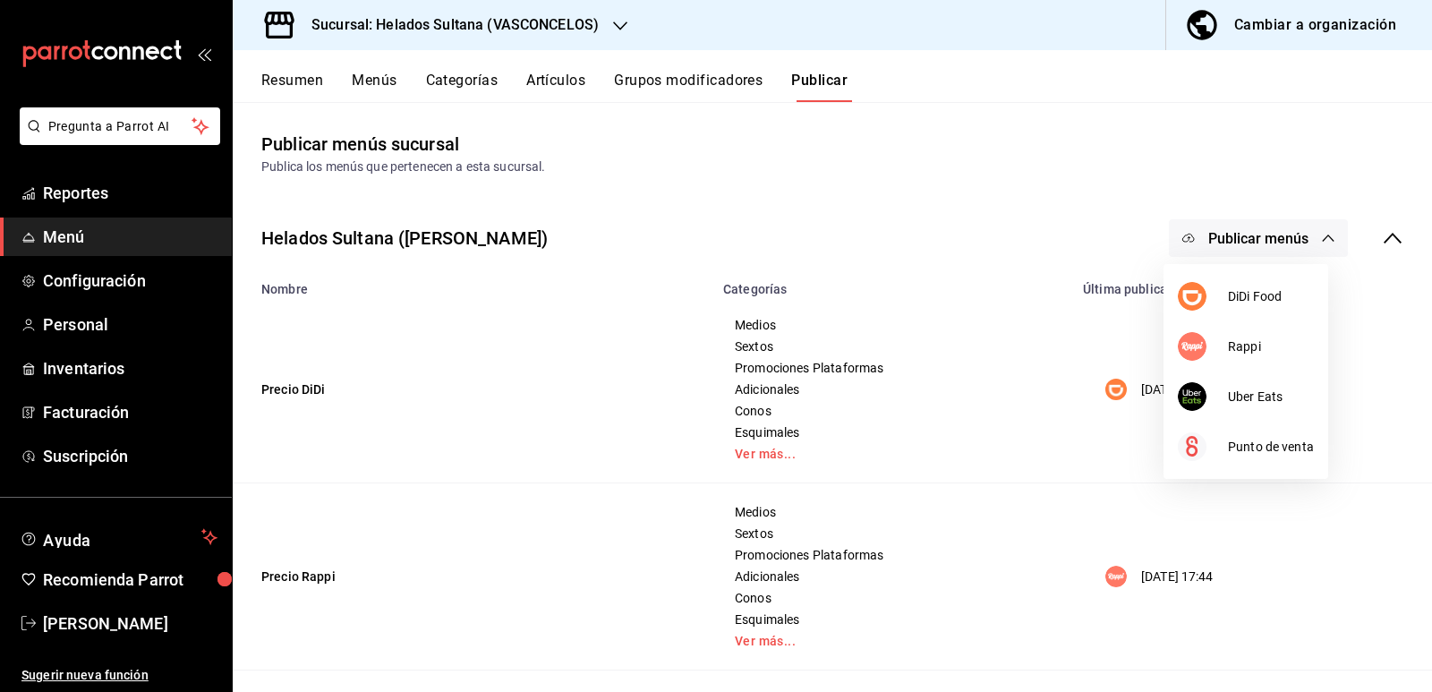
click at [1230, 225] on div at bounding box center [716, 346] width 1432 height 692
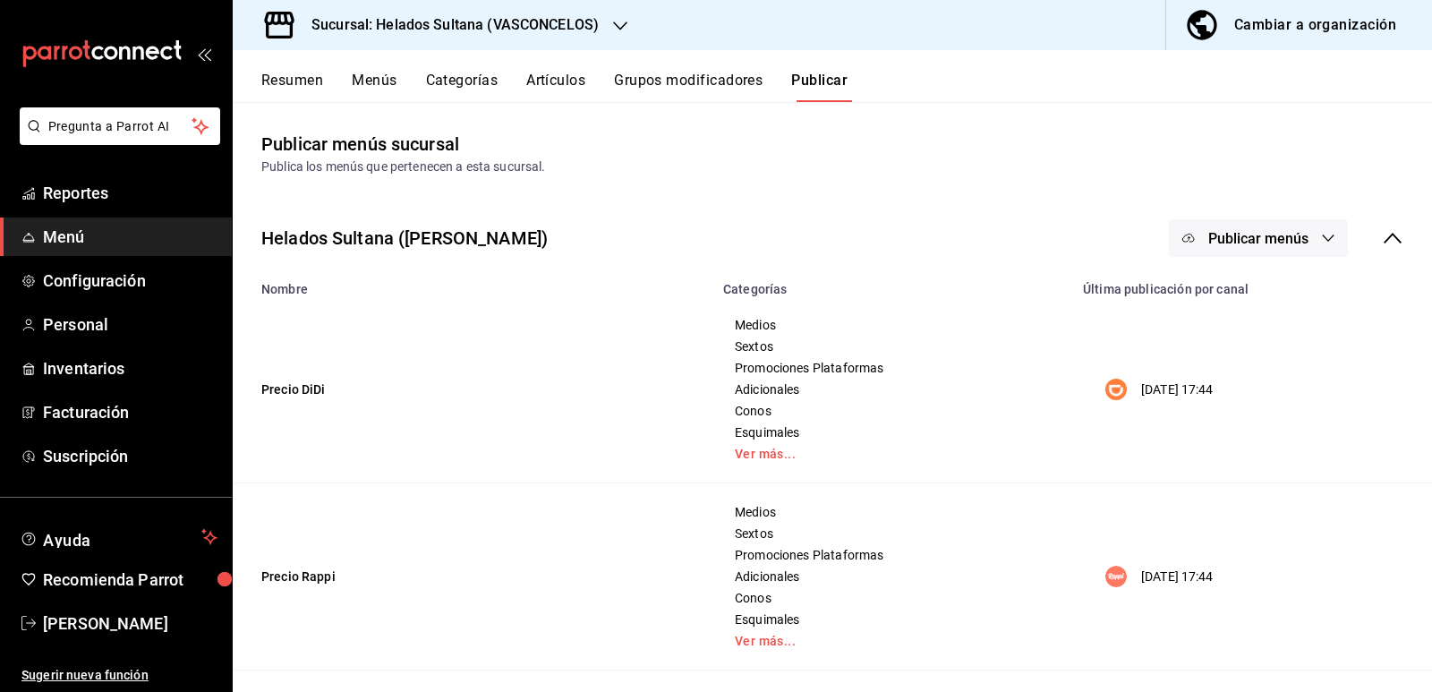
click at [302, 86] on button "Resumen" at bounding box center [292, 87] width 62 height 30
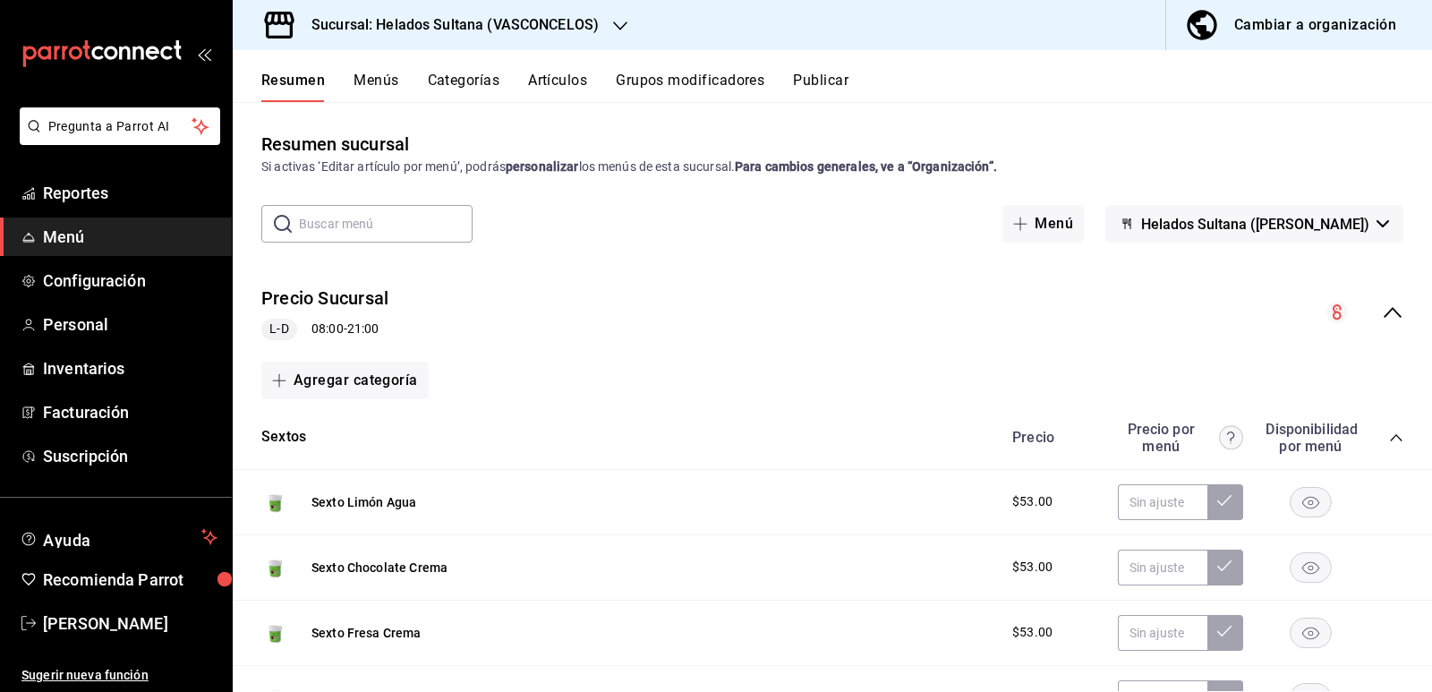
click at [1382, 308] on icon "collapse-menu-row" at bounding box center [1392, 312] width 21 height 21
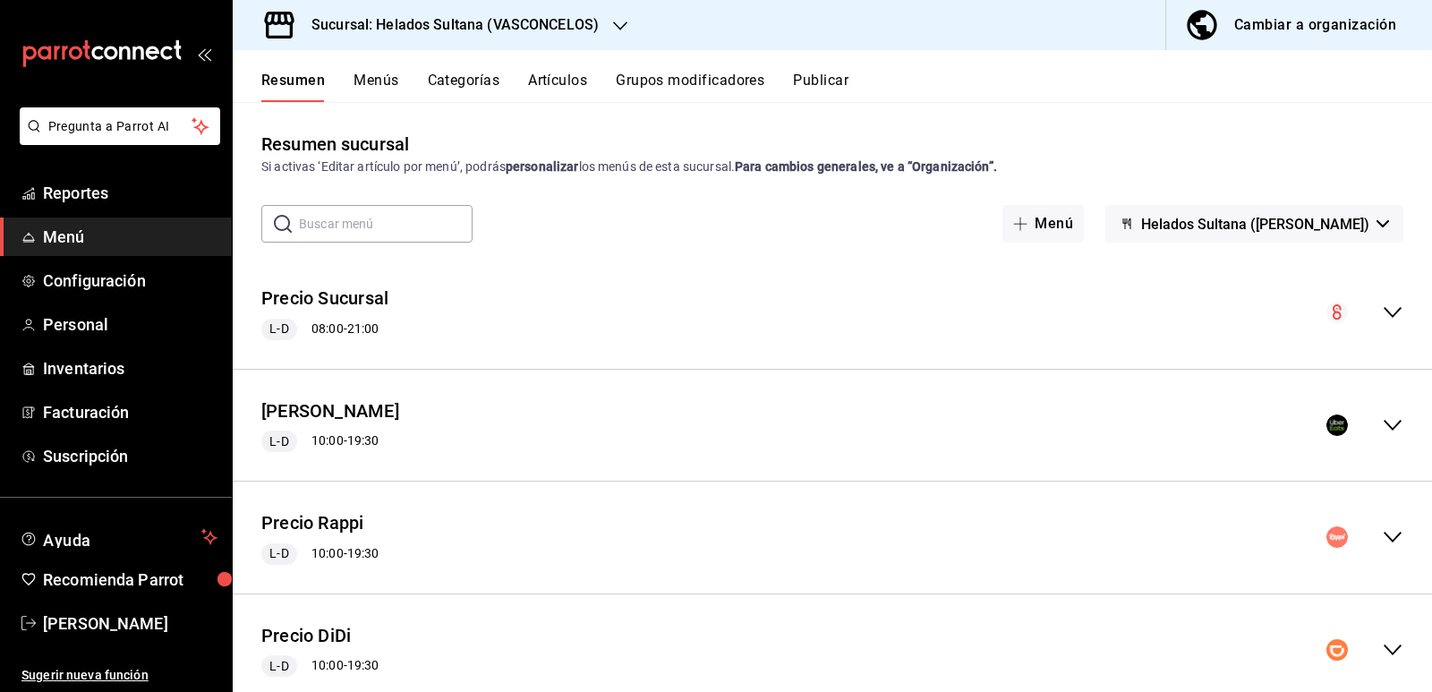
click at [1382, 651] on icon "collapse-menu-row" at bounding box center [1392, 649] width 21 height 21
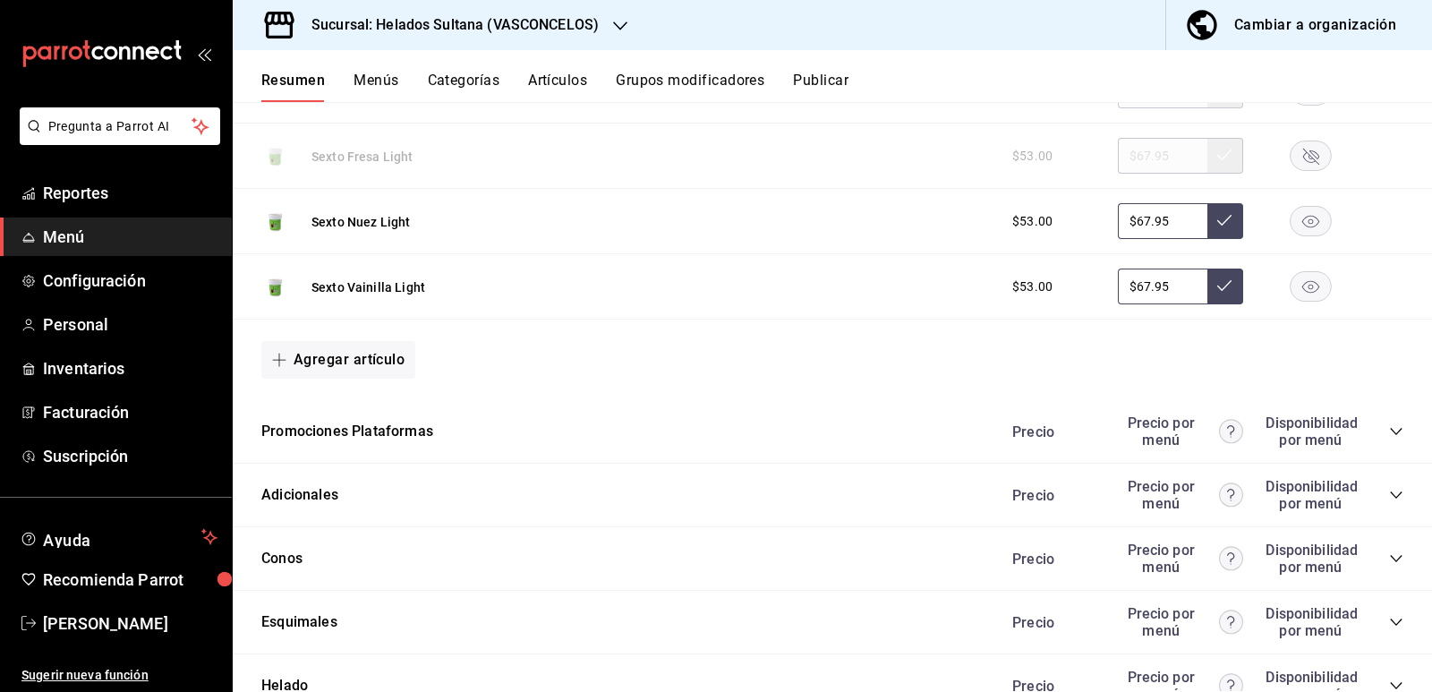
scroll to position [2141, 0]
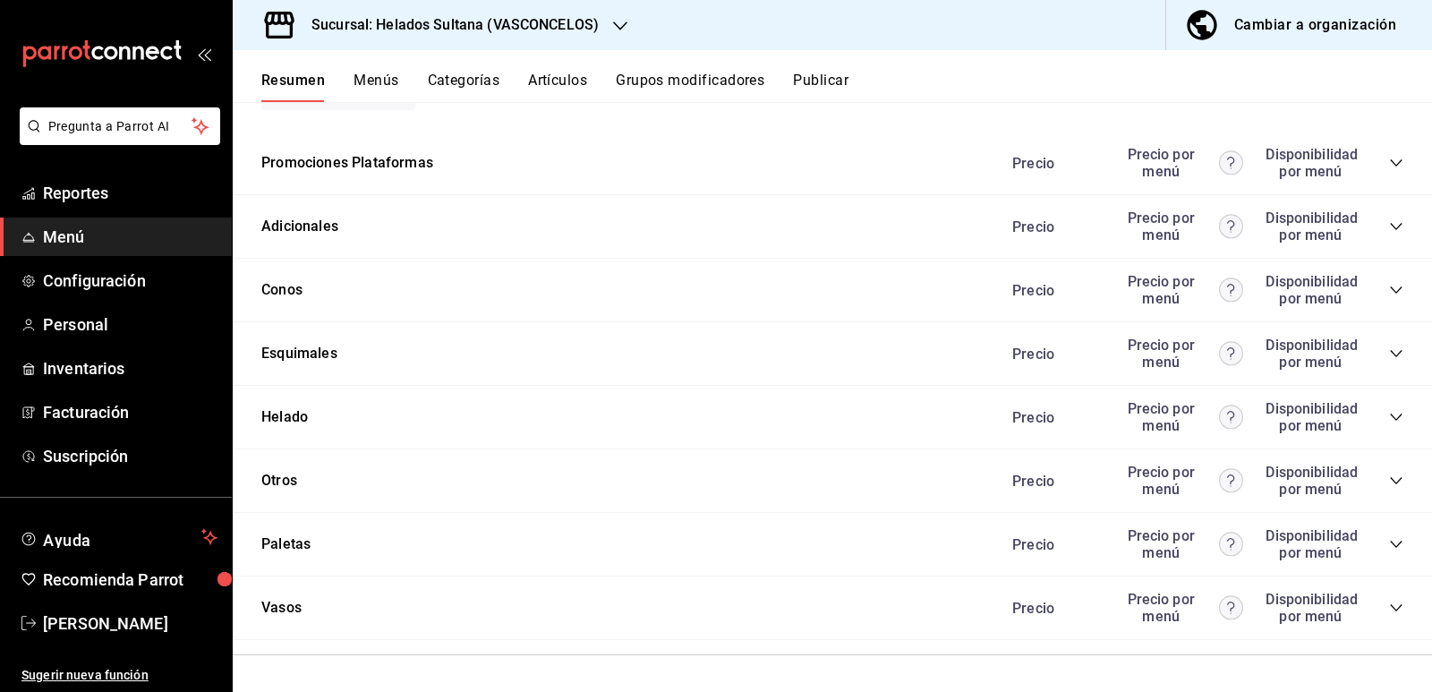
click at [1389, 415] on icon "collapse-category-row" at bounding box center [1396, 417] width 14 height 14
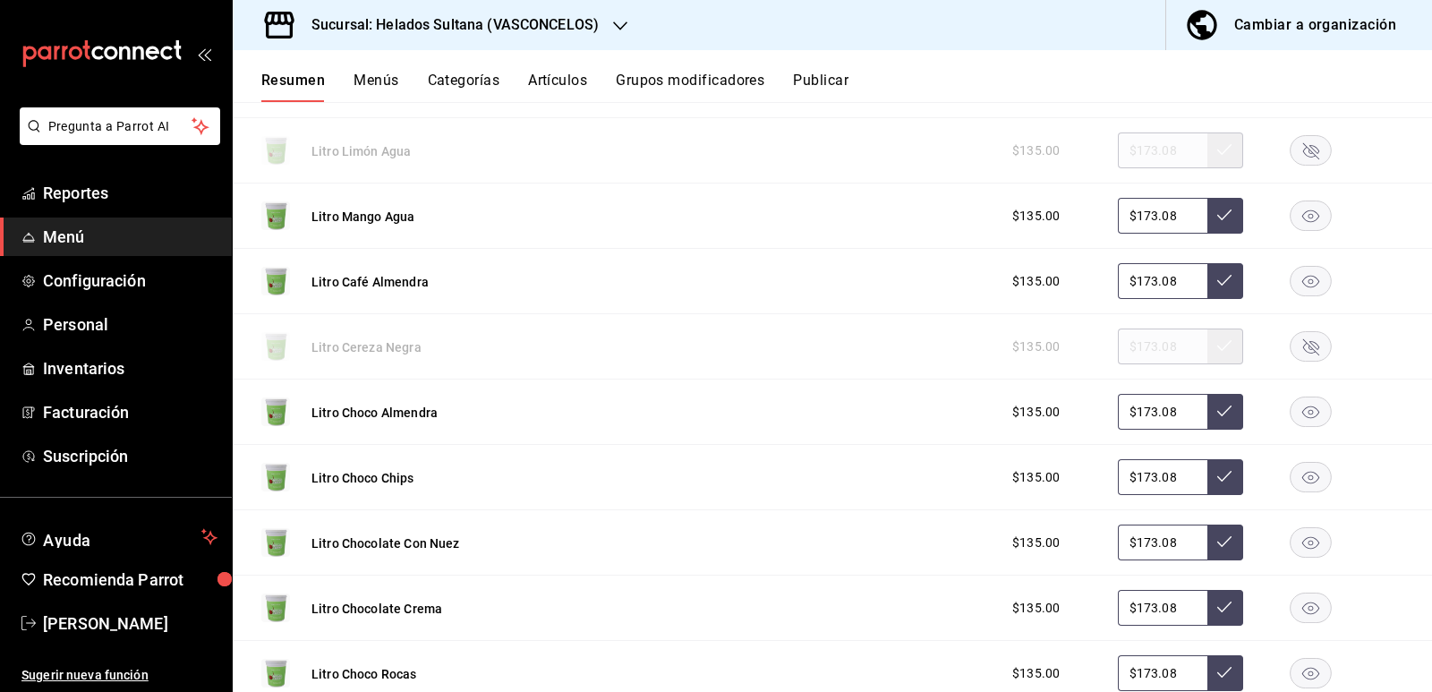
scroll to position [2677, 0]
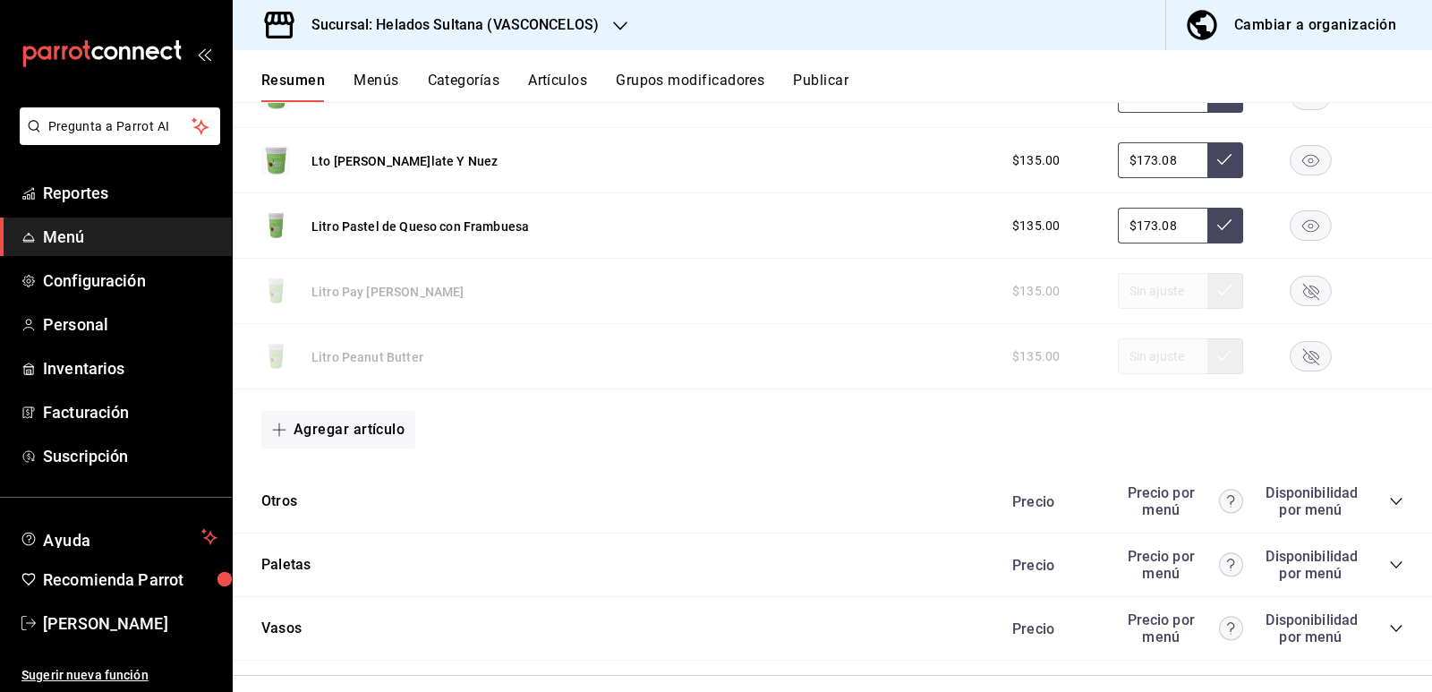
scroll to position [4704, 0]
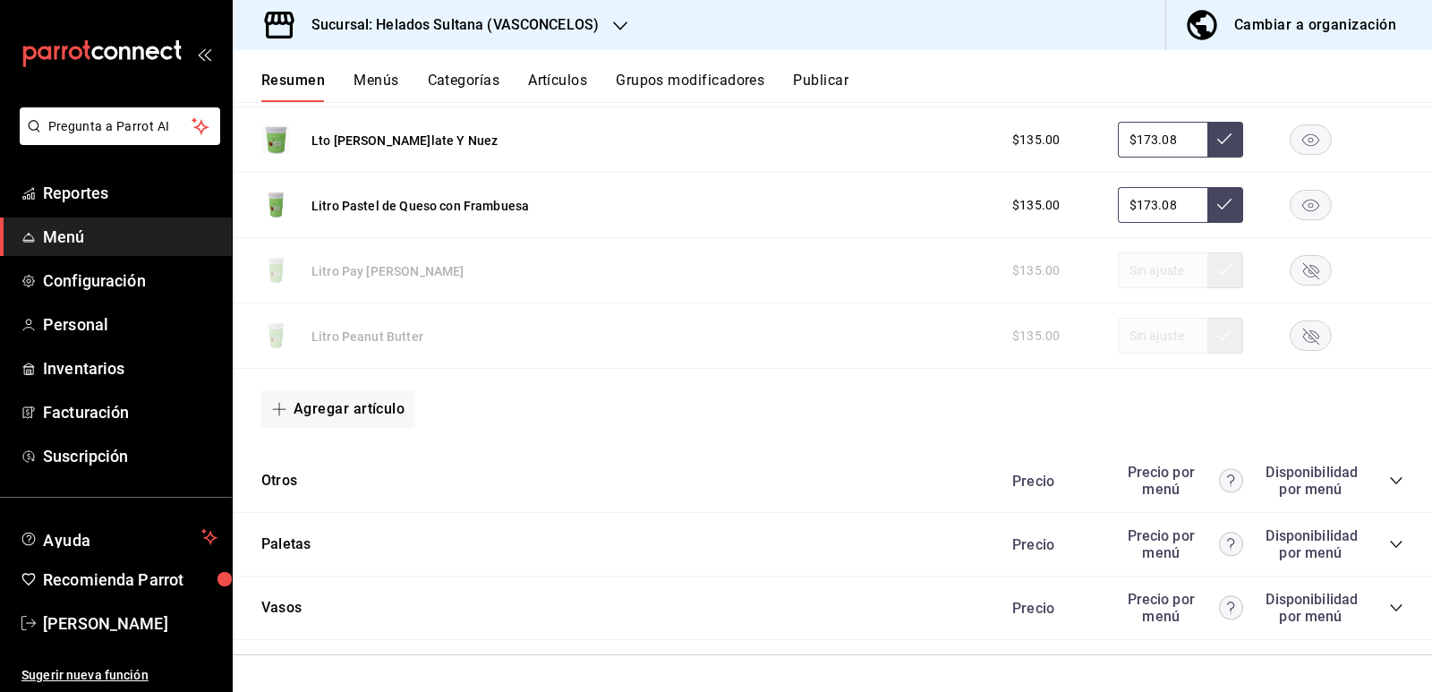
click at [321, 550] on div "Paletas Precio Precio por menú Disponibilidad por menú" at bounding box center [832, 545] width 1199 height 64
click at [1389, 542] on icon "collapse-category-row" at bounding box center [1396, 544] width 14 height 14
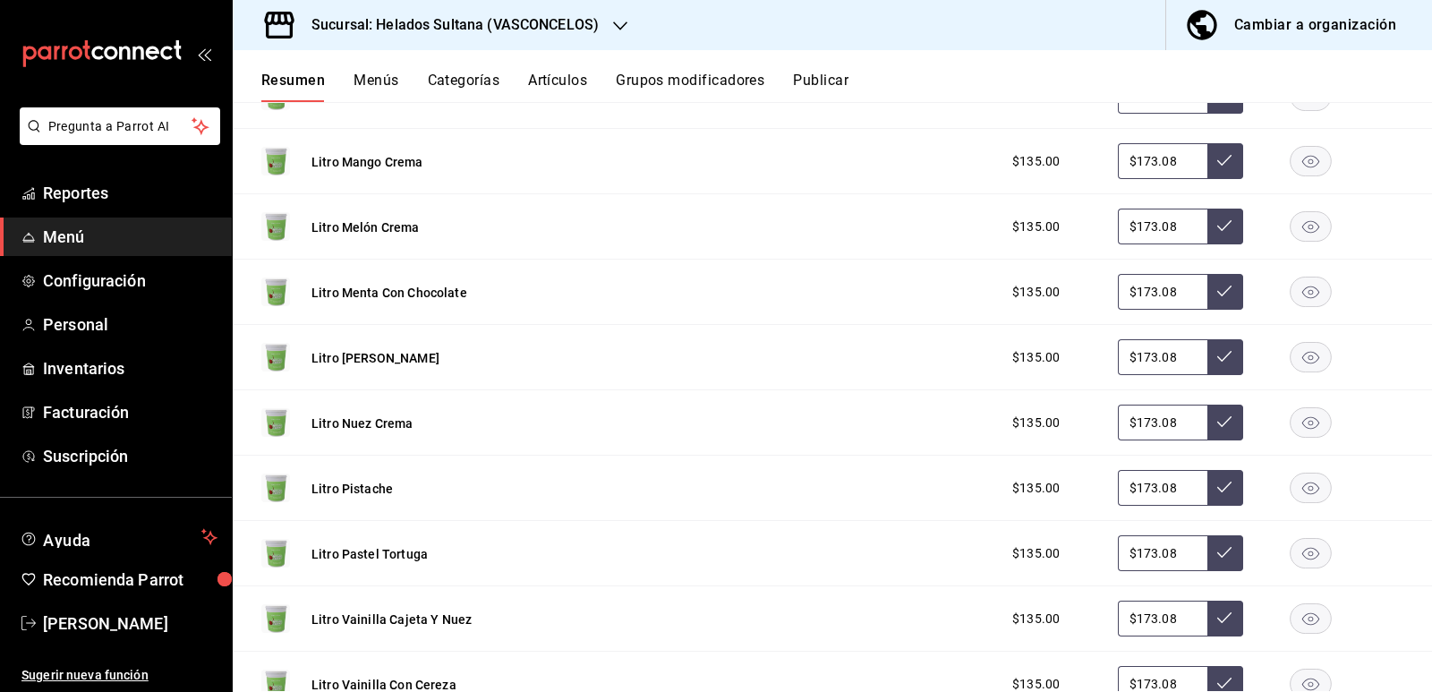
scroll to position [3272, 0]
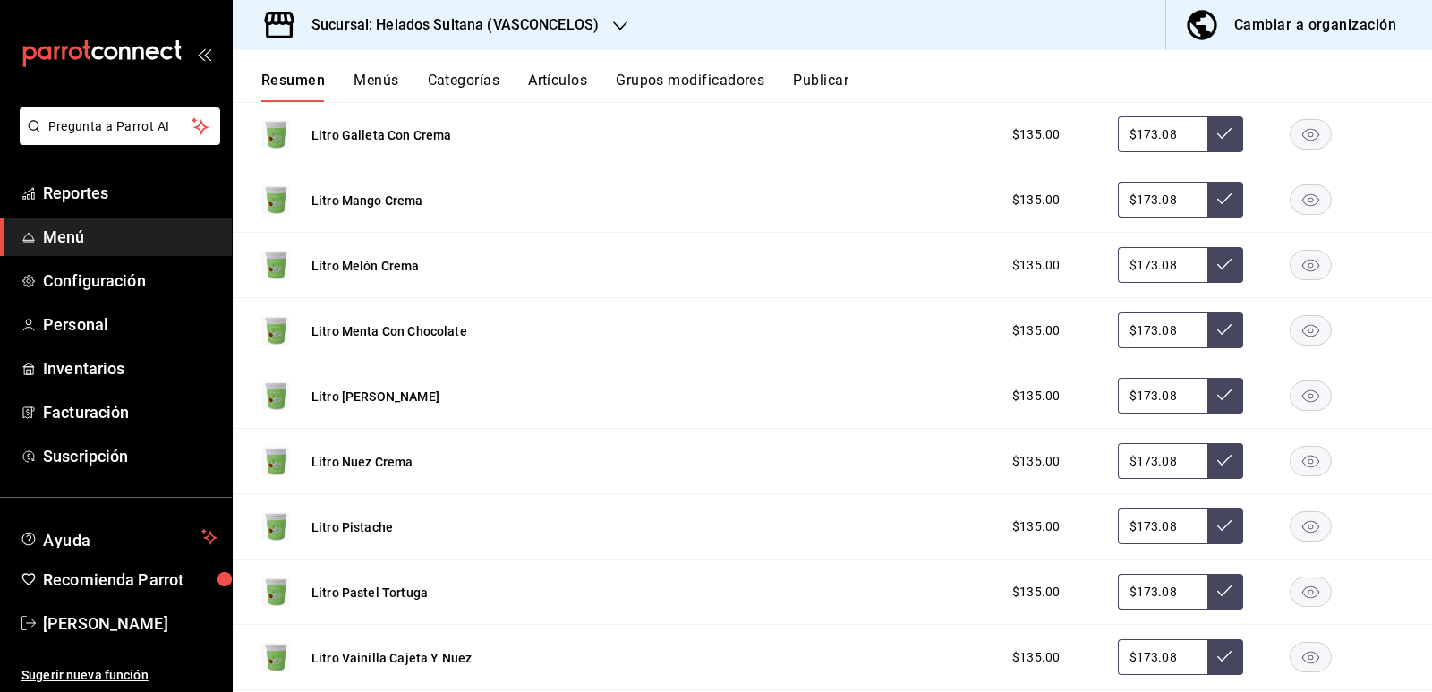
click at [1298, 263] on rect "button" at bounding box center [1310, 266] width 41 height 30
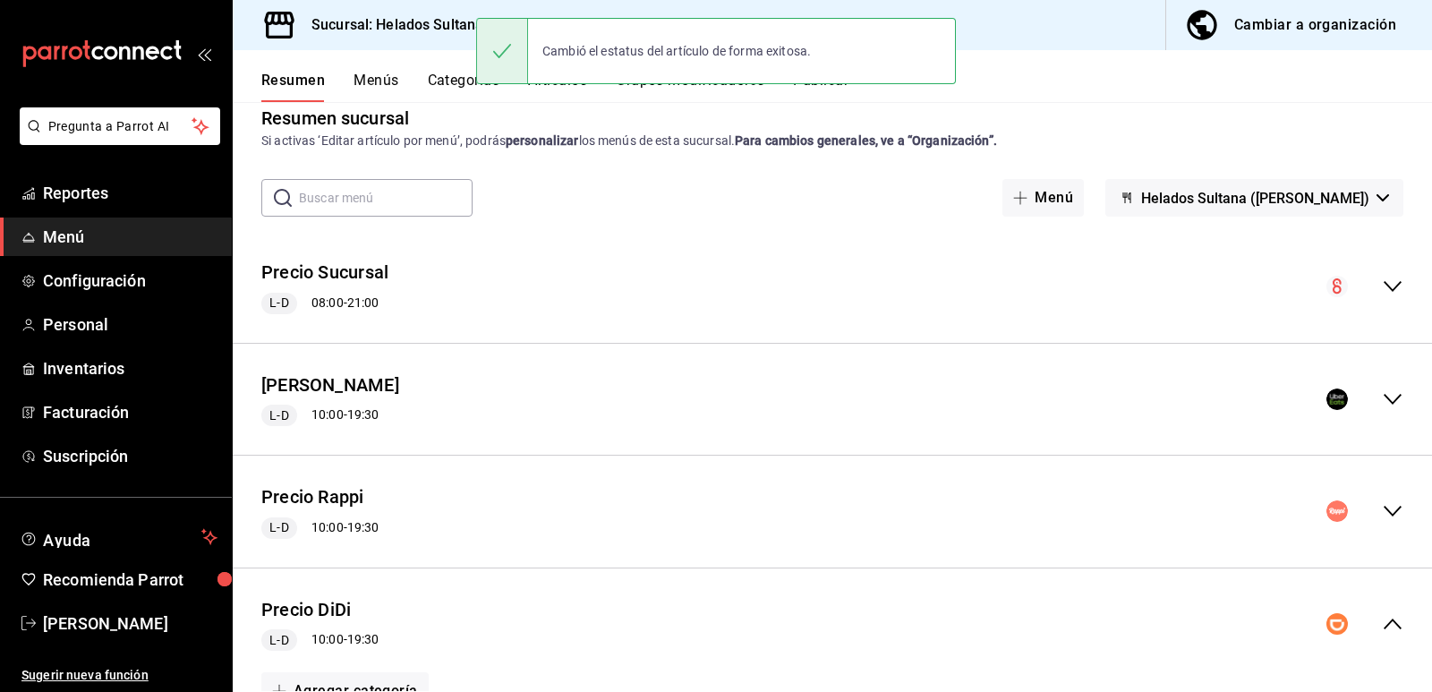
scroll to position [0, 0]
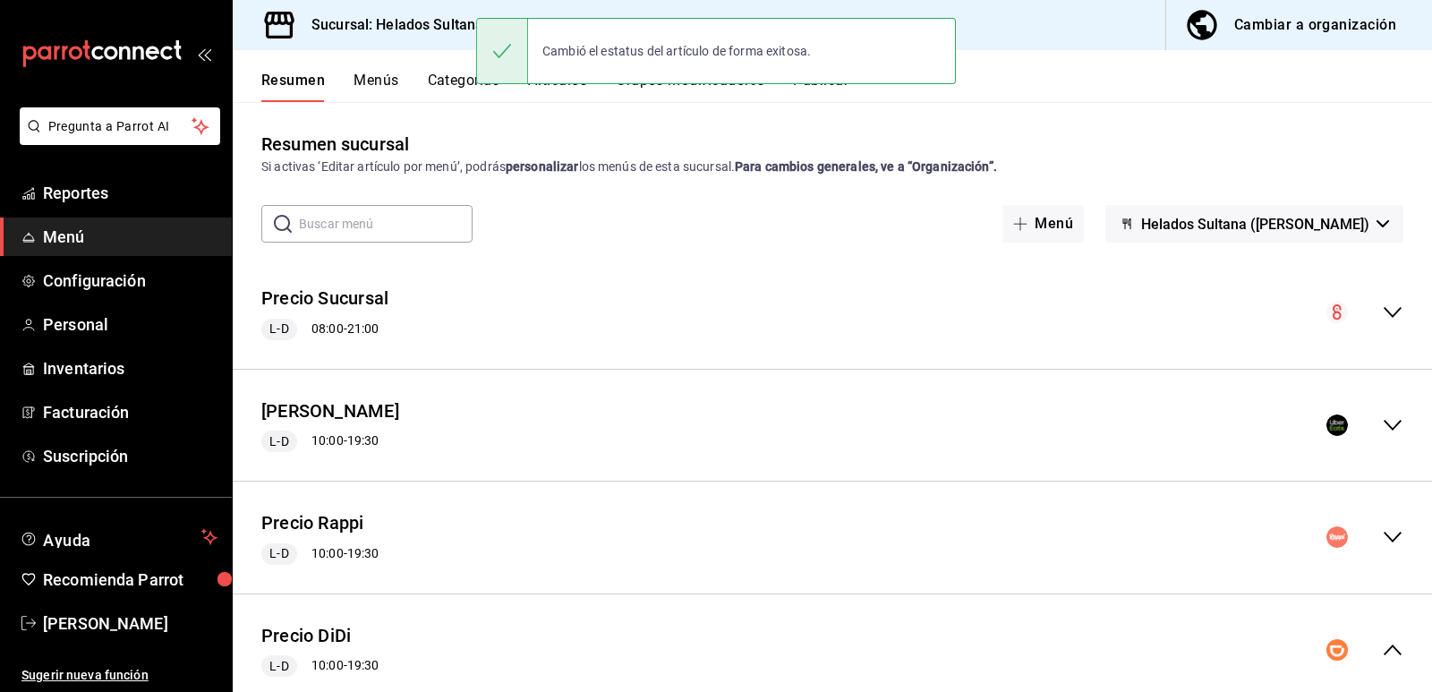
click at [820, 93] on button "Publicar" at bounding box center [820, 87] width 55 height 30
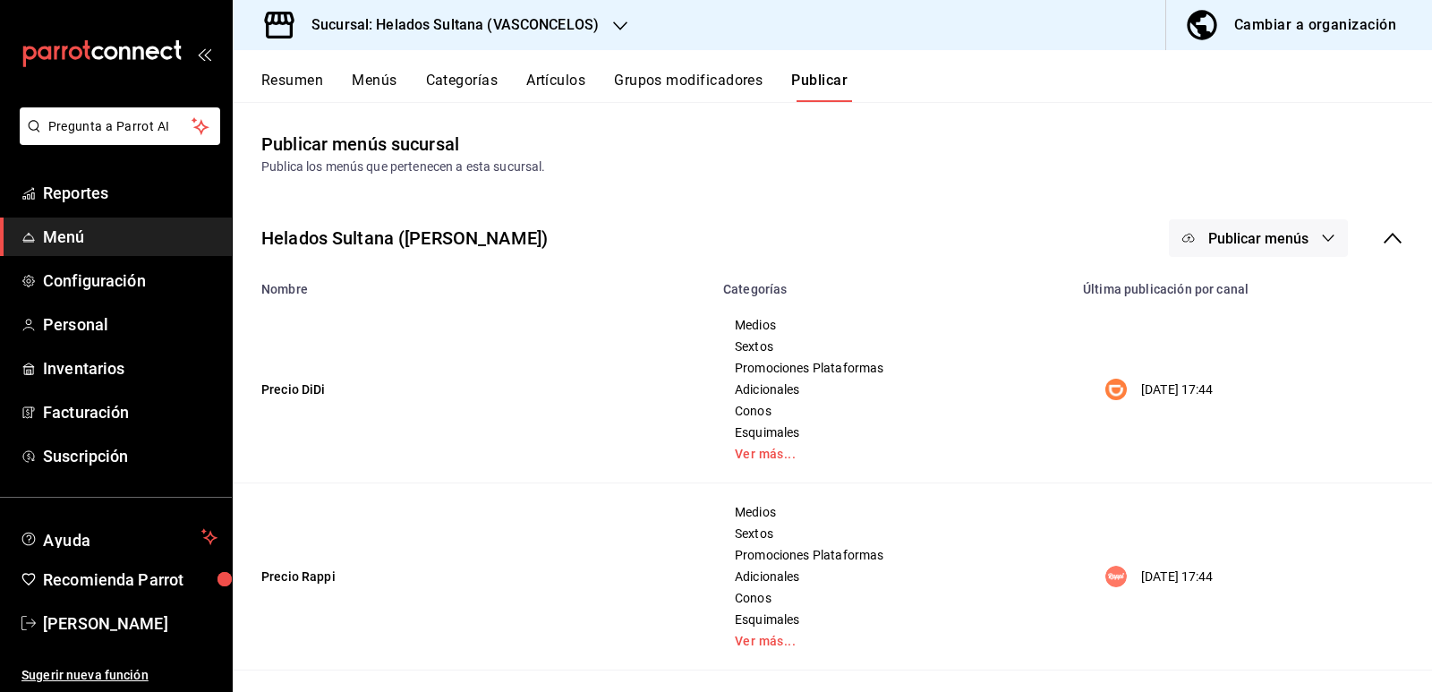
click at [1208, 231] on span "Publicar menús" at bounding box center [1258, 238] width 100 height 17
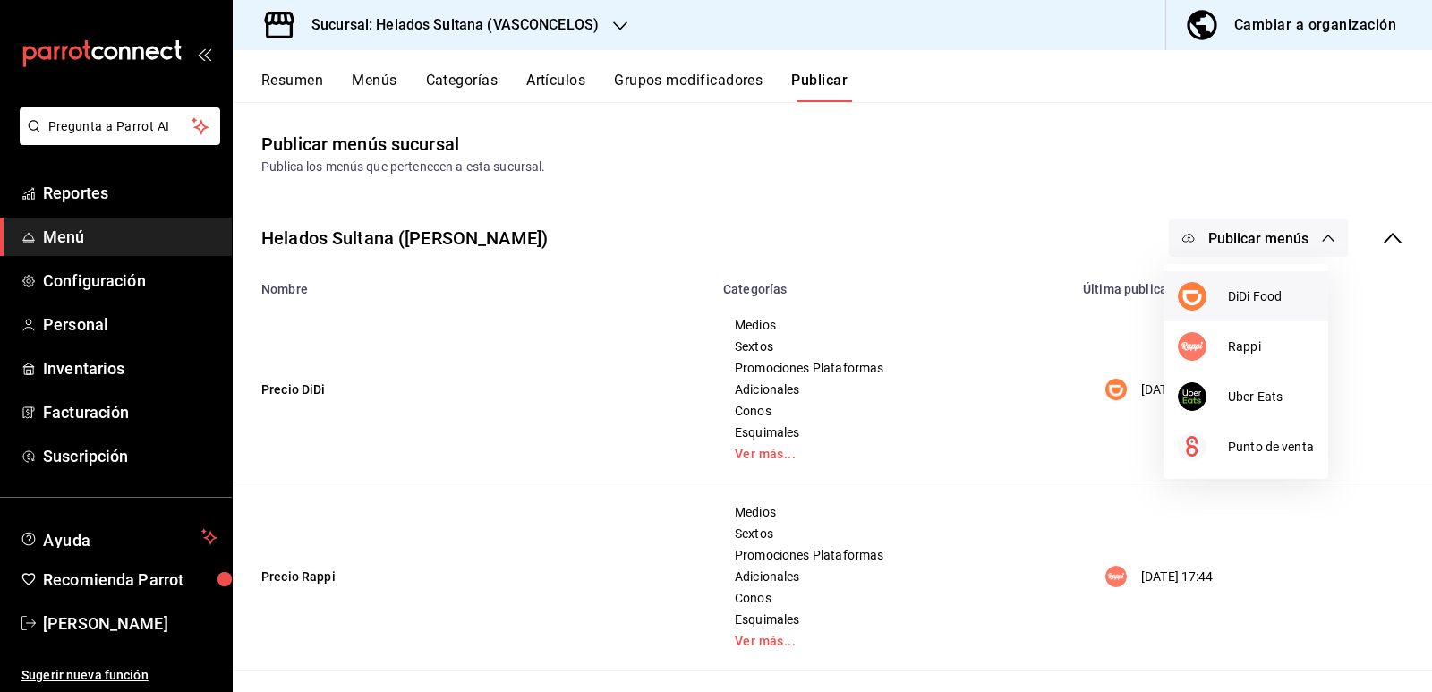
click at [1212, 292] on div at bounding box center [1203, 296] width 50 height 29
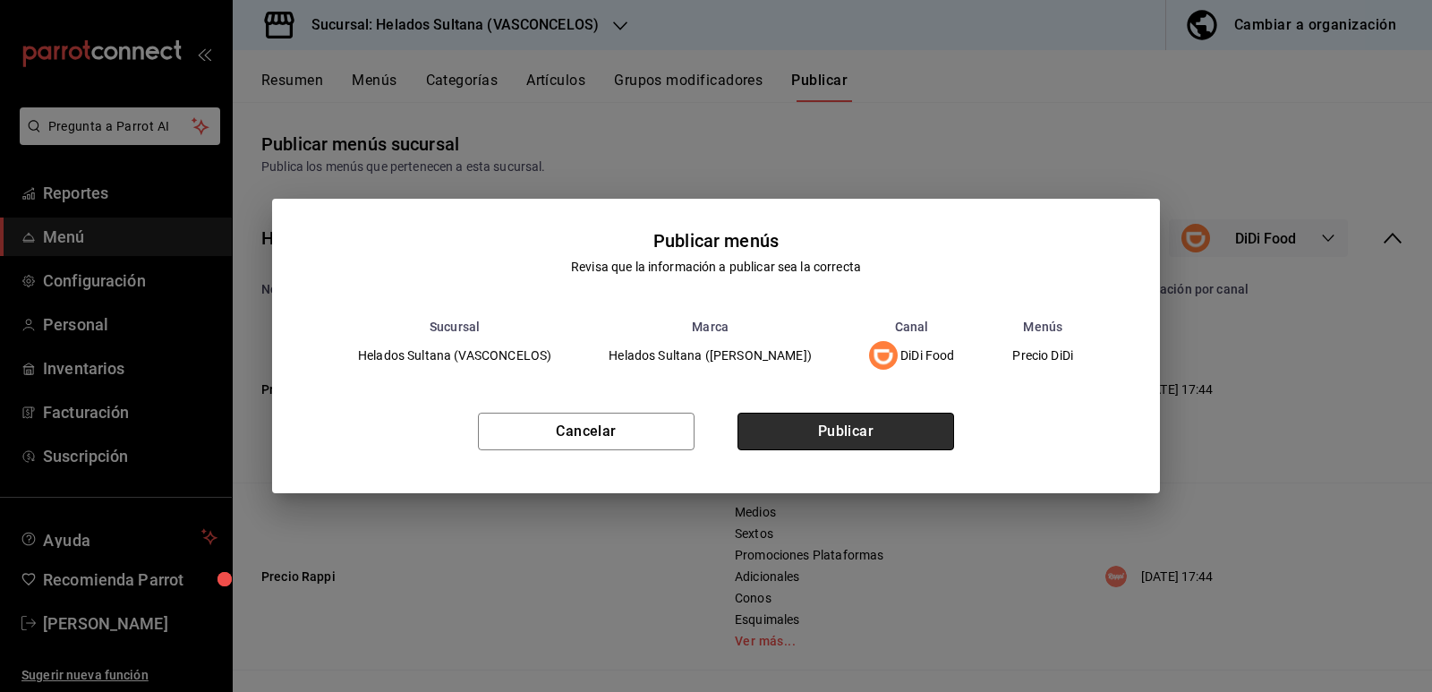
click at [864, 421] on button "Publicar" at bounding box center [845, 432] width 217 height 38
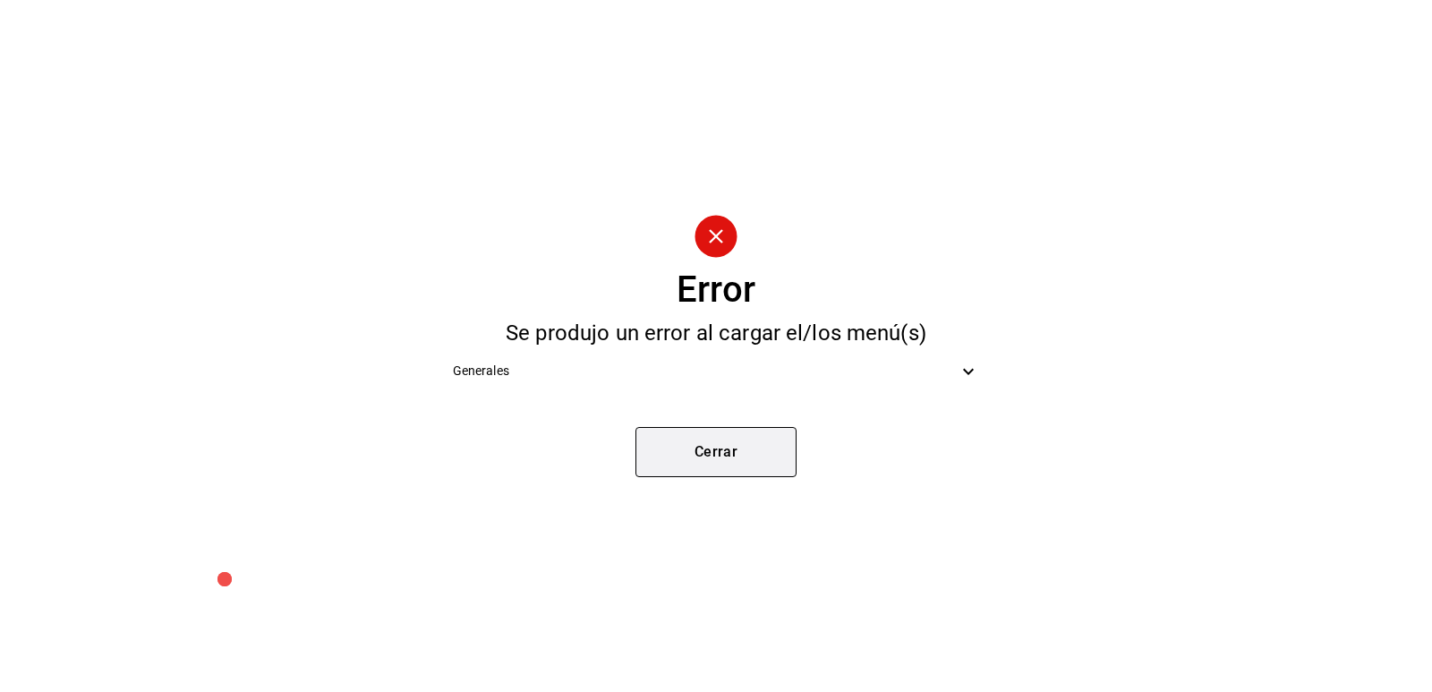
click at [761, 438] on button "Cerrar" at bounding box center [715, 452] width 161 height 50
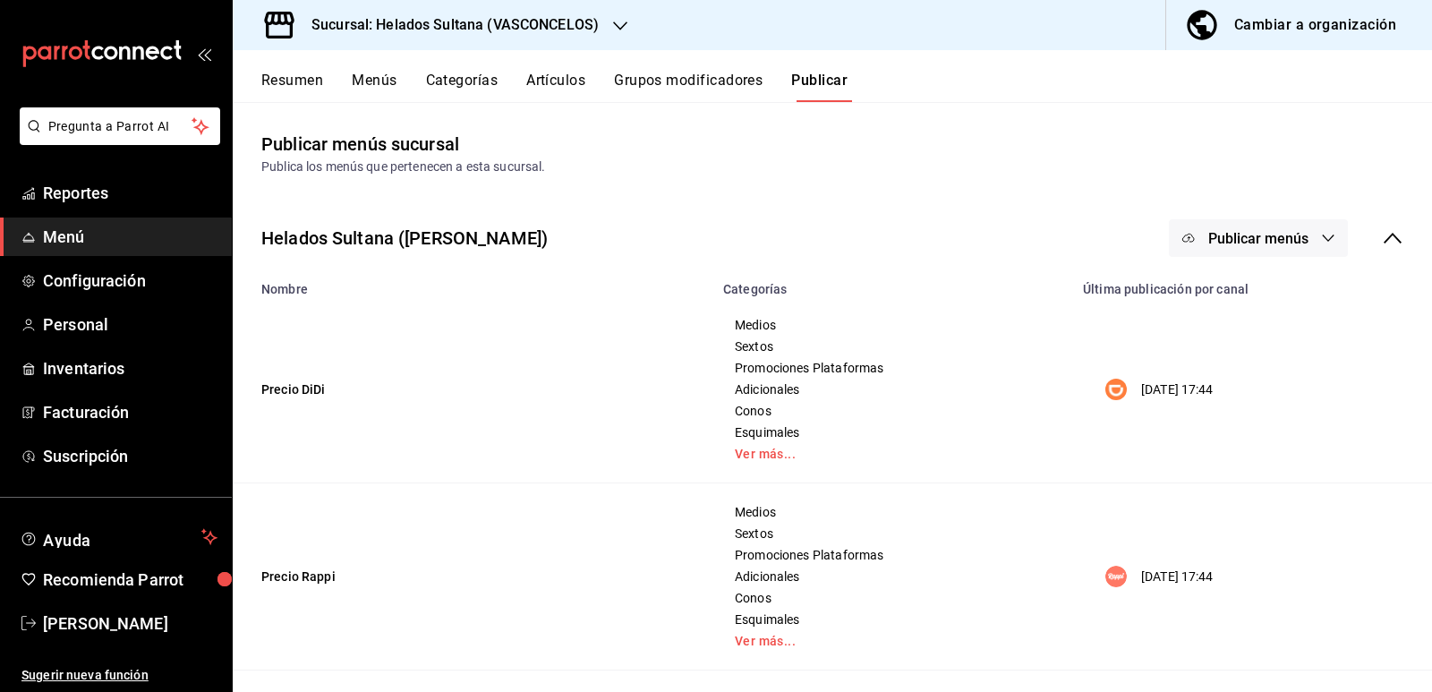
click at [1230, 246] on span "Publicar menús" at bounding box center [1258, 238] width 100 height 17
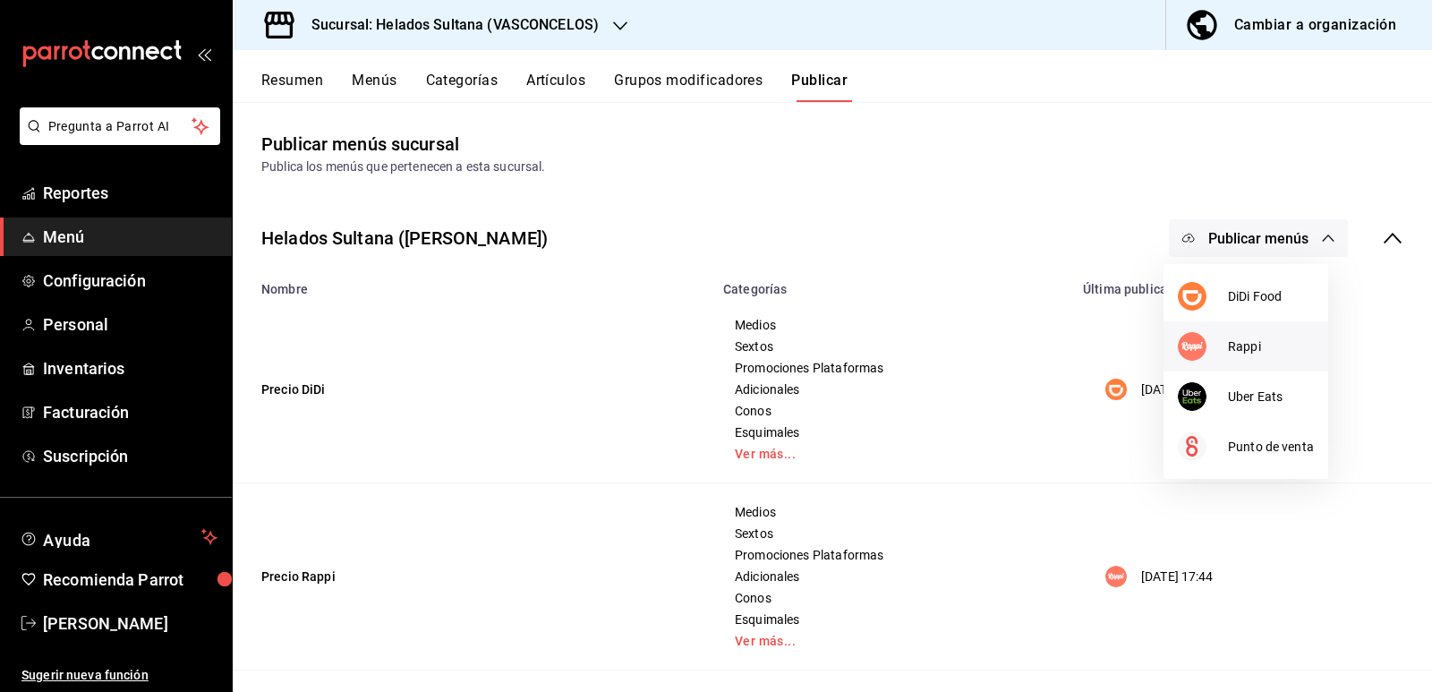
click at [1201, 363] on li "Rappi" at bounding box center [1245, 346] width 165 height 50
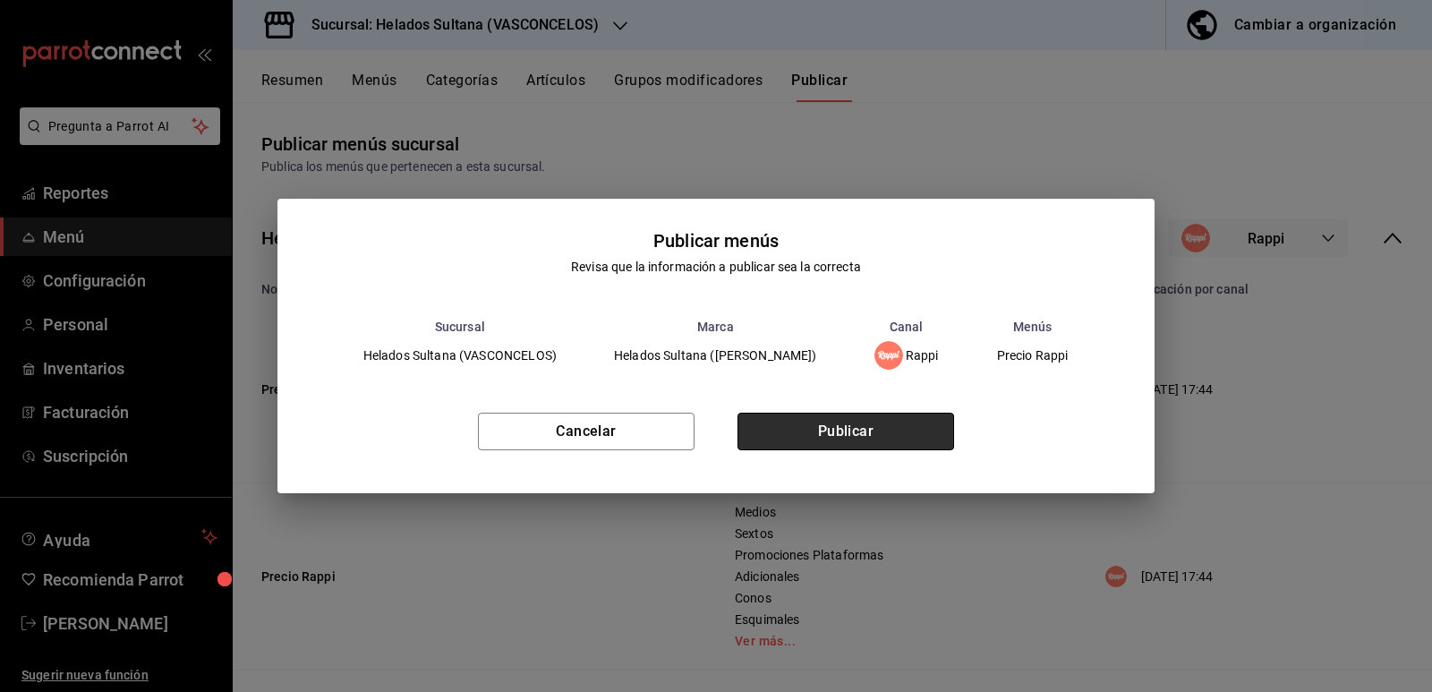
click at [840, 415] on button "Publicar" at bounding box center [845, 432] width 217 height 38
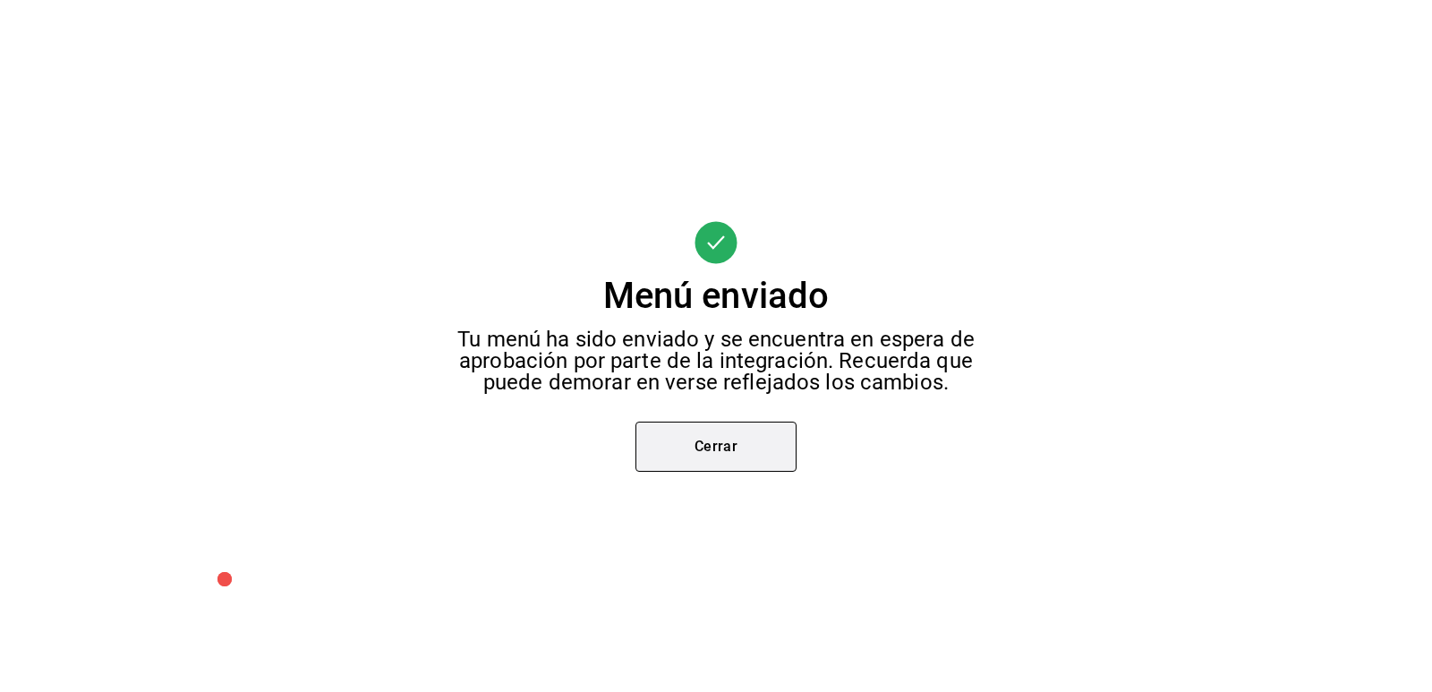
click at [742, 444] on button "Cerrar" at bounding box center [715, 446] width 161 height 50
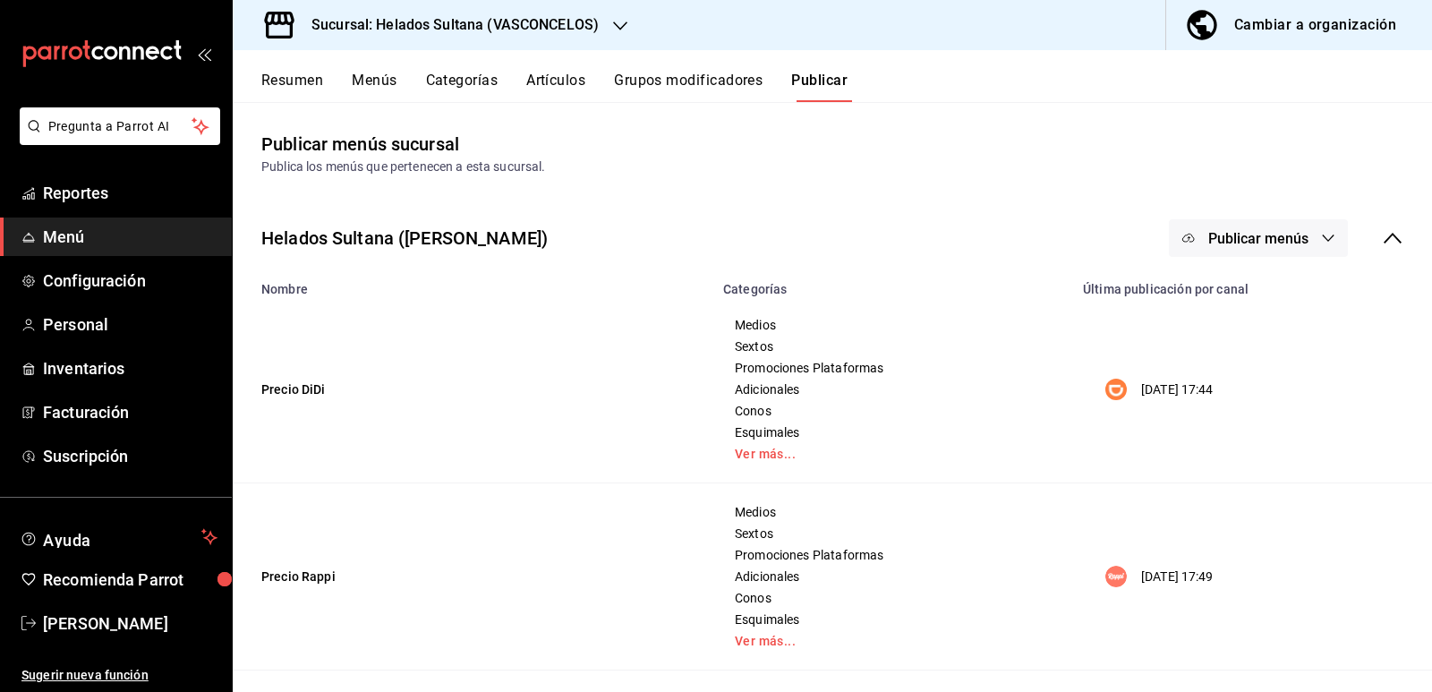
click at [1222, 241] on span "Publicar menús" at bounding box center [1258, 238] width 100 height 17
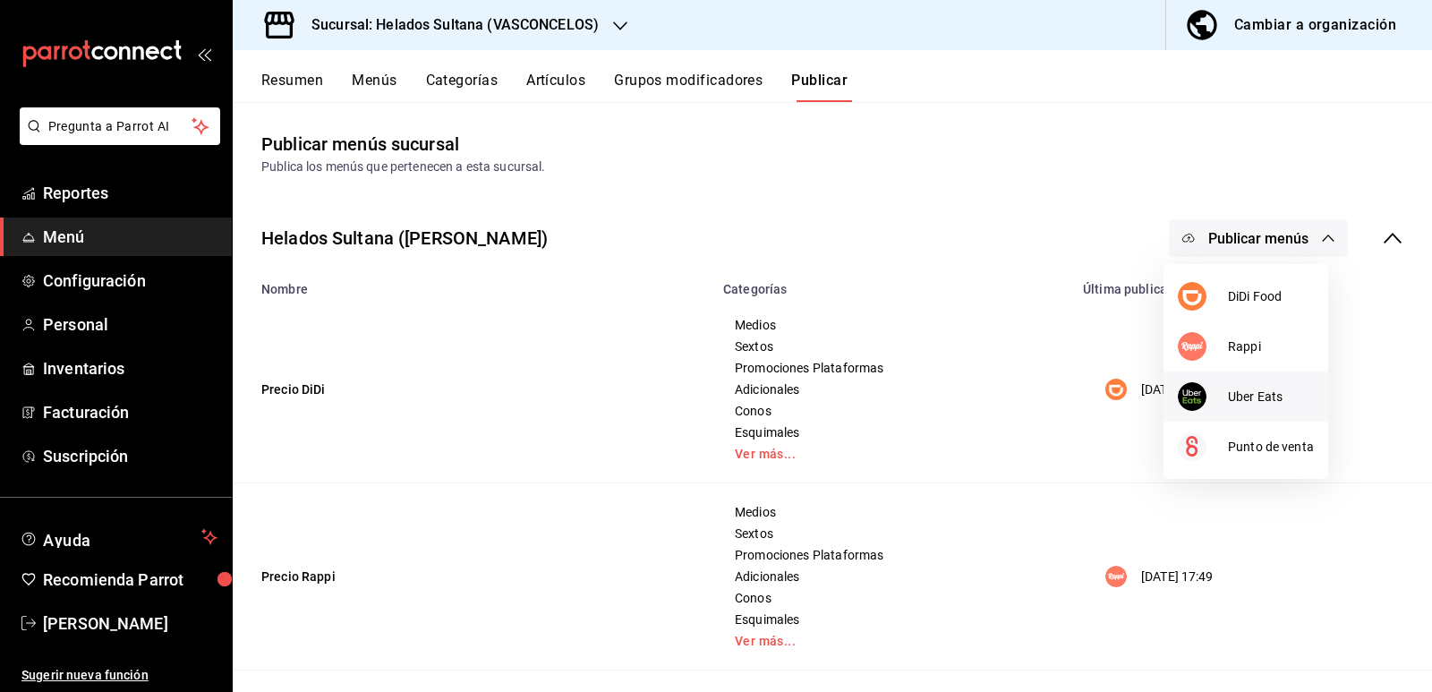
click at [1216, 396] on div at bounding box center [1203, 396] width 50 height 29
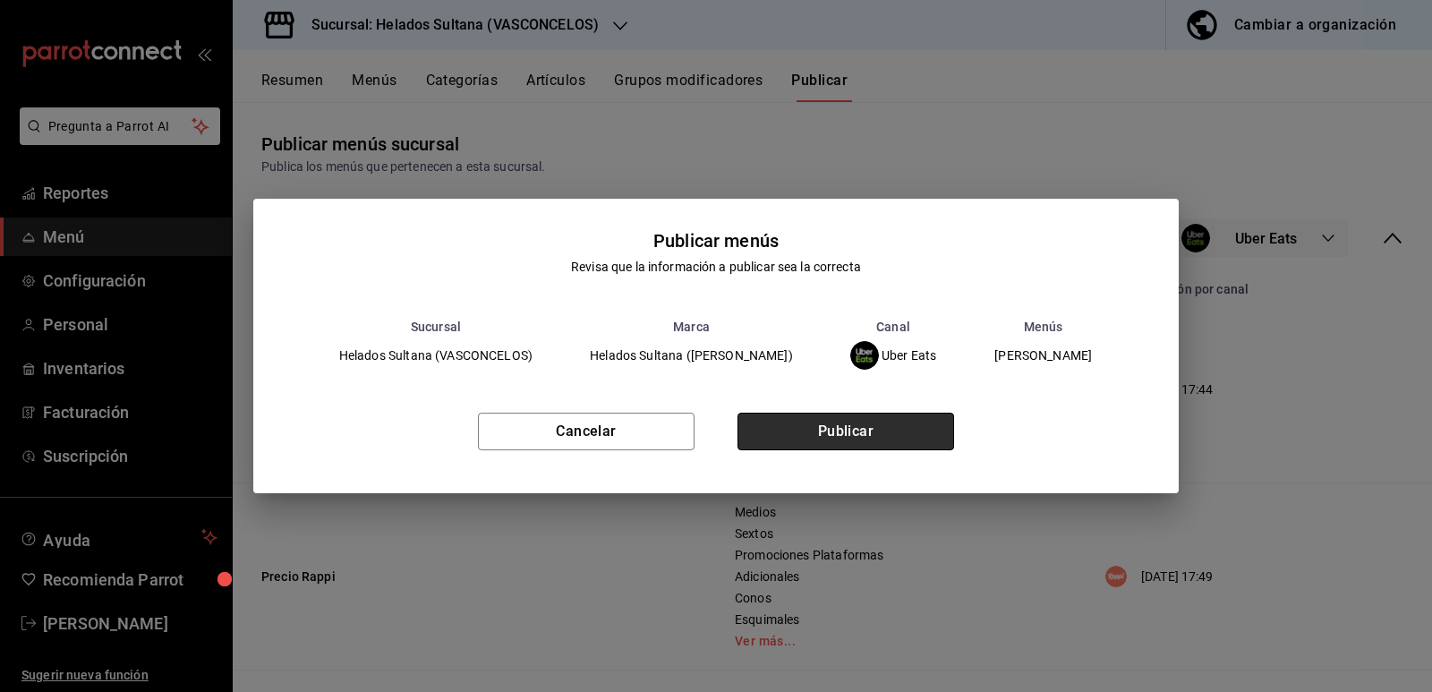
click at [891, 423] on button "Publicar" at bounding box center [845, 432] width 217 height 38
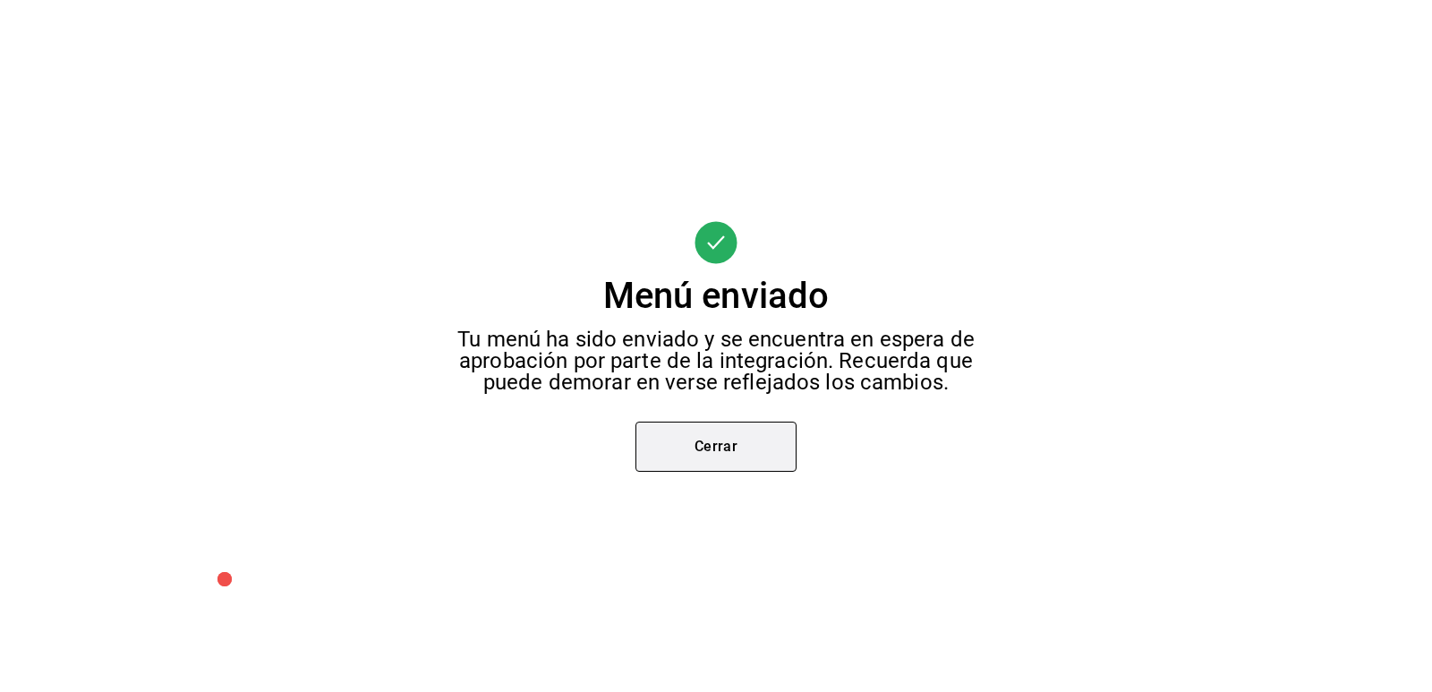
click at [744, 428] on button "Cerrar" at bounding box center [715, 446] width 161 height 50
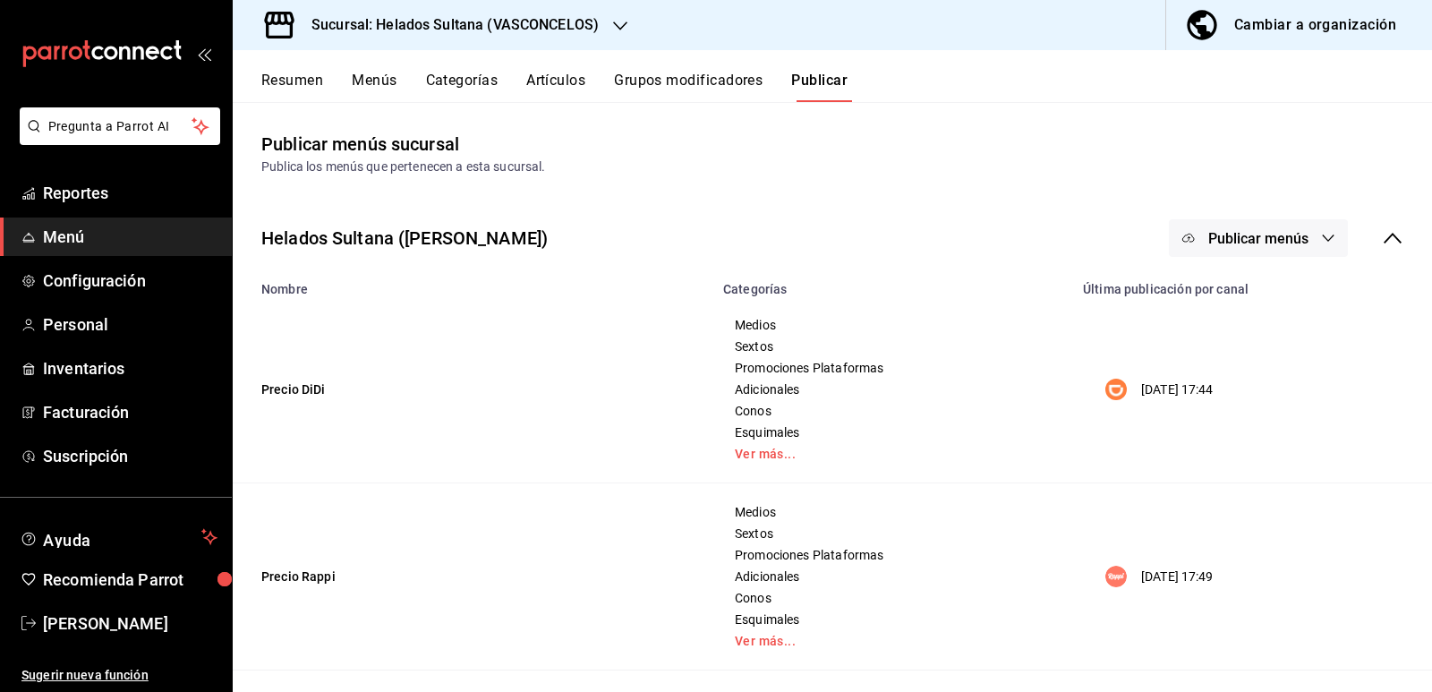
click at [1264, 253] on button "Publicar menús" at bounding box center [1258, 238] width 179 height 38
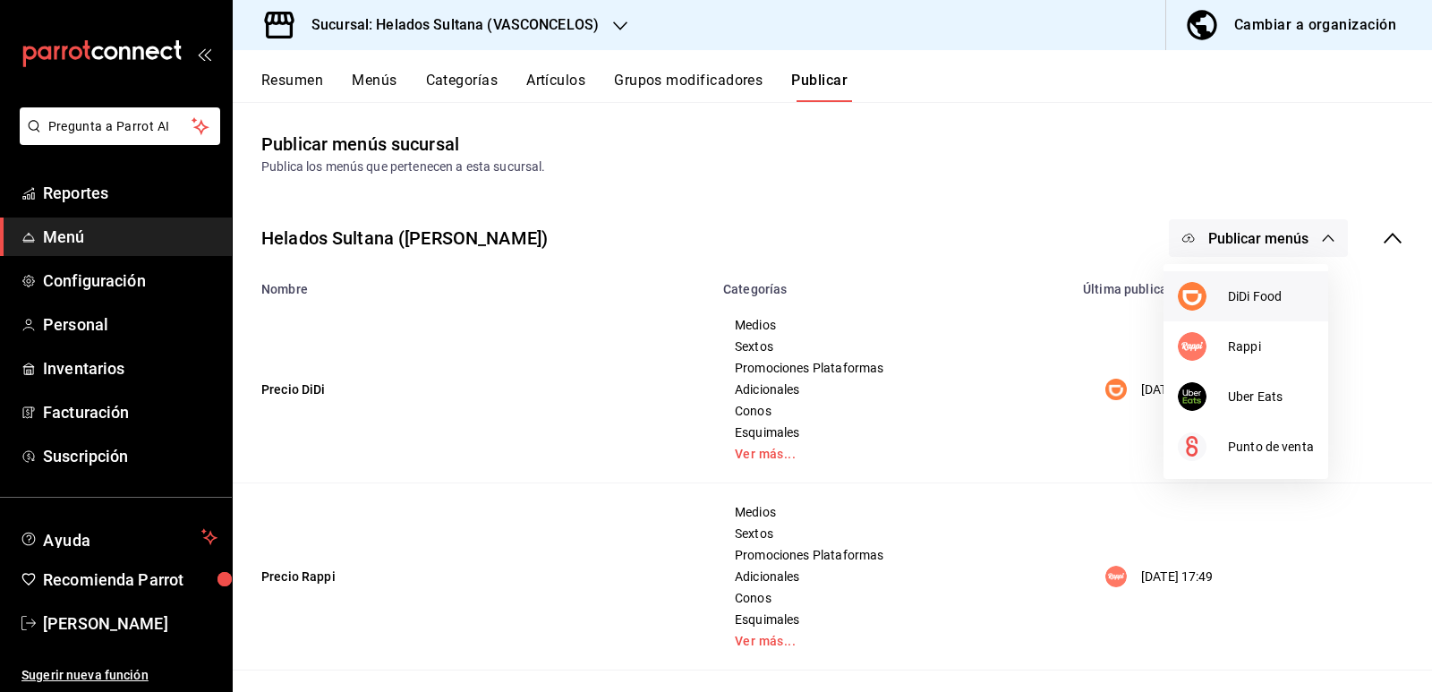
click at [1238, 299] on span "DiDi Food" at bounding box center [1271, 296] width 86 height 19
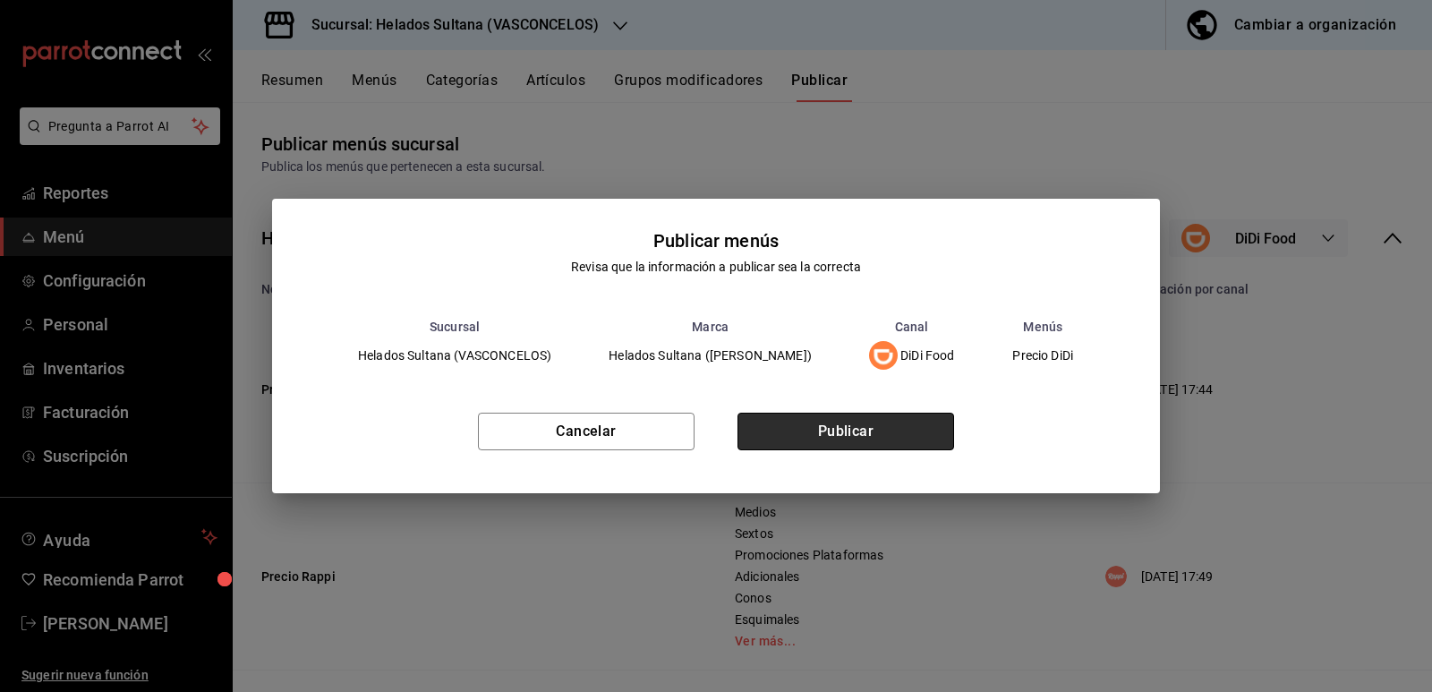
click at [888, 438] on button "Publicar" at bounding box center [845, 432] width 217 height 38
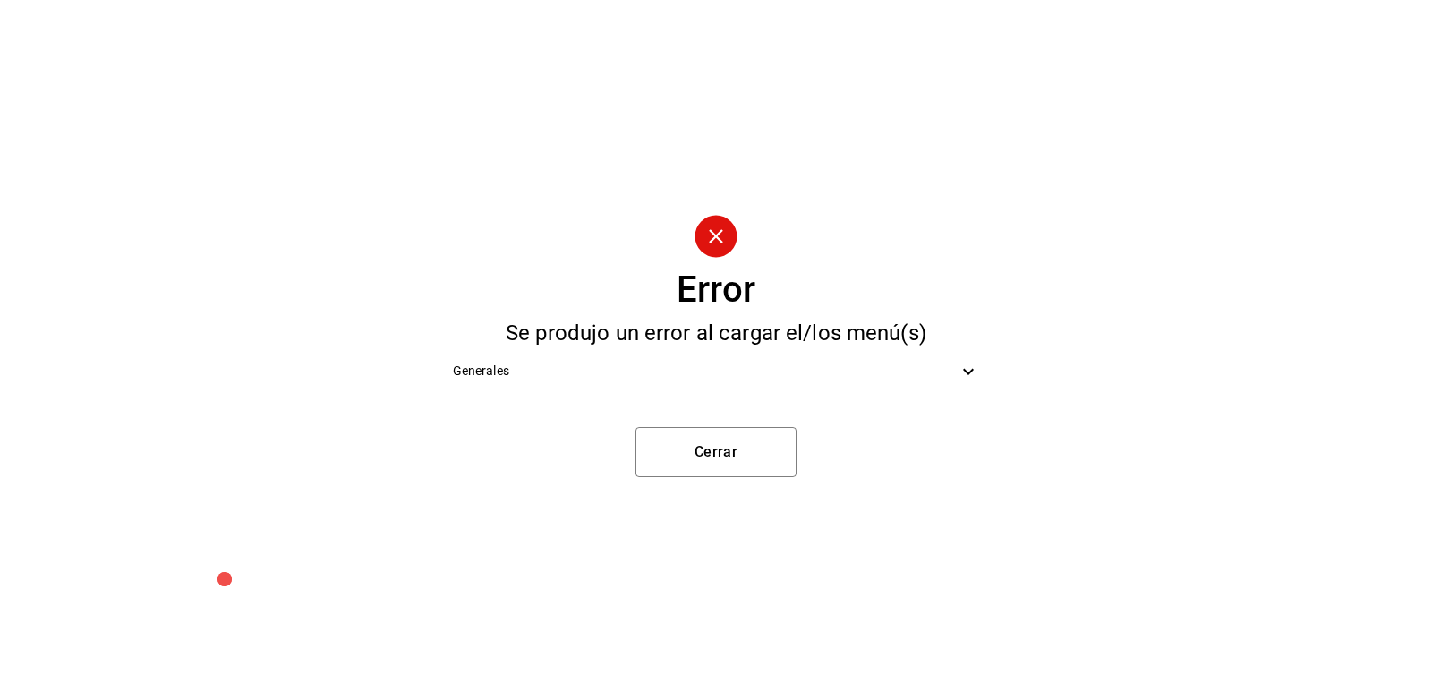
click at [959, 366] on icon at bounding box center [968, 371] width 21 height 21
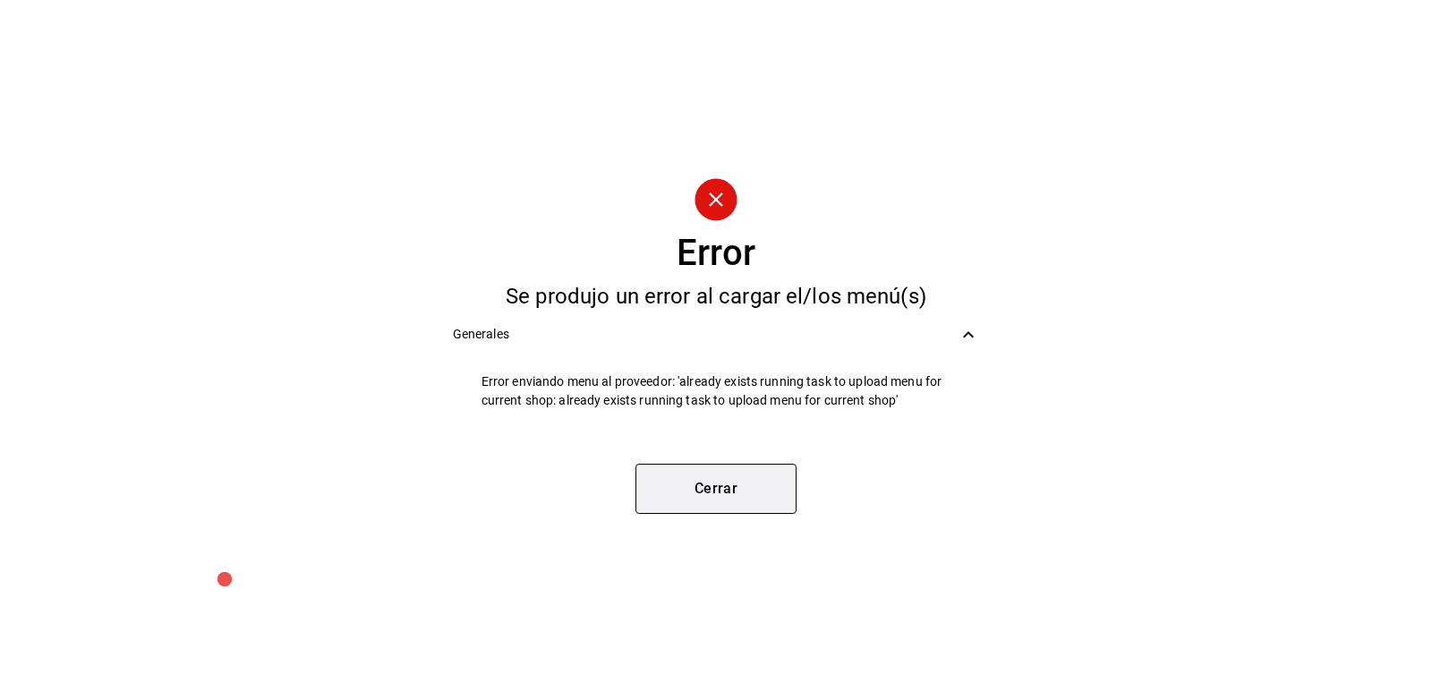
click at [758, 494] on button "Cerrar" at bounding box center [715, 489] width 161 height 50
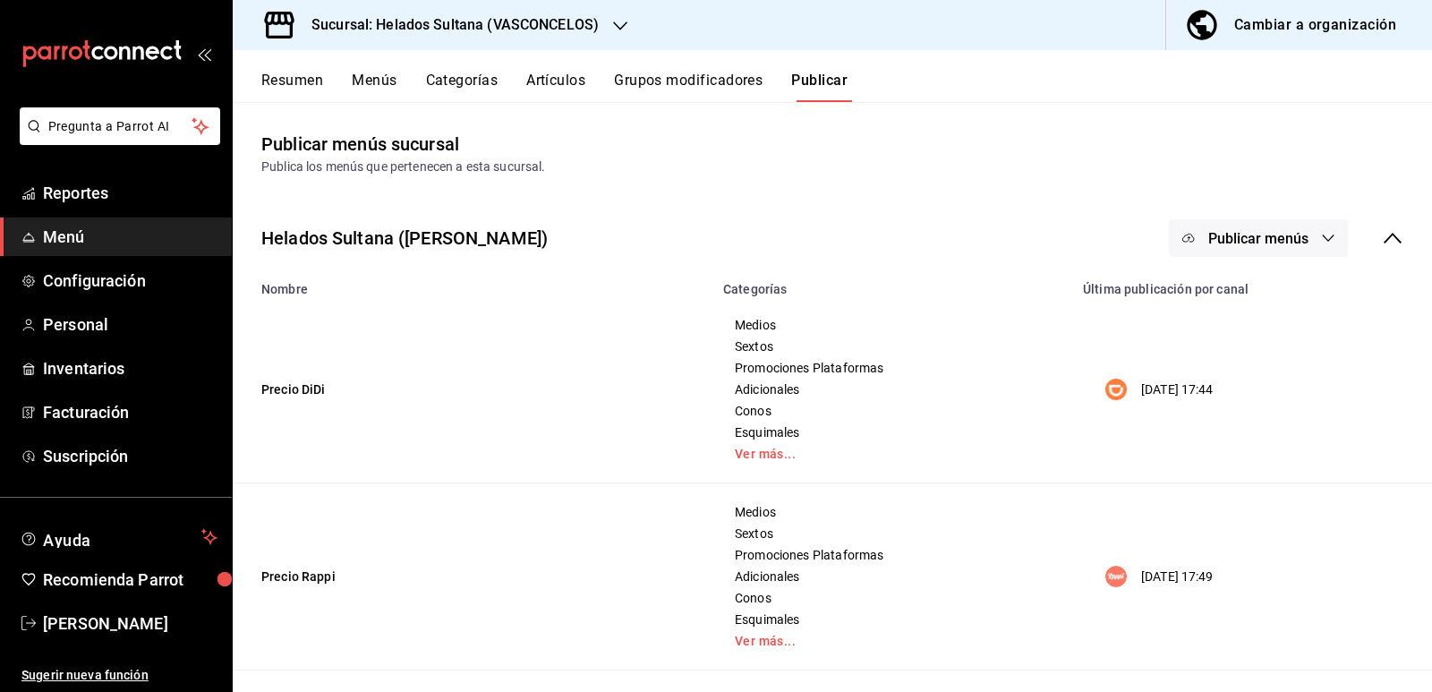
click at [278, 81] on button "Resumen" at bounding box center [292, 87] width 62 height 30
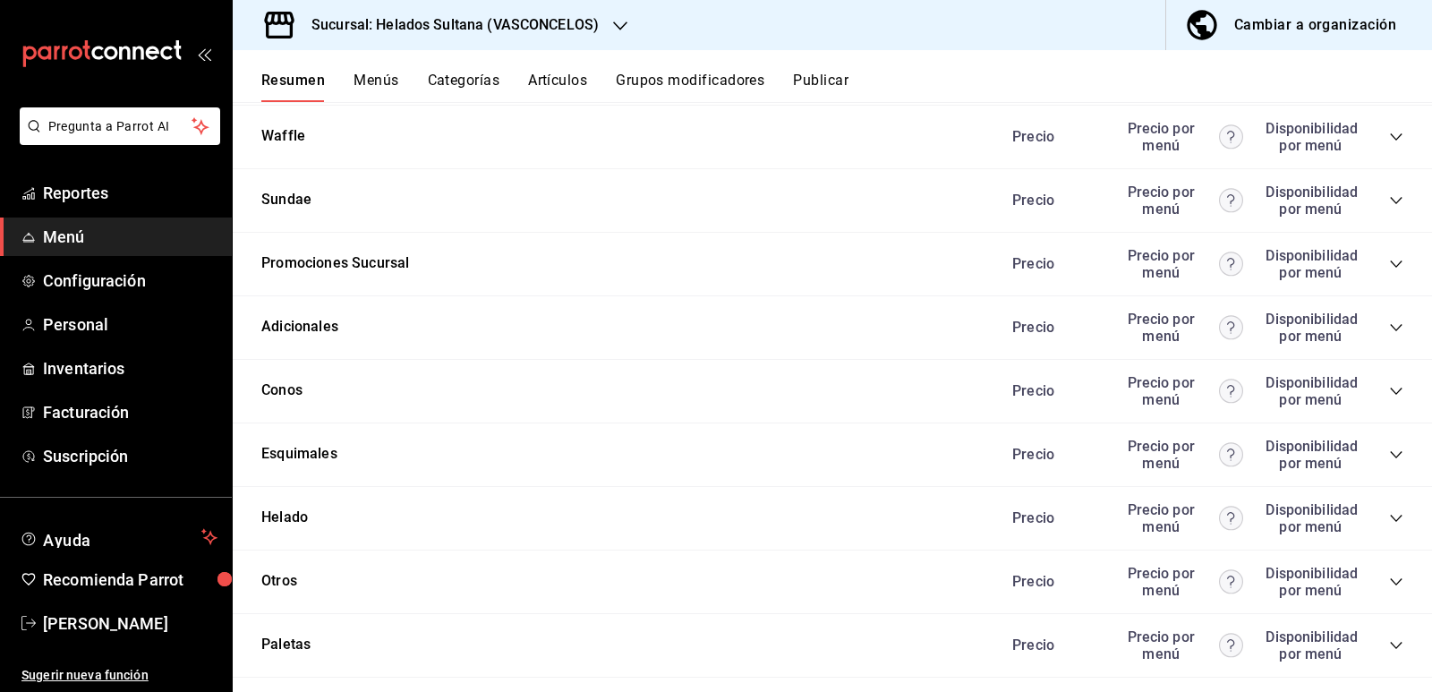
scroll to position [2585, 0]
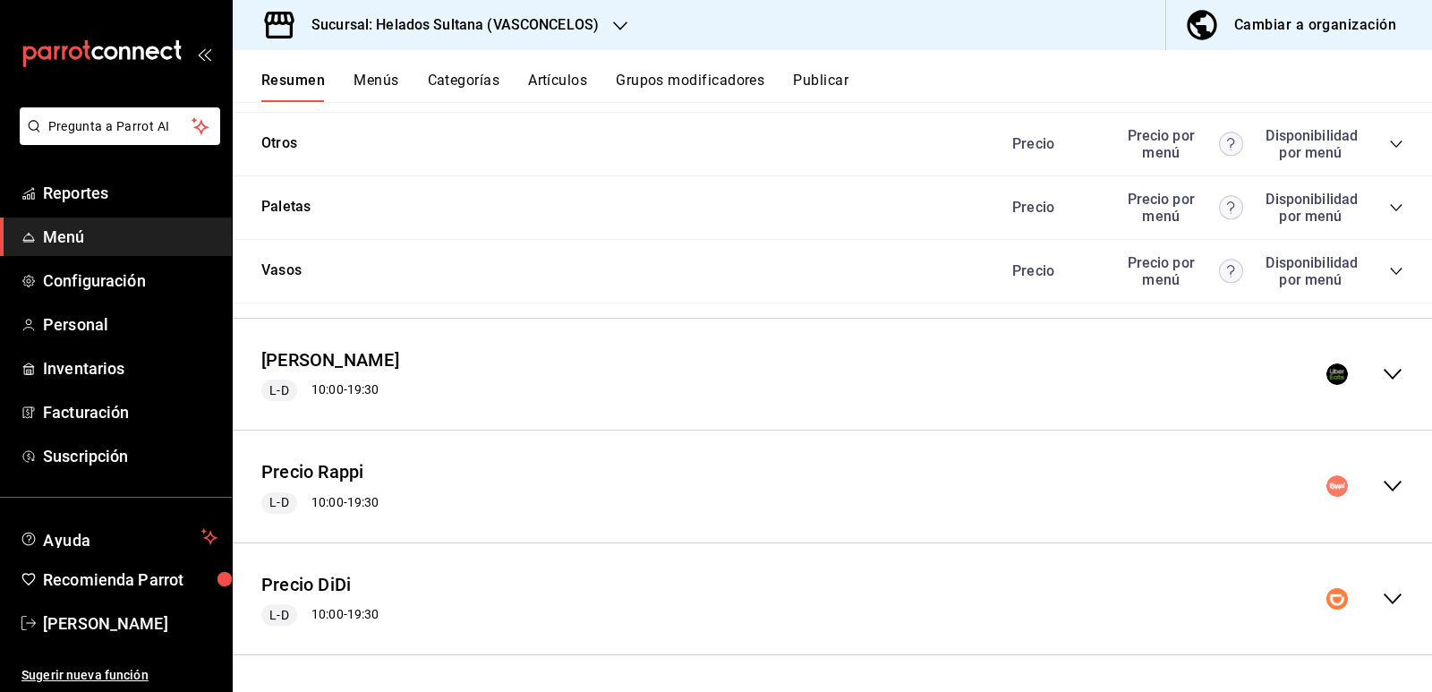
click at [833, 79] on button "Publicar" at bounding box center [820, 87] width 55 height 30
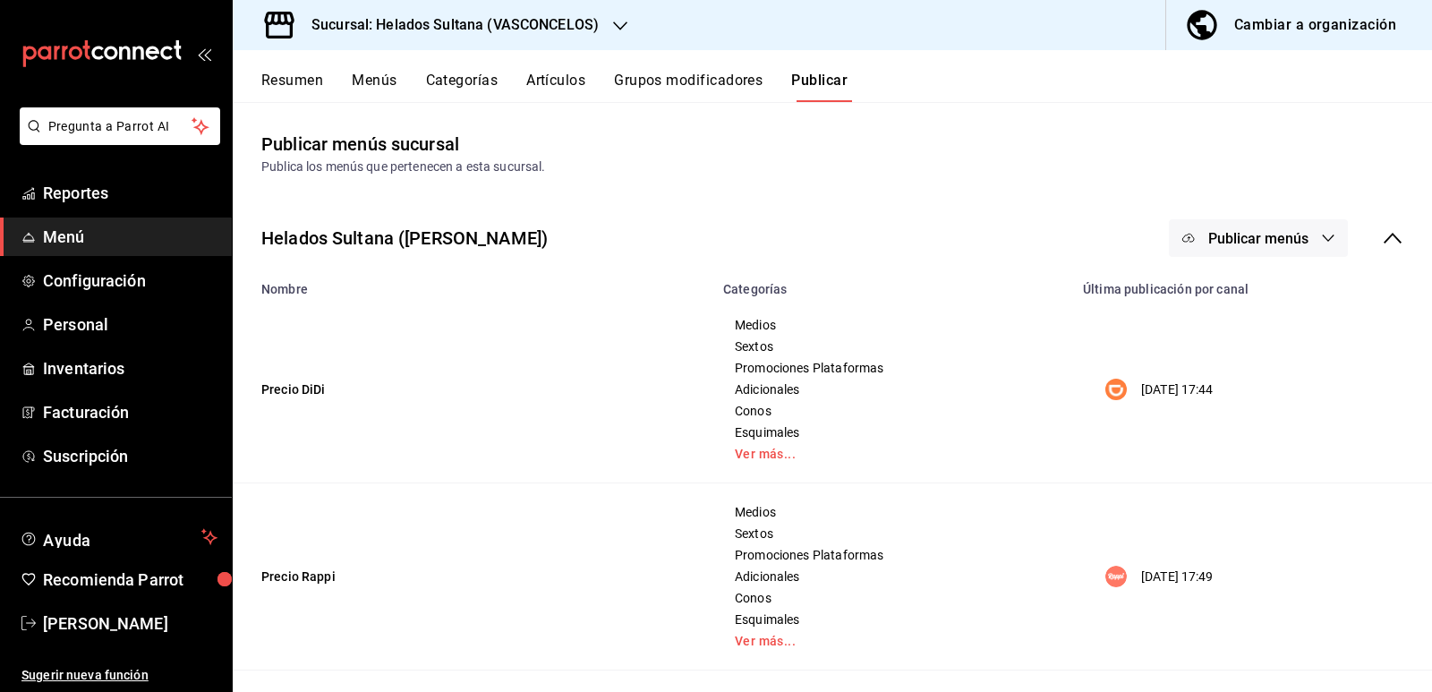
drag, startPoint x: 1236, startPoint y: 392, endPoint x: 1127, endPoint y: 389, distance: 109.2
click at [1127, 389] on div "[DATE] 17:44" at bounding box center [1248, 389] width 308 height 21
click at [1132, 349] on td "[DATE] 17:44" at bounding box center [1252, 389] width 360 height 187
click at [303, 72] on button "Resumen" at bounding box center [292, 87] width 62 height 30
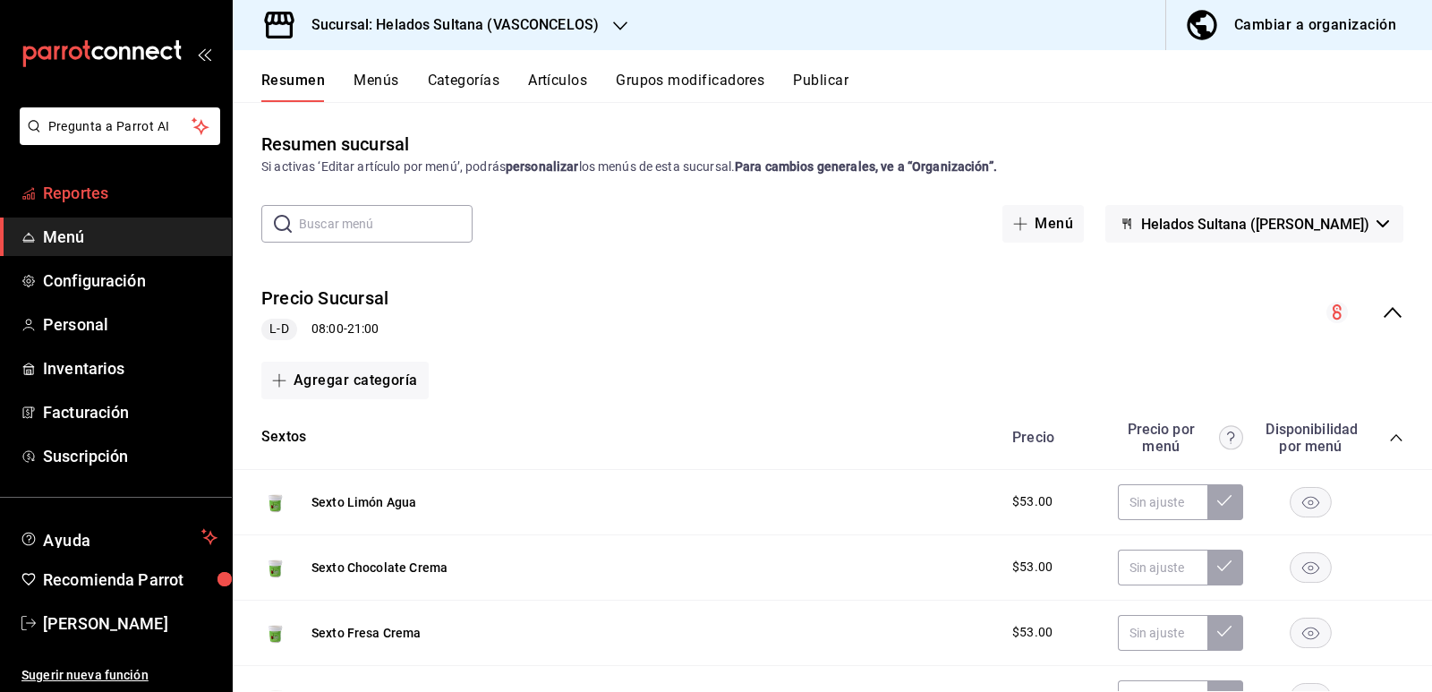
click at [101, 195] on span "Reportes" at bounding box center [130, 193] width 175 height 24
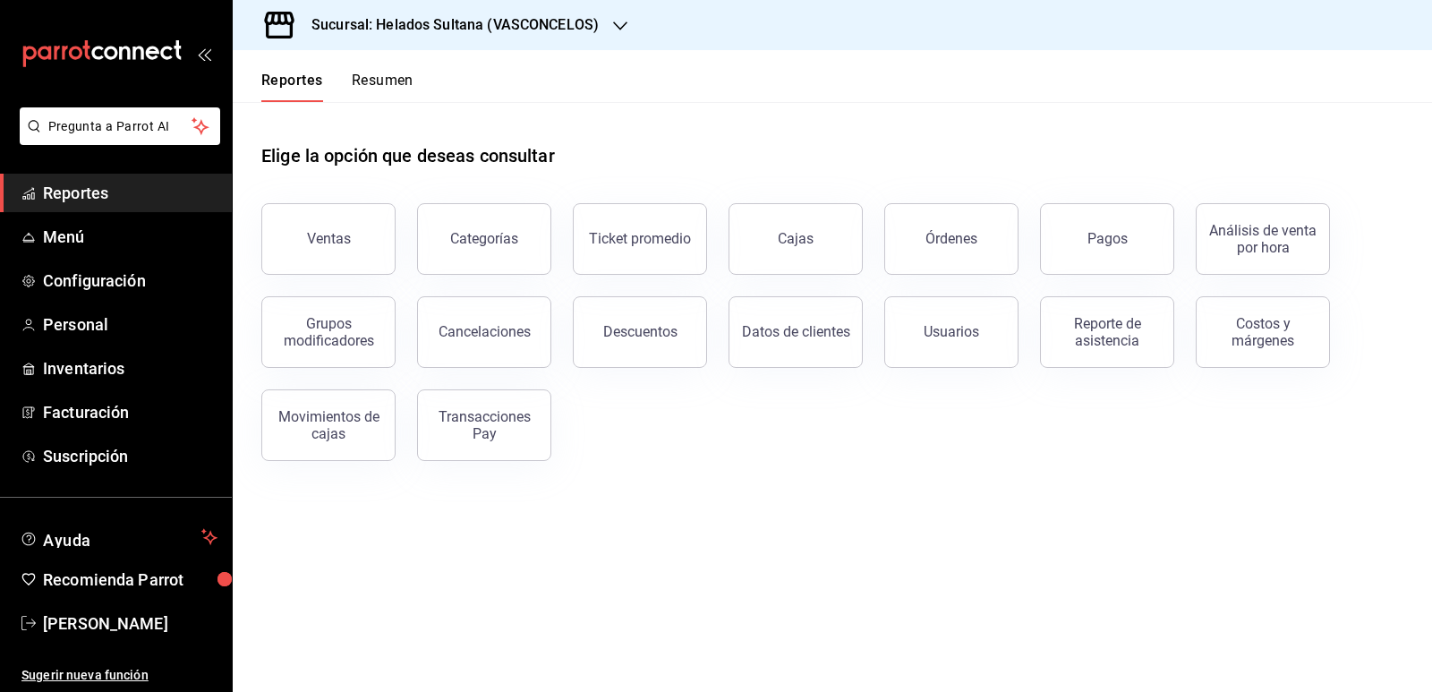
click at [396, 93] on button "Resumen" at bounding box center [383, 87] width 62 height 30
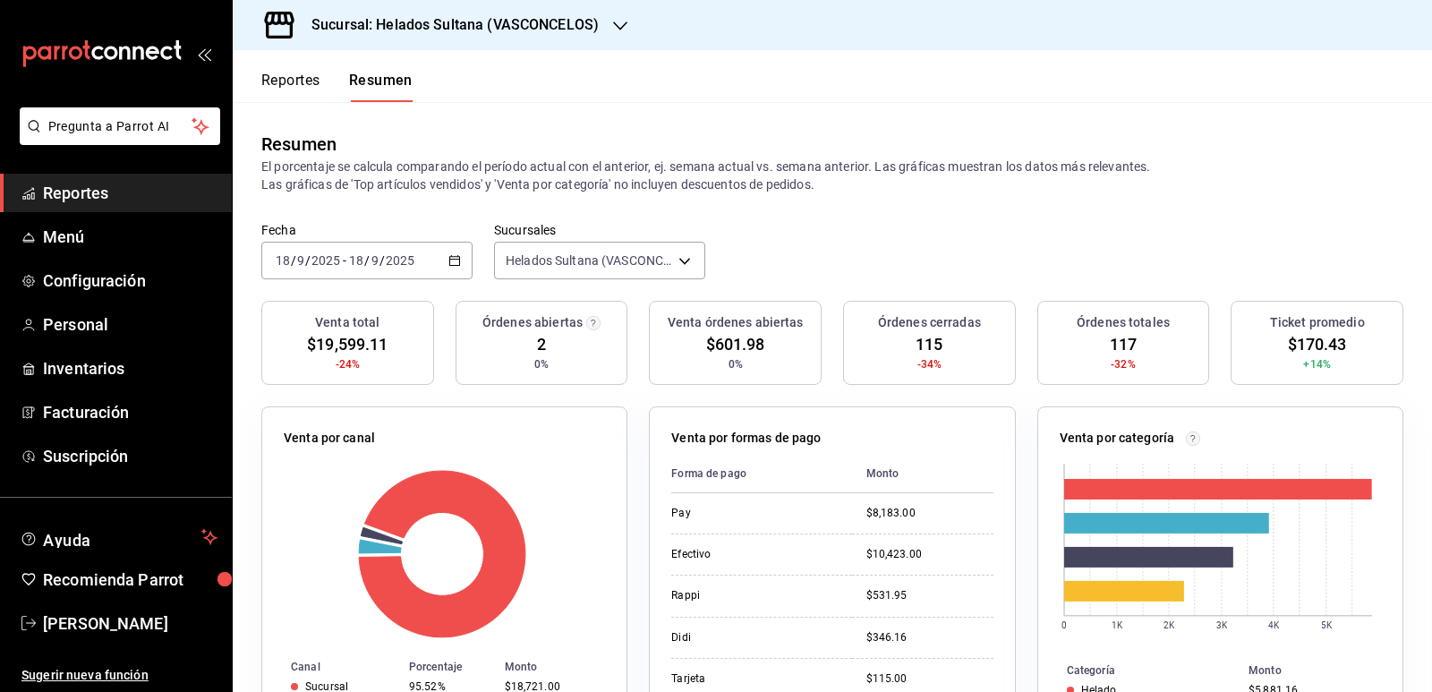
click at [279, 84] on button "Reportes" at bounding box center [290, 87] width 59 height 30
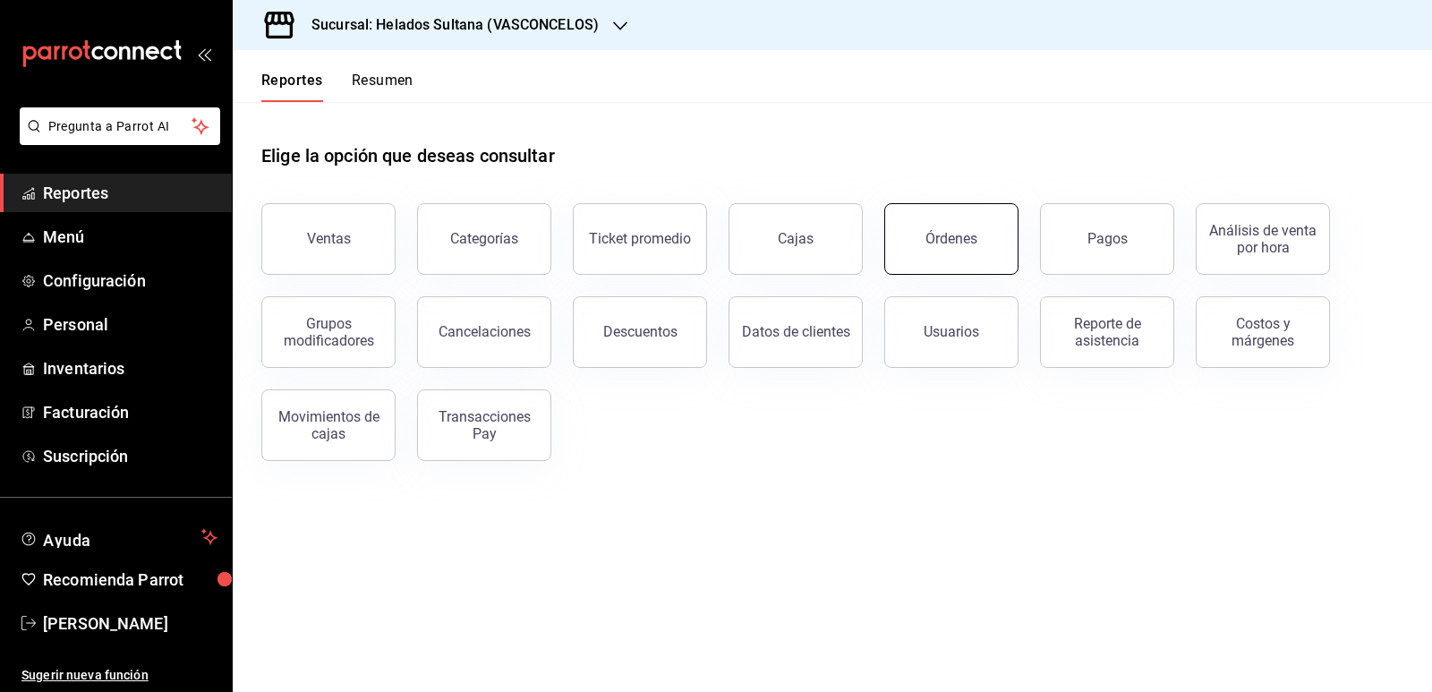
click at [956, 230] on button "Órdenes" at bounding box center [951, 239] width 134 height 72
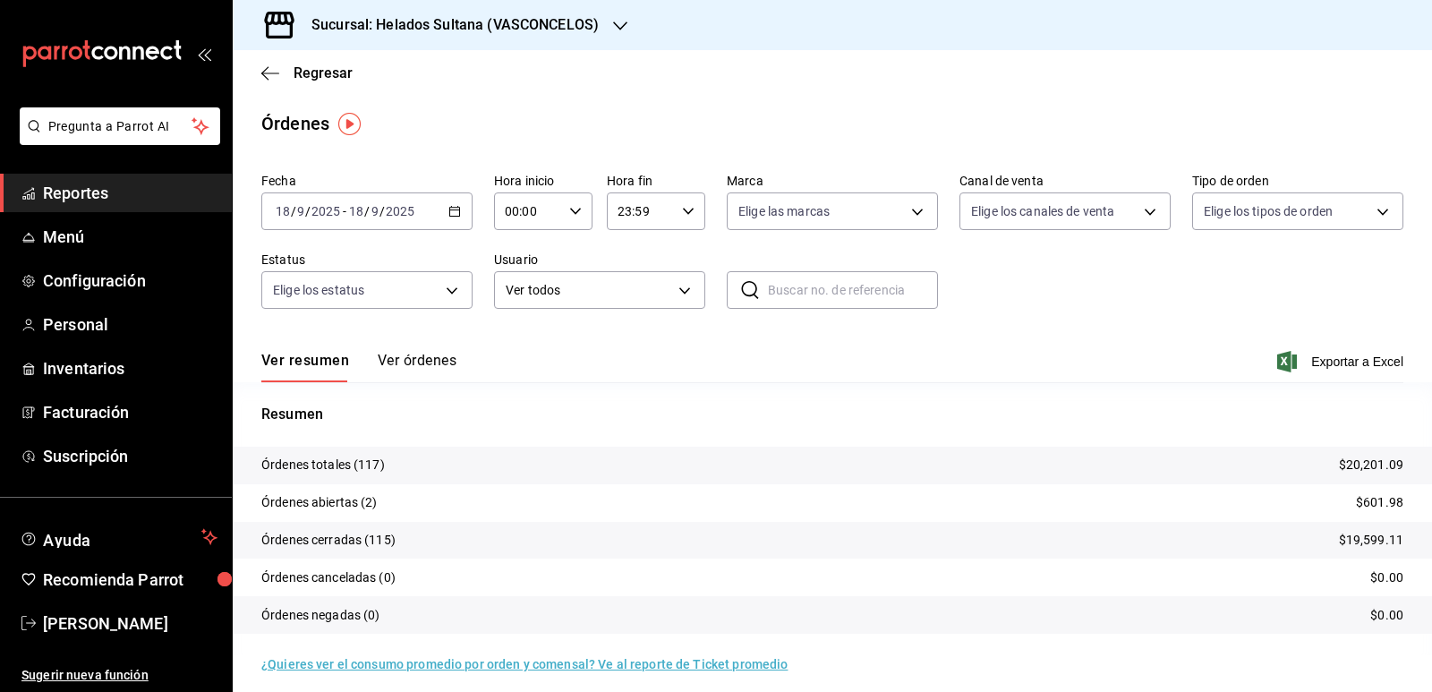
click at [418, 365] on button "Ver órdenes" at bounding box center [417, 367] width 79 height 30
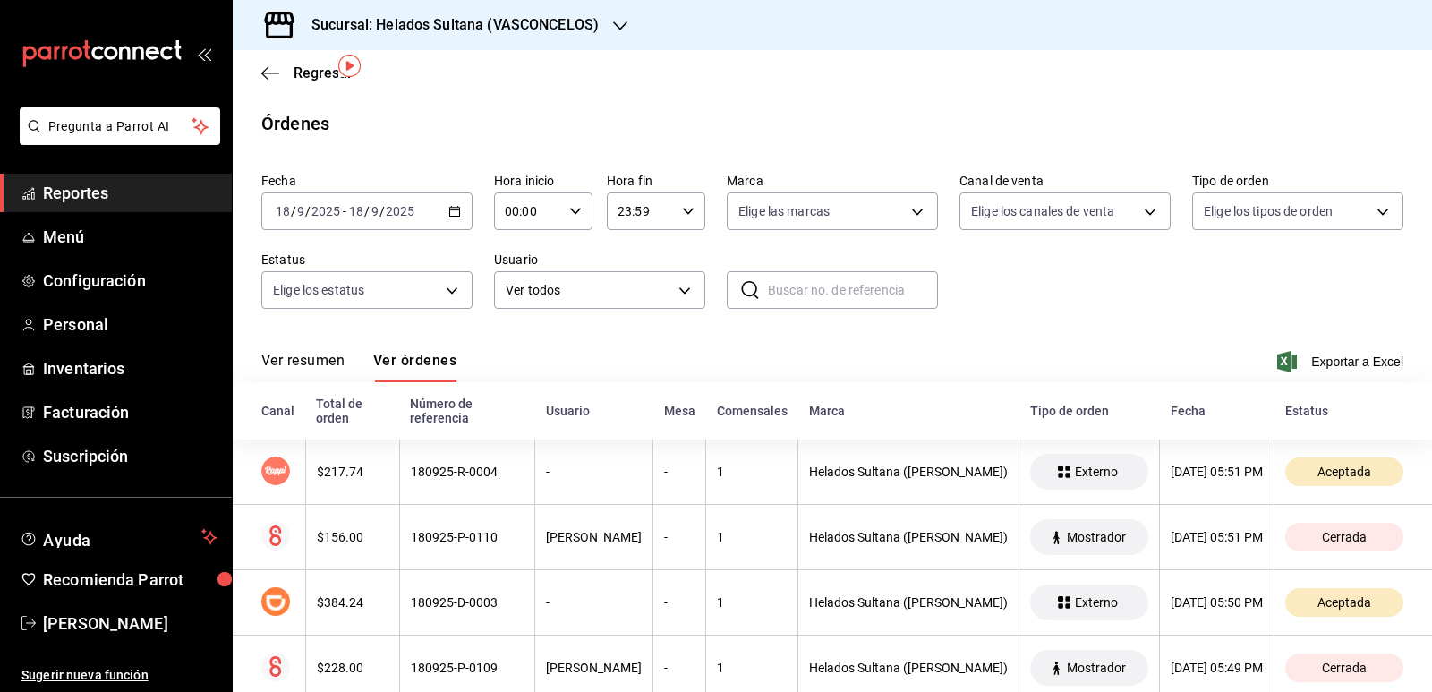
scroll to position [89, 0]
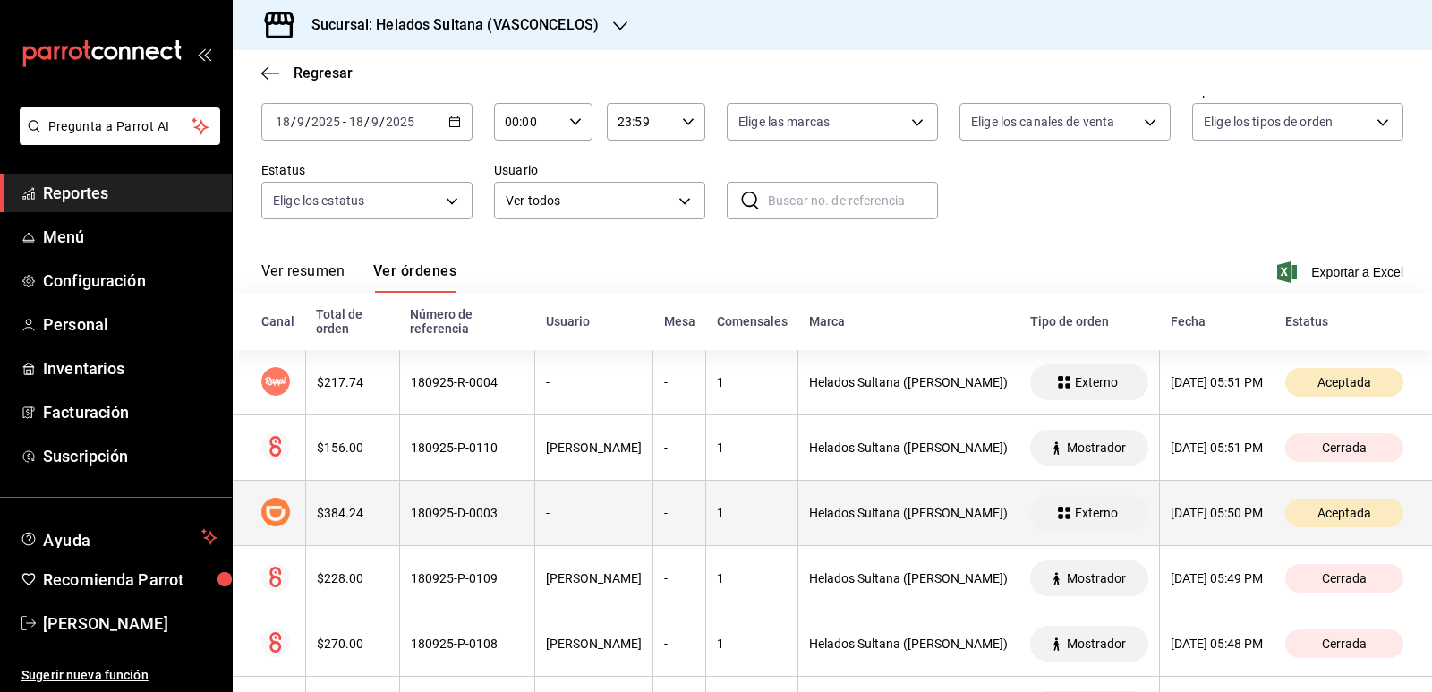
click at [438, 504] on th "180925-D-0003" at bounding box center [466, 513] width 135 height 65
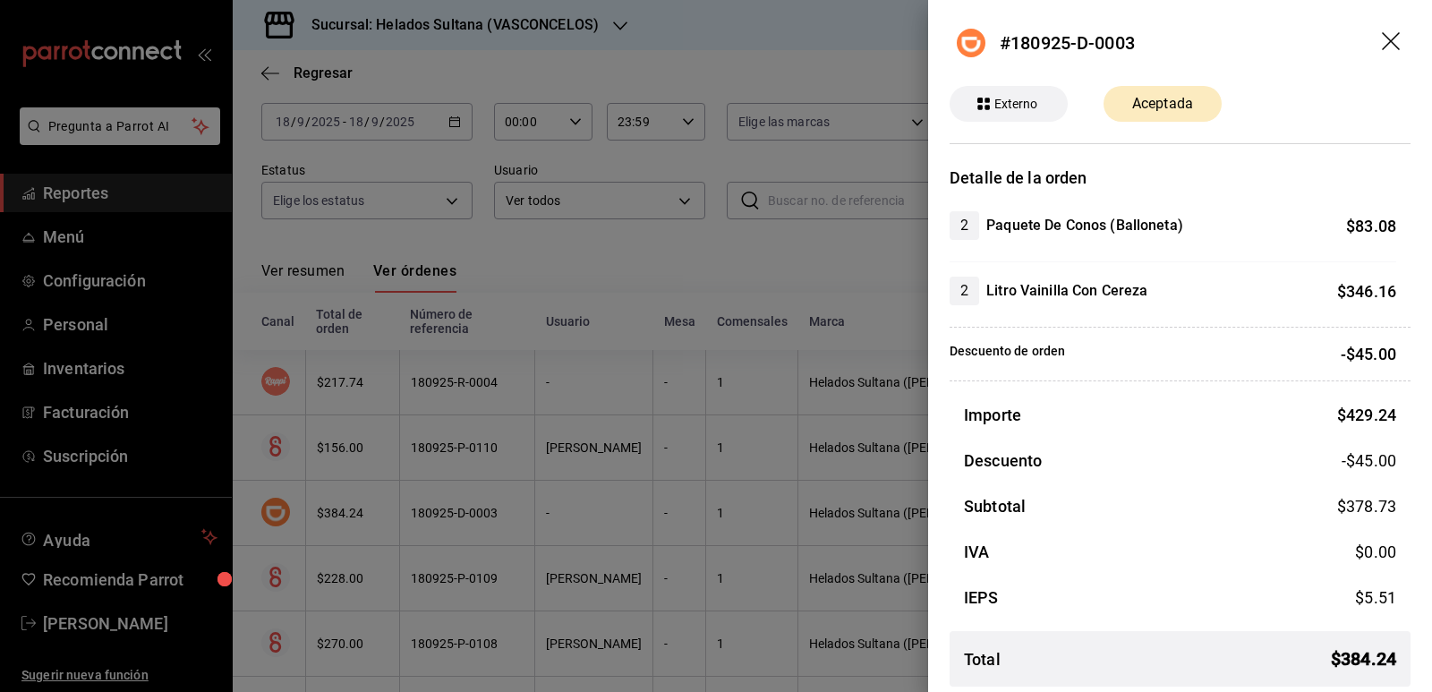
click at [438, 504] on div at bounding box center [716, 346] width 1432 height 692
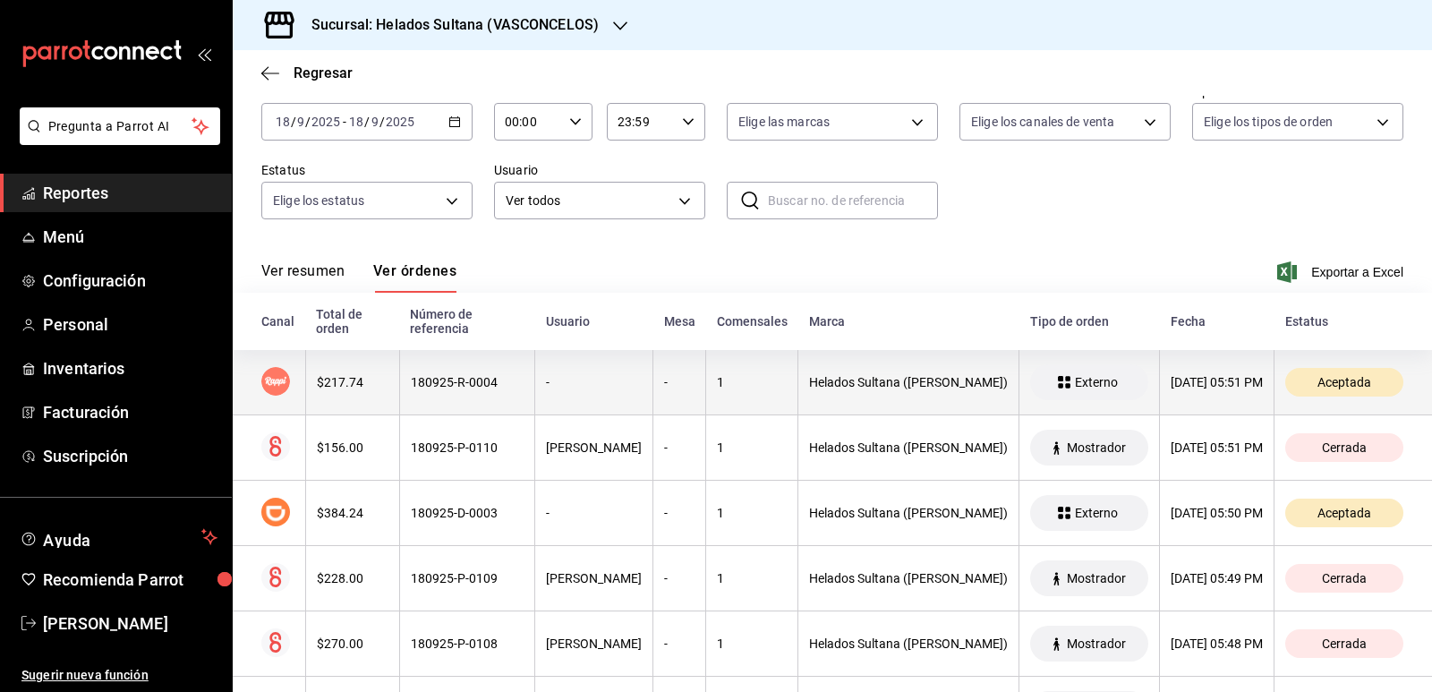
click at [455, 397] on th "180925-R-0004" at bounding box center [466, 382] width 135 height 65
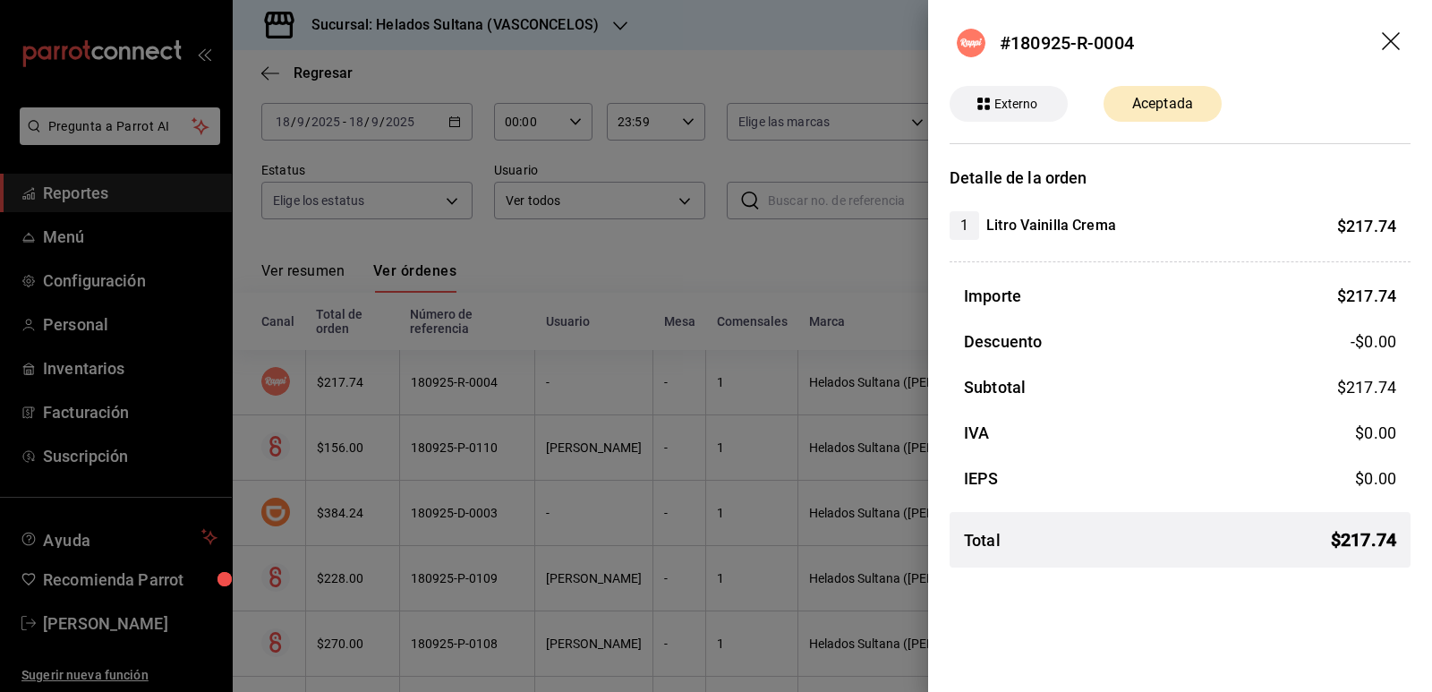
click at [464, 440] on div at bounding box center [716, 346] width 1432 height 692
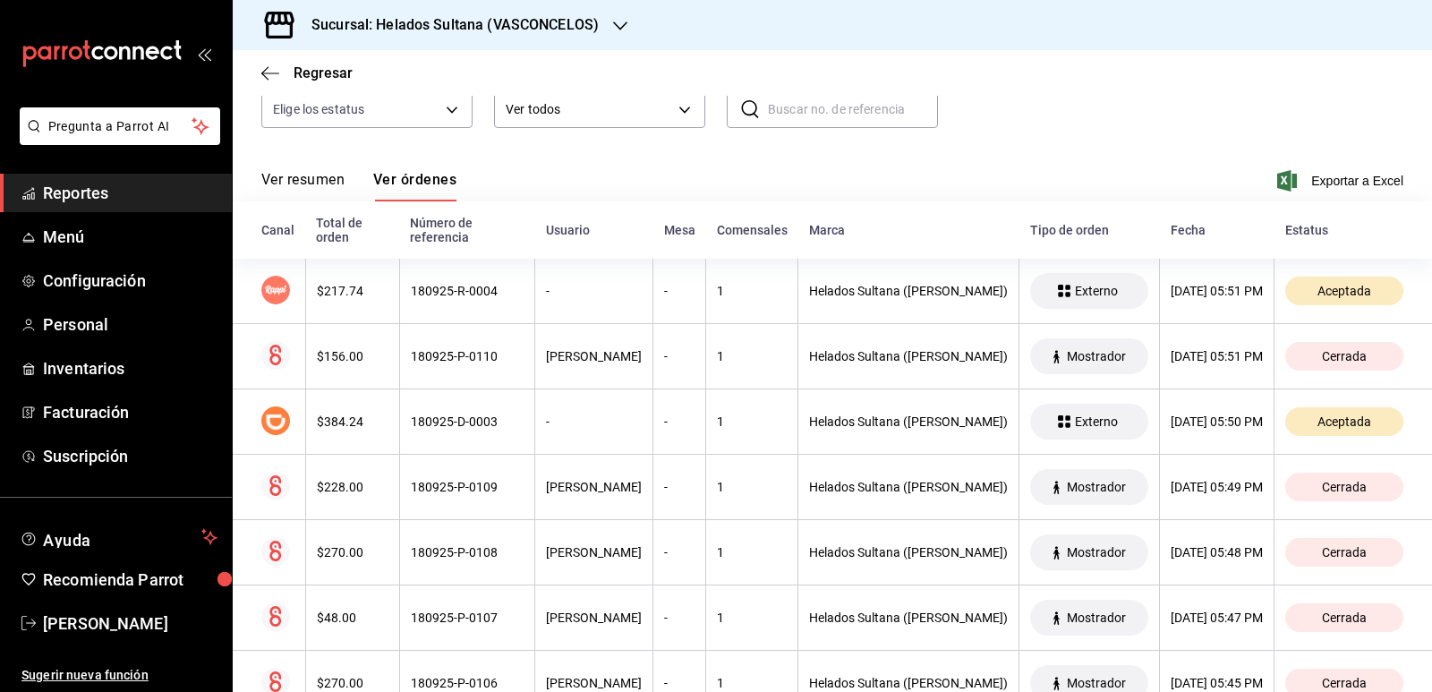
scroll to position [268, 0]
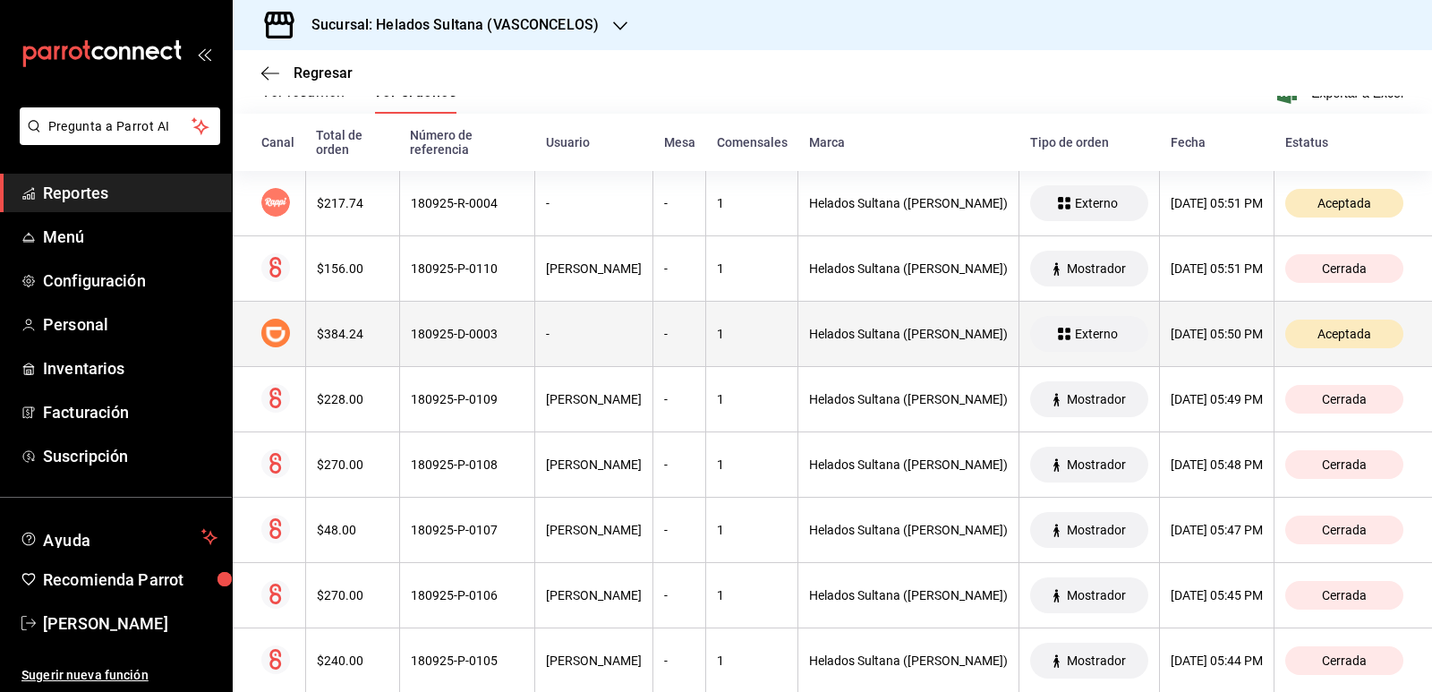
click at [457, 349] on th "180925-D-0003" at bounding box center [466, 334] width 135 height 65
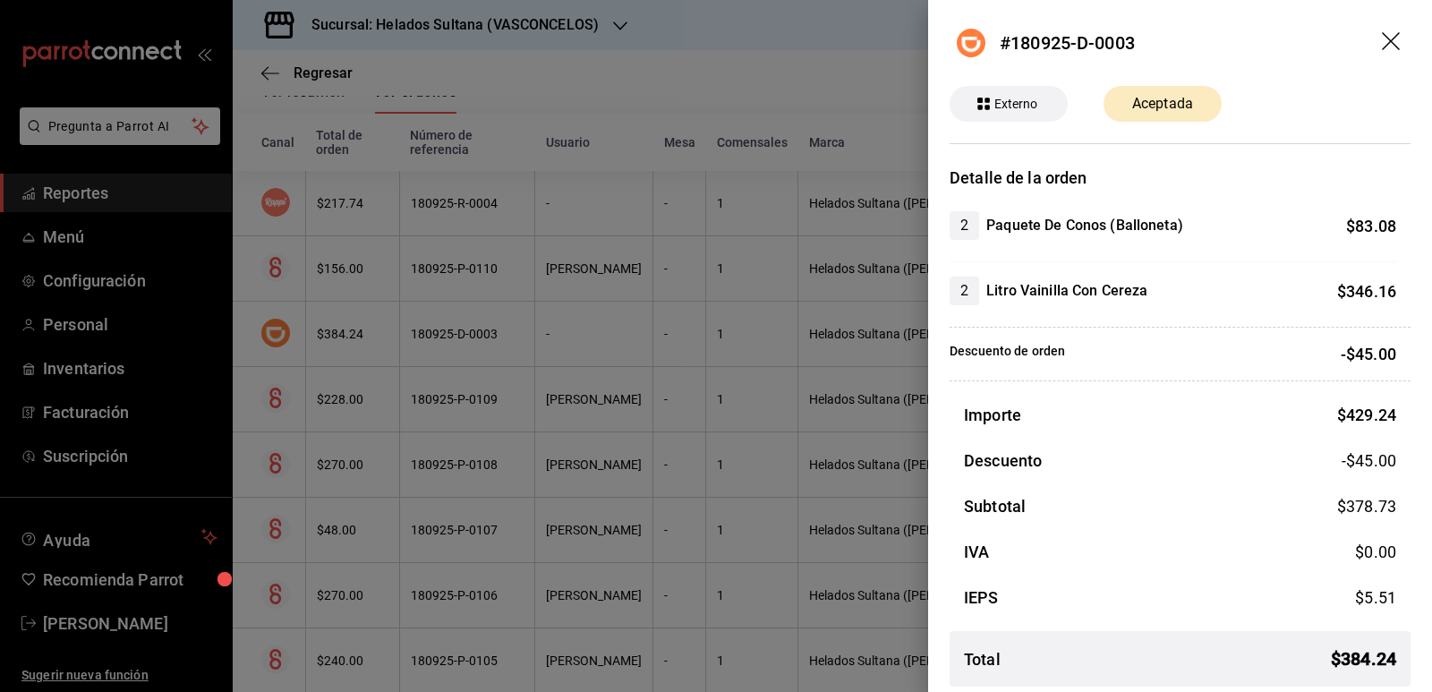
drag, startPoint x: 457, startPoint y: 349, endPoint x: 467, endPoint y: 322, distance: 28.6
click at [457, 349] on div at bounding box center [716, 346] width 1432 height 692
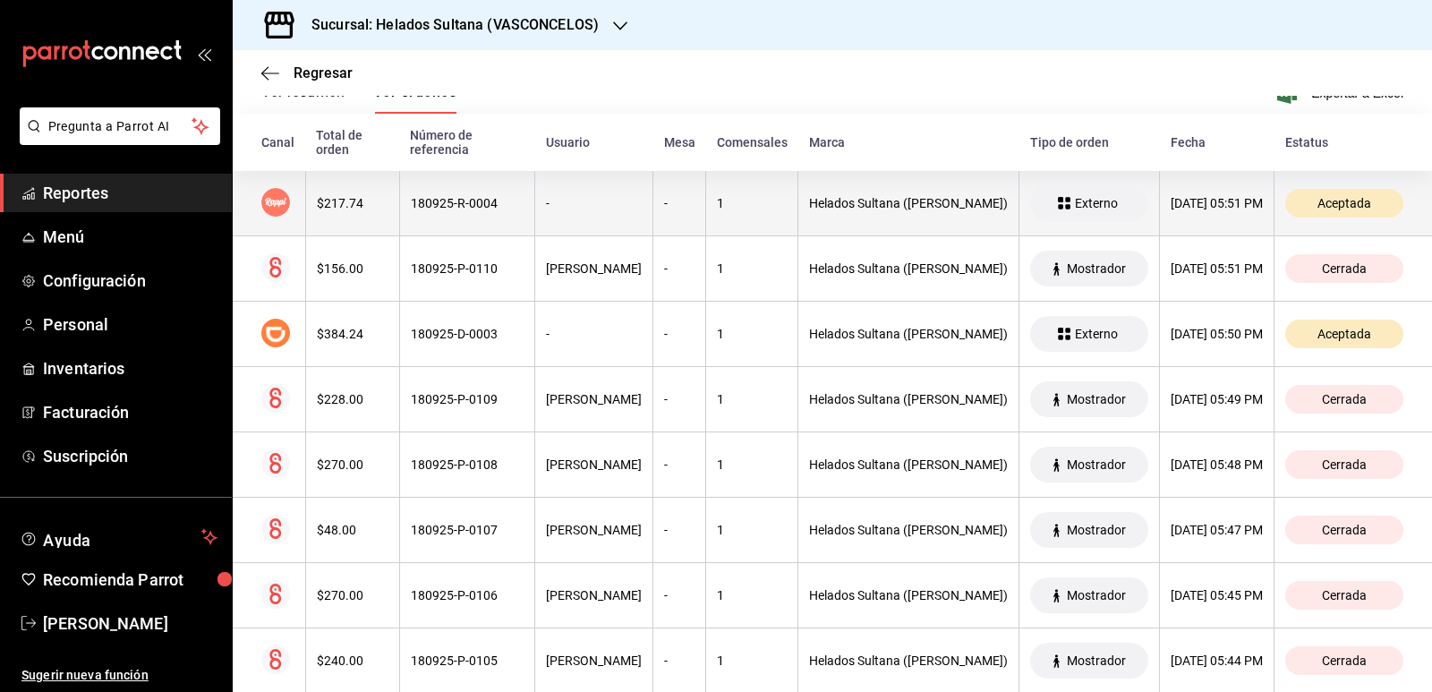
click at [458, 216] on th "180925-R-0004" at bounding box center [466, 203] width 135 height 65
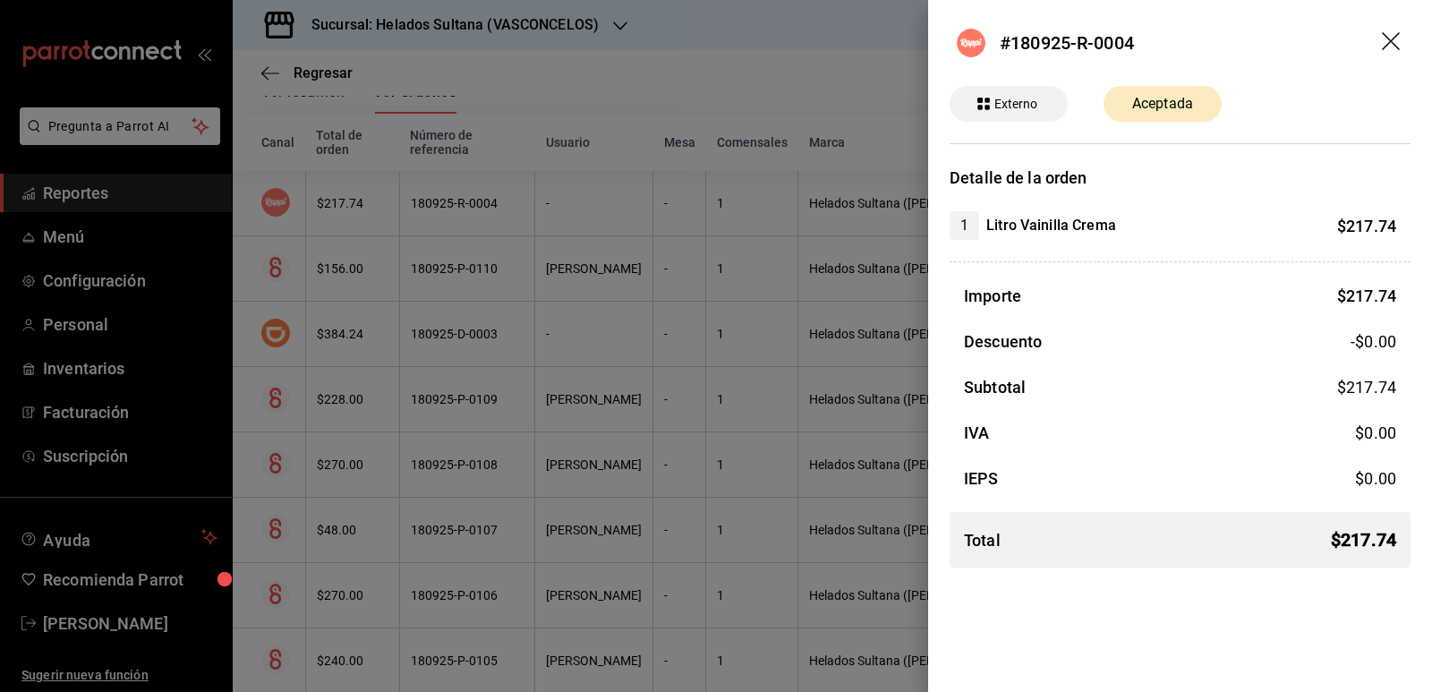
click at [458, 216] on div at bounding box center [716, 346] width 1432 height 692
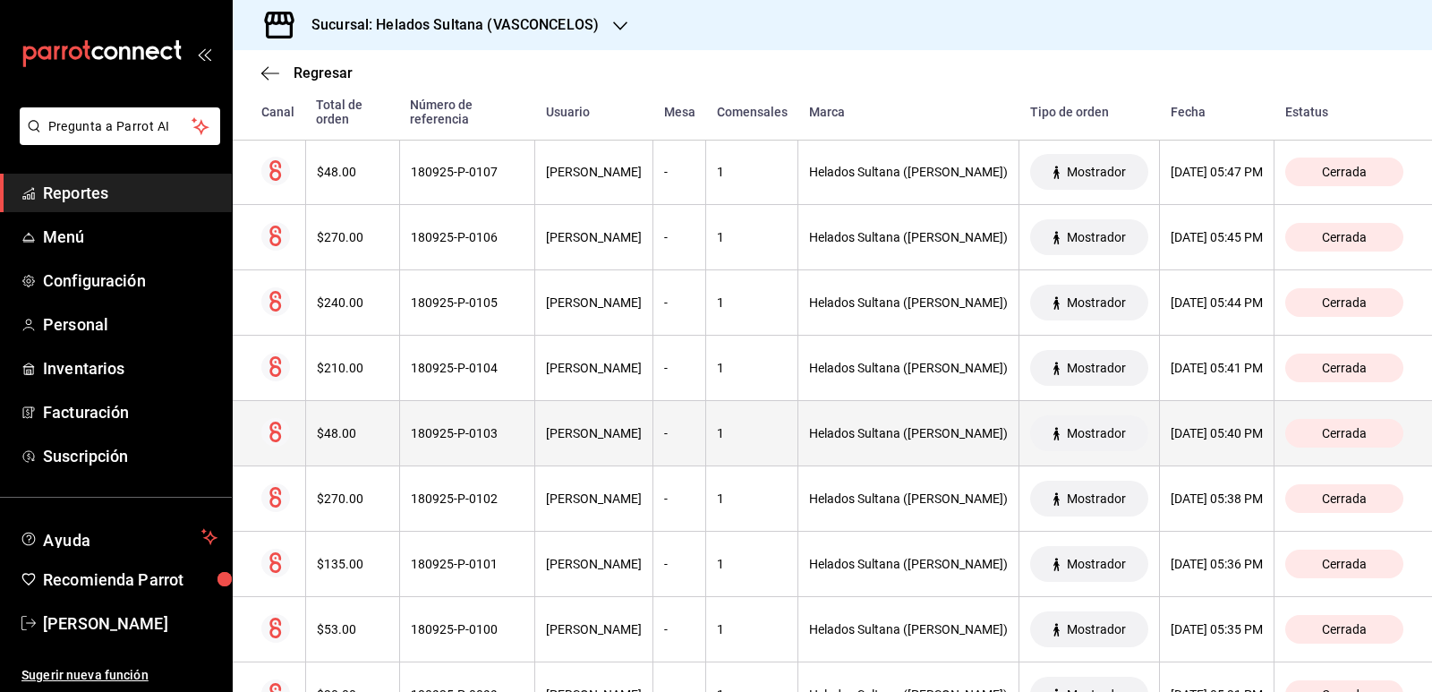
scroll to position [1107, 0]
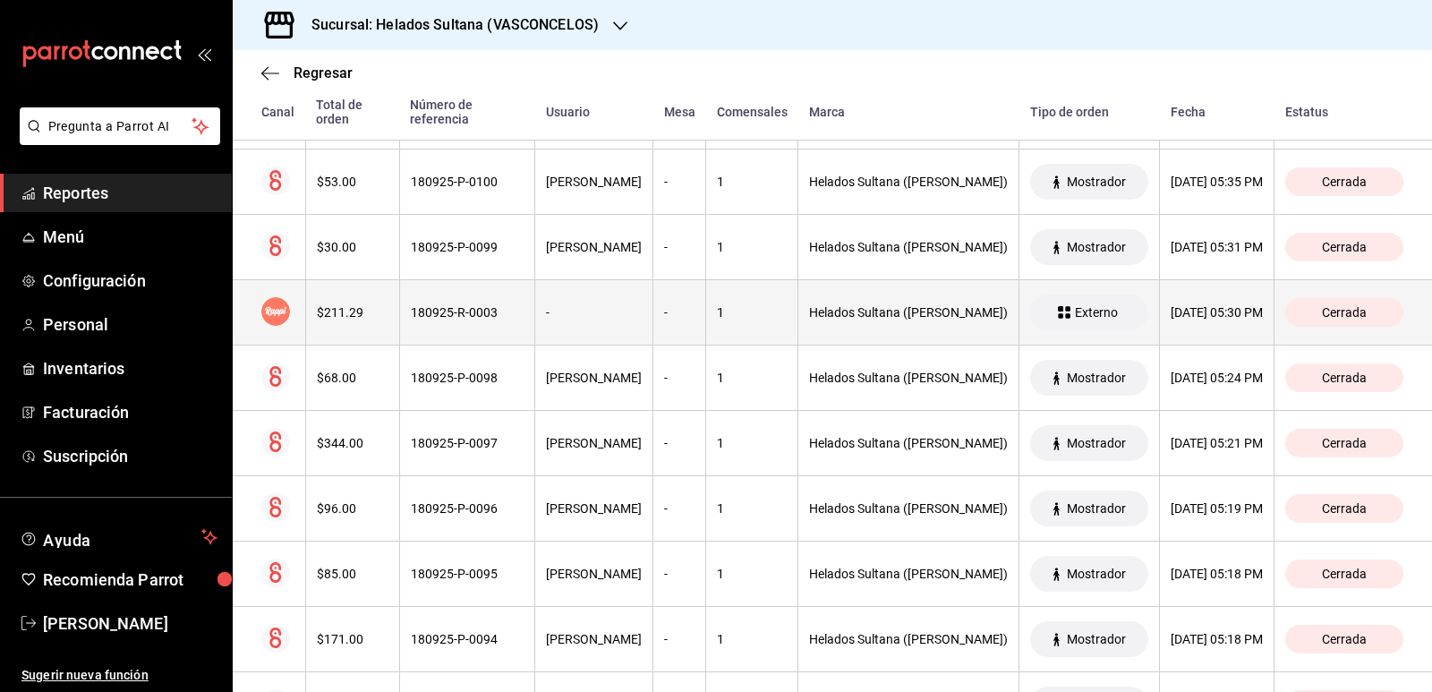
click at [546, 319] on div "-" at bounding box center [594, 312] width 96 height 14
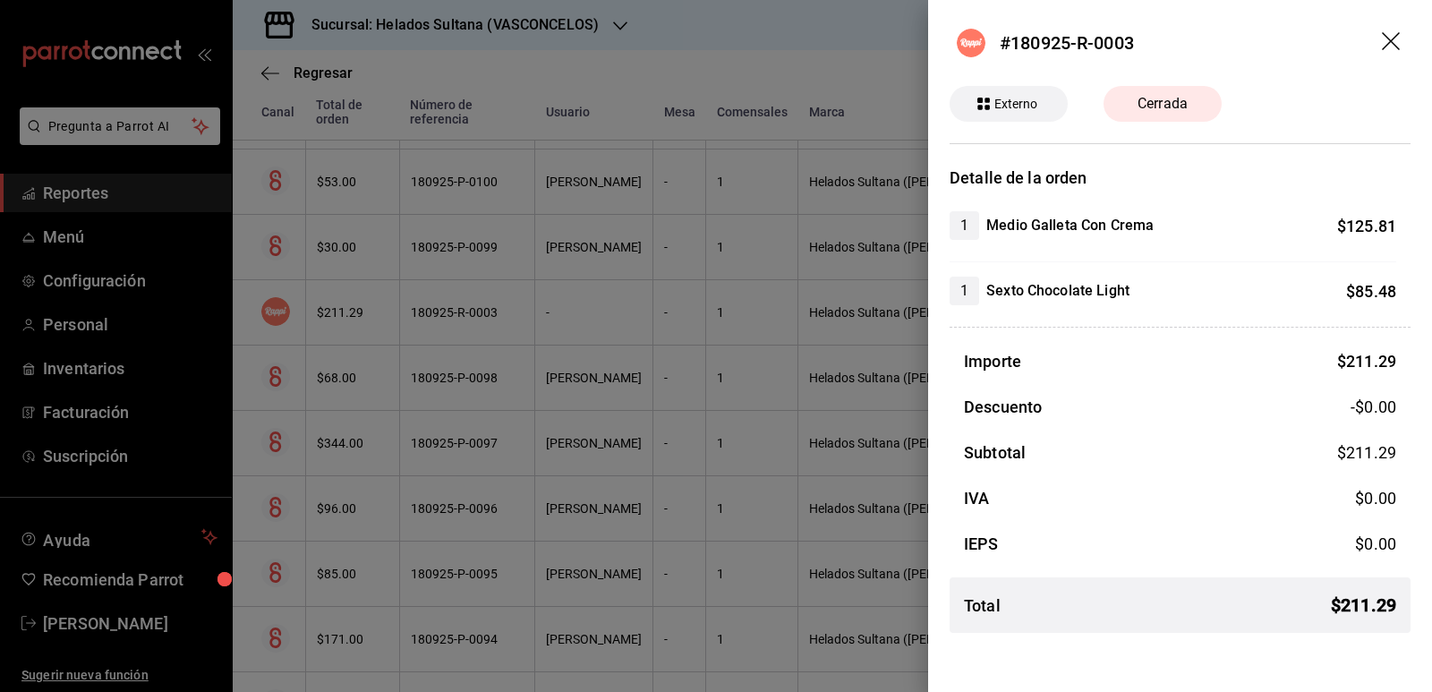
click at [541, 320] on div at bounding box center [716, 346] width 1432 height 692
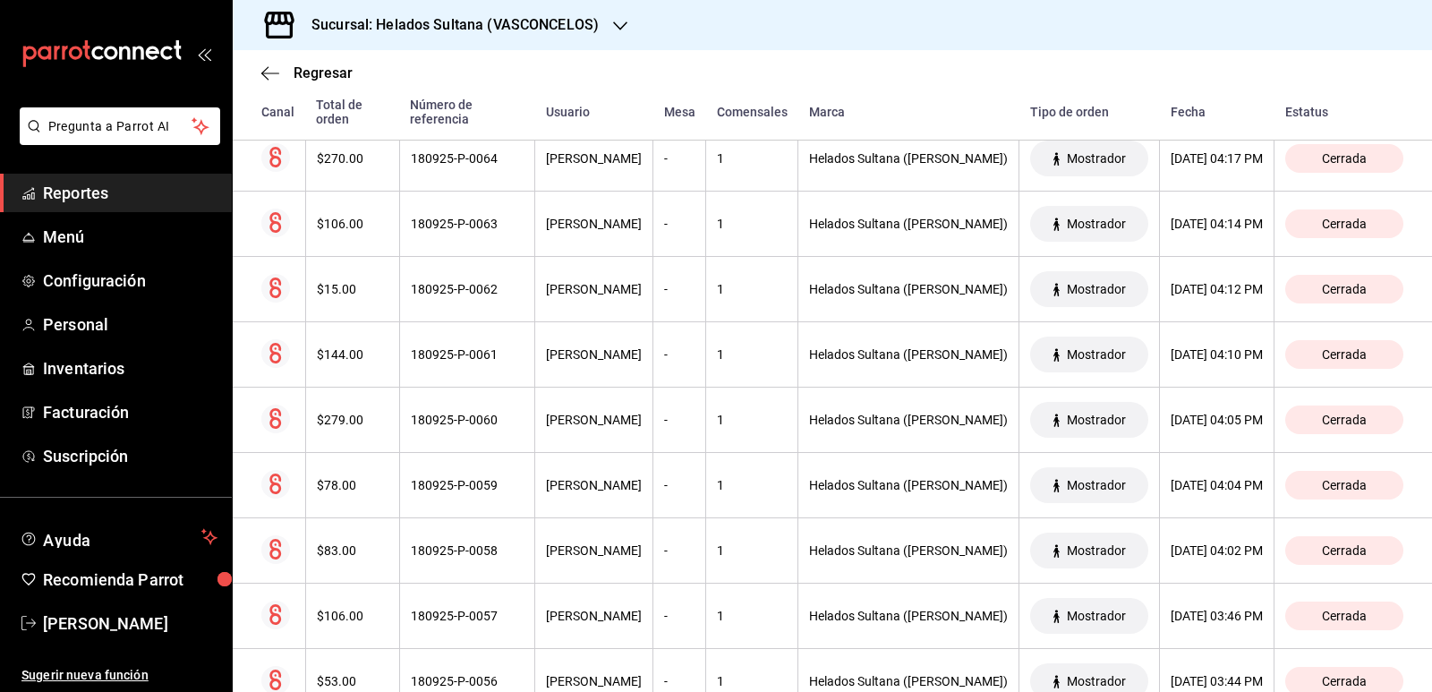
scroll to position [3344, 0]
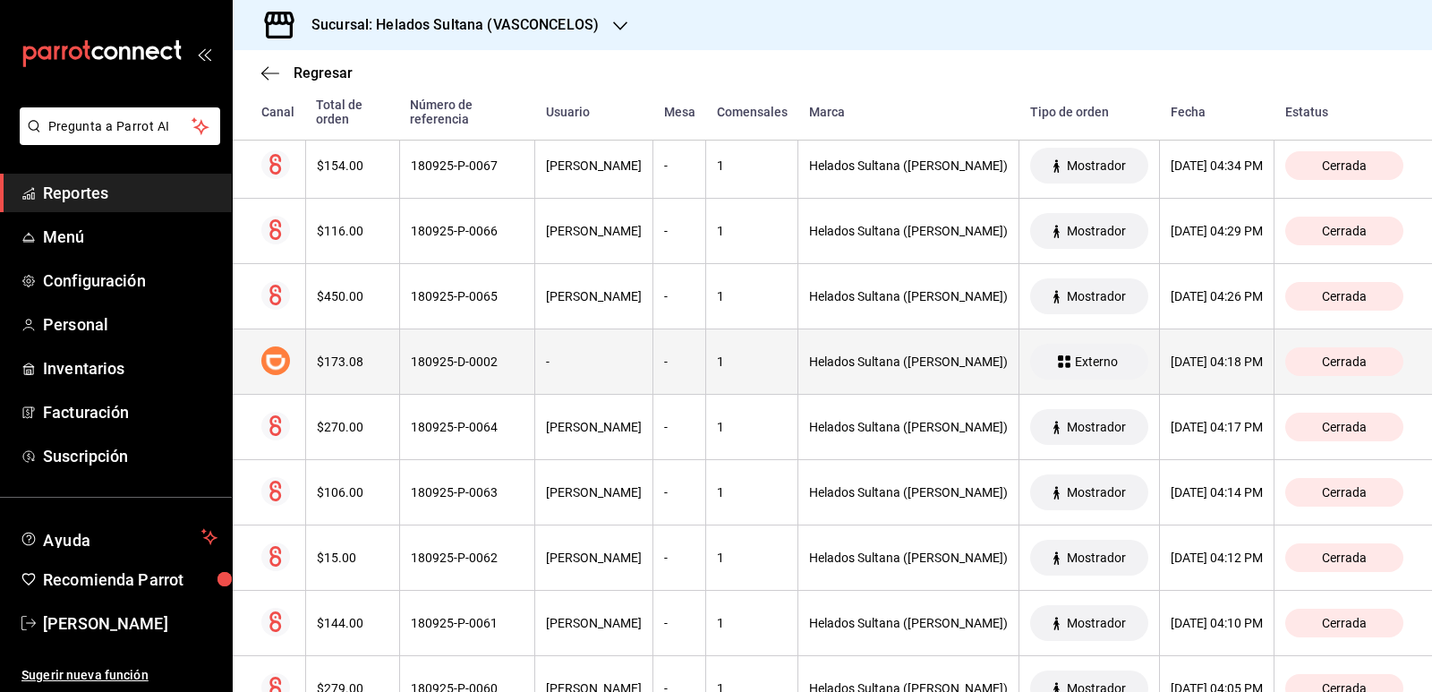
click at [568, 352] on th "-" at bounding box center [594, 361] width 118 height 65
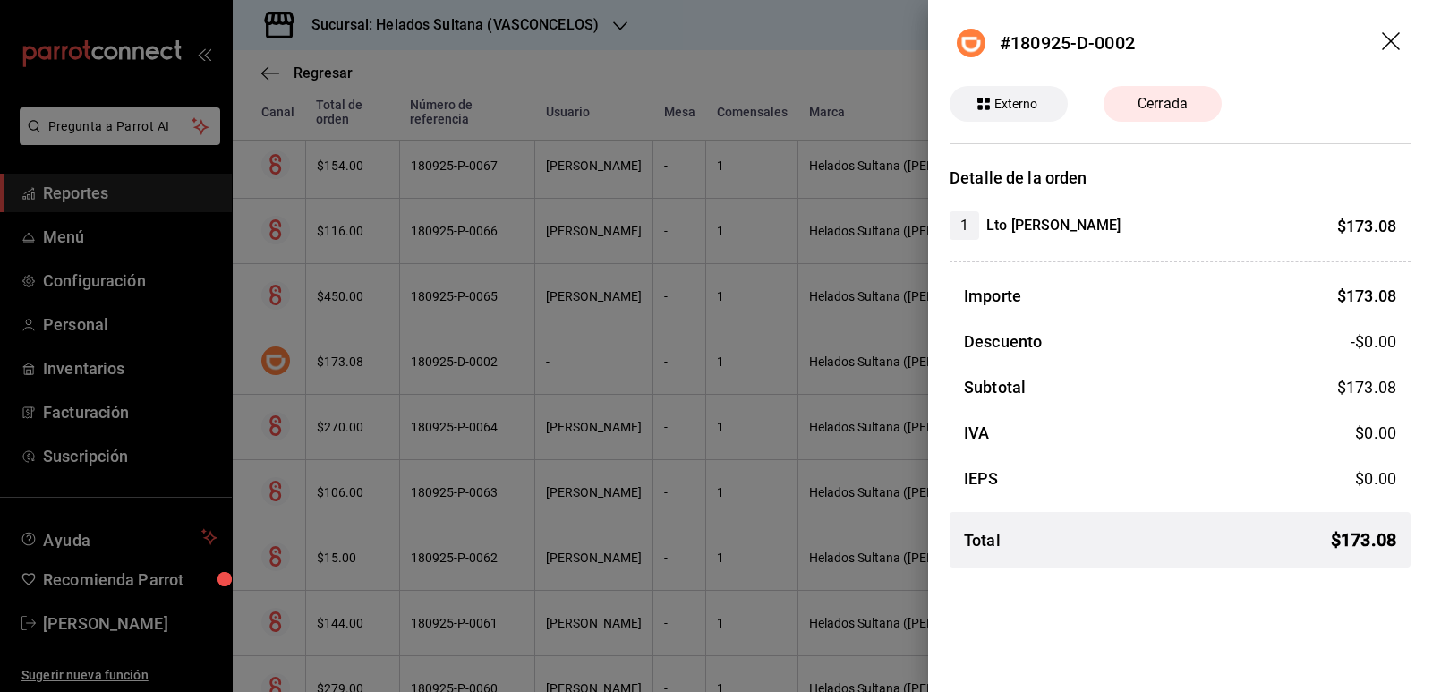
click at [568, 352] on div at bounding box center [716, 346] width 1432 height 692
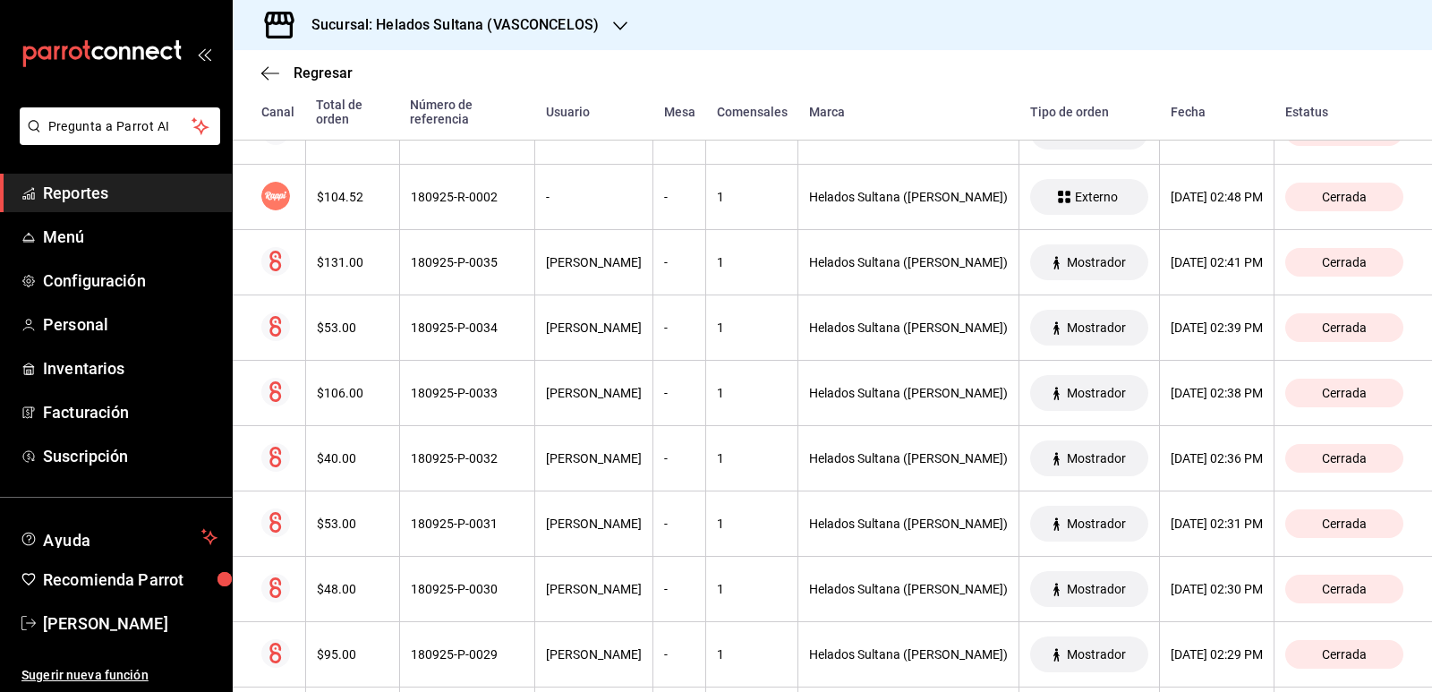
scroll to position [5492, 0]
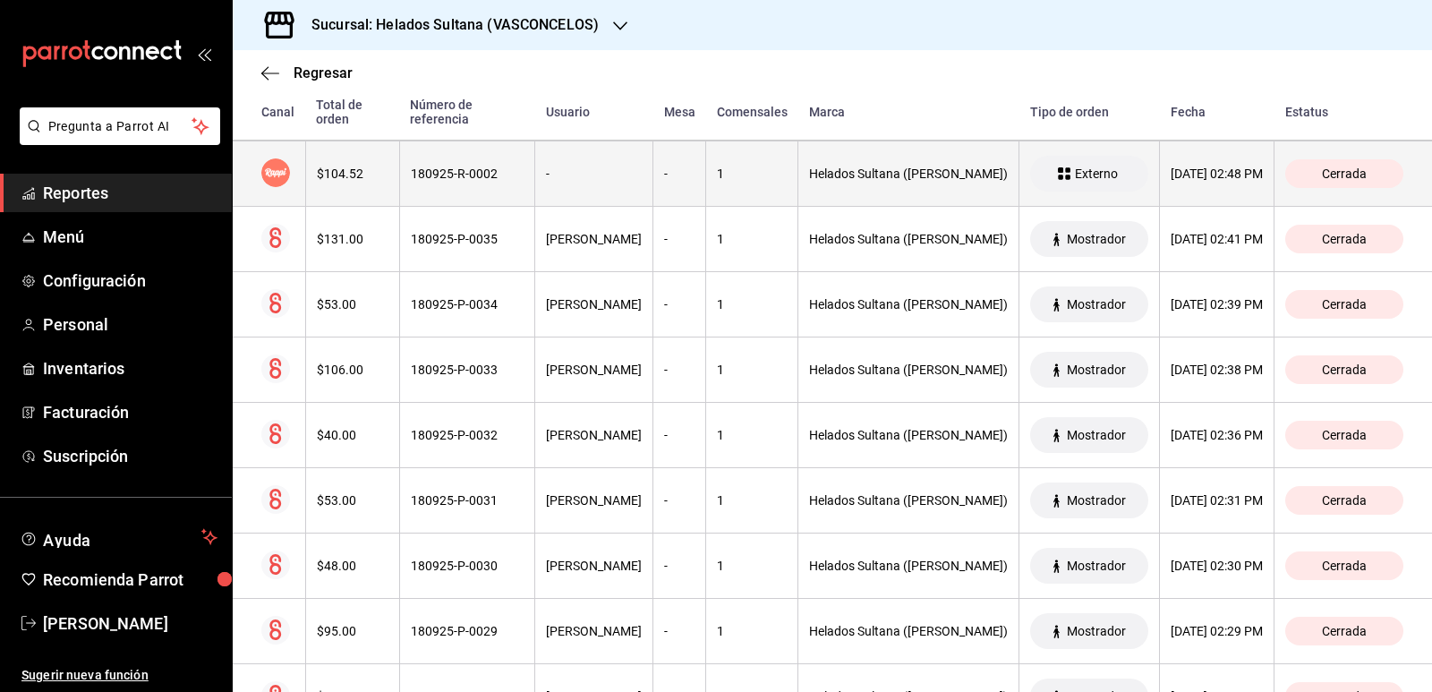
click at [570, 181] on div "-" at bounding box center [594, 173] width 96 height 14
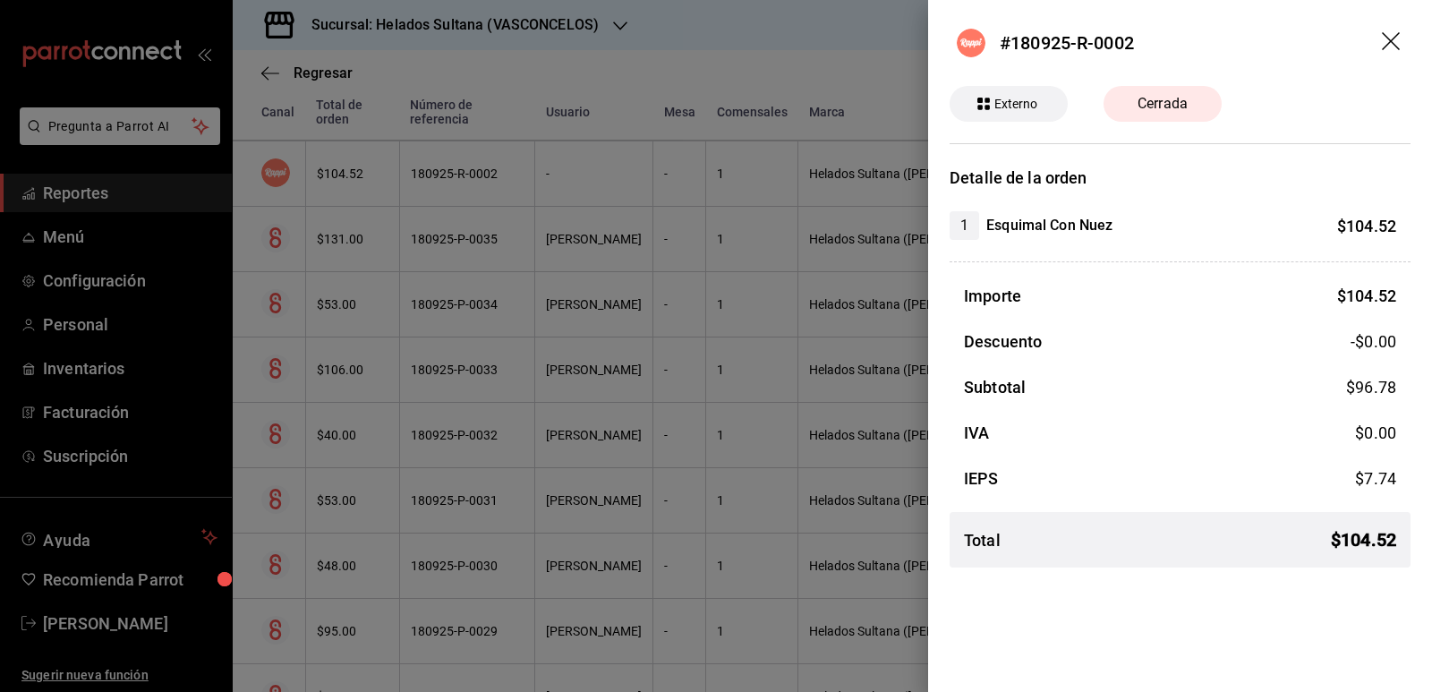
click at [572, 241] on div at bounding box center [716, 346] width 1432 height 692
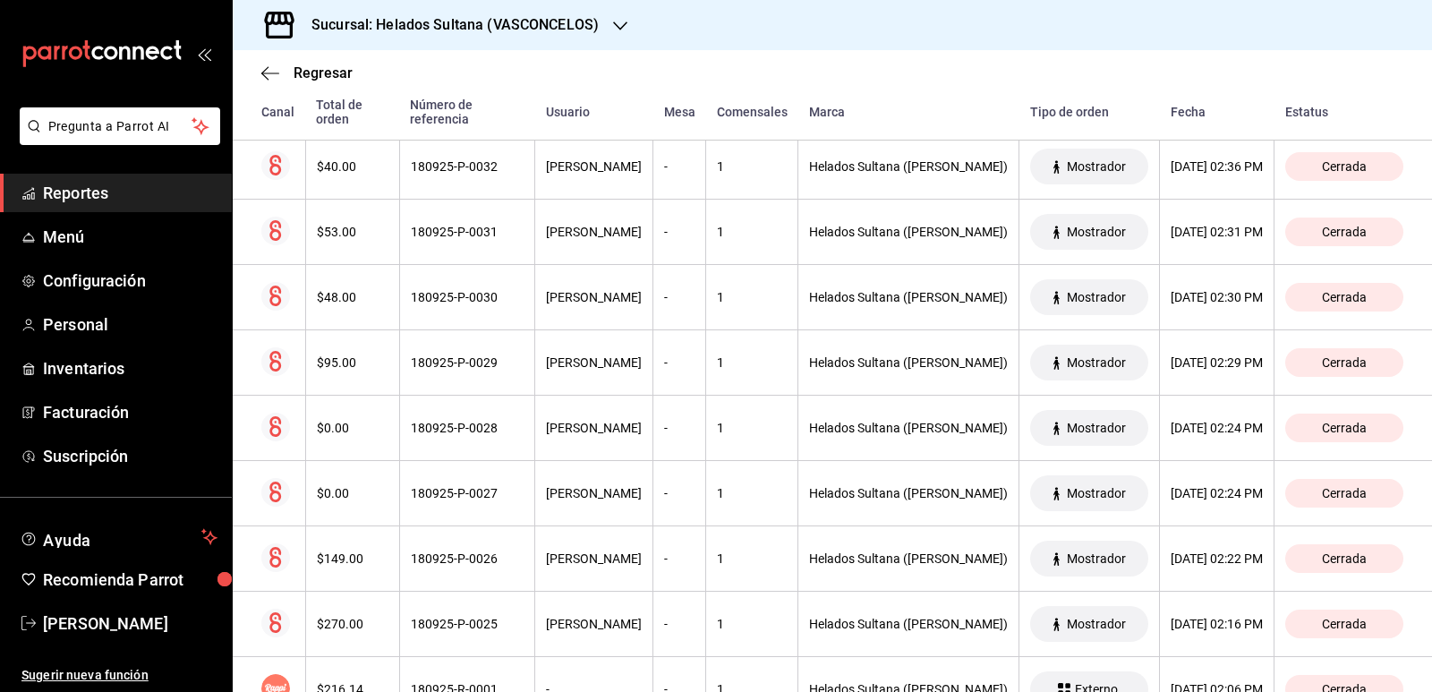
scroll to position [6208, 0]
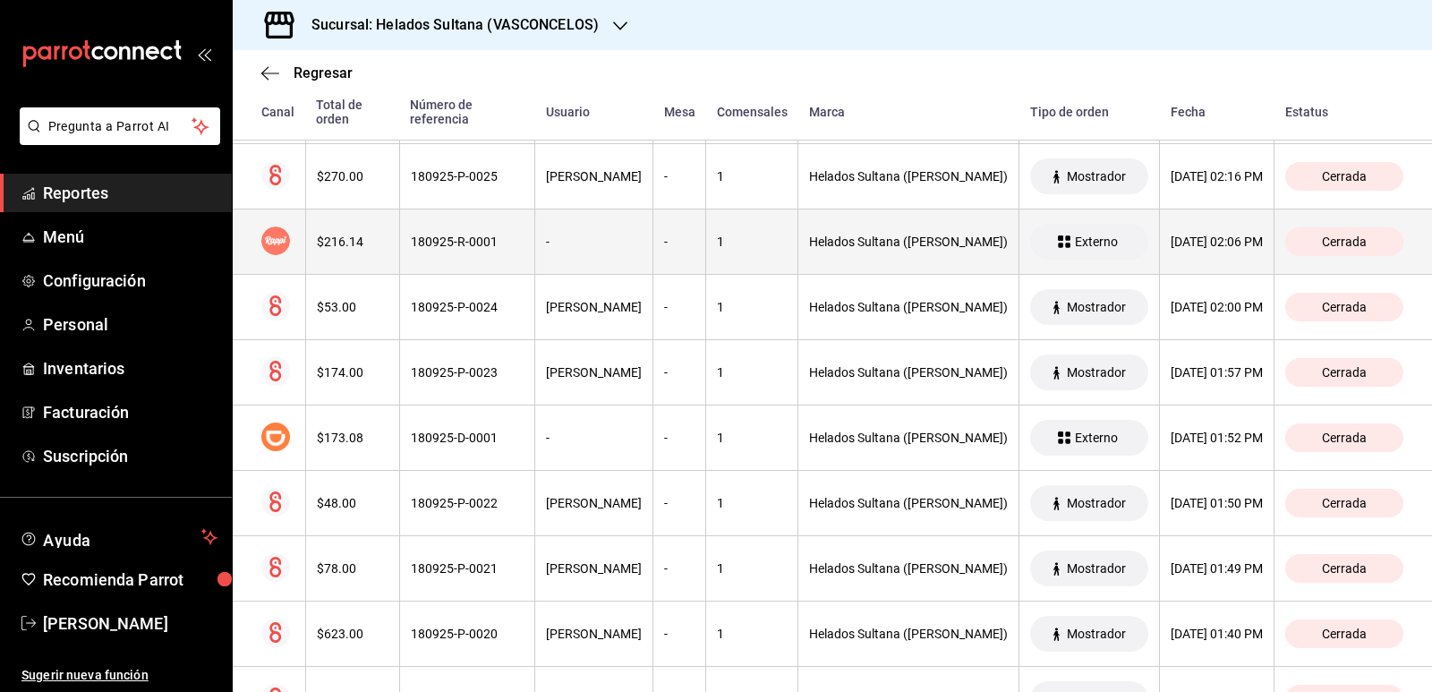
click at [583, 242] on div "-" at bounding box center [594, 241] width 96 height 14
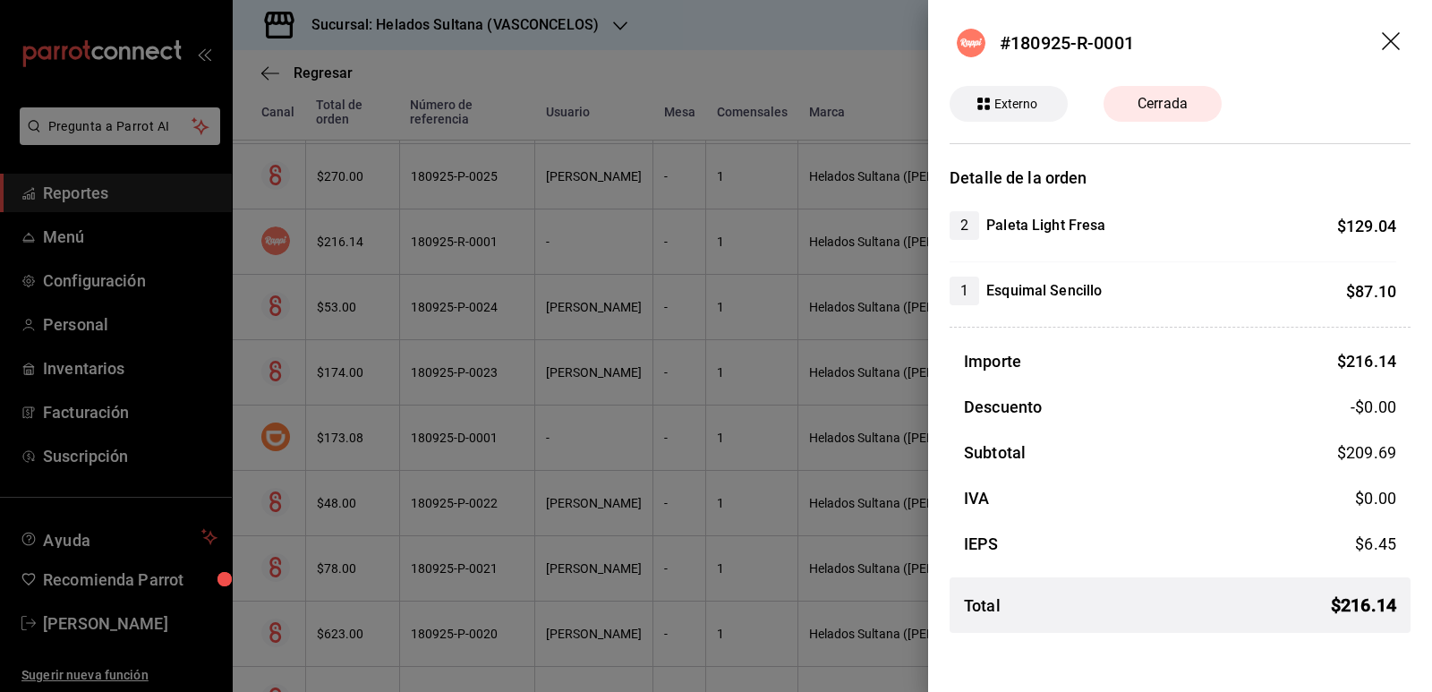
drag, startPoint x: 589, startPoint y: 242, endPoint x: 510, endPoint y: 383, distance: 161.8
click at [589, 242] on div at bounding box center [716, 346] width 1432 height 692
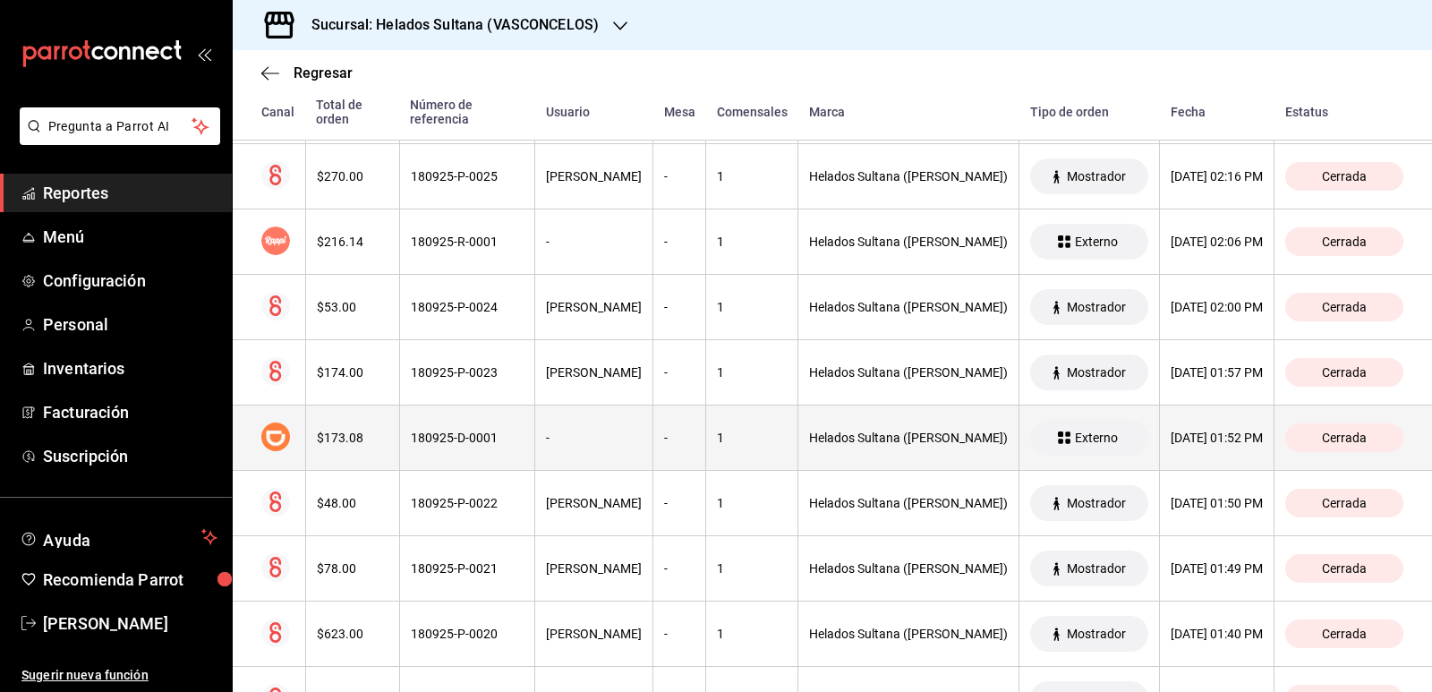
click at [522, 454] on th "180925-D-0001" at bounding box center [466, 437] width 135 height 65
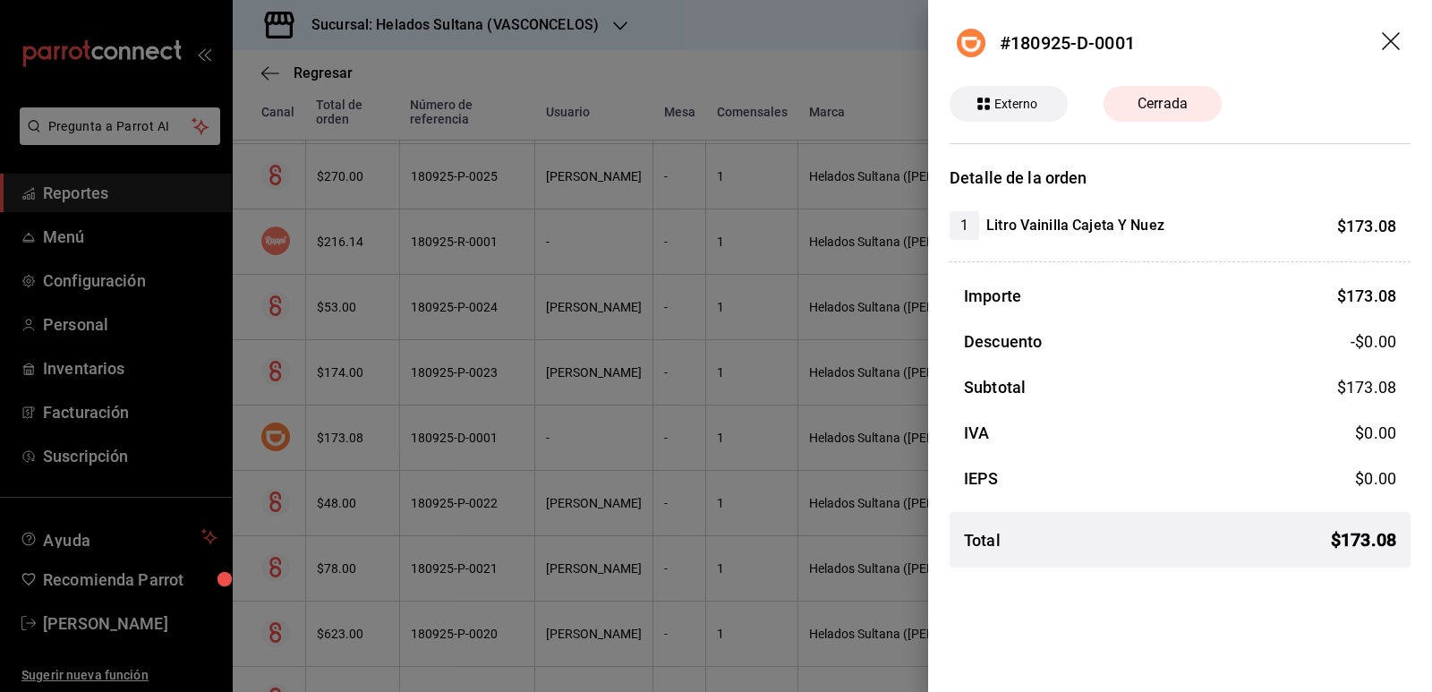
click at [526, 435] on div at bounding box center [716, 346] width 1432 height 692
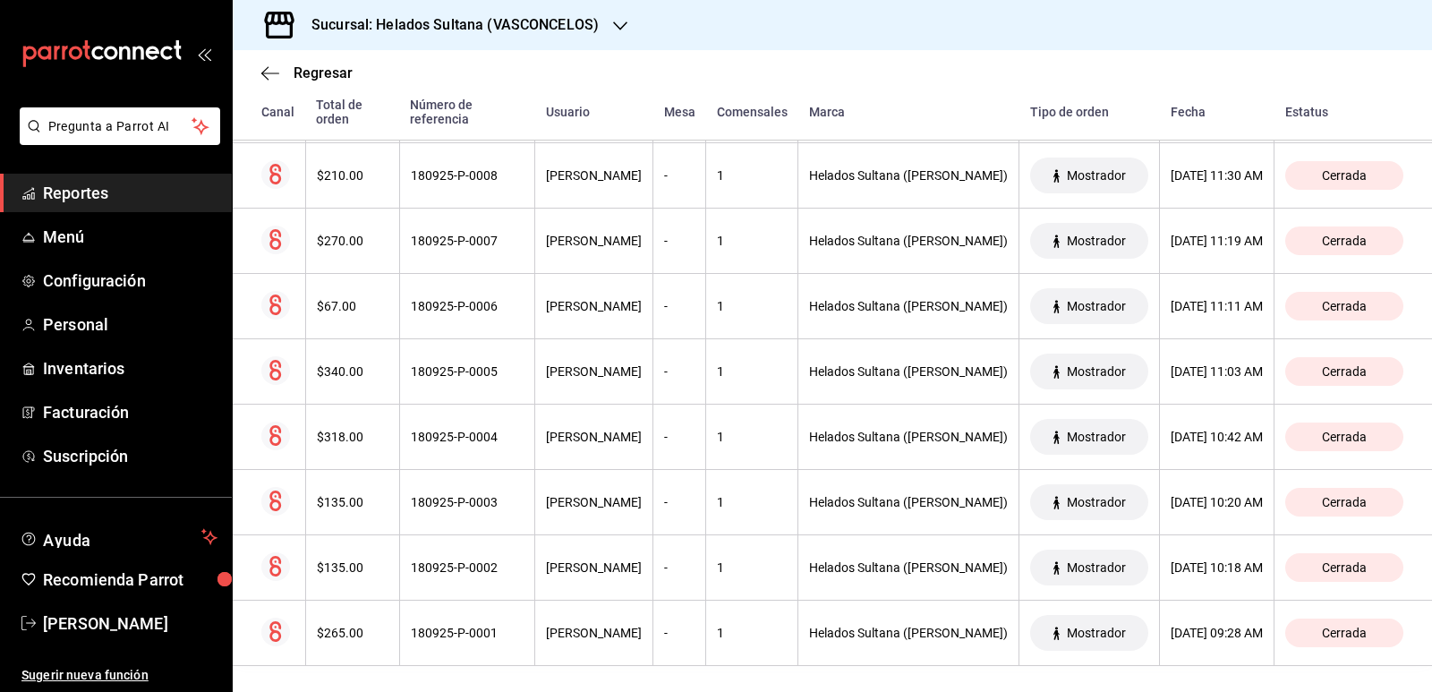
scroll to position [7520, 0]
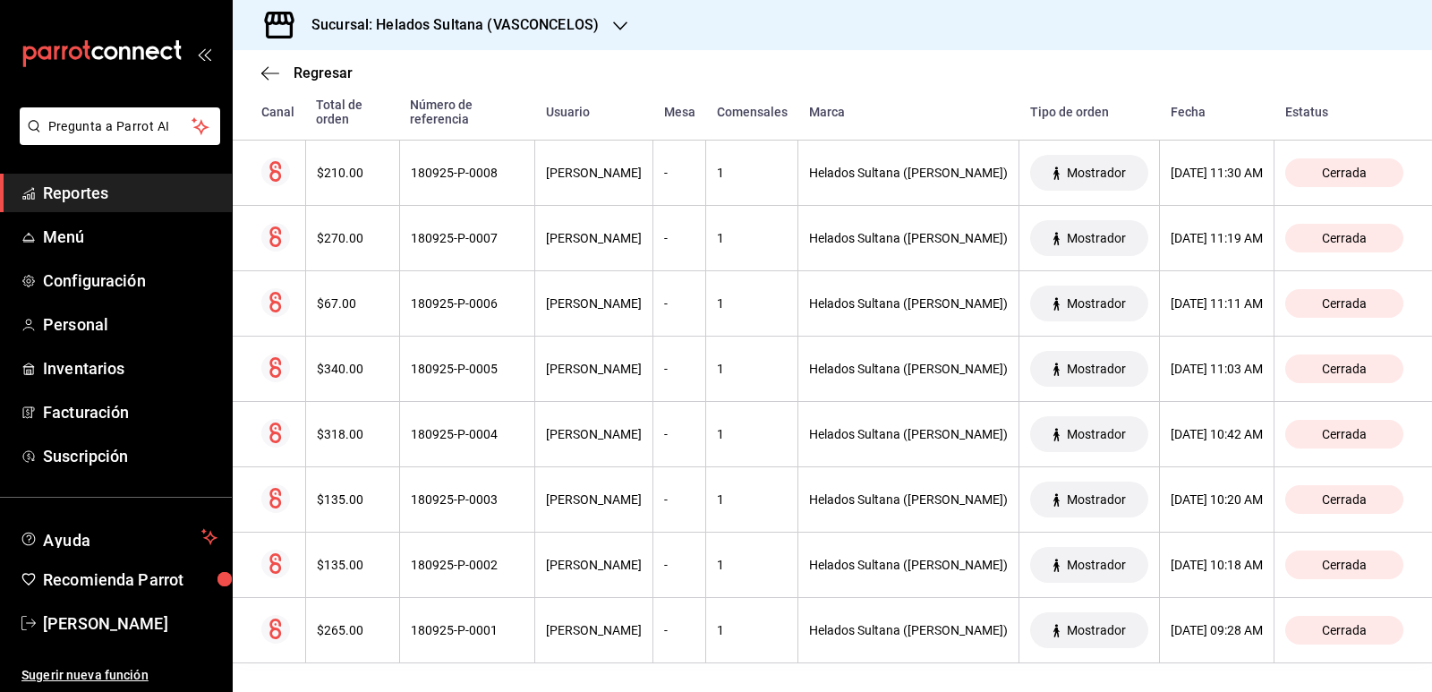
click at [99, 183] on span "Reportes" at bounding box center [130, 193] width 175 height 24
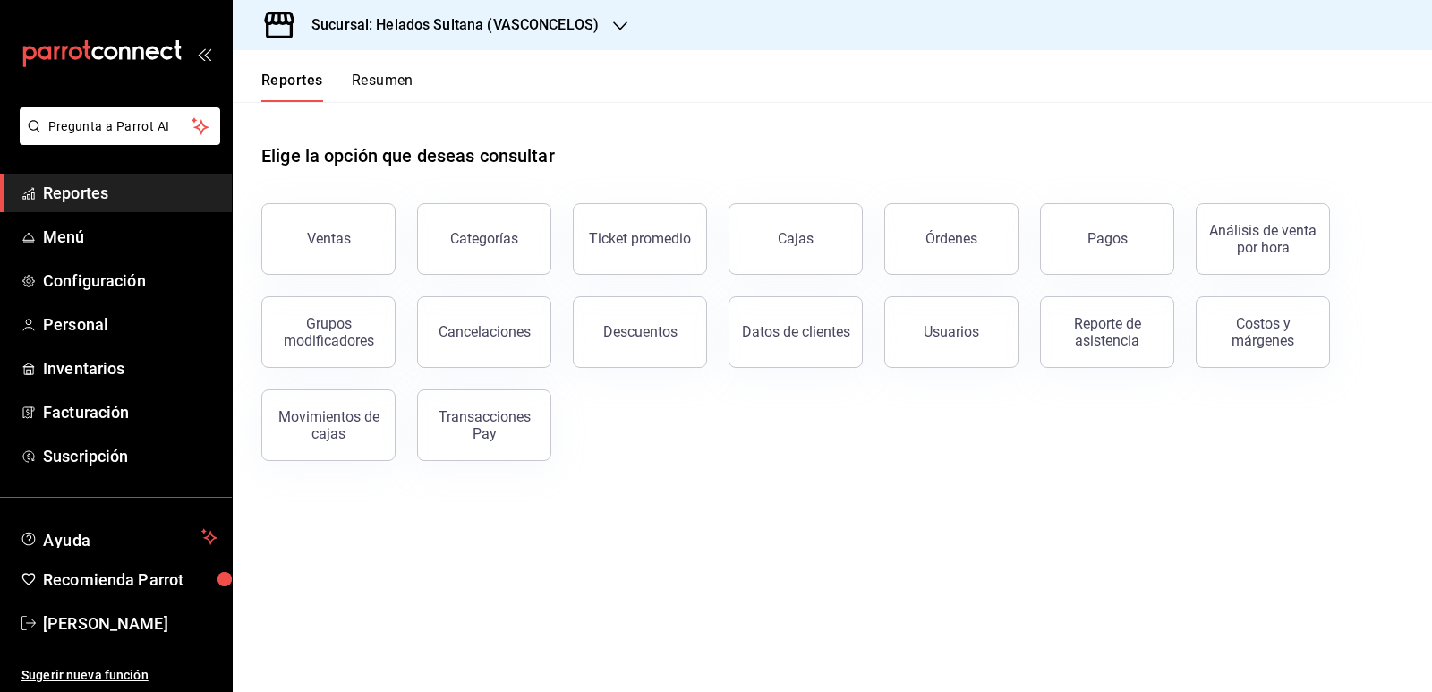
click at [381, 83] on button "Resumen" at bounding box center [383, 87] width 62 height 30
